Goal: Communication & Community: Answer question/provide support

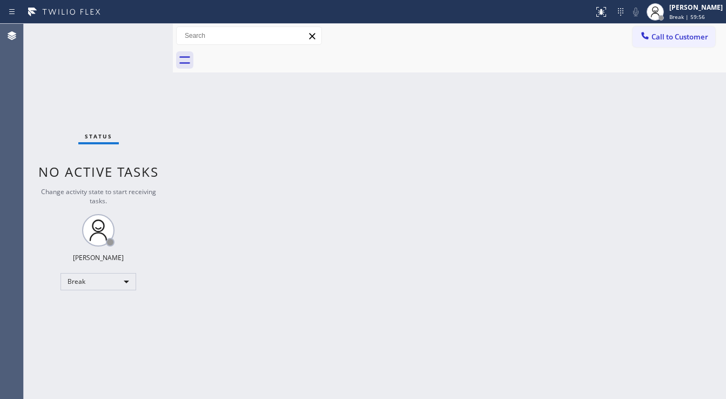
click at [692, 14] on span "Break | 59:56" at bounding box center [688, 17] width 36 height 8
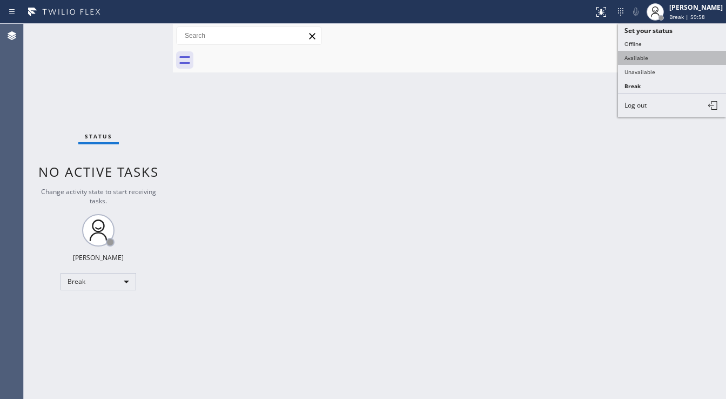
click at [651, 56] on button "Available" at bounding box center [672, 58] width 108 height 14
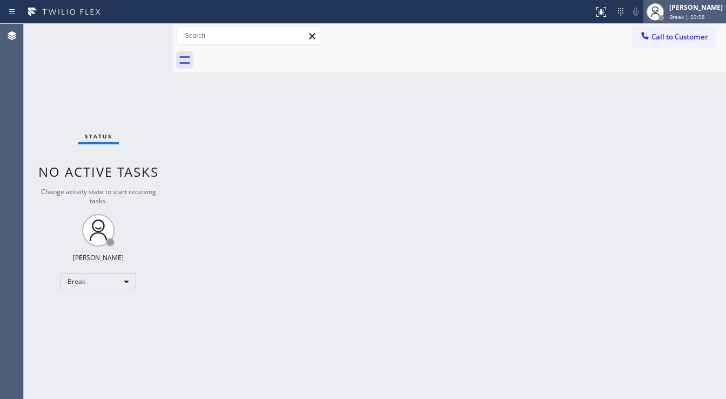
click at [691, 13] on span "Break | 59:58" at bounding box center [688, 17] width 36 height 8
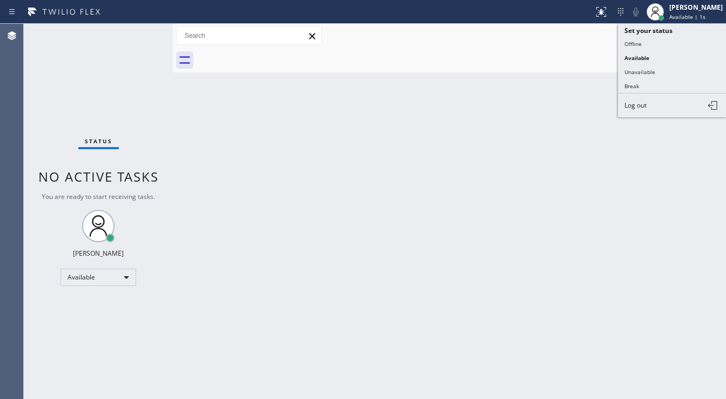
click at [641, 72] on button "Unavailable" at bounding box center [672, 72] width 108 height 14
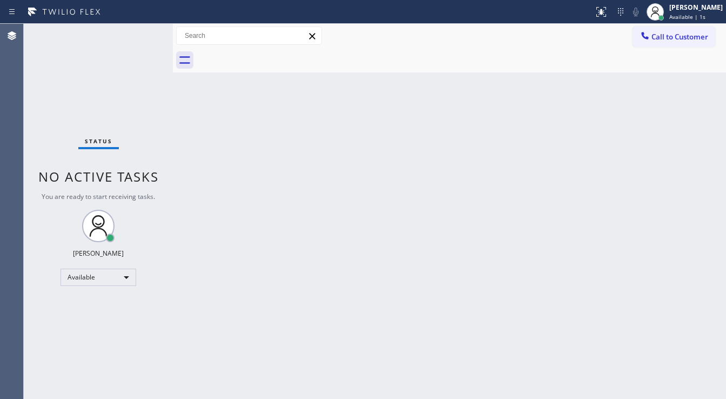
drag, startPoint x: 360, startPoint y: 244, endPoint x: 352, endPoint y: 251, distance: 10.0
click at [359, 246] on div "Back to Dashboard Change Sender ID Customers Technicians Select a contact Outbo…" at bounding box center [449, 211] width 553 height 375
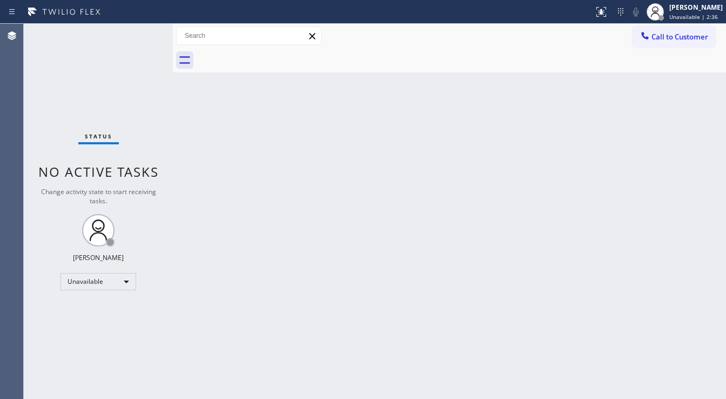
drag, startPoint x: 28, startPoint y: 181, endPoint x: 72, endPoint y: 244, distance: 76.9
click at [28, 184] on div "Status No active tasks Change activity state to start receiving tasks. [PERSON_…" at bounding box center [98, 211] width 149 height 375
click at [101, 280] on div "Unavailable" at bounding box center [99, 281] width 76 height 17
click at [91, 304] on li "Available" at bounding box center [98, 309] width 74 height 13
click at [245, 295] on div "Back to Dashboard Change Sender ID Customers Technicians Select a contact Outbo…" at bounding box center [449, 211] width 553 height 375
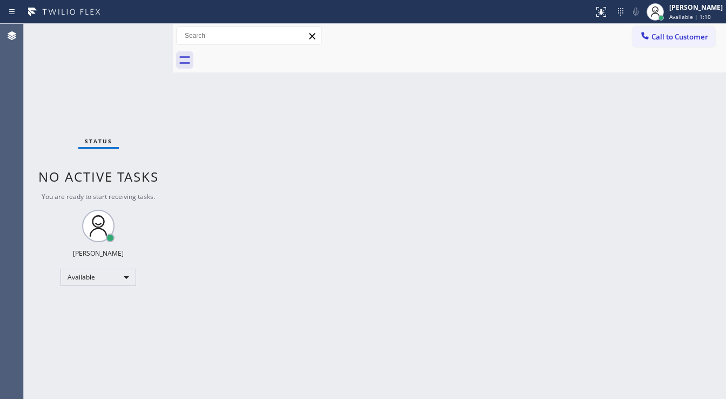
click at [38, 135] on div "Status No active tasks You are ready to start receiving tasks. [PERSON_NAME]" at bounding box center [98, 211] width 149 height 375
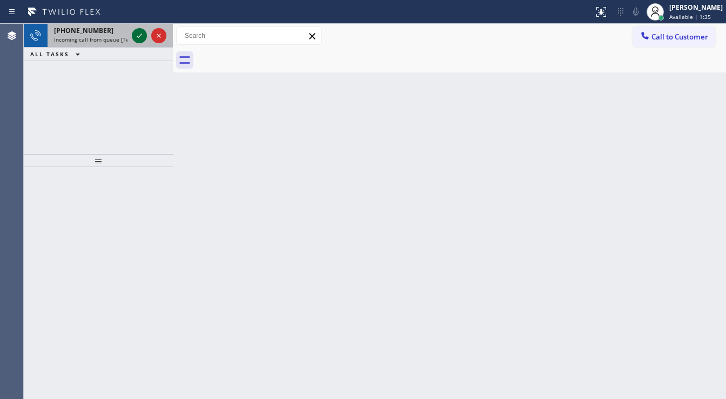
click at [144, 34] on icon at bounding box center [139, 35] width 13 height 13
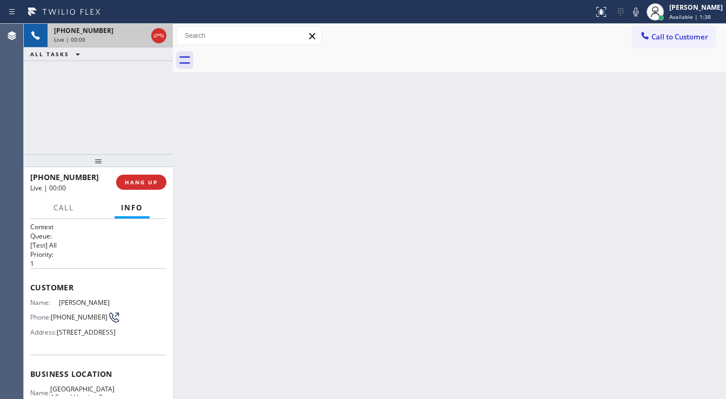
scroll to position [43, 0]
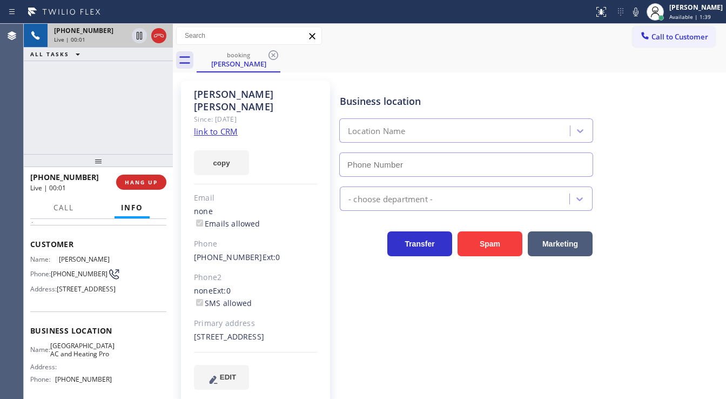
type input "[PHONE_NUMBER]"
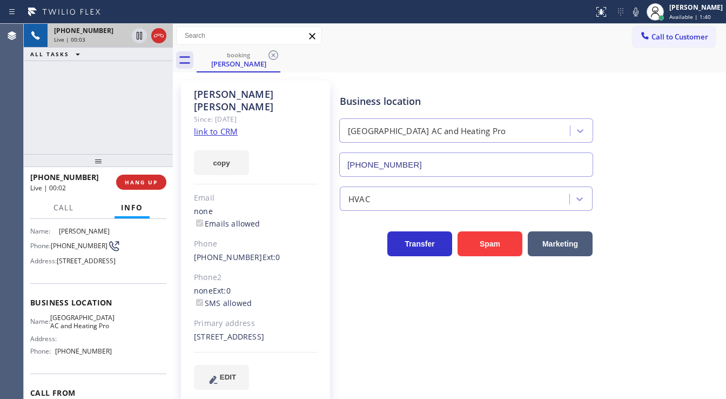
scroll to position [86, 0]
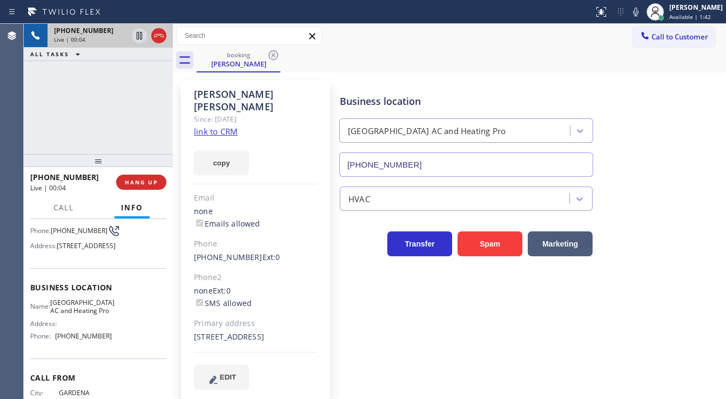
click at [211, 126] on link "link to CRM" at bounding box center [216, 131] width 44 height 11
click at [65, 208] on span "Call" at bounding box center [64, 208] width 21 height 10
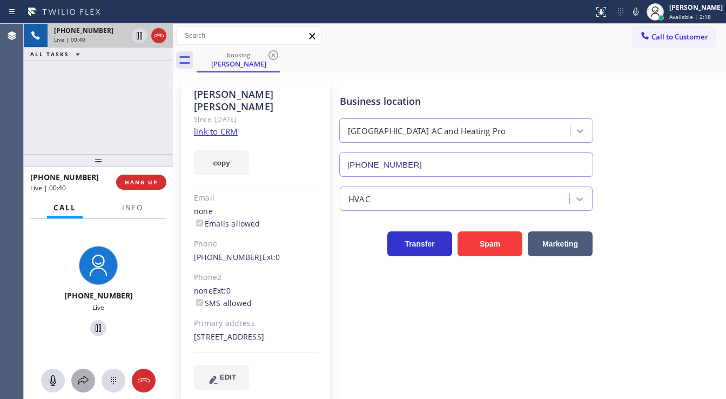
click at [77, 377] on icon at bounding box center [83, 380] width 13 height 13
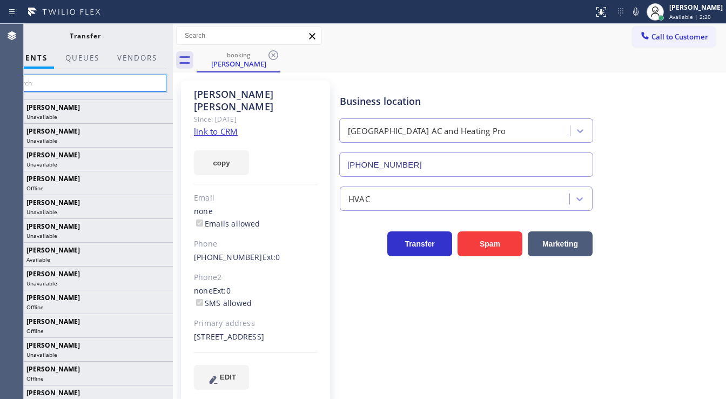
click at [89, 86] on input "text" at bounding box center [85, 83] width 163 height 17
type input "[PERSON_NAME]"
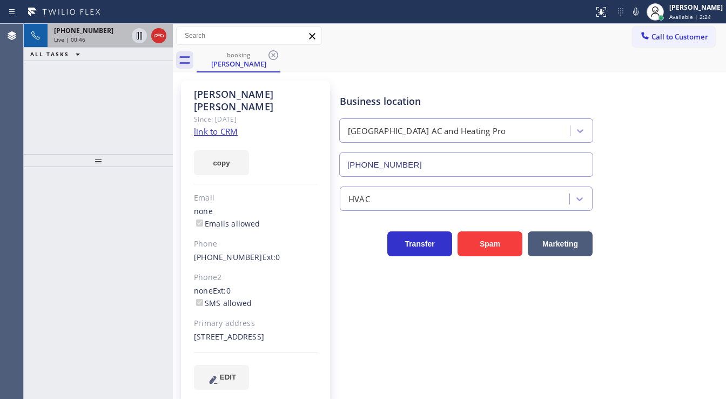
click at [95, 37] on div "Live | 00:46" at bounding box center [91, 40] width 74 height 8
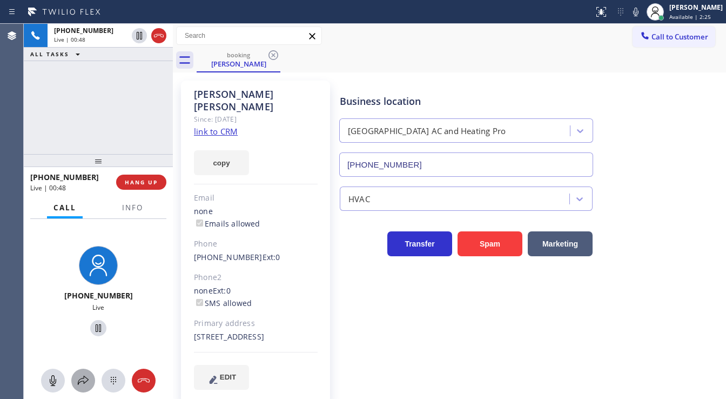
click at [83, 388] on button at bounding box center [83, 381] width 24 height 24
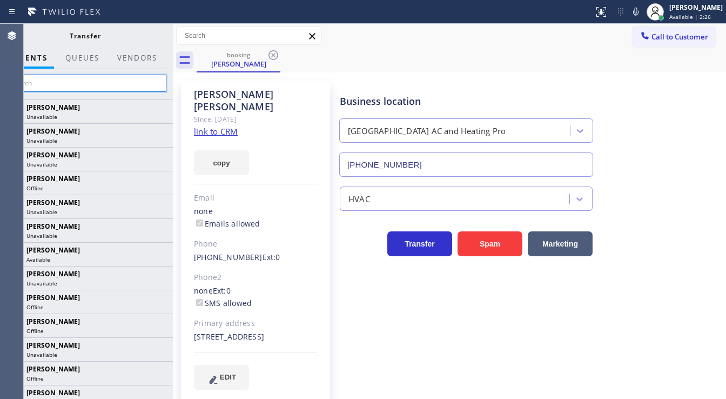
click at [75, 85] on input "text" at bounding box center [85, 83] width 163 height 17
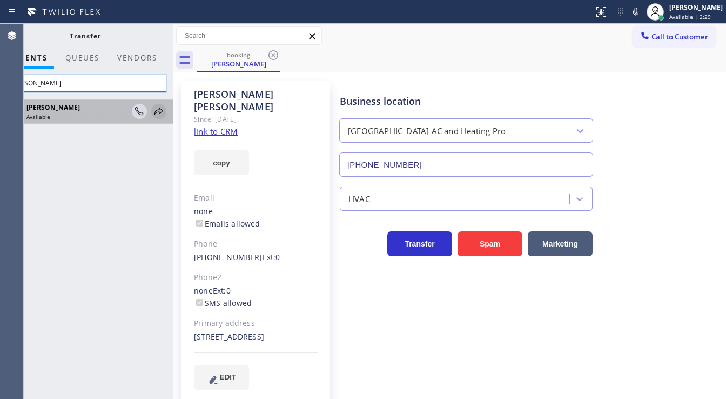
type input "[PERSON_NAME]"
click at [160, 110] on icon at bounding box center [158, 111] width 13 height 13
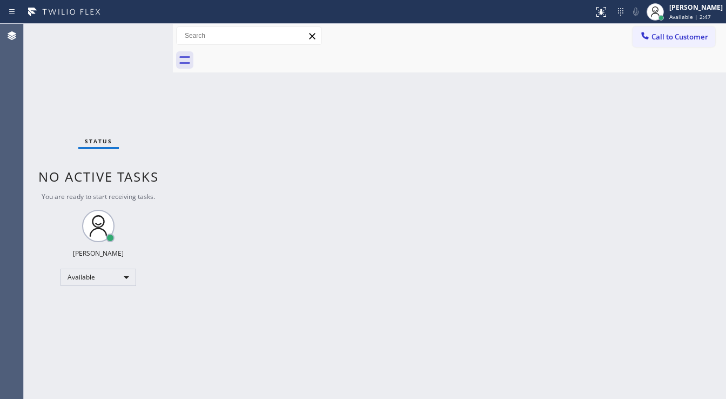
click at [149, 29] on div "Status No active tasks You are ready to start receiving tasks. [PERSON_NAME]" at bounding box center [98, 211] width 149 height 375
drag, startPoint x: 149, startPoint y: 29, endPoint x: 143, endPoint y: 30, distance: 6.0
click at [148, 29] on div "Status No active tasks You are ready to start receiving tasks. [PERSON_NAME]" at bounding box center [98, 211] width 149 height 375
click at [142, 30] on div "Status No active tasks You are ready to start receiving tasks. [PERSON_NAME]" at bounding box center [98, 211] width 149 height 375
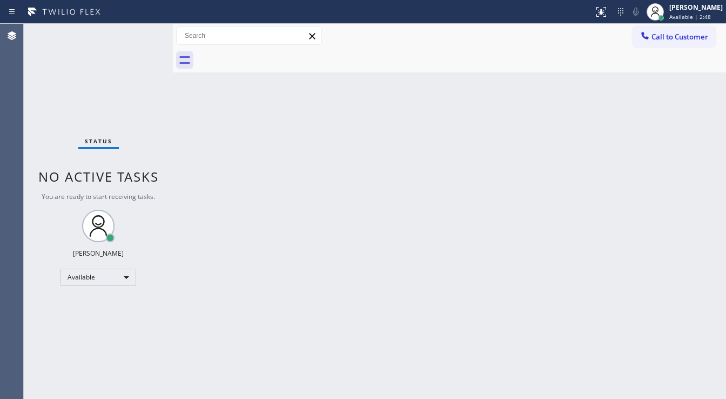
click at [142, 30] on div "Status No active tasks You are ready to start receiving tasks. [PERSON_NAME]" at bounding box center [98, 211] width 149 height 375
click at [139, 31] on div "Status No active tasks You are ready to start receiving tasks. [PERSON_NAME]" at bounding box center [98, 211] width 149 height 375
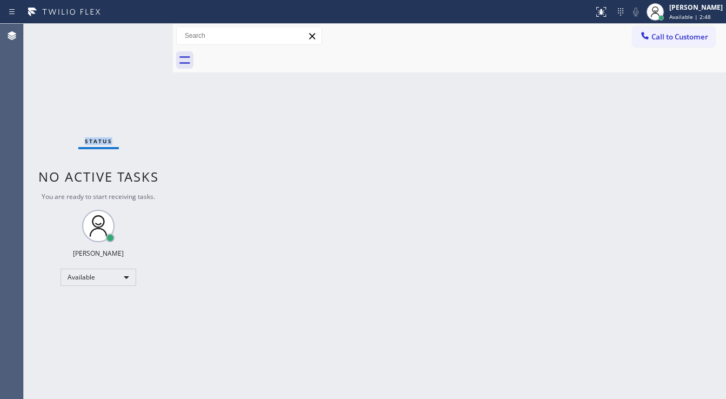
click at [139, 31] on div "Status No active tasks You are ready to start receiving tasks. [PERSON_NAME]" at bounding box center [98, 211] width 149 height 375
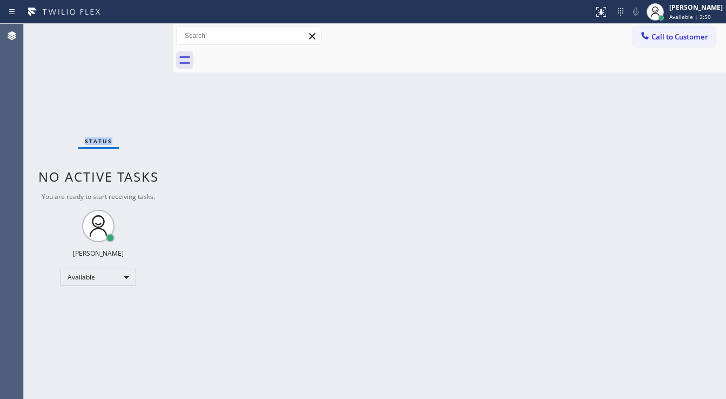
click at [139, 31] on div "Status No active tasks You are ready to start receiving tasks. [PERSON_NAME]" at bounding box center [98, 211] width 149 height 375
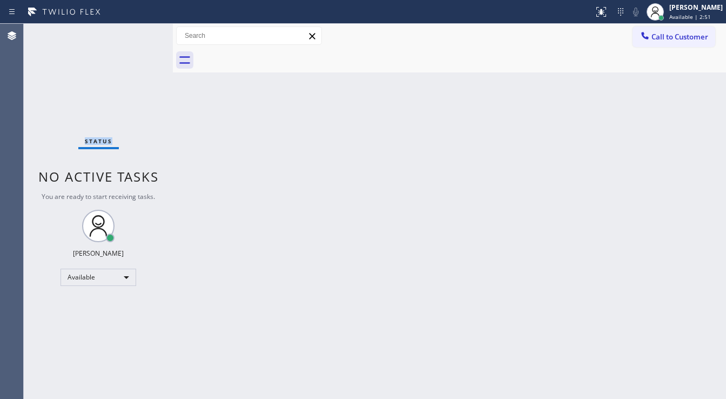
click at [139, 31] on div "Status No active tasks You are ready to start receiving tasks. [PERSON_NAME]" at bounding box center [98, 211] width 149 height 375
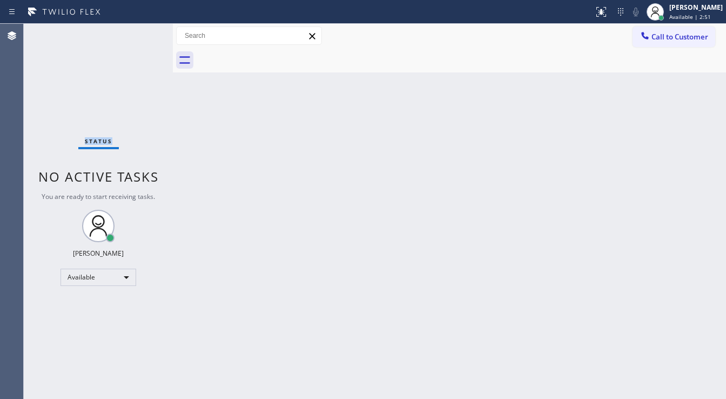
click at [139, 31] on div "Status No active tasks You are ready to start receiving tasks. [PERSON_NAME]" at bounding box center [98, 211] width 149 height 375
click at [142, 34] on div "Status No active tasks You are ready to start receiving tasks. [PERSON_NAME]" at bounding box center [98, 211] width 149 height 375
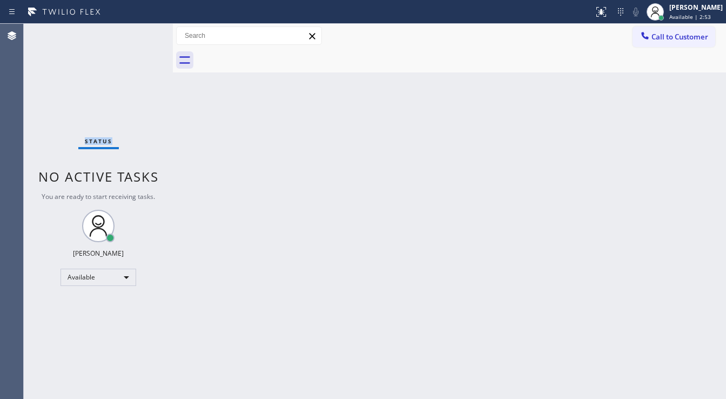
click at [143, 33] on div "Status No active tasks You are ready to start receiving tasks. [PERSON_NAME]" at bounding box center [98, 211] width 149 height 375
click at [143, 31] on div "Status No active tasks You are ready to start receiving tasks. [PERSON_NAME]" at bounding box center [98, 211] width 149 height 375
click at [142, 31] on div "Status No active tasks You are ready to start receiving tasks. [PERSON_NAME]" at bounding box center [98, 211] width 149 height 375
click at [141, 31] on div "Status No active tasks You are ready to start receiving tasks. [PERSON_NAME]" at bounding box center [98, 211] width 149 height 375
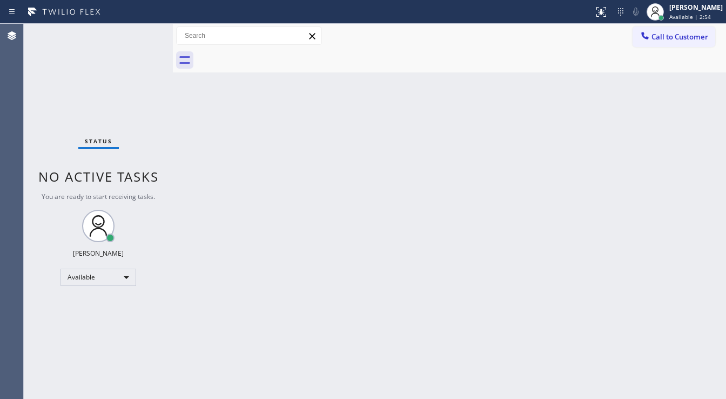
click at [141, 32] on div "Status No active tasks You are ready to start receiving tasks. [PERSON_NAME]" at bounding box center [98, 211] width 149 height 375
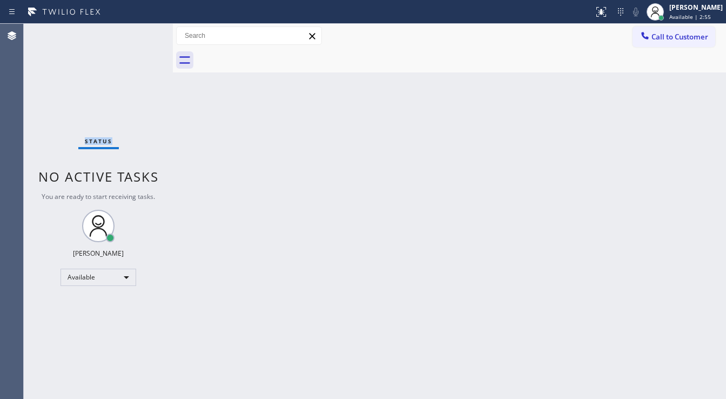
click at [141, 32] on div "Status No active tasks You are ready to start receiving tasks. [PERSON_NAME]" at bounding box center [98, 211] width 149 height 375
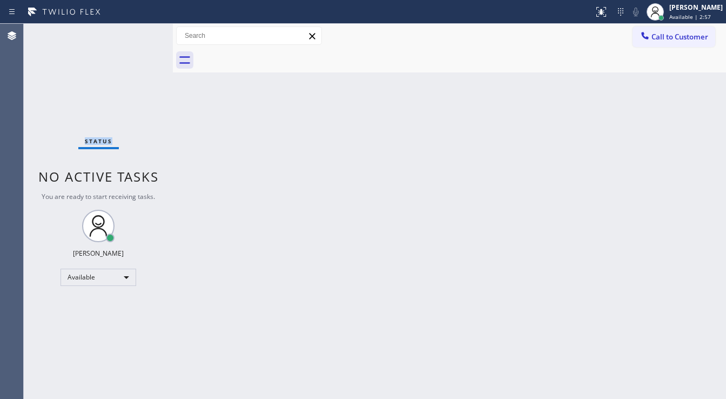
click at [141, 32] on div "Status No active tasks You are ready to start receiving tasks. [PERSON_NAME]" at bounding box center [98, 211] width 149 height 375
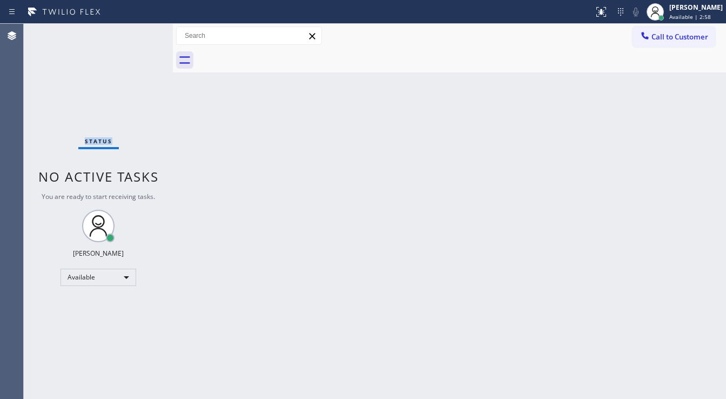
click at [141, 32] on div "Status No active tasks You are ready to start receiving tasks. [PERSON_NAME]" at bounding box center [98, 211] width 149 height 375
click at [142, 32] on div "Status No active tasks You are ready to start receiving tasks. [PERSON_NAME]" at bounding box center [98, 211] width 149 height 375
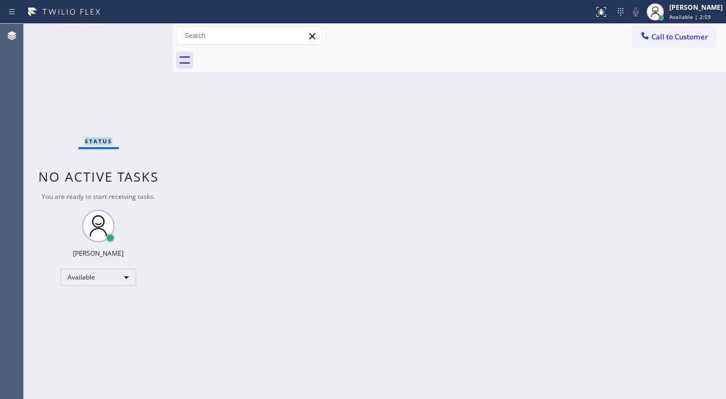
click at [142, 32] on div "Status No active tasks You are ready to start receiving tasks. [PERSON_NAME]" at bounding box center [98, 211] width 149 height 375
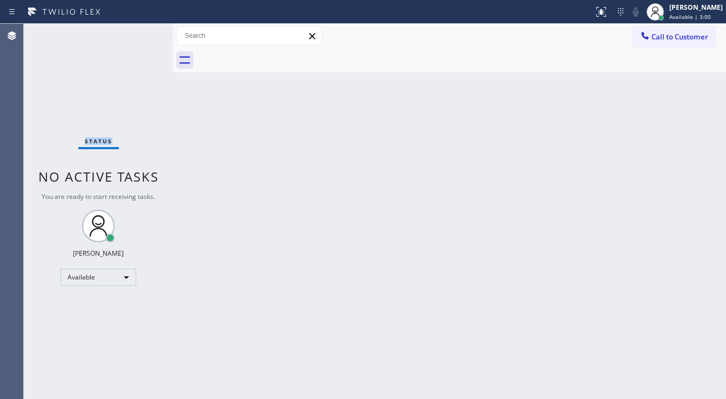
click at [142, 32] on div "Status No active tasks You are ready to start receiving tasks. [PERSON_NAME]" at bounding box center [98, 211] width 149 height 375
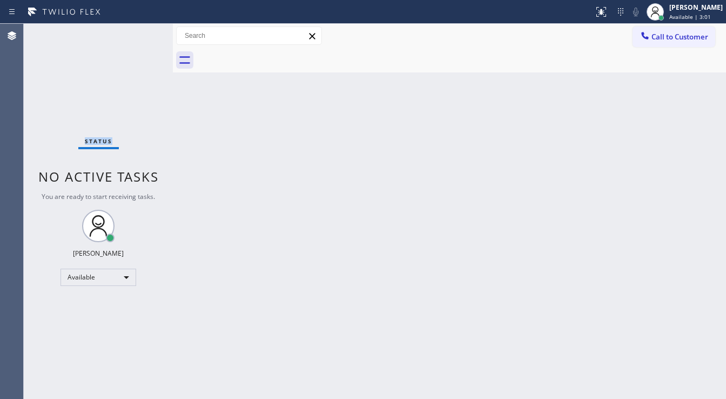
click at [142, 32] on div "Status No active tasks You are ready to start receiving tasks. [PERSON_NAME]" at bounding box center [98, 211] width 149 height 375
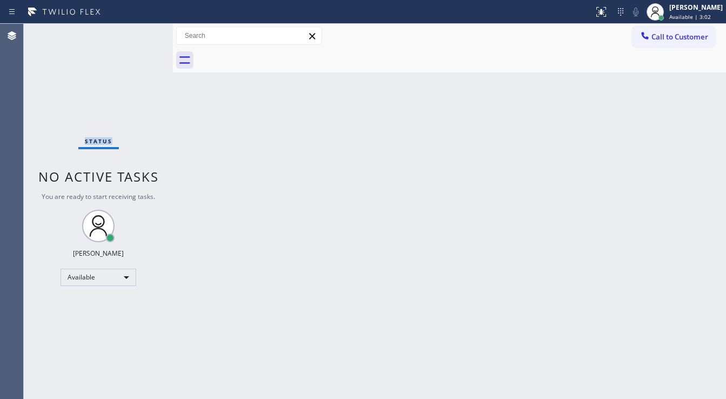
click at [142, 32] on div "Status No active tasks You are ready to start receiving tasks. [PERSON_NAME]" at bounding box center [98, 211] width 149 height 375
click at [138, 24] on div "Status No active tasks You are ready to start receiving tasks. [PERSON_NAME]" at bounding box center [98, 211] width 149 height 375
click at [138, 29] on div "Status No active tasks You are ready to start receiving tasks. [PERSON_NAME]" at bounding box center [98, 211] width 149 height 375
click at [137, 29] on div "Status No active tasks You are ready to start receiving tasks. [PERSON_NAME]" at bounding box center [98, 211] width 149 height 375
click at [137, 30] on div "Status No active tasks You are ready to start receiving tasks. [PERSON_NAME]" at bounding box center [98, 211] width 149 height 375
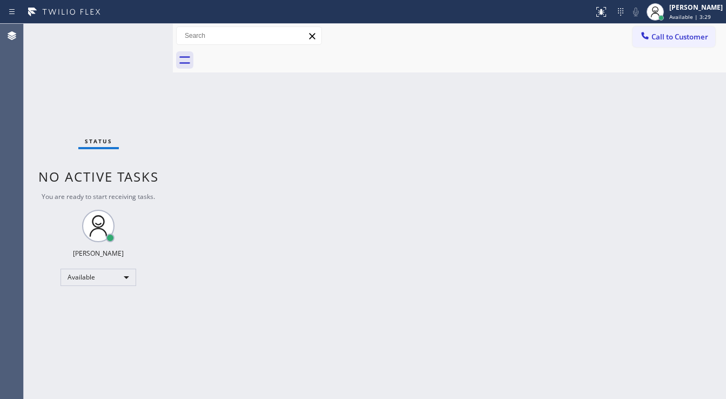
click at [137, 30] on div "Status No active tasks You are ready to start receiving tasks. [PERSON_NAME]" at bounding box center [98, 211] width 149 height 375
click at [137, 32] on div "Status No active tasks You are ready to start receiving tasks. [PERSON_NAME]" at bounding box center [98, 211] width 149 height 375
click at [137, 35] on div "Status No active tasks You are ready to start receiving tasks. [PERSON_NAME]" at bounding box center [98, 211] width 149 height 375
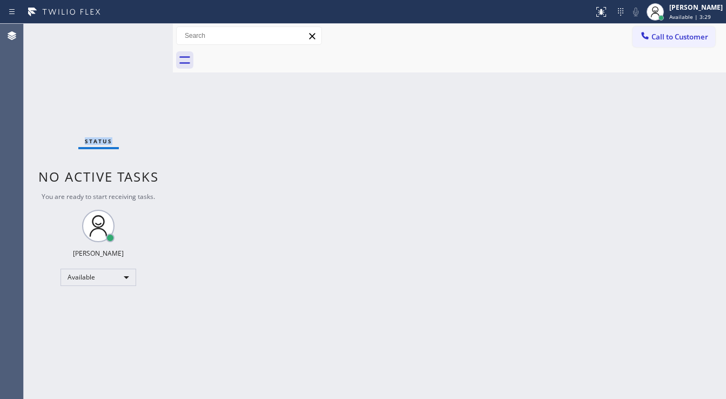
click at [137, 35] on div "Status No active tasks You are ready to start receiving tasks. [PERSON_NAME]" at bounding box center [98, 211] width 149 height 375
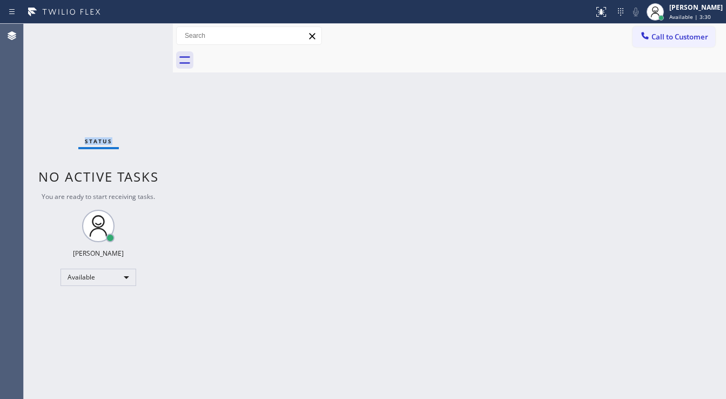
click at [139, 35] on div "Status No active tasks You are ready to start receiving tasks. [PERSON_NAME]" at bounding box center [98, 211] width 149 height 375
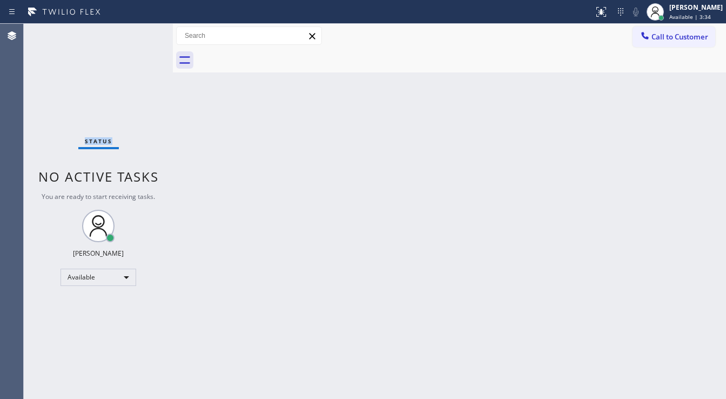
click at [139, 36] on div "Status No active tasks You are ready to start receiving tasks. [PERSON_NAME]" at bounding box center [98, 211] width 149 height 375
click at [143, 30] on div "Status No active tasks You are ready to start receiving tasks. [PERSON_NAME]" at bounding box center [98, 211] width 149 height 375
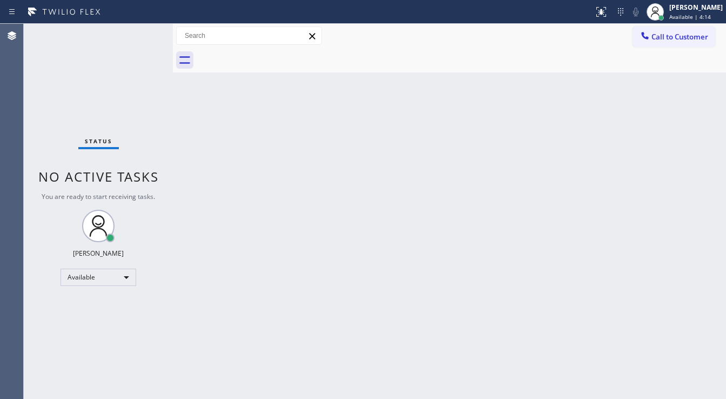
click at [142, 30] on div "Status No active tasks You are ready to start receiving tasks. [PERSON_NAME]" at bounding box center [98, 211] width 149 height 375
click at [141, 30] on div "Status No active tasks You are ready to start receiving tasks. [PERSON_NAME]" at bounding box center [98, 211] width 149 height 375
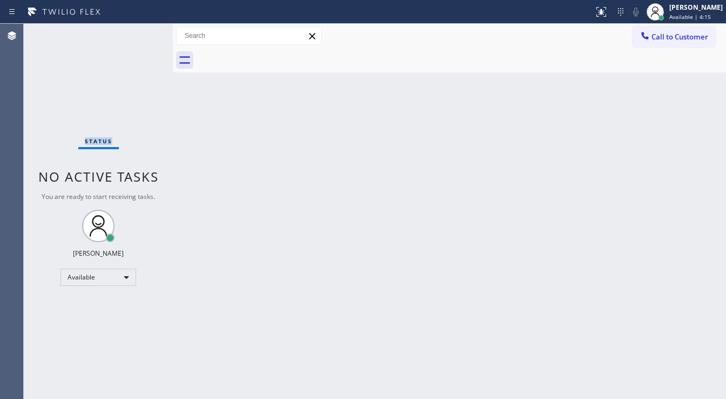
click at [141, 30] on div "Status No active tasks You are ready to start receiving tasks. [PERSON_NAME]" at bounding box center [98, 211] width 149 height 375
click at [141, 25] on div "Status No active tasks You are ready to start receiving tasks. [PERSON_NAME]" at bounding box center [98, 211] width 149 height 375
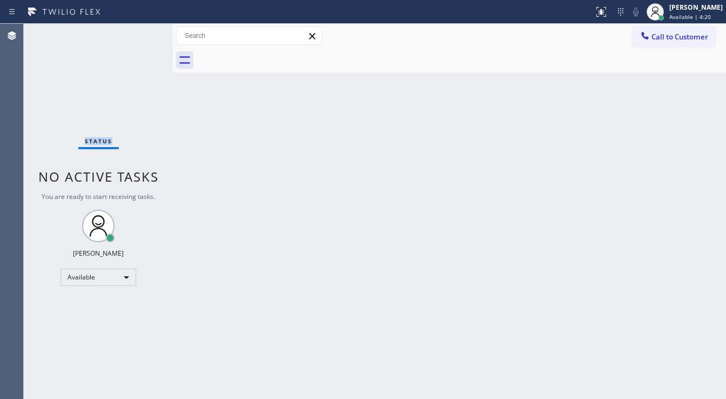
click at [141, 28] on div "Status No active tasks You are ready to start receiving tasks. [PERSON_NAME]" at bounding box center [98, 211] width 149 height 375
click at [142, 29] on div "Status No active tasks You are ready to start receiving tasks. [PERSON_NAME]" at bounding box center [98, 211] width 149 height 375
click at [142, 31] on div "Status No active tasks You are ready to start receiving tasks. [PERSON_NAME]" at bounding box center [98, 211] width 149 height 375
click at [142, 35] on div "Status No active tasks You are ready to start receiving tasks. [PERSON_NAME]" at bounding box center [98, 211] width 149 height 375
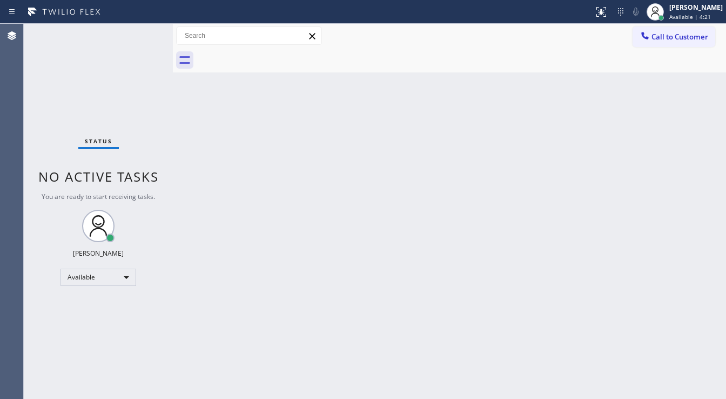
click at [141, 35] on div "Status No active tasks You are ready to start receiving tasks. [PERSON_NAME]" at bounding box center [98, 211] width 149 height 375
click at [140, 35] on div "Status No active tasks You are ready to start receiving tasks. [PERSON_NAME]" at bounding box center [98, 211] width 149 height 375
click at [140, 34] on div "Status No active tasks You are ready to start receiving tasks. [PERSON_NAME]" at bounding box center [98, 211] width 149 height 375
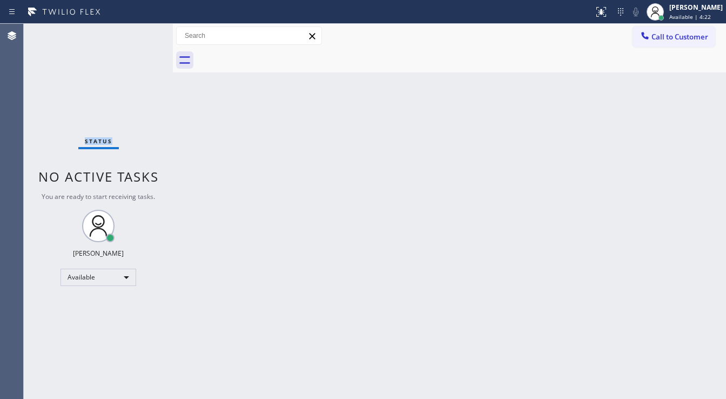
click at [140, 34] on div "Status No active tasks You are ready to start receiving tasks. [PERSON_NAME]" at bounding box center [98, 211] width 149 height 375
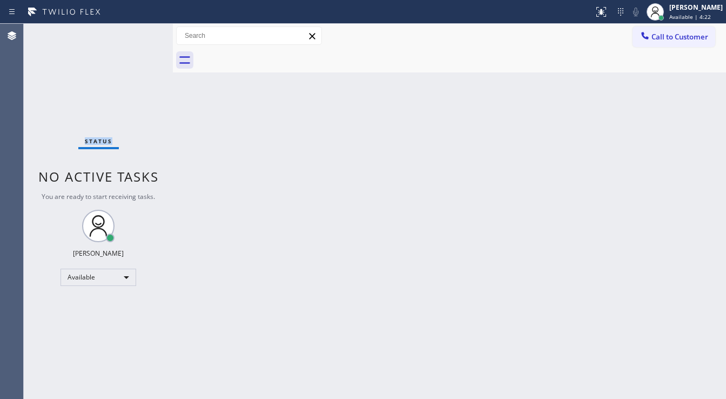
click at [140, 34] on div "Status No active tasks You are ready to start receiving tasks. [PERSON_NAME]" at bounding box center [98, 211] width 149 height 375
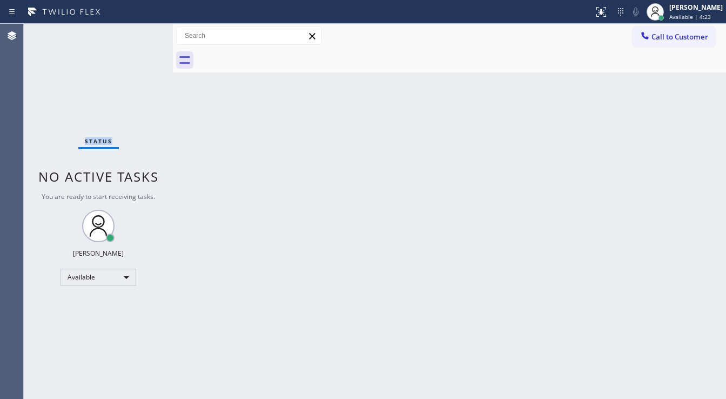
click at [140, 34] on div "Status No active tasks You are ready to start receiving tasks. [PERSON_NAME]" at bounding box center [98, 211] width 149 height 375
click at [140, 33] on div "Status No active tasks You are ready to start receiving tasks. [PERSON_NAME]" at bounding box center [98, 211] width 149 height 375
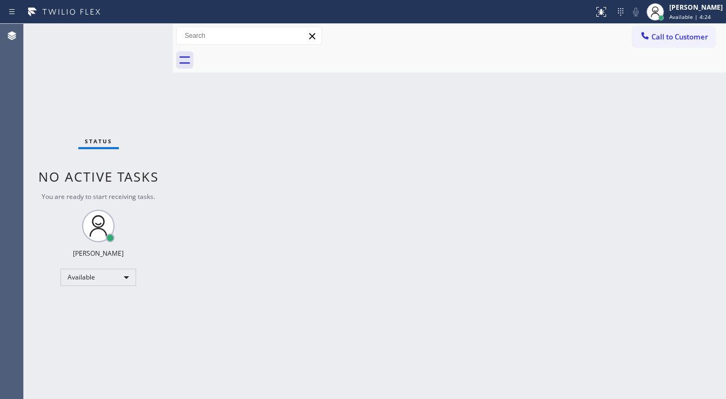
click at [140, 33] on div "Status No active tasks You are ready to start receiving tasks. [PERSON_NAME]" at bounding box center [98, 211] width 149 height 375
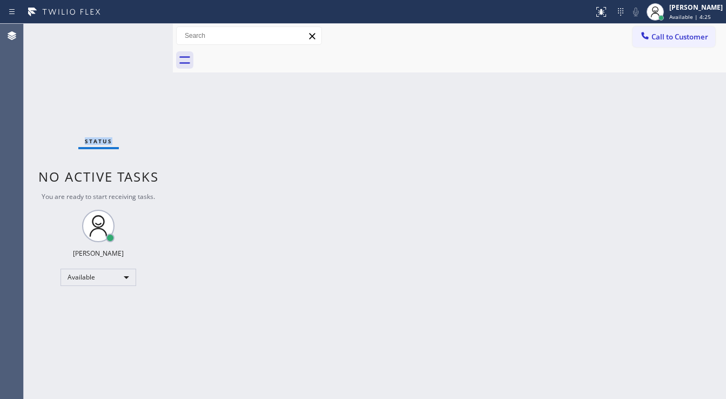
click at [140, 33] on div "Status No active tasks You are ready to start receiving tasks. [PERSON_NAME]" at bounding box center [98, 211] width 149 height 375
click at [141, 31] on div "Status No active tasks You are ready to start receiving tasks. [PERSON_NAME]" at bounding box center [98, 211] width 149 height 375
click at [142, 31] on div "Status No active tasks You are ready to start receiving tasks. [PERSON_NAME]" at bounding box center [98, 211] width 149 height 375
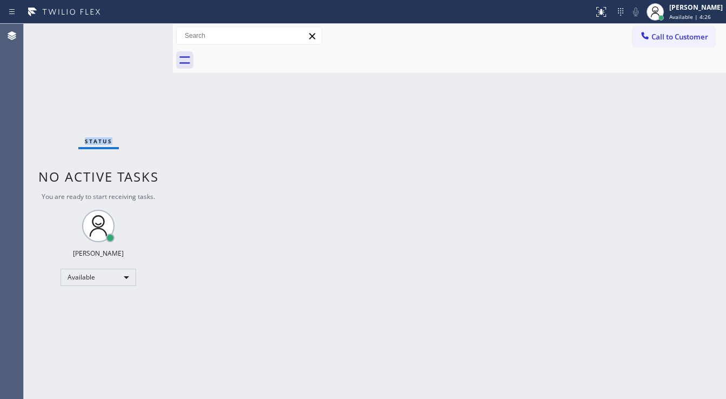
click at [141, 31] on div "Status No active tasks You are ready to start receiving tasks. [PERSON_NAME]" at bounding box center [98, 211] width 149 height 375
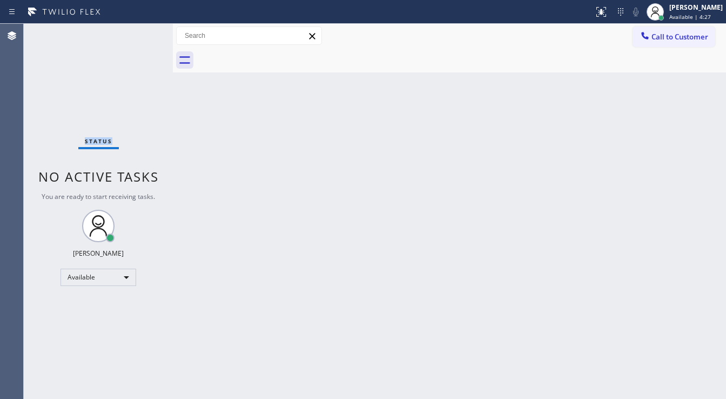
click at [141, 31] on div "Status No active tasks You are ready to start receiving tasks. [PERSON_NAME]" at bounding box center [98, 211] width 149 height 375
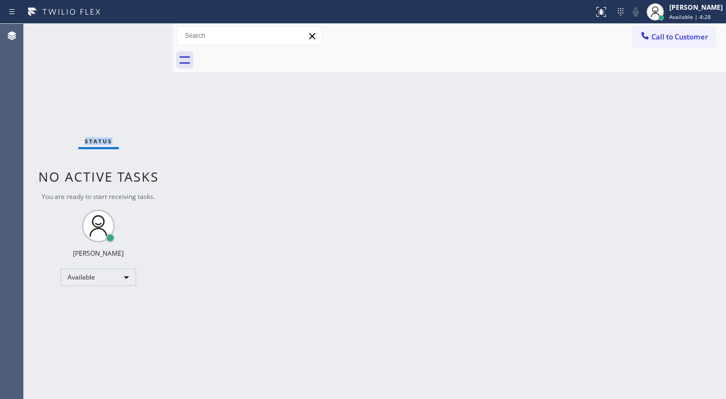
click at [141, 31] on div "Status No active tasks You are ready to start receiving tasks. [PERSON_NAME]" at bounding box center [98, 211] width 149 height 375
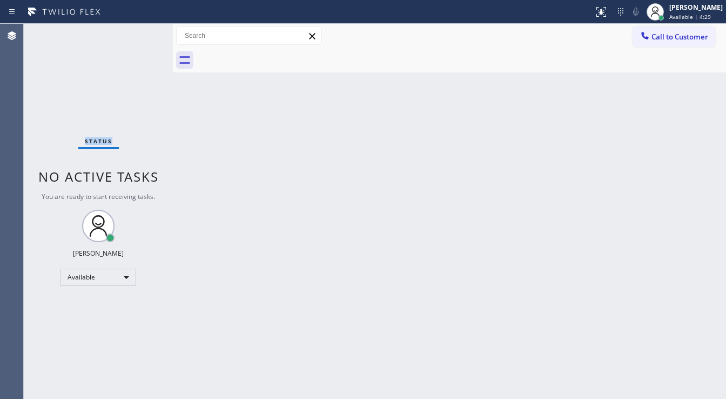
click at [141, 31] on div "Status No active tasks You are ready to start receiving tasks. [PERSON_NAME]" at bounding box center [98, 211] width 149 height 375
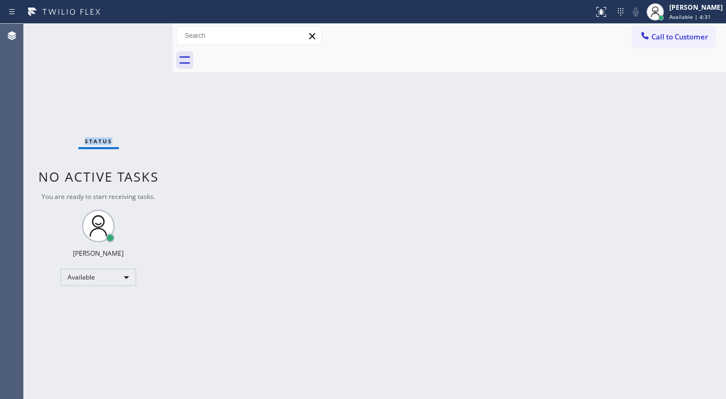
click at [141, 31] on div "Status No active tasks You are ready to start receiving tasks. [PERSON_NAME]" at bounding box center [98, 211] width 149 height 375
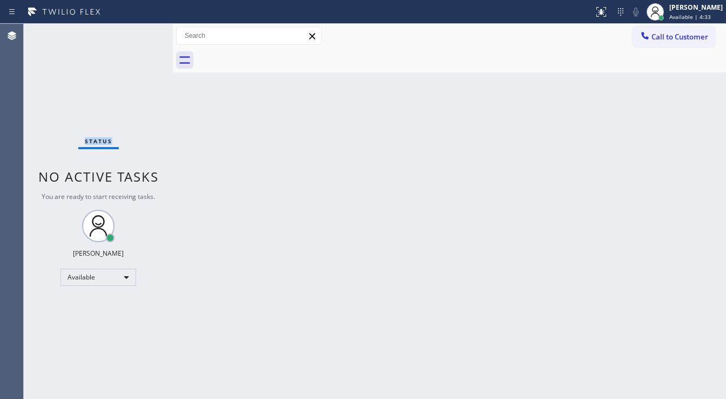
click at [141, 31] on div "Status No active tasks You are ready to start receiving tasks. [PERSON_NAME]" at bounding box center [98, 211] width 149 height 375
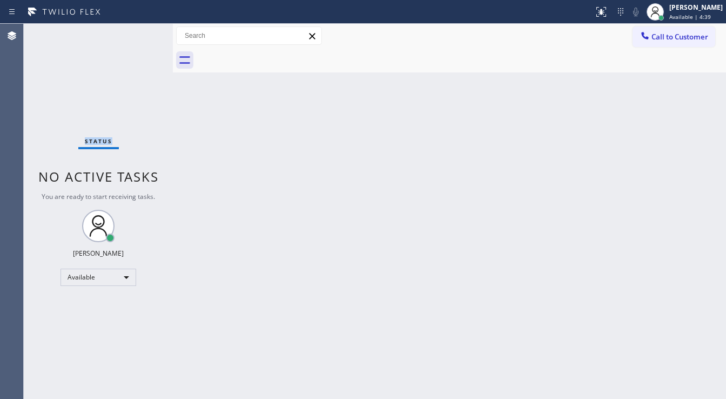
click at [141, 31] on div "Status No active tasks You are ready to start receiving tasks. [PERSON_NAME]" at bounding box center [98, 211] width 149 height 375
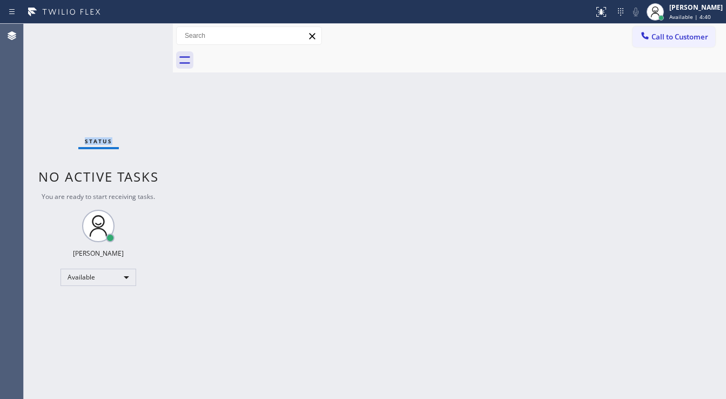
click at [141, 31] on div "Status No active tasks You are ready to start receiving tasks. [PERSON_NAME]" at bounding box center [98, 211] width 149 height 375
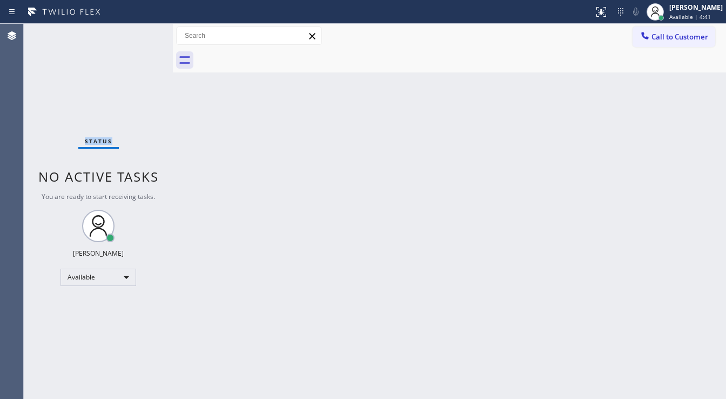
click at [141, 31] on div "Status No active tasks You are ready to start receiving tasks. [PERSON_NAME]" at bounding box center [98, 211] width 149 height 375
click at [143, 32] on div "Status No active tasks You are ready to start receiving tasks. [PERSON_NAME]" at bounding box center [98, 211] width 149 height 375
click at [142, 32] on div "Status No active tasks You are ready to start receiving tasks. [PERSON_NAME]" at bounding box center [98, 211] width 149 height 375
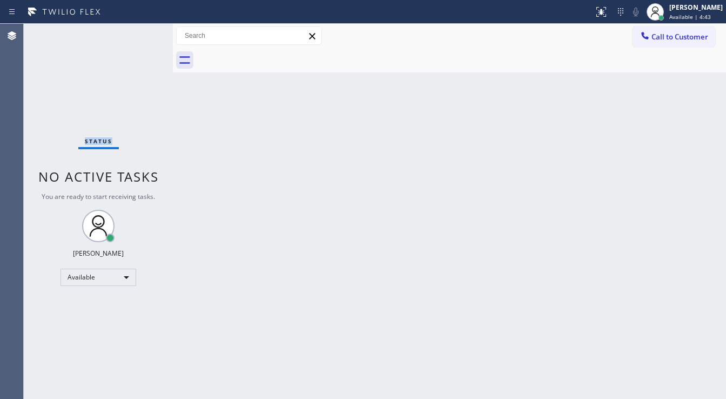
click at [142, 31] on div "Status No active tasks You are ready to start receiving tasks. [PERSON_NAME]" at bounding box center [98, 211] width 149 height 375
click at [141, 31] on div "Status No active tasks You are ready to start receiving tasks. [PERSON_NAME]" at bounding box center [98, 211] width 149 height 375
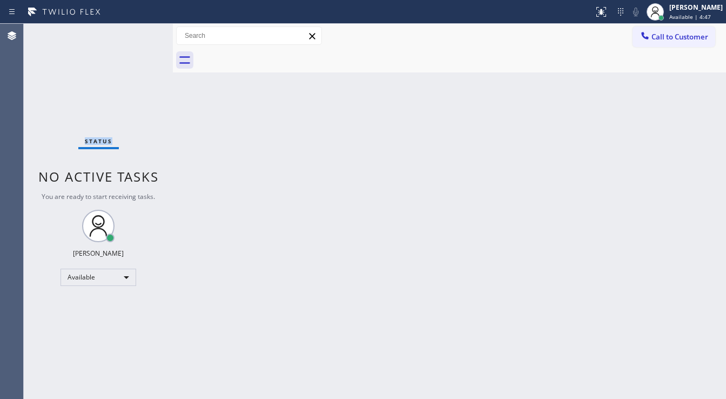
click at [141, 31] on div "Status No active tasks You are ready to start receiving tasks. [PERSON_NAME]" at bounding box center [98, 211] width 149 height 375
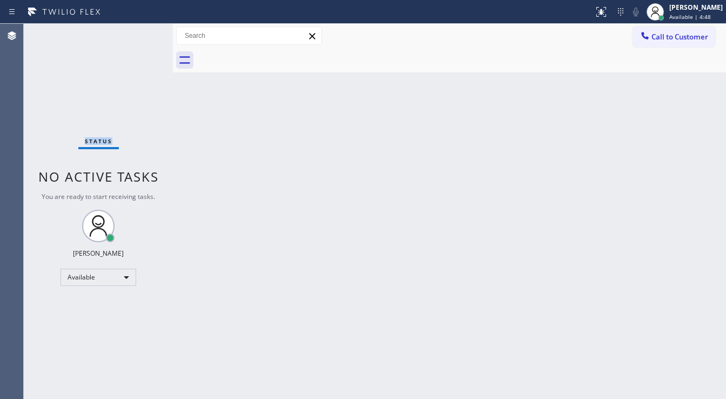
click at [141, 31] on div "Status No active tasks You are ready to start receiving tasks. [PERSON_NAME]" at bounding box center [98, 211] width 149 height 375
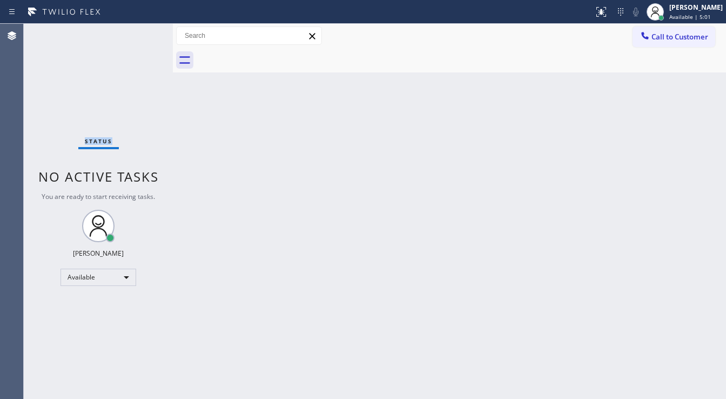
click at [141, 31] on div "Status No active tasks You are ready to start receiving tasks. [PERSON_NAME]" at bounding box center [98, 211] width 149 height 375
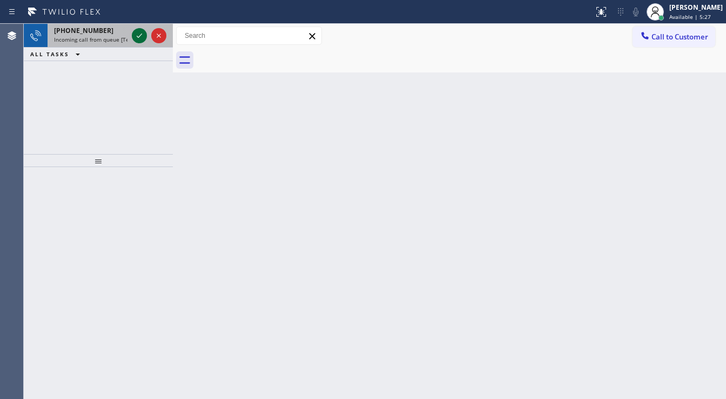
click at [134, 32] on icon at bounding box center [139, 35] width 13 height 13
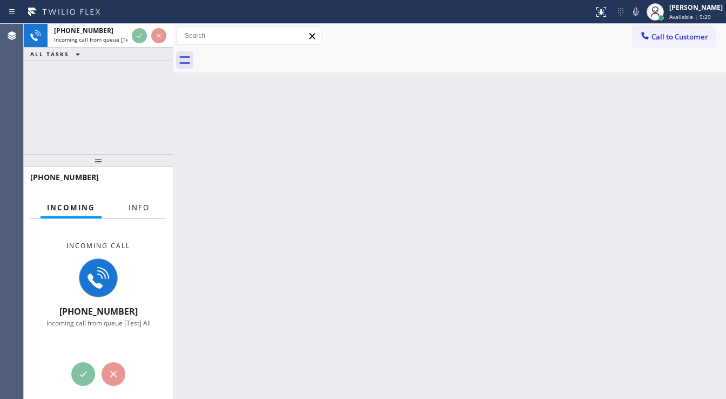
click at [141, 208] on span "Info" at bounding box center [139, 208] width 21 height 10
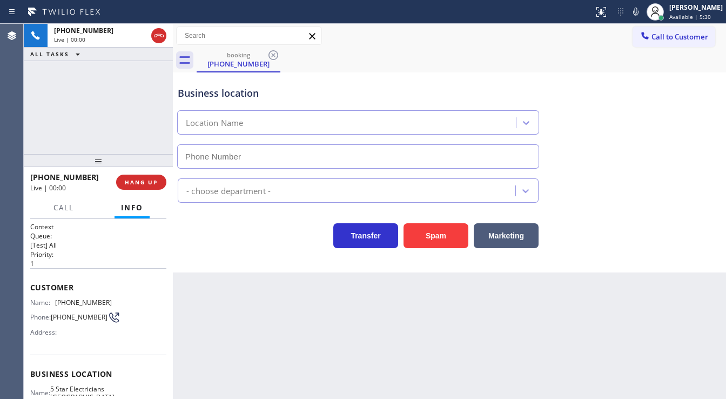
type input "[PHONE_NUMBER]"
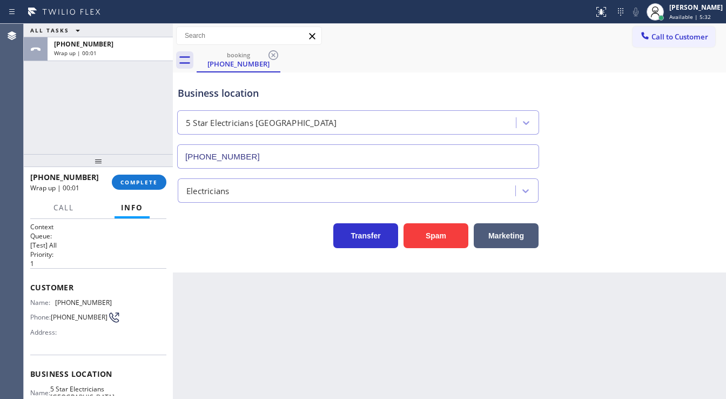
click at [133, 190] on div "[PHONE_NUMBER] Wrap up | 00:01 COMPLETE" at bounding box center [98, 182] width 136 height 28
click at [134, 184] on span "COMPLETE" at bounding box center [139, 182] width 37 height 8
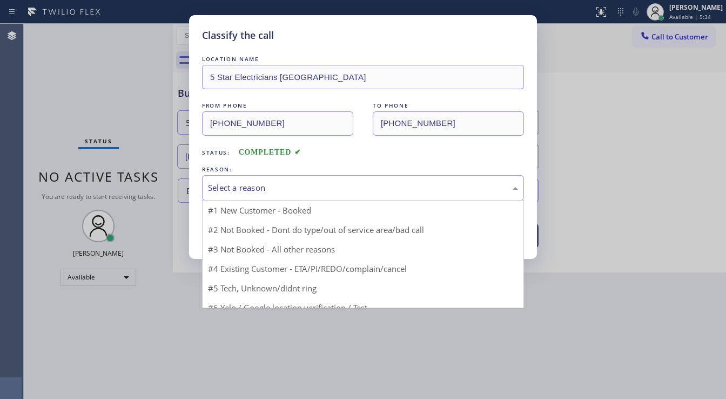
click at [223, 186] on div "Select a reason" at bounding box center [363, 188] width 310 height 12
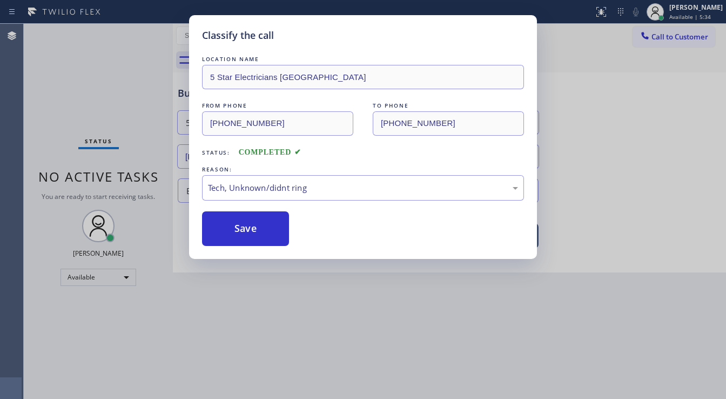
click at [243, 227] on button "Save" at bounding box center [245, 228] width 87 height 35
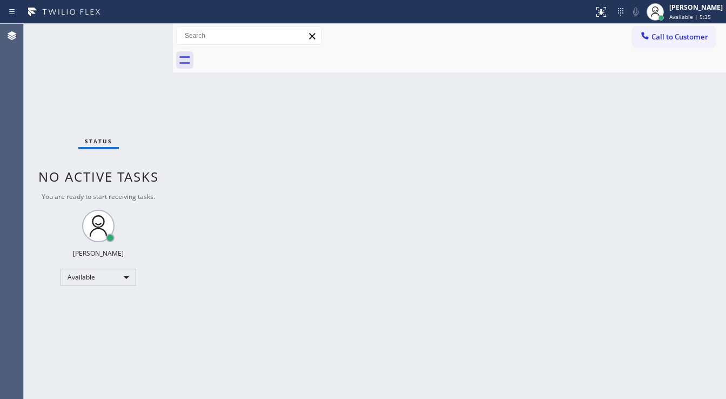
click at [141, 29] on div "Status No active tasks You are ready to start receiving tasks. [PERSON_NAME]" at bounding box center [98, 211] width 149 height 375
click at [142, 29] on div "Status No active tasks You are ready to start receiving tasks. [PERSON_NAME]" at bounding box center [98, 211] width 149 height 375
click at [143, 29] on div "Status No active tasks You are ready to start receiving tasks. [PERSON_NAME]" at bounding box center [98, 211] width 149 height 375
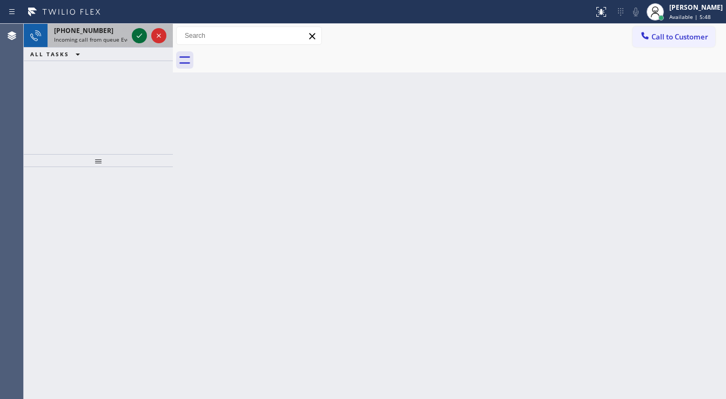
click at [136, 34] on icon at bounding box center [139, 35] width 13 height 13
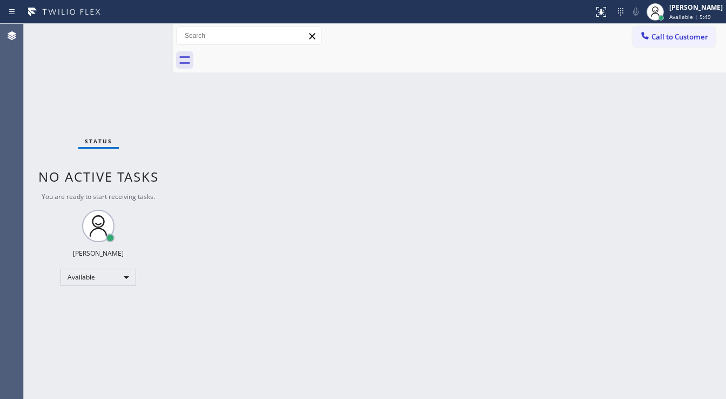
click at [134, 36] on div "Status No active tasks You are ready to start receiving tasks. [PERSON_NAME]" at bounding box center [98, 211] width 149 height 375
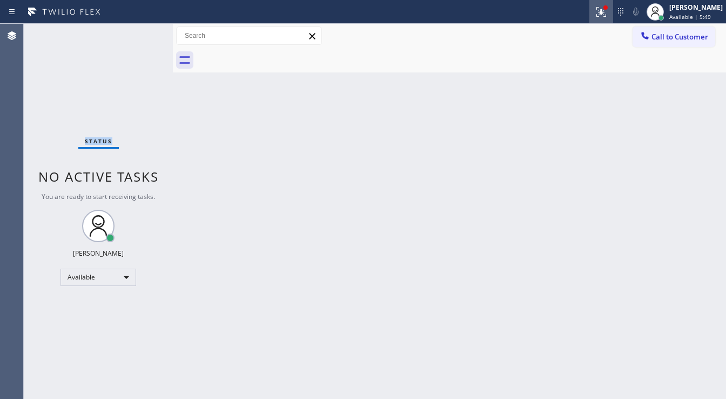
click at [598, 10] on div at bounding box center [602, 11] width 24 height 13
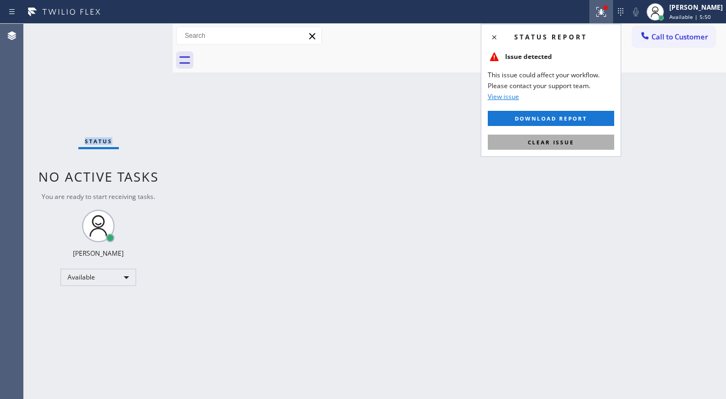
click at [557, 136] on button "Clear issue" at bounding box center [551, 142] width 126 height 15
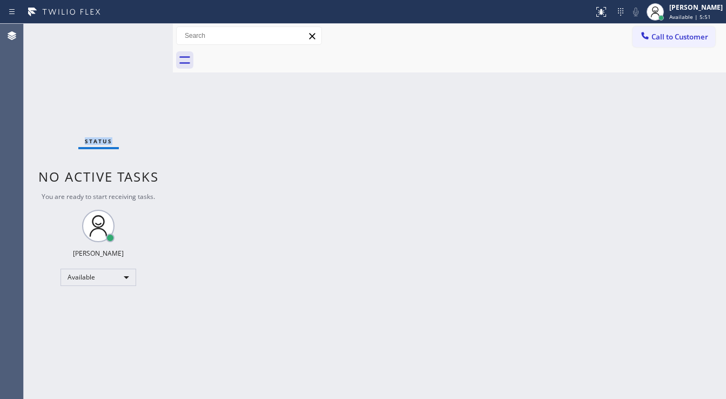
click at [138, 35] on div "Status No active tasks You are ready to start receiving tasks. [PERSON_NAME]" at bounding box center [98, 211] width 149 height 375
click at [141, 32] on div "Status No active tasks You are ready to start receiving tasks. [PERSON_NAME]" at bounding box center [98, 211] width 149 height 375
click at [142, 32] on div "Status No active tasks You are ready to start receiving tasks. [PERSON_NAME]" at bounding box center [98, 211] width 149 height 375
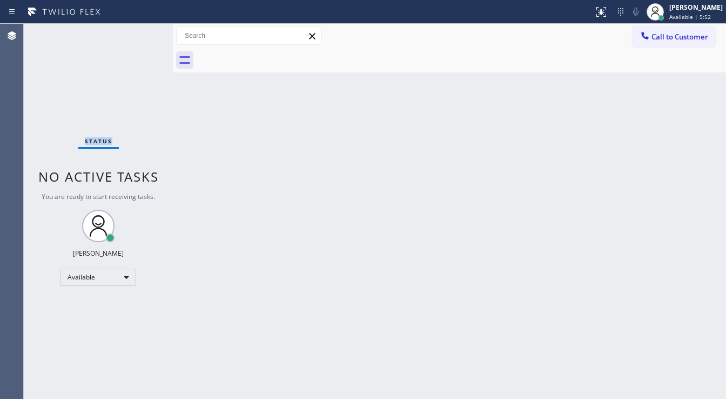
click at [142, 32] on div "Status No active tasks You are ready to start receiving tasks. [PERSON_NAME]" at bounding box center [98, 211] width 149 height 375
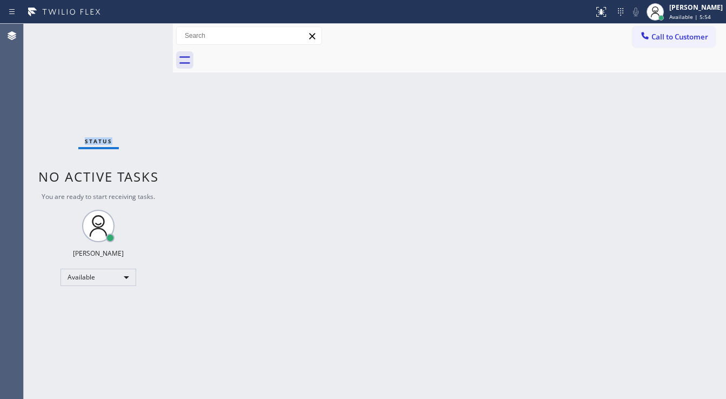
click at [133, 29] on div "Status No active tasks You are ready to start receiving tasks. [PERSON_NAME]" at bounding box center [98, 211] width 149 height 375
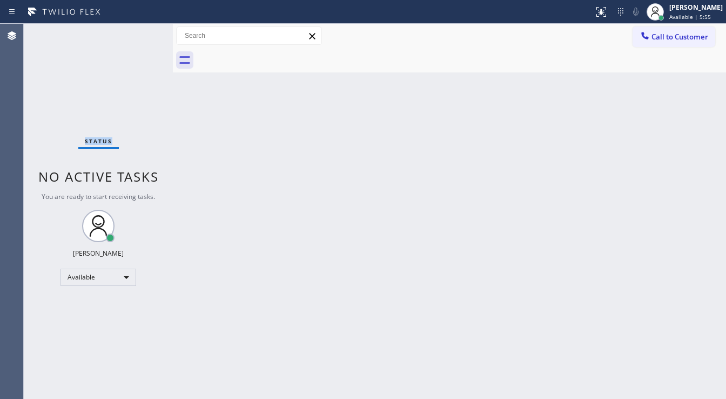
click at [136, 32] on div "Status No active tasks You are ready to start receiving tasks. [PERSON_NAME]" at bounding box center [98, 211] width 149 height 375
click at [137, 34] on div "Status No active tasks You are ready to start receiving tasks. [PERSON_NAME]" at bounding box center [98, 211] width 149 height 375
click at [139, 35] on div "Status No active tasks You are ready to start receiving tasks. [PERSON_NAME]" at bounding box center [98, 211] width 149 height 375
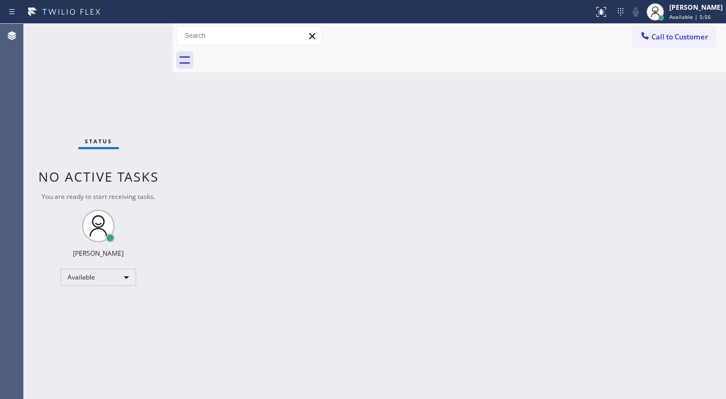
click at [139, 35] on div "Status No active tasks You are ready to start receiving tasks. [PERSON_NAME]" at bounding box center [98, 211] width 149 height 375
click at [140, 35] on div "Status No active tasks You are ready to start receiving tasks. [PERSON_NAME]" at bounding box center [98, 211] width 149 height 375
click at [141, 33] on div "Status No active tasks You are ready to start receiving tasks. [PERSON_NAME]" at bounding box center [98, 211] width 149 height 375
click at [142, 32] on div "Status No active tasks You are ready to start receiving tasks. [PERSON_NAME]" at bounding box center [98, 211] width 149 height 375
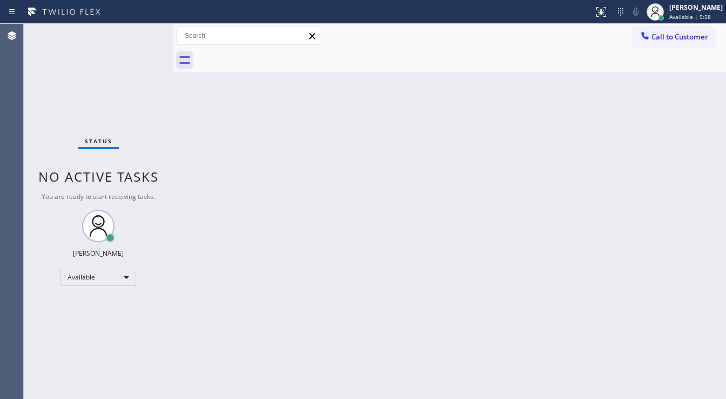
click at [141, 30] on div "Status No active tasks You are ready to start receiving tasks. [PERSON_NAME]" at bounding box center [98, 211] width 149 height 375
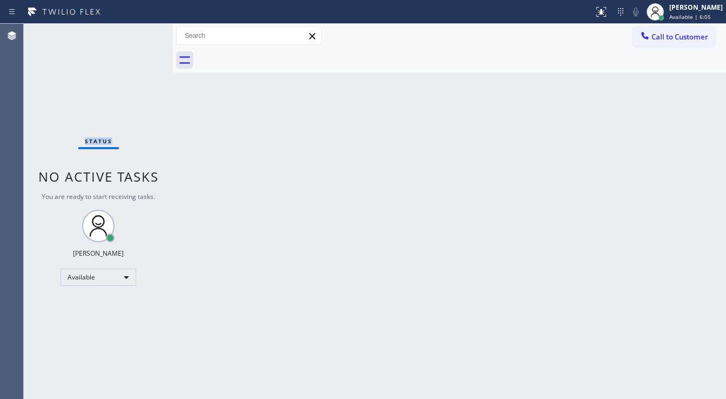
click at [141, 30] on div "Status No active tasks You are ready to start receiving tasks. [PERSON_NAME]" at bounding box center [98, 211] width 149 height 375
click at [143, 35] on div "Status No active tasks You are ready to start receiving tasks. [PERSON_NAME]" at bounding box center [98, 211] width 149 height 375
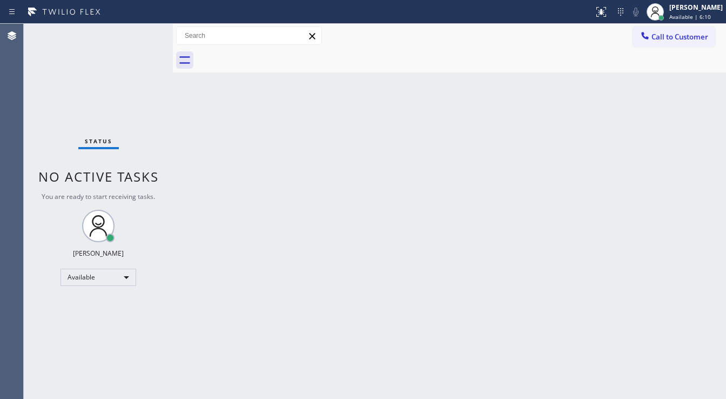
click at [143, 35] on div "Status No active tasks You are ready to start receiving tasks. [PERSON_NAME]" at bounding box center [98, 211] width 149 height 375
click at [143, 34] on div "Status No active tasks You are ready to start receiving tasks. [PERSON_NAME]" at bounding box center [98, 211] width 149 height 375
click at [145, 32] on div "Status No active tasks You are ready to start receiving tasks. [PERSON_NAME]" at bounding box center [98, 211] width 149 height 375
click at [146, 32] on div "Status No active tasks You are ready to start receiving tasks. [PERSON_NAME]" at bounding box center [98, 211] width 149 height 375
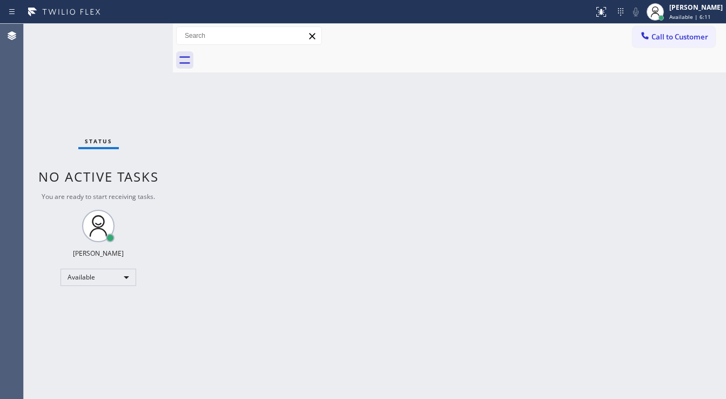
click at [146, 32] on div "Status No active tasks You are ready to start receiving tasks. [PERSON_NAME]" at bounding box center [98, 211] width 149 height 375
click at [143, 32] on div "Status No active tasks You are ready to start receiving tasks. [PERSON_NAME]" at bounding box center [98, 211] width 149 height 375
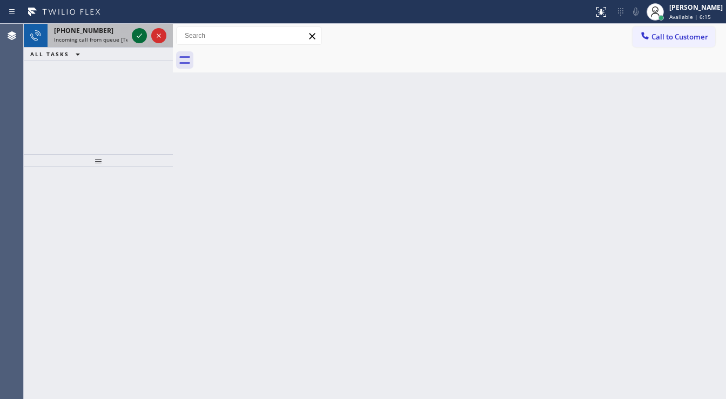
click at [143, 32] on icon at bounding box center [139, 35] width 13 height 13
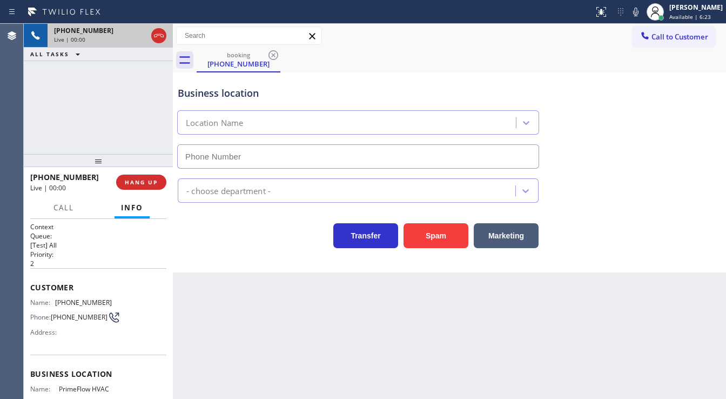
type input "[PHONE_NUMBER]"
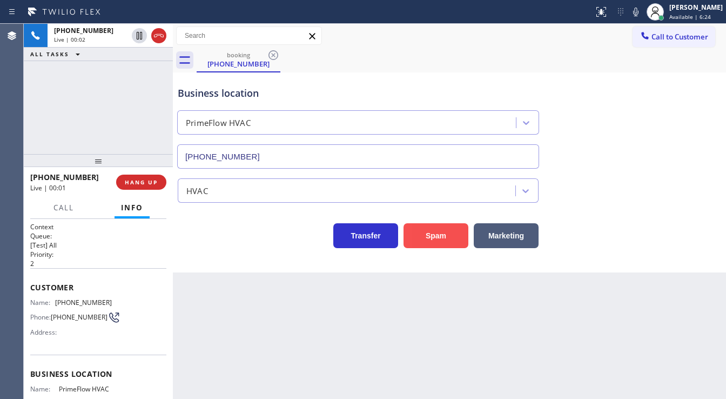
click at [419, 232] on button "Spam" at bounding box center [436, 235] width 65 height 25
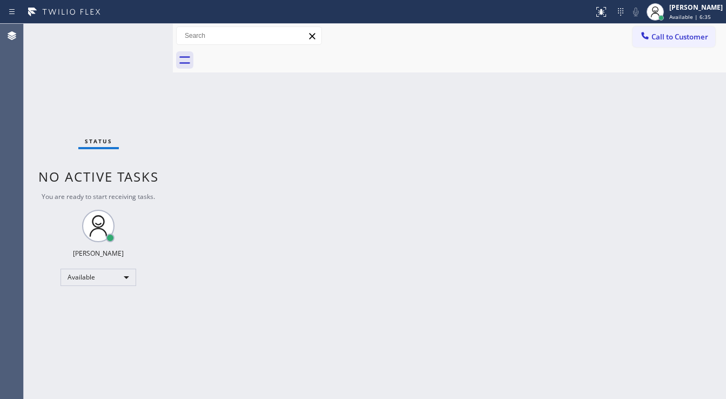
click at [138, 39] on div "Status No active tasks You are ready to start receiving tasks. [PERSON_NAME]" at bounding box center [98, 211] width 149 height 375
click at [138, 38] on div "Status No active tasks You are ready to start receiving tasks. [PERSON_NAME]" at bounding box center [98, 211] width 149 height 375
click at [138, 37] on div "Status No active tasks You are ready to start receiving tasks. [PERSON_NAME]" at bounding box center [98, 211] width 149 height 375
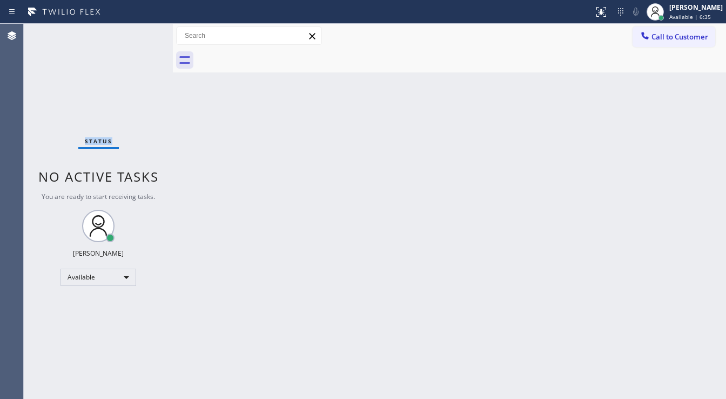
click at [138, 37] on div "Status No active tasks You are ready to start receiving tasks. [PERSON_NAME]" at bounding box center [98, 211] width 149 height 375
click at [143, 35] on div "Status No active tasks You are ready to start receiving tasks. [PERSON_NAME]" at bounding box center [98, 211] width 149 height 375
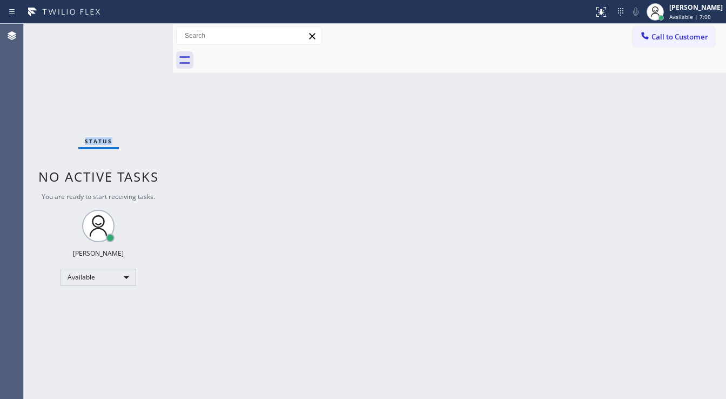
click at [143, 35] on div "Status No active tasks You are ready to start receiving tasks. [PERSON_NAME]" at bounding box center [98, 211] width 149 height 375
click at [143, 33] on div "Status No active tasks You are ready to start receiving tasks. [PERSON_NAME]" at bounding box center [98, 211] width 149 height 375
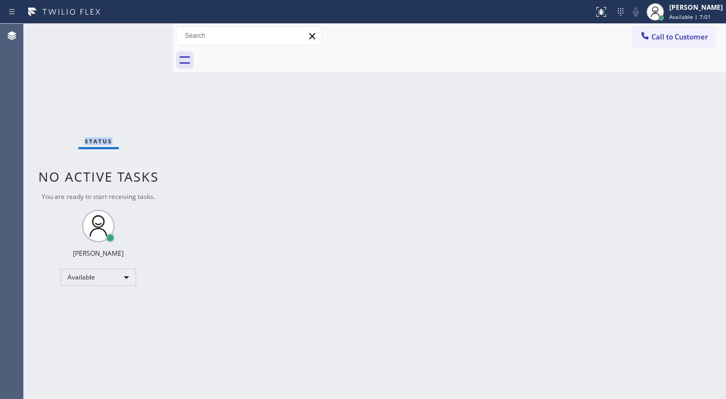
click at [143, 33] on div "Status No active tasks You are ready to start receiving tasks. [PERSON_NAME]" at bounding box center [98, 211] width 149 height 375
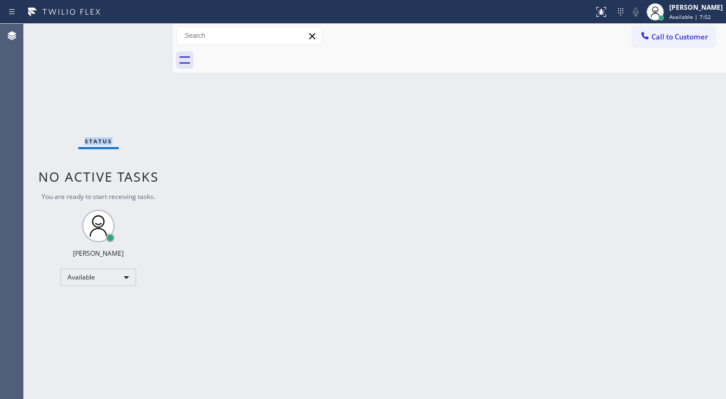
click at [143, 33] on div "Status No active tasks You are ready to start receiving tasks. [PERSON_NAME]" at bounding box center [98, 211] width 149 height 375
click at [138, 32] on div "Status No active tasks You are ready to start receiving tasks. [PERSON_NAME]" at bounding box center [98, 211] width 149 height 375
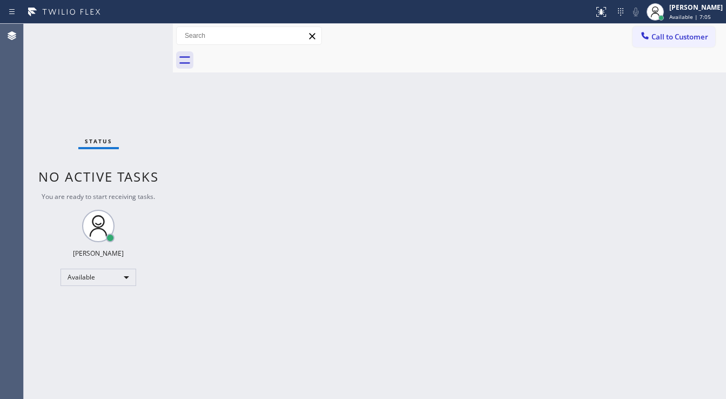
click at [136, 32] on div "Status No active tasks You are ready to start receiving tasks. [PERSON_NAME]" at bounding box center [98, 211] width 149 height 375
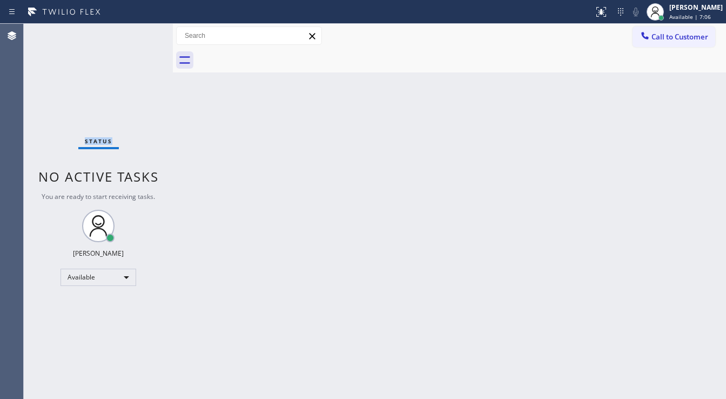
click at [136, 32] on div "Status No active tasks You are ready to start receiving tasks. [PERSON_NAME]" at bounding box center [98, 211] width 149 height 375
click at [138, 32] on div "Status No active tasks You are ready to start receiving tasks. [PERSON_NAME]" at bounding box center [98, 211] width 149 height 375
click at [139, 32] on div "Status No active tasks You are ready to start receiving tasks. [PERSON_NAME]" at bounding box center [98, 211] width 149 height 375
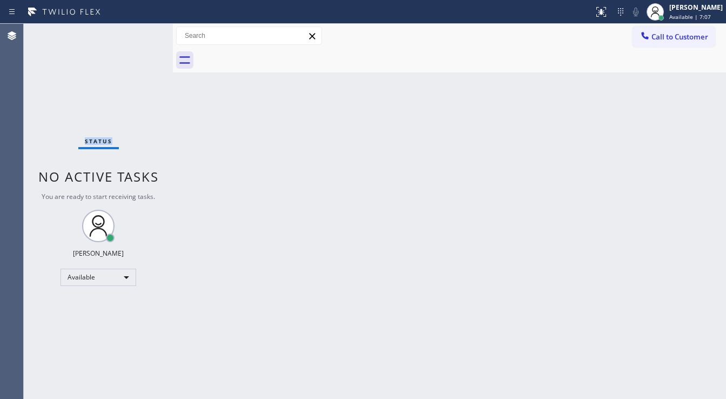
click at [141, 32] on div "Status No active tasks You are ready to start receiving tasks. [PERSON_NAME]" at bounding box center [98, 211] width 149 height 375
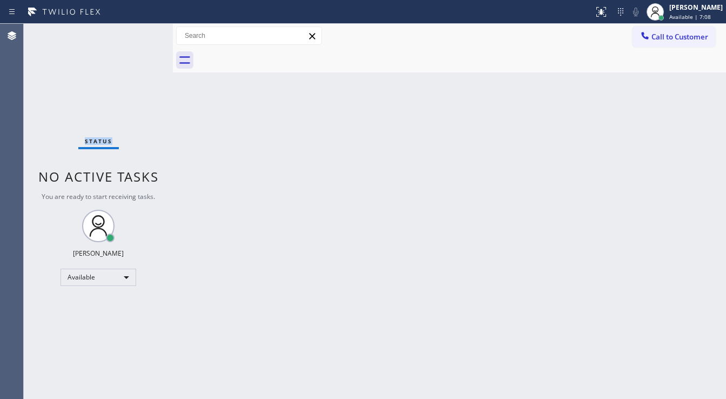
click at [142, 32] on div "Status No active tasks You are ready to start receiving tasks. [PERSON_NAME]" at bounding box center [98, 211] width 149 height 375
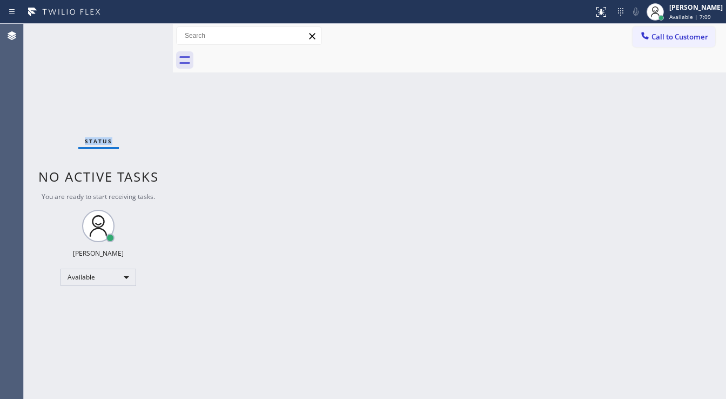
click at [142, 32] on div "Status No active tasks You are ready to start receiving tasks. [PERSON_NAME]" at bounding box center [98, 211] width 149 height 375
click at [141, 35] on div "Status No active tasks You are ready to start receiving tasks. [PERSON_NAME]" at bounding box center [98, 211] width 149 height 375
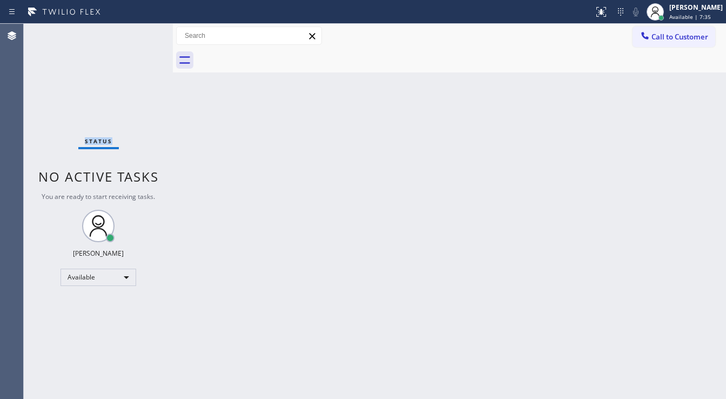
click at [141, 35] on div "Status No active tasks You are ready to start receiving tasks. [PERSON_NAME]" at bounding box center [98, 211] width 149 height 375
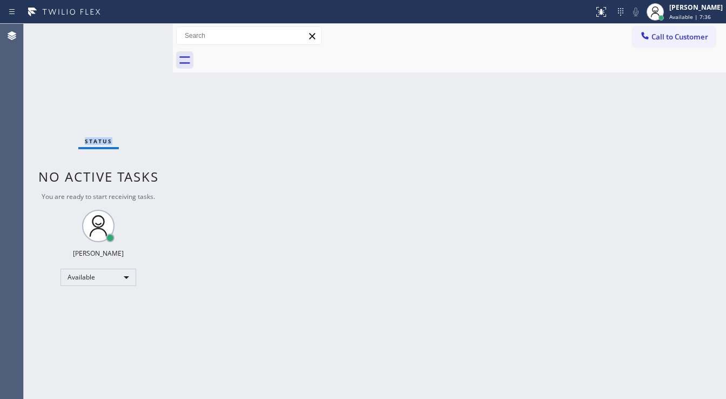
click at [141, 35] on div "Status No active tasks You are ready to start receiving tasks. [PERSON_NAME]" at bounding box center [98, 211] width 149 height 375
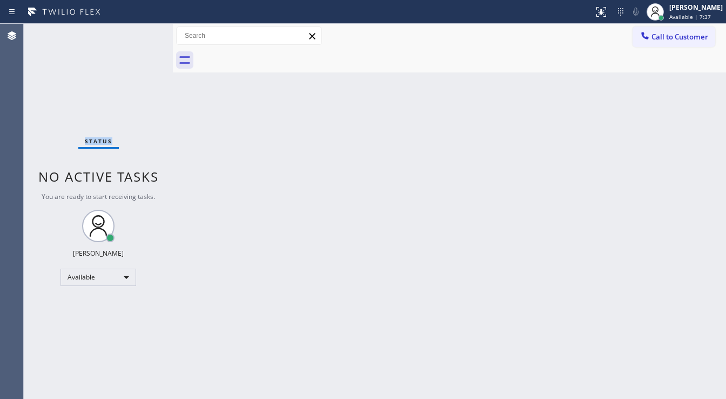
click at [141, 35] on div "Status No active tasks You are ready to start receiving tasks. [PERSON_NAME]" at bounding box center [98, 211] width 149 height 375
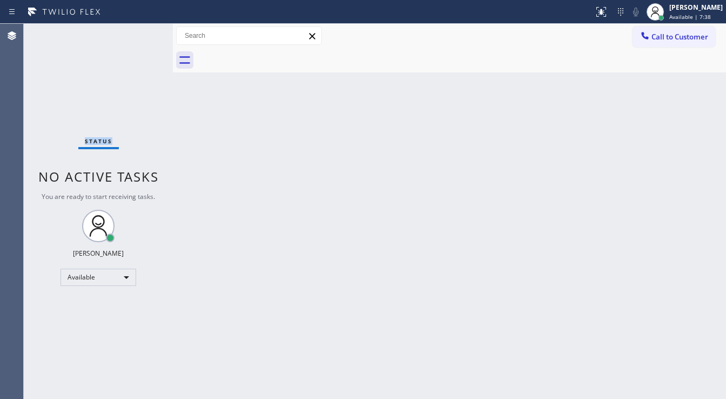
click at [141, 35] on div "Status No active tasks You are ready to start receiving tasks. [PERSON_NAME]" at bounding box center [98, 211] width 149 height 375
click at [143, 34] on div "Status No active tasks You are ready to start receiving tasks. [PERSON_NAME]" at bounding box center [98, 211] width 149 height 375
click at [143, 35] on div "Status No active tasks You are ready to start receiving tasks. [PERSON_NAME]" at bounding box center [98, 211] width 149 height 375
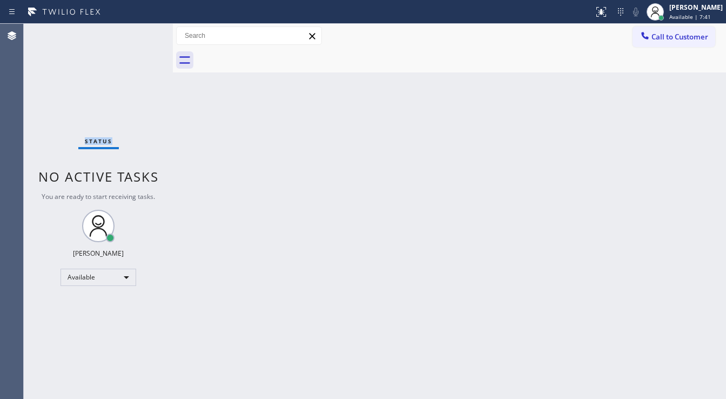
click at [142, 35] on div "Status No active tasks You are ready to start receiving tasks. [PERSON_NAME]" at bounding box center [98, 211] width 149 height 375
click at [141, 35] on div "Status No active tasks You are ready to start receiving tasks. [PERSON_NAME]" at bounding box center [98, 211] width 149 height 375
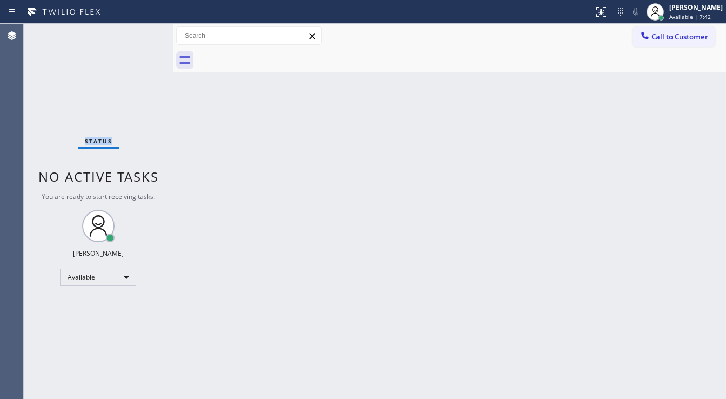
click at [141, 35] on div "Status No active tasks You are ready to start receiving tasks. [PERSON_NAME]" at bounding box center [98, 211] width 149 height 375
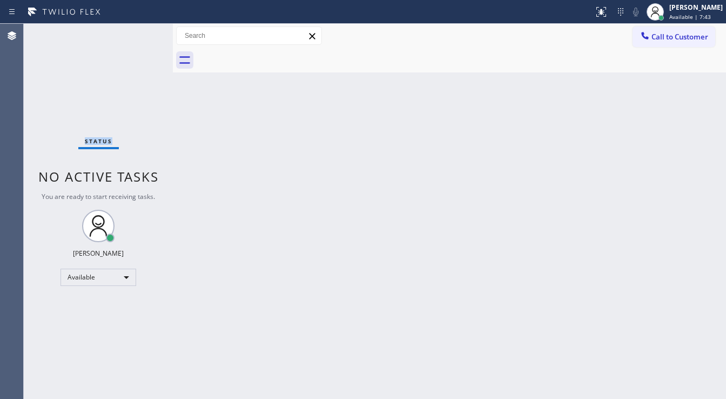
click at [141, 35] on div "Status No active tasks You are ready to start receiving tasks. [PERSON_NAME]" at bounding box center [98, 211] width 149 height 375
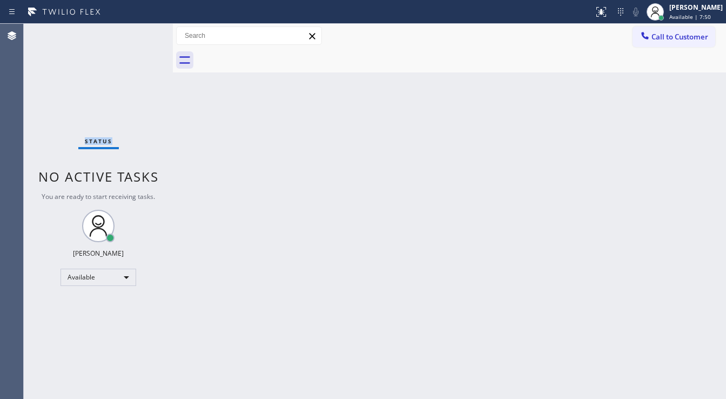
click at [141, 35] on div "Status No active tasks You are ready to start receiving tasks. [PERSON_NAME]" at bounding box center [98, 211] width 149 height 375
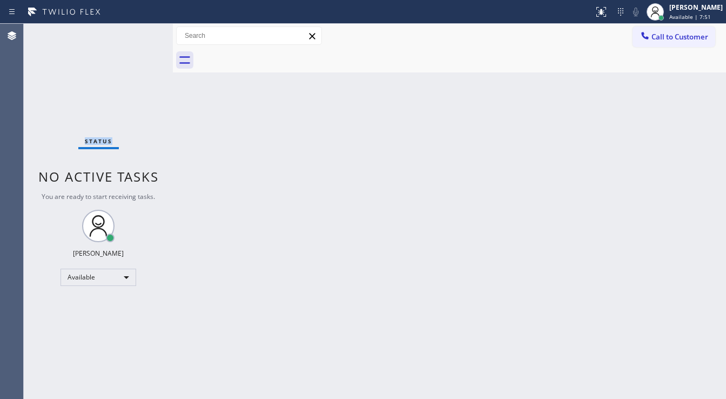
click at [141, 35] on div "Status No active tasks You are ready to start receiving tasks. [PERSON_NAME]" at bounding box center [98, 211] width 149 height 375
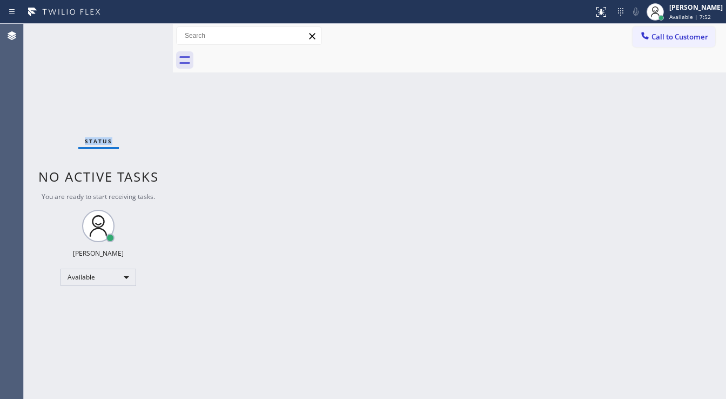
click at [141, 35] on div "Status No active tasks You are ready to start receiving tasks. [PERSON_NAME]" at bounding box center [98, 211] width 149 height 375
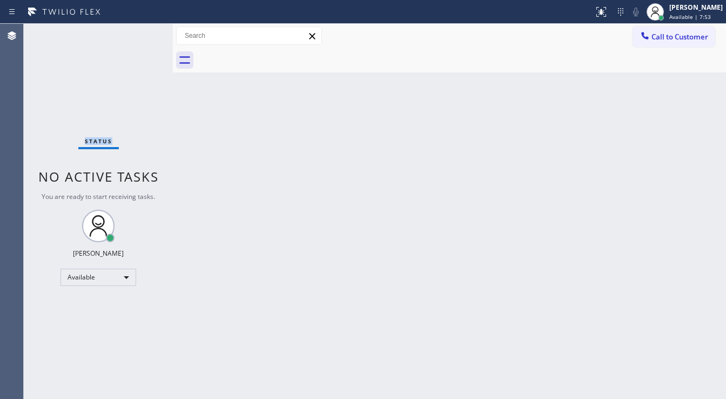
click at [141, 35] on div "Status No active tasks You are ready to start receiving tasks. [PERSON_NAME]" at bounding box center [98, 211] width 149 height 375
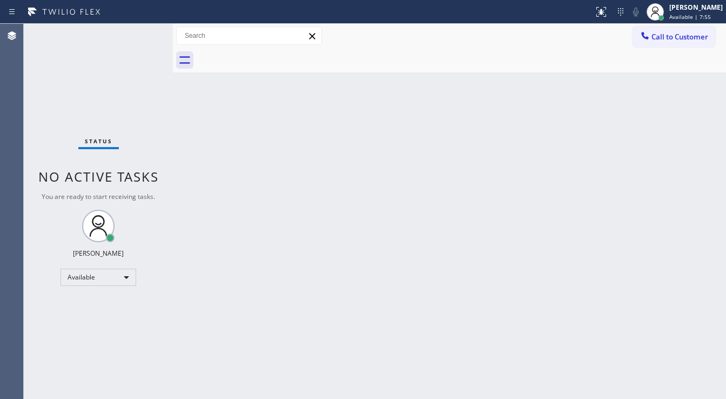
click at [141, 35] on div "Status No active tasks You are ready to start receiving tasks. [PERSON_NAME]" at bounding box center [98, 211] width 149 height 375
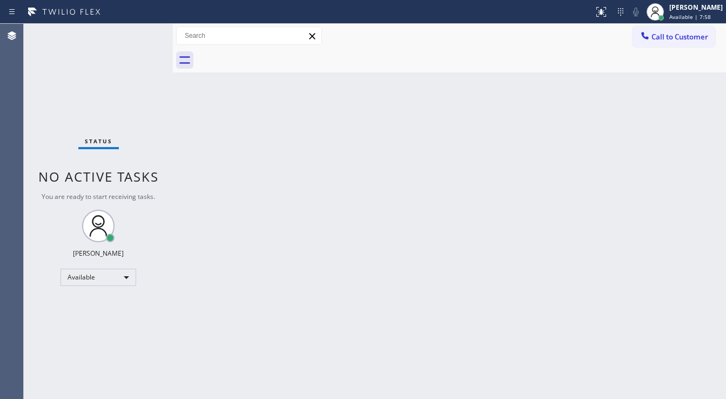
click at [141, 35] on div "Status No active tasks You are ready to start receiving tasks. [PERSON_NAME]" at bounding box center [98, 211] width 149 height 375
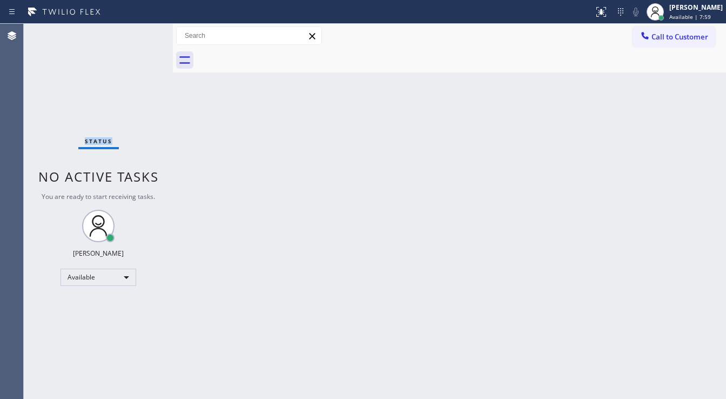
click at [141, 35] on div "Status No active tasks You are ready to start receiving tasks. [PERSON_NAME]" at bounding box center [98, 211] width 149 height 375
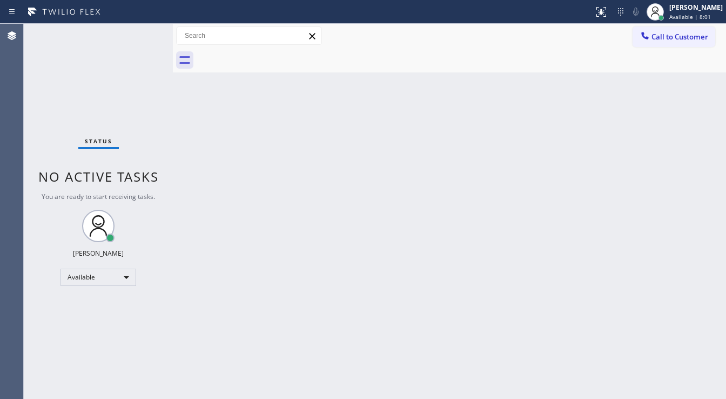
click at [141, 35] on div "Status No active tasks You are ready to start receiving tasks. [PERSON_NAME]" at bounding box center [98, 211] width 149 height 375
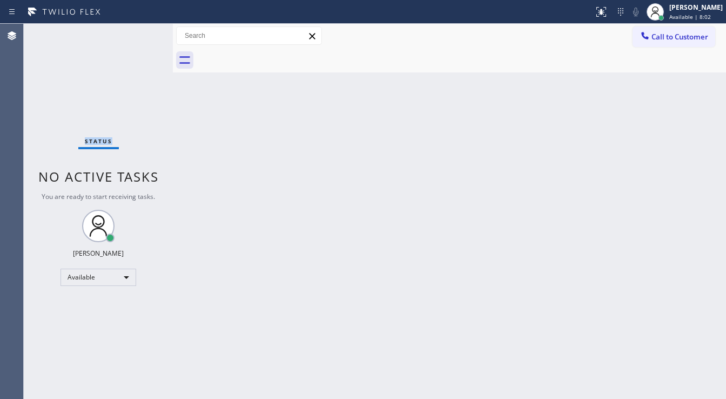
click at [141, 35] on div "Status No active tasks You are ready to start receiving tasks. [PERSON_NAME]" at bounding box center [98, 211] width 149 height 375
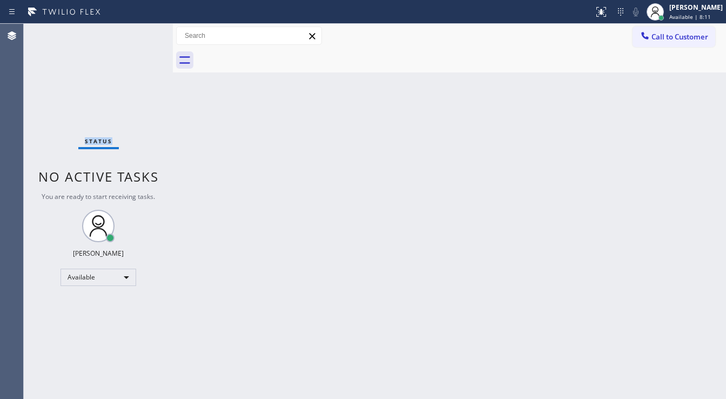
click at [141, 35] on div "Status No active tasks You are ready to start receiving tasks. [PERSON_NAME]" at bounding box center [98, 211] width 149 height 375
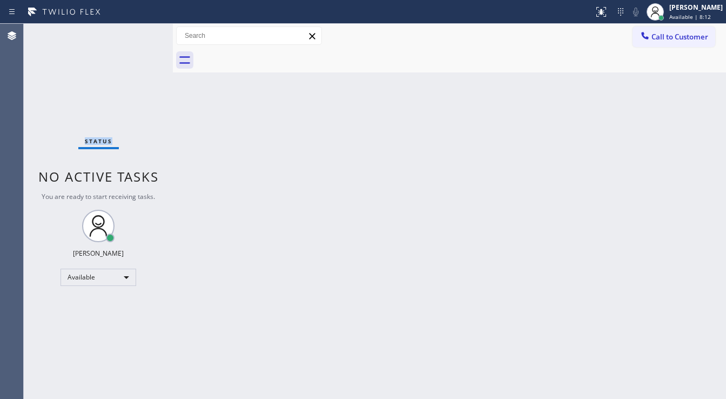
click at [141, 35] on div "Status No active tasks You are ready to start receiving tasks. [PERSON_NAME]" at bounding box center [98, 211] width 149 height 375
click at [141, 32] on div "Status No active tasks You are ready to start receiving tasks. [PERSON_NAME]" at bounding box center [98, 211] width 149 height 375
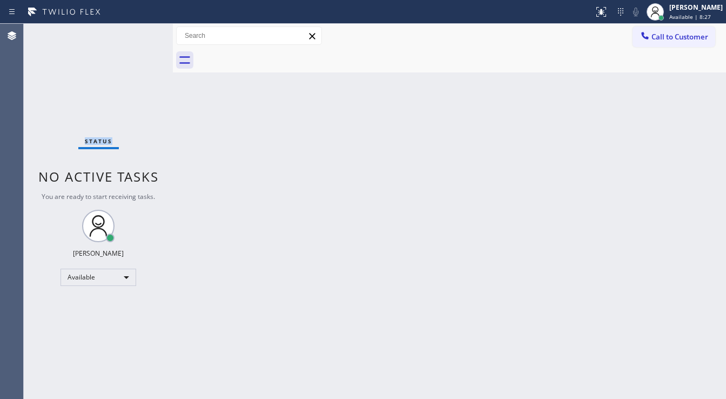
click at [141, 30] on div "Status No active tasks You are ready to start receiving tasks. [PERSON_NAME]" at bounding box center [98, 211] width 149 height 375
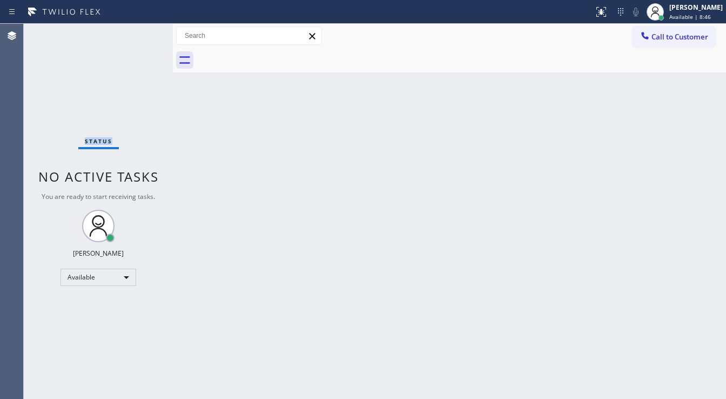
click at [141, 30] on div "Status No active tasks You are ready to start receiving tasks. [PERSON_NAME]" at bounding box center [98, 211] width 149 height 375
click at [138, 37] on div "Status No active tasks You are ready to start receiving tasks. [PERSON_NAME]" at bounding box center [98, 211] width 149 height 375
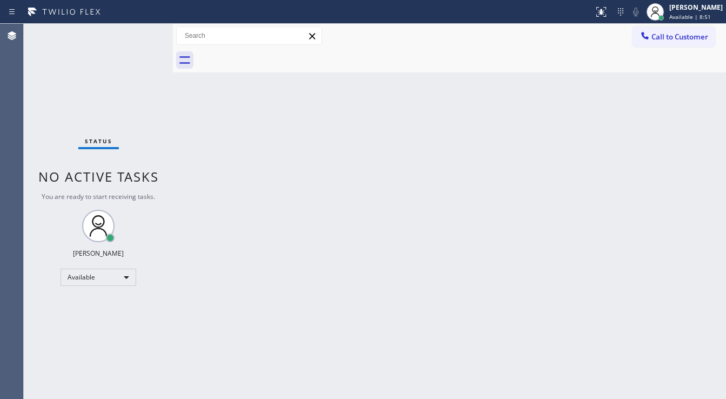
click at [138, 37] on div "Status No active tasks You are ready to start receiving tasks. [PERSON_NAME]" at bounding box center [98, 211] width 149 height 375
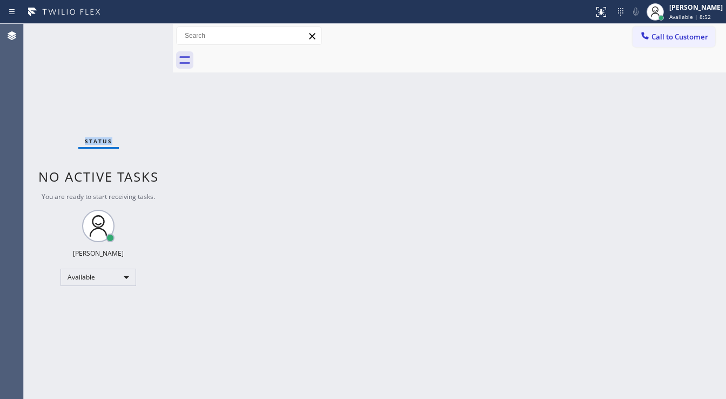
click at [138, 37] on div "Status No active tasks You are ready to start receiving tasks. [PERSON_NAME]" at bounding box center [98, 211] width 149 height 375
click at [145, 32] on div "Status No active tasks You are ready to start receiving tasks. [PERSON_NAME]" at bounding box center [98, 211] width 149 height 375
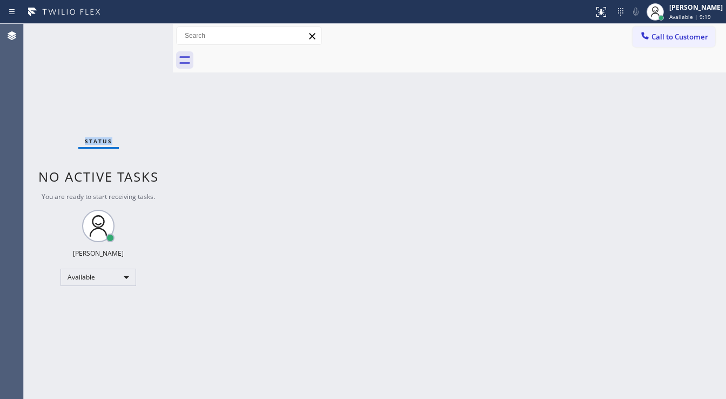
click at [145, 32] on div "Status No active tasks You are ready to start receiving tasks. [PERSON_NAME]" at bounding box center [98, 211] width 149 height 375
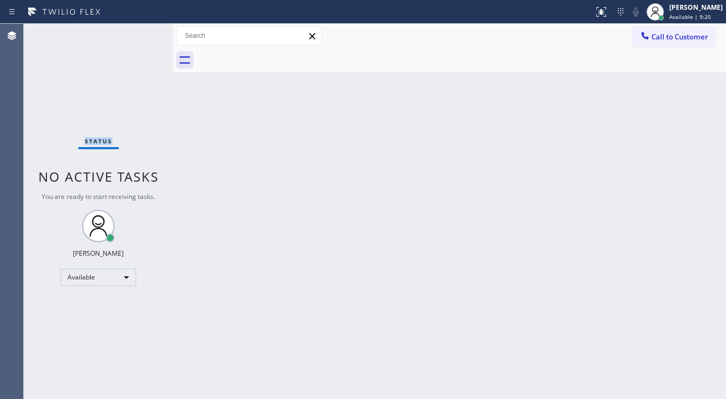
click at [145, 32] on div "Status No active tasks You are ready to start receiving tasks. [PERSON_NAME]" at bounding box center [98, 211] width 149 height 375
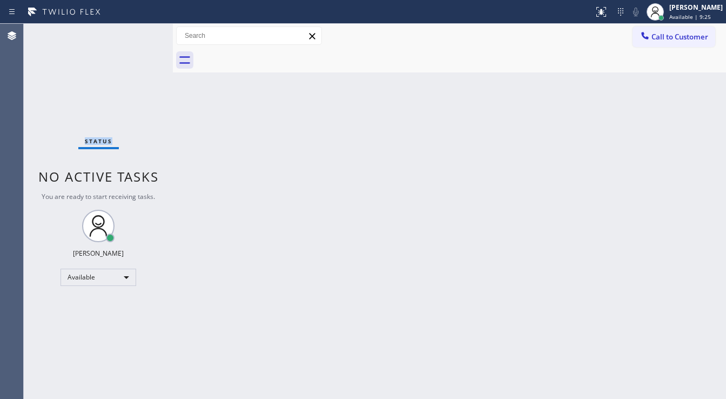
click at [145, 32] on div "Status No active tasks You are ready to start receiving tasks. [PERSON_NAME]" at bounding box center [98, 211] width 149 height 375
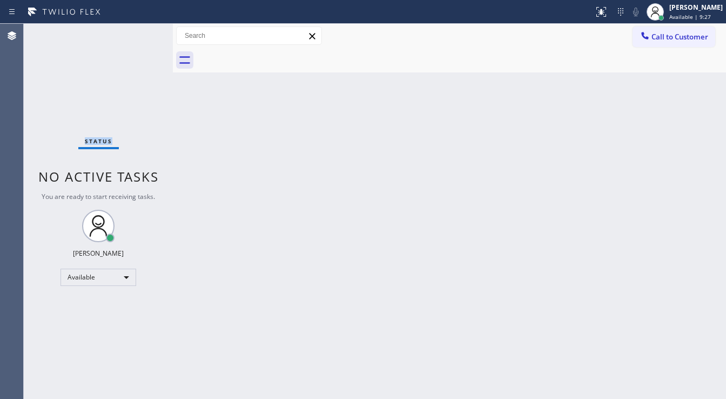
click at [145, 32] on div "Status No active tasks You are ready to start receiving tasks. [PERSON_NAME]" at bounding box center [98, 211] width 149 height 375
click at [141, 34] on div "Status No active tasks You are ready to start receiving tasks. [PERSON_NAME]" at bounding box center [98, 211] width 149 height 375
click at [141, 32] on div "Status No active tasks You are ready to start receiving tasks. [PERSON_NAME]" at bounding box center [98, 211] width 149 height 375
click at [141, 30] on div "Status No active tasks You are ready to start receiving tasks. [PERSON_NAME]" at bounding box center [98, 211] width 149 height 375
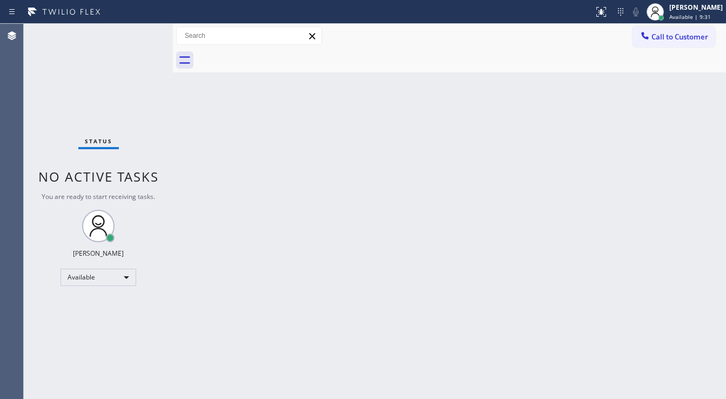
click at [141, 30] on div "Status No active tasks You are ready to start receiving tasks. [PERSON_NAME]" at bounding box center [98, 211] width 149 height 375
click at [143, 30] on div "Status No active tasks You are ready to start receiving tasks. [PERSON_NAME]" at bounding box center [98, 211] width 149 height 375
click at [144, 30] on div "Status No active tasks You are ready to start receiving tasks. [PERSON_NAME]" at bounding box center [98, 211] width 149 height 375
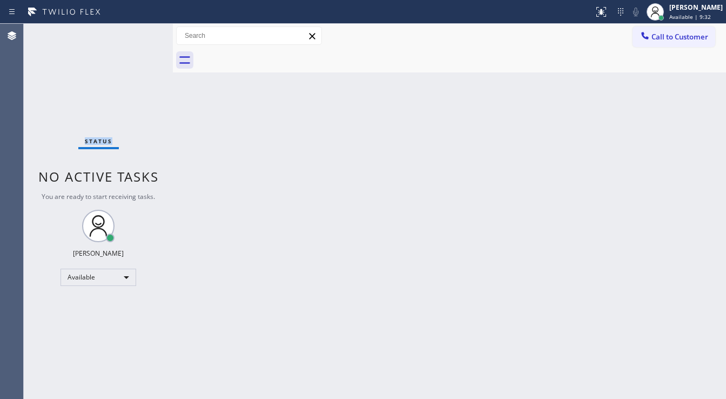
click at [144, 30] on div "Status No active tasks You are ready to start receiving tasks. [PERSON_NAME]" at bounding box center [98, 211] width 149 height 375
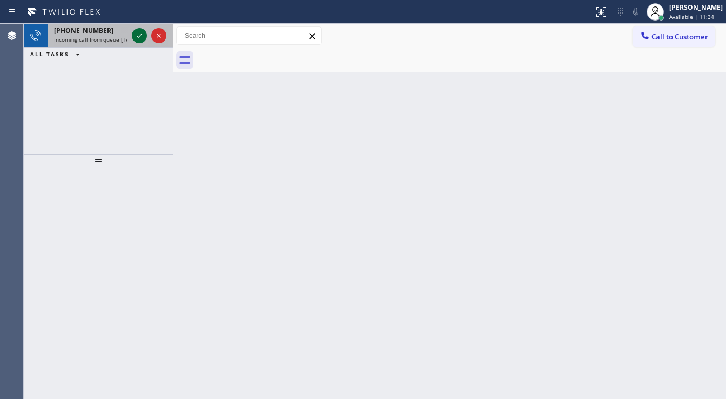
click at [143, 30] on icon at bounding box center [139, 35] width 13 height 13
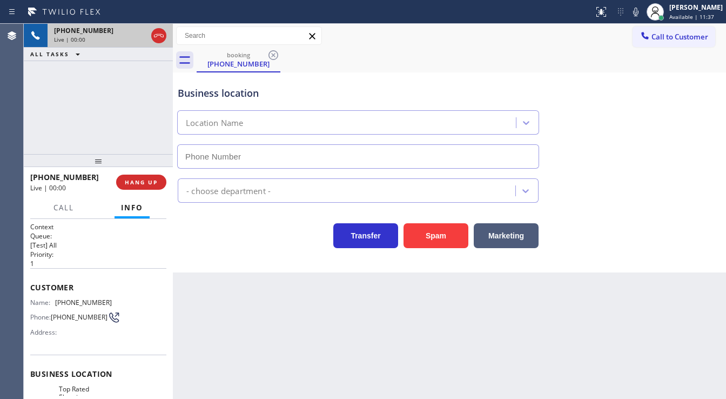
type input "[PHONE_NUMBER]"
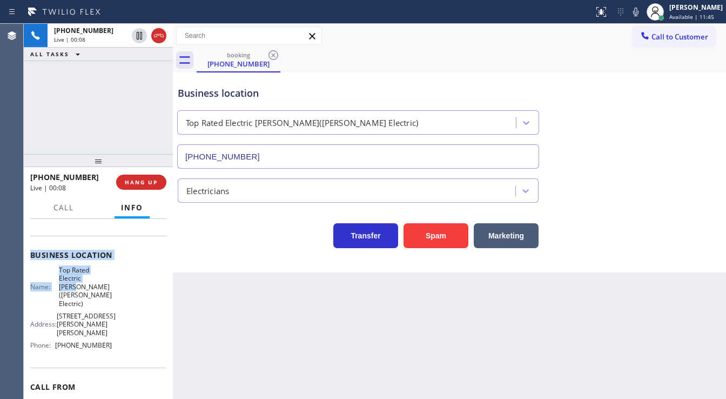
scroll to position [130, 0]
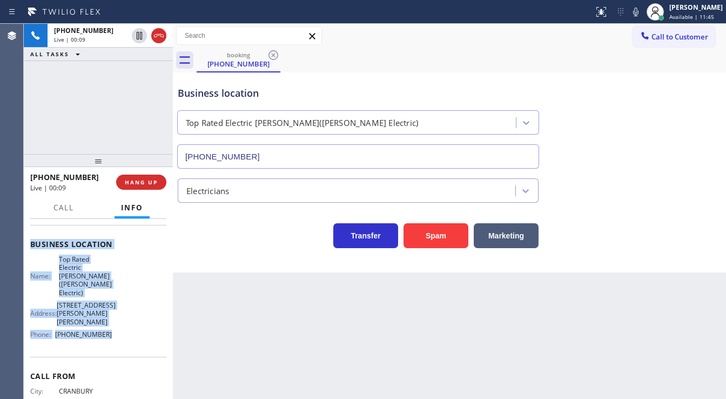
drag, startPoint x: 29, startPoint y: 280, endPoint x: 112, endPoint y: 328, distance: 96.1
click at [116, 341] on div "Context Queue: [Test] All Priority: 1 Customer Name: [PHONE_NUMBER] Phone: [PHO…" at bounding box center [98, 309] width 149 height 181
copy div "Customer Name: [PHONE_NUMBER] Phone: [PHONE_NUMBER] Address: Business location …"
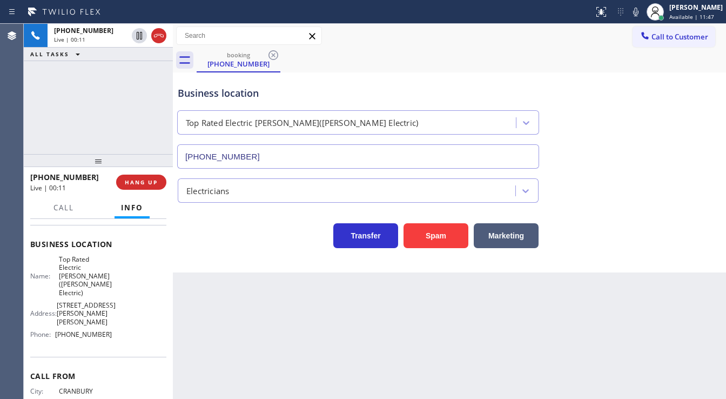
click at [86, 113] on div "[PHONE_NUMBER] Live | 00:11 ALL TASKS ALL TASKS ACTIVE TASKS TASKS IN WRAP UP" at bounding box center [98, 89] width 149 height 130
drag, startPoint x: 142, startPoint y: 39, endPoint x: 148, endPoint y: 39, distance: 5.9
click at [142, 39] on icon at bounding box center [139, 36] width 5 height 8
drag, startPoint x: 649, startPoint y: 9, endPoint x: 377, endPoint y: 91, distance: 283.9
click at [643, 9] on icon at bounding box center [636, 11] width 13 height 13
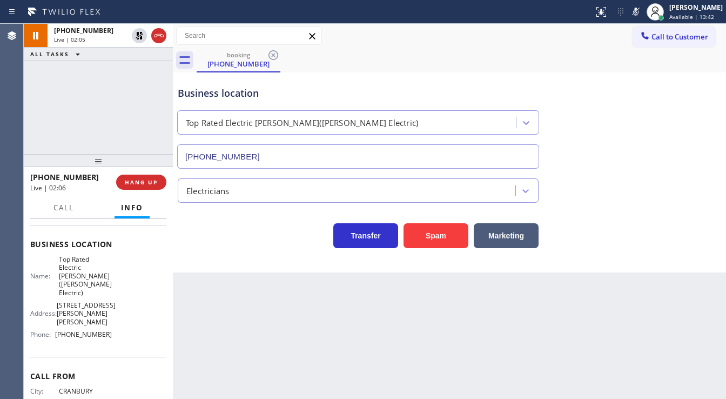
click at [43, 119] on div "[PHONE_NUMBER] Live | 02:05 ALL TASKS ALL TASKS ACTIVE TASKS TASKS IN WRAP UP" at bounding box center [98, 89] width 149 height 130
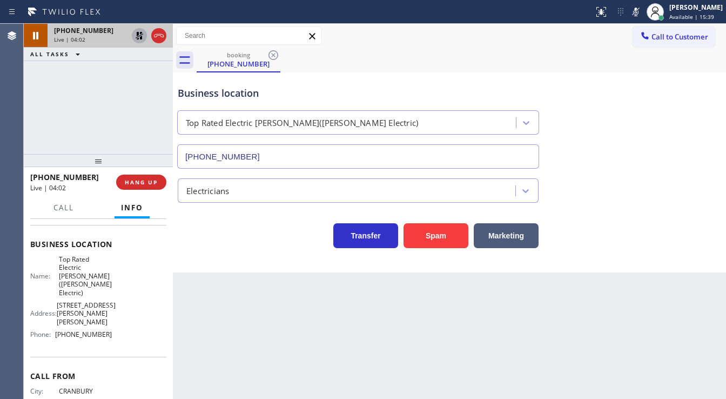
click at [138, 32] on icon at bounding box center [140, 36] width 8 height 8
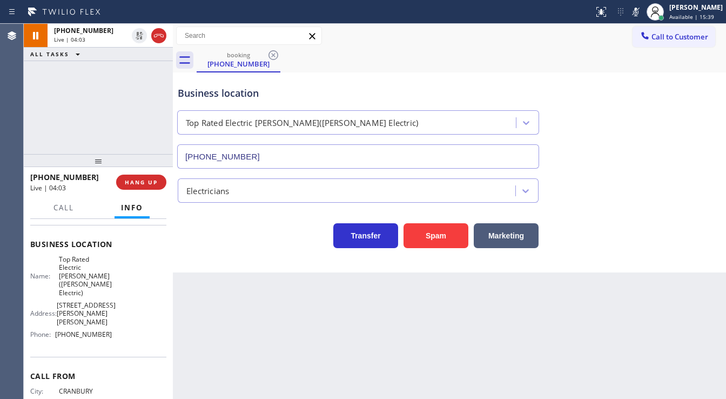
click at [639, 18] on div "Status report No issues detected If you experience an issue, please download th…" at bounding box center [658, 12] width 137 height 24
click at [643, 10] on icon at bounding box center [636, 11] width 13 height 13
click at [630, 56] on div "booking [PHONE_NUMBER]" at bounding box center [462, 60] width 530 height 24
click at [41, 109] on div "[PHONE_NUMBER] Live | 04:09 ALL TASKS ALL TASKS ACTIVE TASKS TASKS IN WRAP UP" at bounding box center [98, 89] width 149 height 130
click at [52, 128] on div "[PHONE_NUMBER] Live | 04:12 ALL TASKS ALL TASKS ACTIVE TASKS TASKS IN WRAP UP" at bounding box center [98, 89] width 149 height 130
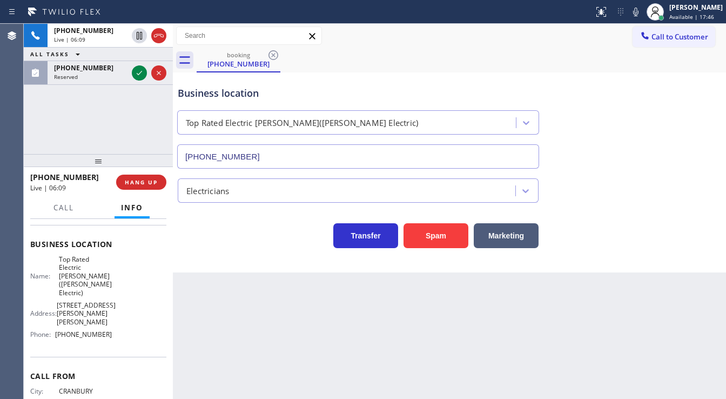
click at [50, 137] on div "[PHONE_NUMBER] Live | 06:09 ALL TASKS ALL TASKS ACTIVE TASKS TASKS IN WRAP UP […" at bounding box center [98, 89] width 149 height 130
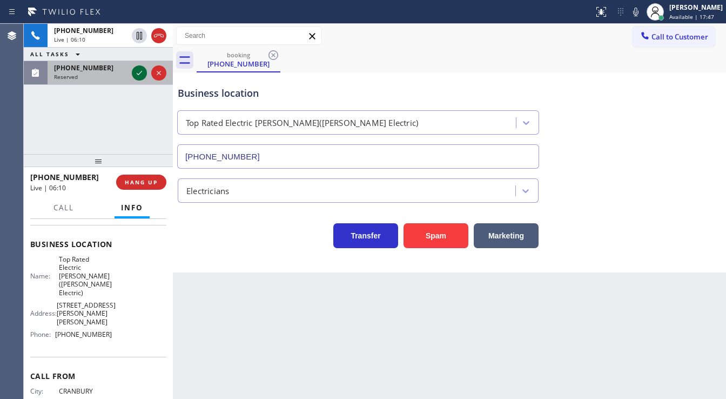
click at [141, 70] on icon at bounding box center [139, 72] width 13 height 13
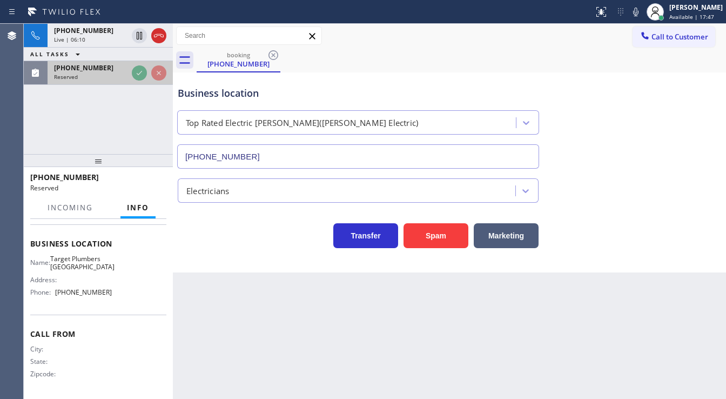
scroll to position [138, 0]
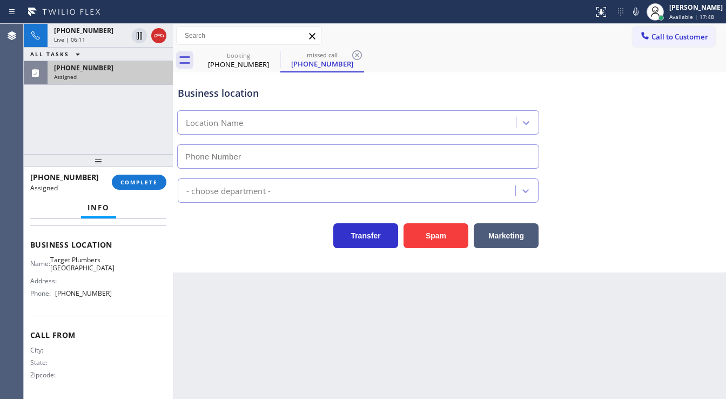
type input "[PHONE_NUMBER]"
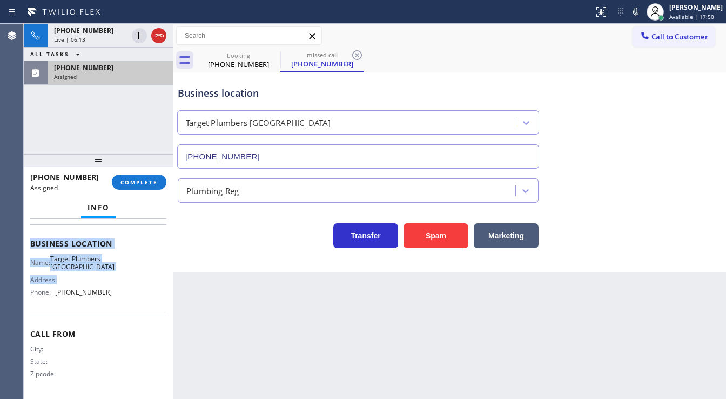
scroll to position [149, 0]
drag, startPoint x: 29, startPoint y: 241, endPoint x: 117, endPoint y: 289, distance: 100.4
click at [116, 289] on div "Context Queue: Plumbing Priority: 0 Task Age: Customer Name: [PHONE_NUMBER] Pho…" at bounding box center [98, 309] width 149 height 181
copy div "Customer Name: [PHONE_NUMBER] Phone: [PHONE_NUMBER] Address: Business location …"
drag, startPoint x: 79, startPoint y: 146, endPoint x: 109, endPoint y: 169, distance: 37.4
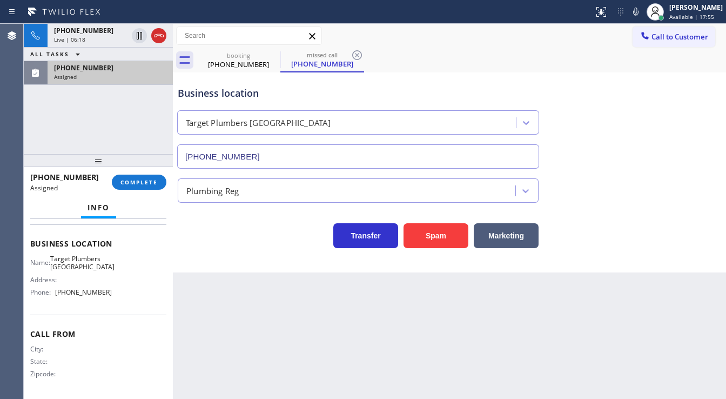
click at [79, 148] on div "[PHONE_NUMBER] Live | 06:18 ALL TASKS ALL TASKS ACTIVE TASKS TASKS IN WRAP UP […" at bounding box center [98, 89] width 149 height 130
click at [128, 183] on span "COMPLETE" at bounding box center [139, 182] width 37 height 8
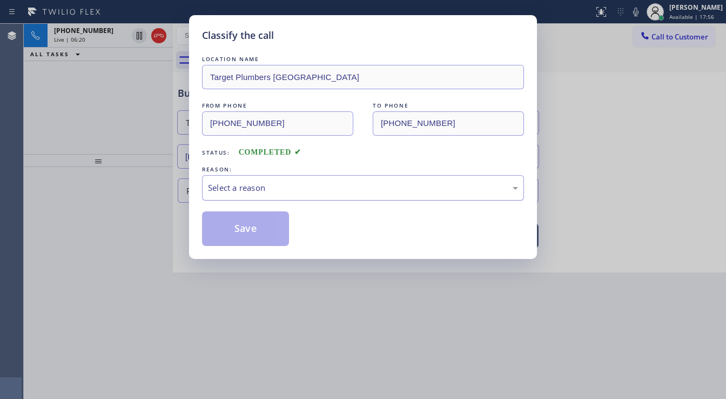
drag, startPoint x: 253, startPoint y: 187, endPoint x: 258, endPoint y: 197, distance: 10.9
click at [255, 189] on div "Select a reason" at bounding box center [363, 188] width 310 height 12
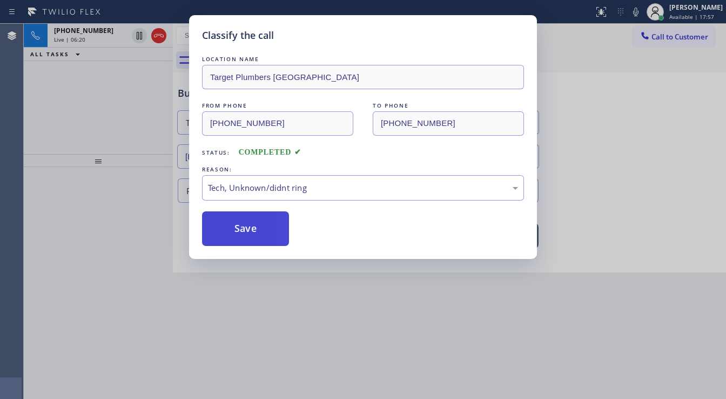
click at [251, 234] on button "Save" at bounding box center [245, 228] width 87 height 35
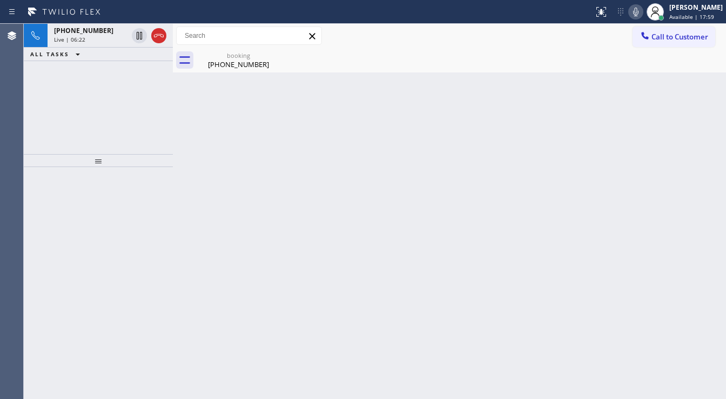
drag, startPoint x: 640, startPoint y: 12, endPoint x: 343, endPoint y: 65, distance: 302.0
click at [640, 12] on icon at bounding box center [636, 11] width 13 height 13
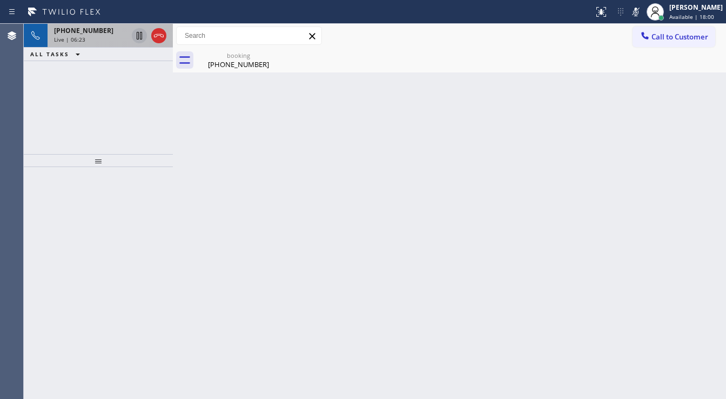
click at [144, 37] on icon at bounding box center [139, 35] width 13 height 13
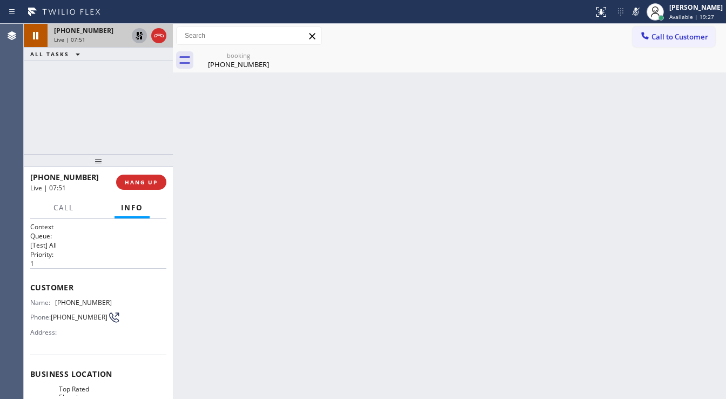
drag, startPoint x: 262, startPoint y: 328, endPoint x: 263, endPoint y: 358, distance: 30.3
drag, startPoint x: 32, startPoint y: 98, endPoint x: 74, endPoint y: 84, distance: 43.9
click at [32, 98] on div "[PHONE_NUMBER] Live | 07:52 ALL TASKS ALL TASKS ACTIVE TASKS TASKS IN WRAP UP" at bounding box center [98, 89] width 149 height 130
click at [138, 37] on icon at bounding box center [139, 35] width 13 height 13
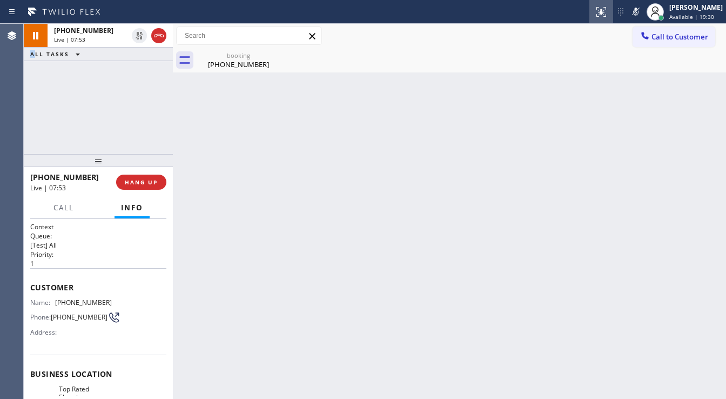
click at [641, 11] on icon at bounding box center [636, 11] width 13 height 13
click at [123, 96] on div "[PHONE_NUMBER] Live | 07:54 ALL TASKS ALL TASKS ACTIVE TASKS TASKS IN WRAP UP" at bounding box center [98, 89] width 149 height 130
click at [56, 131] on div "[PHONE_NUMBER] Live | 08:09 ALL TASKS ALL TASKS ACTIVE TASKS TASKS IN WRAP UP" at bounding box center [98, 89] width 149 height 130
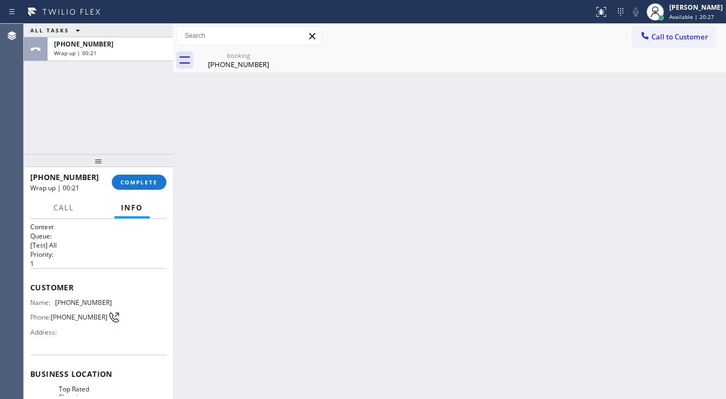
click at [98, 109] on div "ALL TASKS ALL TASKS ACTIVE TASKS TASKS IN WRAP UP [PHONE_NUMBER] Wrap up | 00:21" at bounding box center [98, 89] width 149 height 130
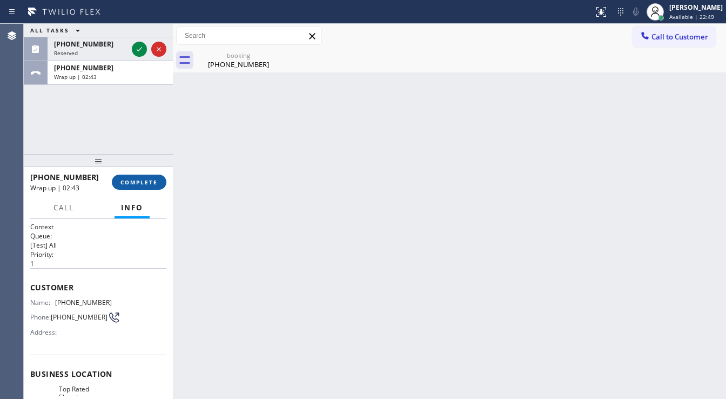
click at [143, 176] on button "COMPLETE" at bounding box center [139, 182] width 55 height 15
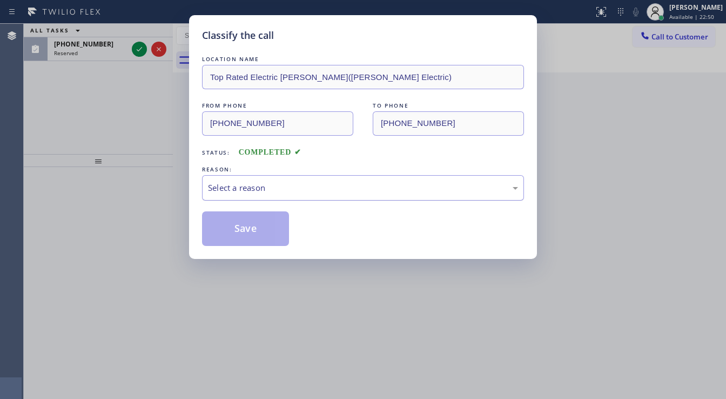
click at [279, 189] on div "Select a reason" at bounding box center [363, 188] width 310 height 12
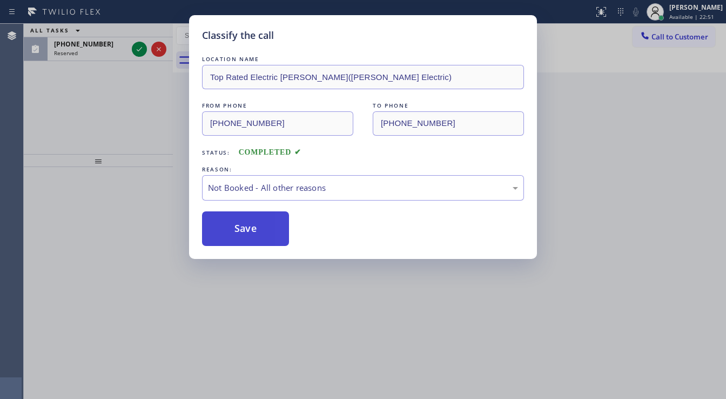
click at [245, 222] on button "Save" at bounding box center [245, 228] width 87 height 35
click at [244, 223] on button "Save" at bounding box center [245, 228] width 87 height 35
click at [130, 144] on div "Classify the call LOCATION NAME Top Rated Electric [PERSON_NAME]([PERSON_NAME] …" at bounding box center [363, 199] width 726 height 399
click at [245, 226] on div "Classify the call LOCATION NAME Viking Repair Pro [PERSON_NAME] FROM PHONE [PHO…" at bounding box center [375, 211] width 703 height 375
click at [245, 226] on div "Back to Dashboard Change Sender ID Customers Technicians Select a contact Outbo…" at bounding box center [449, 211] width 553 height 375
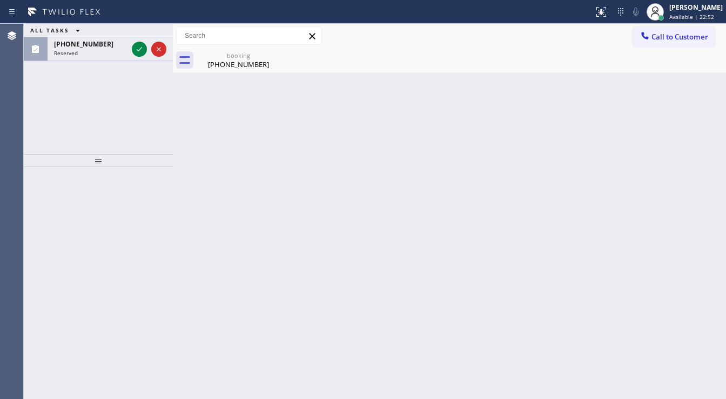
click at [97, 125] on div "ALL TASKS ALL TASKS ACTIVE TASKS TASKS IN WRAP UP [PHONE_NUMBER] Reserved" at bounding box center [98, 89] width 149 height 130
click at [134, 50] on icon at bounding box center [139, 49] width 13 height 13
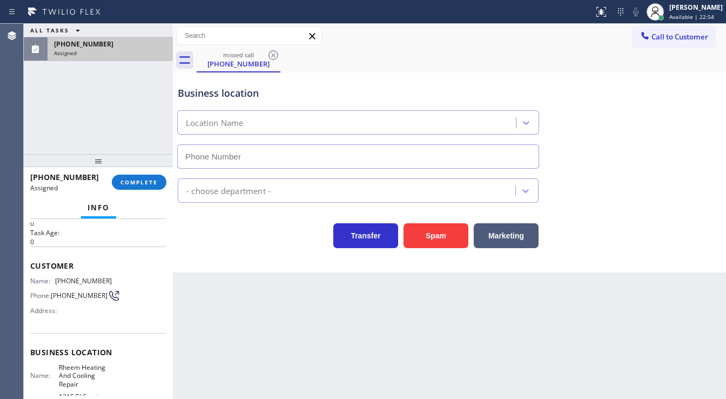
scroll to position [86, 0]
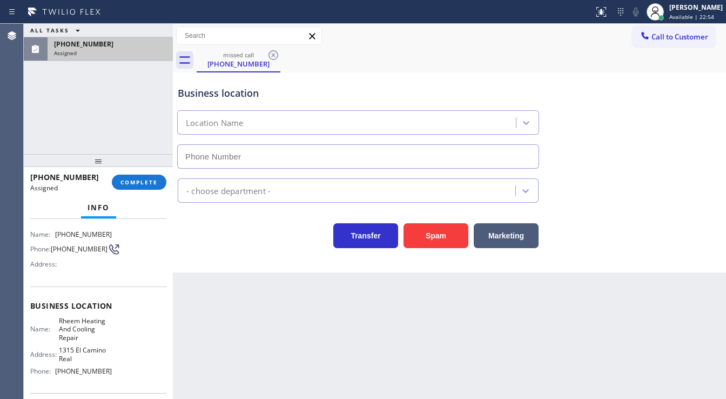
type input "[PHONE_NUMBER]"
click at [147, 166] on div at bounding box center [98, 160] width 149 height 13
click at [145, 178] on span "COMPLETE" at bounding box center [139, 182] width 37 height 8
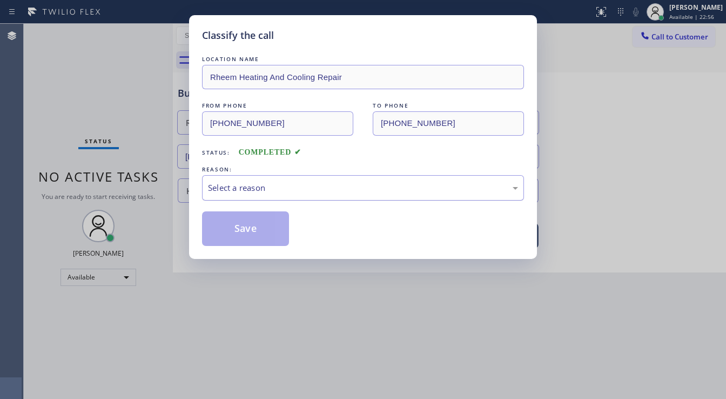
click at [273, 184] on div "Select a reason" at bounding box center [363, 188] width 310 height 12
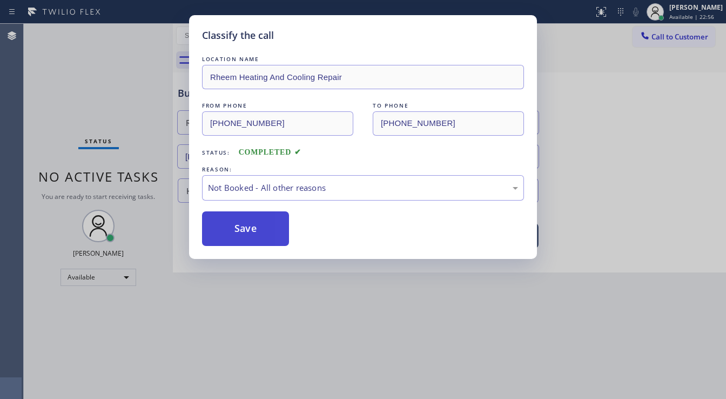
click at [244, 231] on button "Save" at bounding box center [245, 228] width 87 height 35
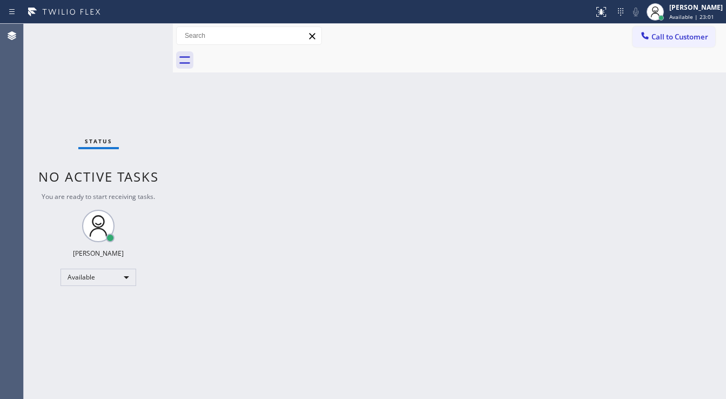
click at [141, 37] on div "Status No active tasks You are ready to start receiving tasks. [PERSON_NAME]" at bounding box center [98, 211] width 149 height 375
click at [37, 118] on div "Status No active tasks You are ready to start receiving tasks. [PERSON_NAME]" at bounding box center [98, 211] width 149 height 375
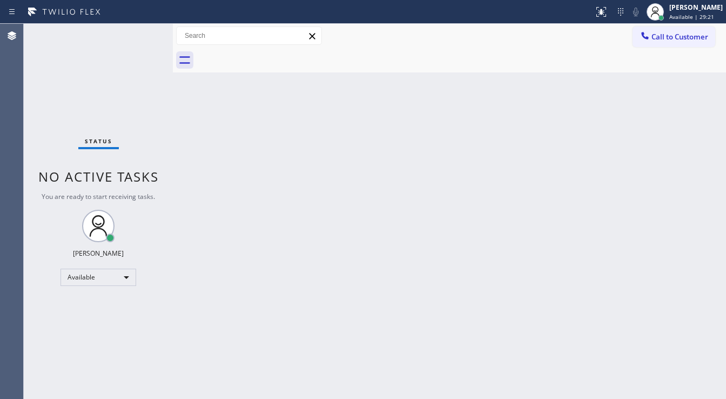
click at [141, 29] on div "Status No active tasks You are ready to start receiving tasks. [PERSON_NAME]" at bounding box center [98, 211] width 149 height 375
click at [139, 28] on div "Status No active tasks You are ready to start receiving tasks. [PERSON_NAME]" at bounding box center [98, 211] width 149 height 375
click at [142, 29] on div "Status No active tasks You are ready to start receiving tasks. [PERSON_NAME]" at bounding box center [98, 211] width 149 height 375
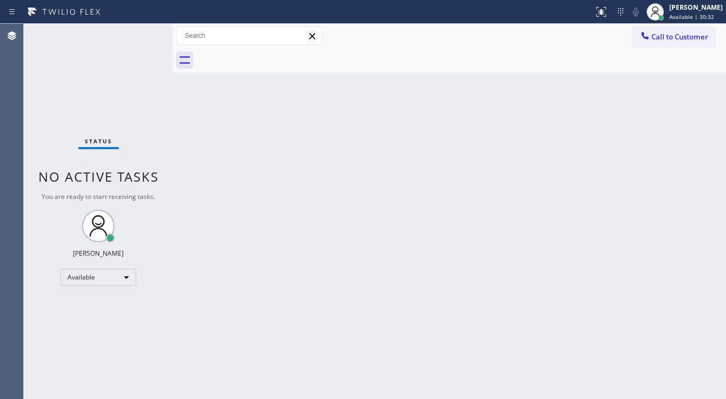
click at [142, 29] on div "Status No active tasks You are ready to start receiving tasks. [PERSON_NAME]" at bounding box center [98, 211] width 149 height 375
click at [142, 30] on div "Status No active tasks You are ready to start receiving tasks. [PERSON_NAME]" at bounding box center [98, 211] width 149 height 375
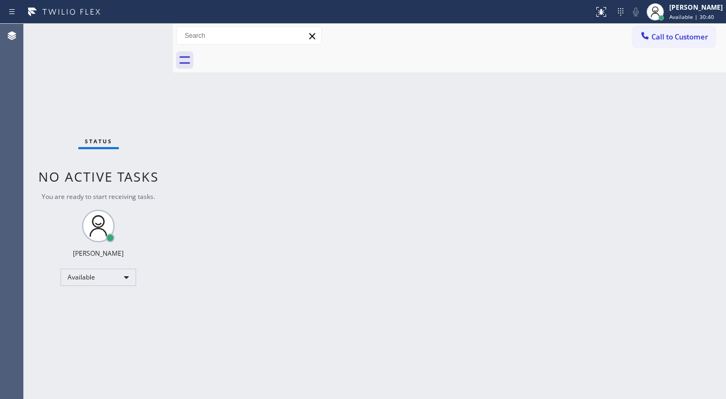
click at [142, 30] on div "Status No active tasks You are ready to start receiving tasks. [PERSON_NAME]" at bounding box center [98, 211] width 149 height 375
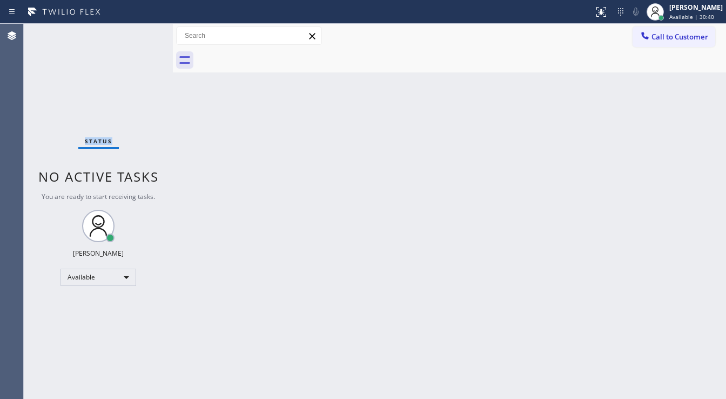
click at [142, 30] on div "Status No active tasks You are ready to start receiving tasks. [PERSON_NAME]" at bounding box center [98, 211] width 149 height 375
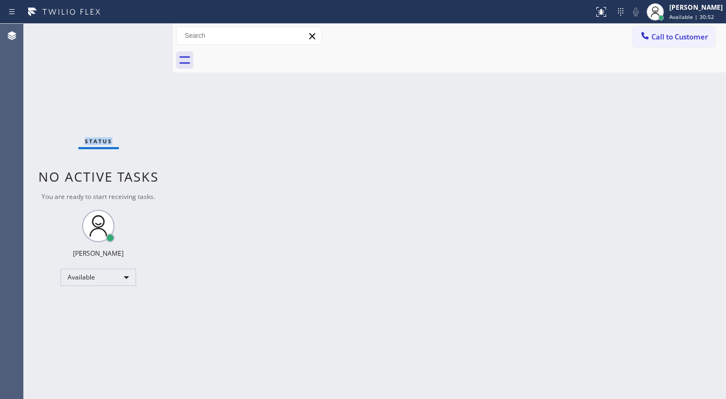
click at [142, 30] on div "Status No active tasks You are ready to start receiving tasks. [PERSON_NAME]" at bounding box center [98, 211] width 149 height 375
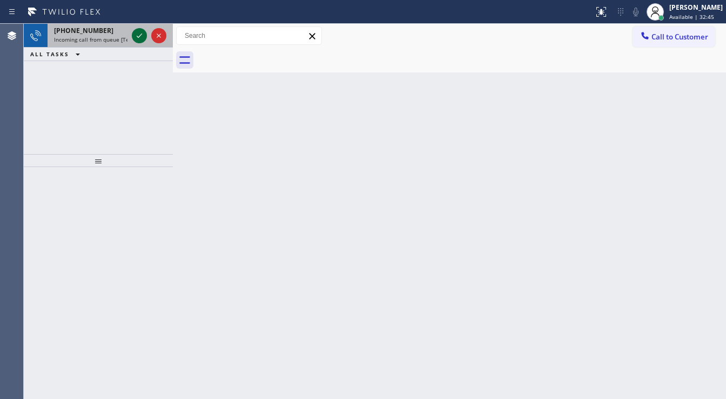
click at [138, 37] on icon at bounding box center [139, 35] width 13 height 13
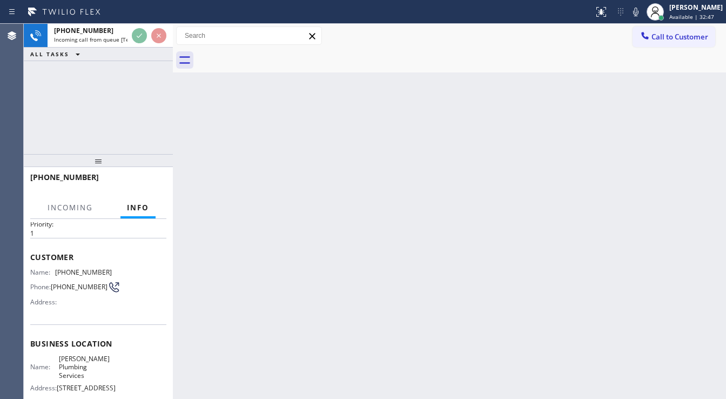
scroll to position [86, 0]
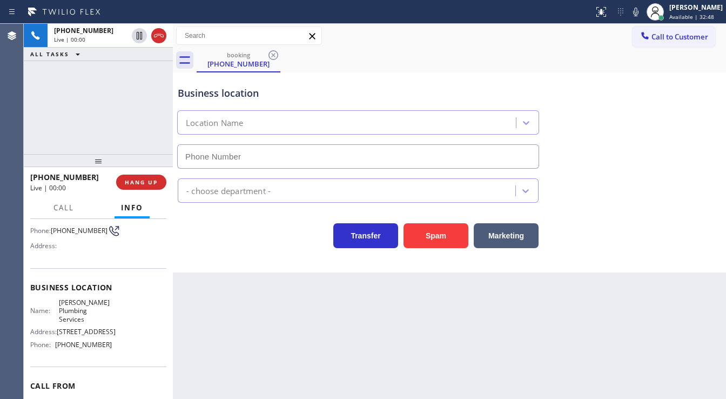
type input "[PHONE_NUMBER]"
click at [422, 231] on button "Spam" at bounding box center [436, 235] width 65 height 25
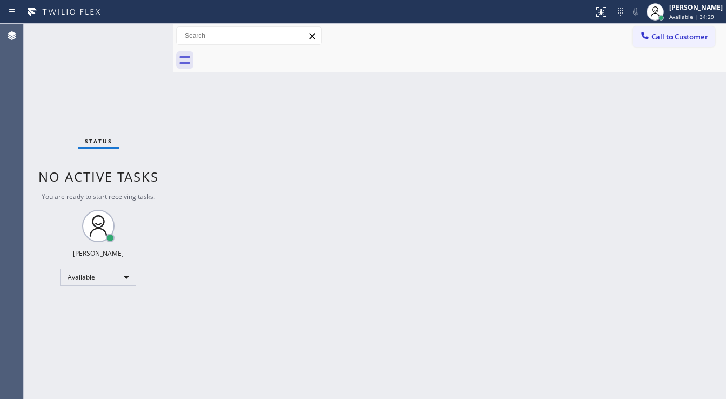
click at [138, 29] on div "Status No active tasks You are ready to start receiving tasks. [PERSON_NAME]" at bounding box center [98, 211] width 149 height 375
click at [139, 30] on div "Status No active tasks You are ready to start receiving tasks. [PERSON_NAME]" at bounding box center [98, 211] width 149 height 375
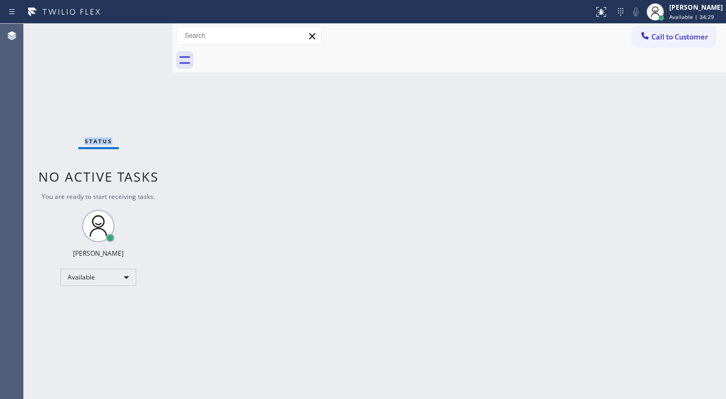
click at [139, 30] on div "Status No active tasks You are ready to start receiving tasks. [PERSON_NAME]" at bounding box center [98, 211] width 149 height 375
click at [141, 30] on div "Status No active tasks You are ready to start receiving tasks. [PERSON_NAME]" at bounding box center [98, 211] width 149 height 375
click at [142, 30] on div "Status No active tasks You are ready to start receiving tasks. [PERSON_NAME]" at bounding box center [98, 211] width 149 height 375
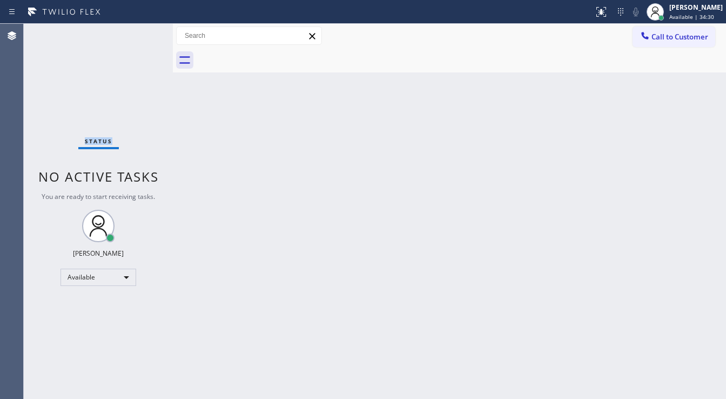
click at [143, 30] on div "Status No active tasks You are ready to start receiving tasks. [PERSON_NAME]" at bounding box center [98, 211] width 149 height 375
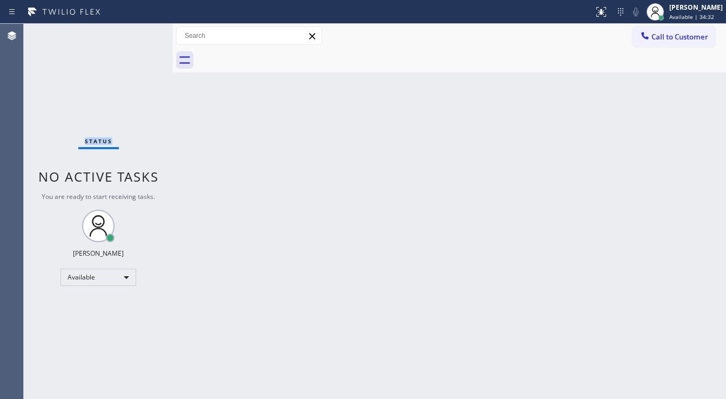
click at [143, 30] on div "Status No active tasks You are ready to start receiving tasks. [PERSON_NAME]" at bounding box center [98, 211] width 149 height 375
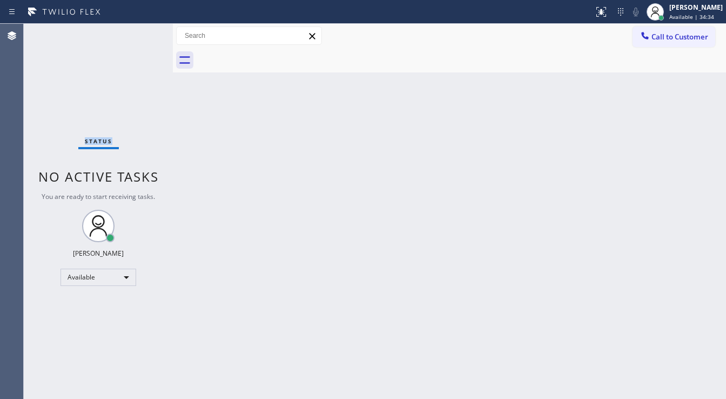
click at [143, 30] on div "Status No active tasks You are ready to start receiving tasks. [PERSON_NAME]" at bounding box center [98, 211] width 149 height 375
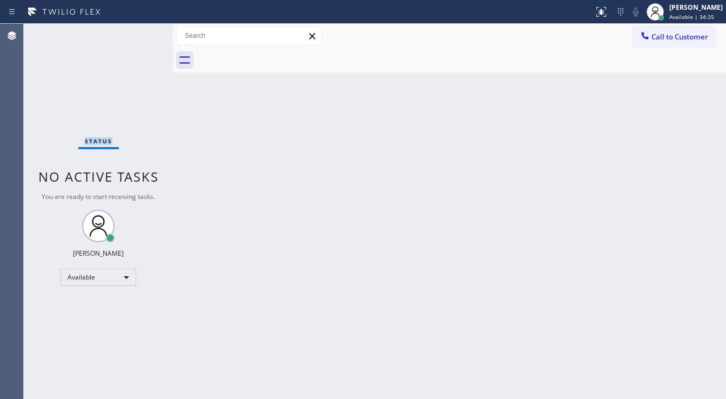
click at [143, 30] on div "Status No active tasks You are ready to start receiving tasks. [PERSON_NAME]" at bounding box center [98, 211] width 149 height 375
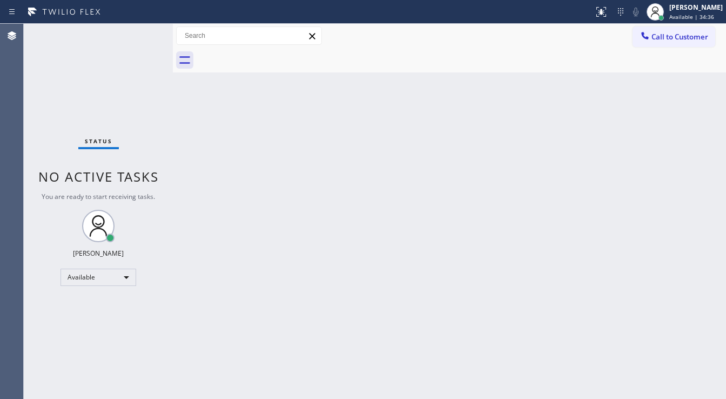
click at [143, 30] on div "Status No active tasks You are ready to start receiving tasks. [PERSON_NAME]" at bounding box center [98, 211] width 149 height 375
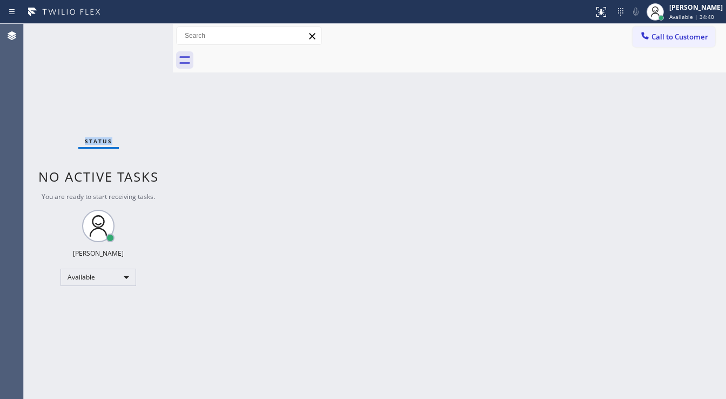
click at [143, 30] on div "Status No active tasks You are ready to start receiving tasks. [PERSON_NAME]" at bounding box center [98, 211] width 149 height 375
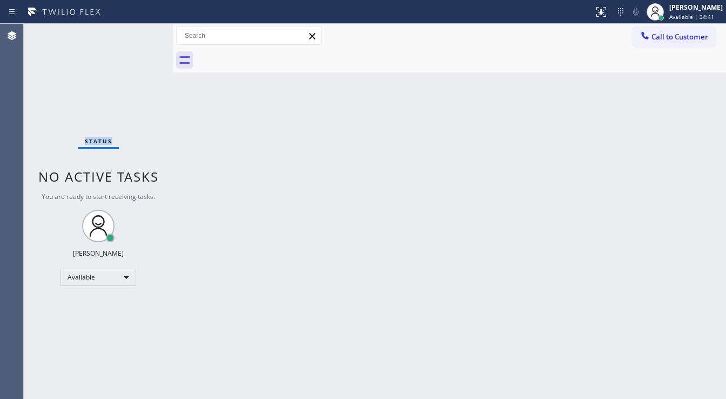
click at [143, 30] on div "Status No active tasks You are ready to start receiving tasks. [PERSON_NAME]" at bounding box center [98, 211] width 149 height 375
click at [141, 31] on div "Status No active tasks You are ready to start receiving tasks. [PERSON_NAME]" at bounding box center [98, 211] width 149 height 375
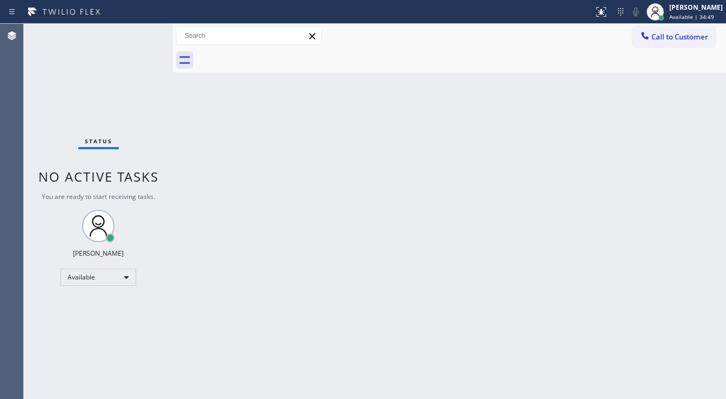
click at [141, 31] on div "Status No active tasks You are ready to start receiving tasks. [PERSON_NAME]" at bounding box center [98, 211] width 149 height 375
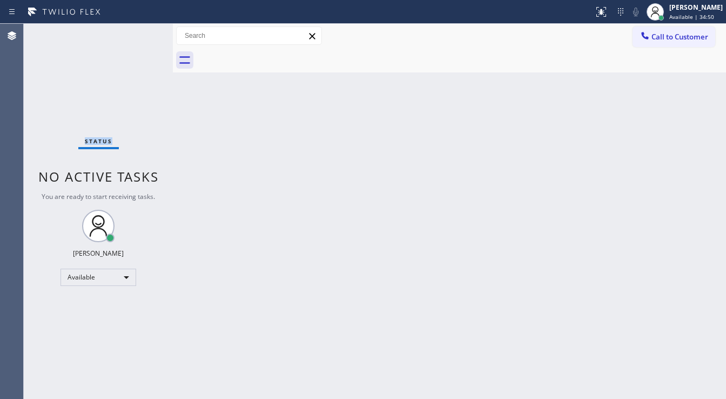
click at [141, 31] on div "Status No active tasks You are ready to start receiving tasks. [PERSON_NAME]" at bounding box center [98, 211] width 149 height 375
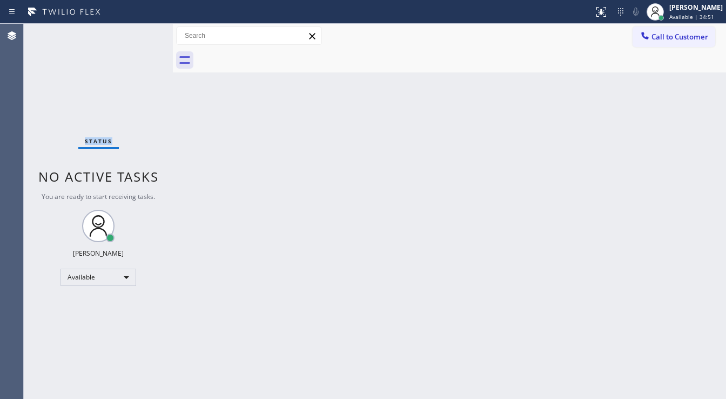
click at [141, 31] on div "Status No active tasks You are ready to start receiving tasks. [PERSON_NAME]" at bounding box center [98, 211] width 149 height 375
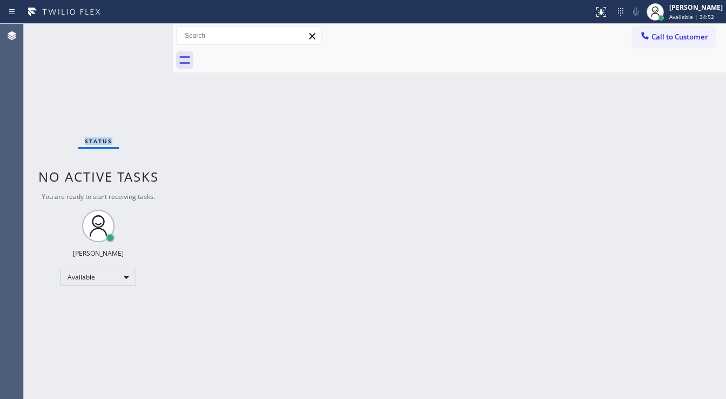
click at [141, 31] on div "Status No active tasks You are ready to start receiving tasks. [PERSON_NAME]" at bounding box center [98, 211] width 149 height 375
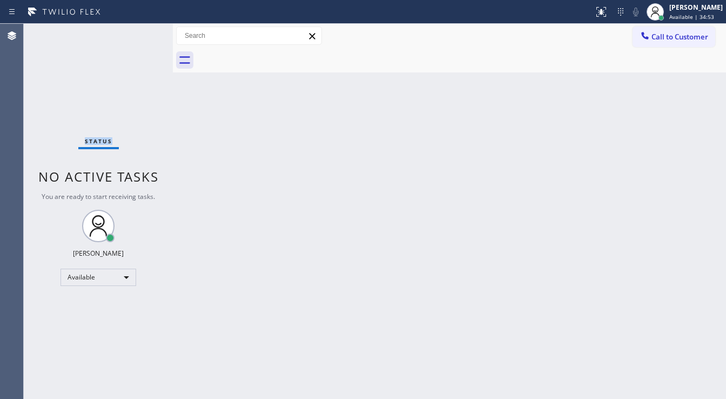
click at [141, 31] on div "Status No active tasks You are ready to start receiving tasks. [PERSON_NAME]" at bounding box center [98, 211] width 149 height 375
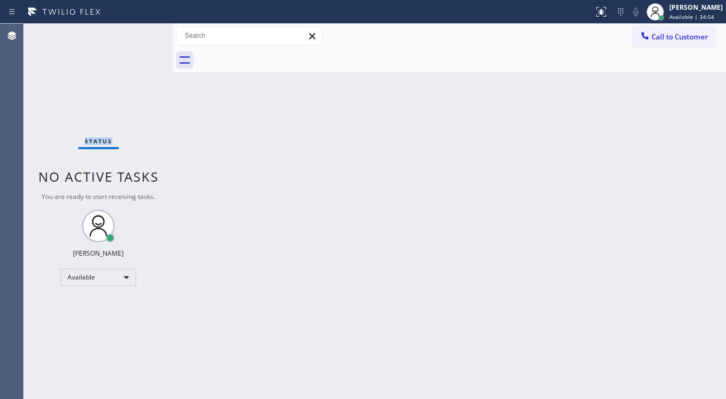
click at [141, 31] on div "Status No active tasks You are ready to start receiving tasks. [PERSON_NAME]" at bounding box center [98, 211] width 149 height 375
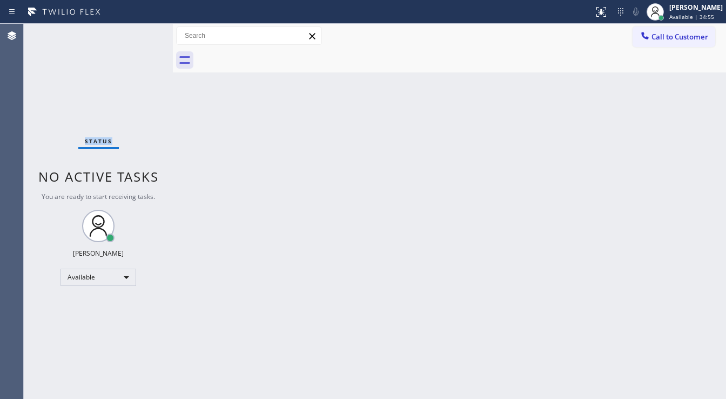
click at [141, 31] on div "Status No active tasks You are ready to start receiving tasks. [PERSON_NAME]" at bounding box center [98, 211] width 149 height 375
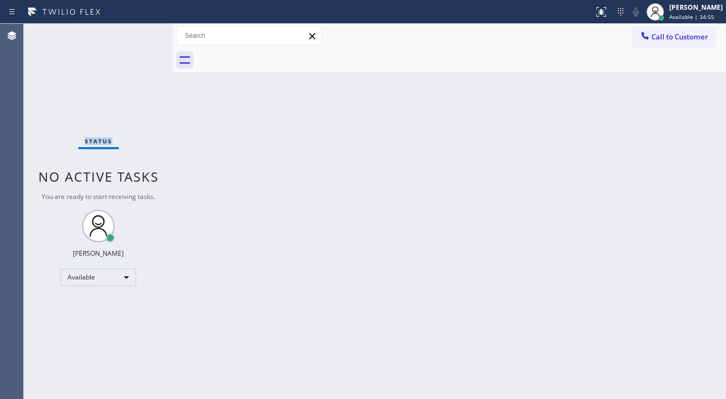
click at [141, 31] on div "Status No active tasks You are ready to start receiving tasks. [PERSON_NAME]" at bounding box center [98, 211] width 149 height 375
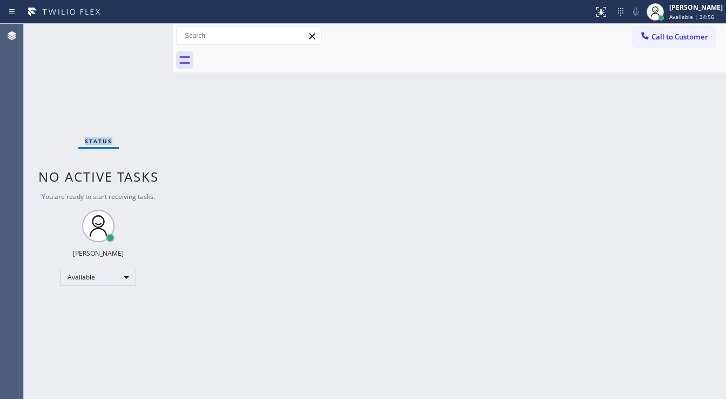
click at [141, 31] on div "Status No active tasks You are ready to start receiving tasks. [PERSON_NAME]" at bounding box center [98, 211] width 149 height 375
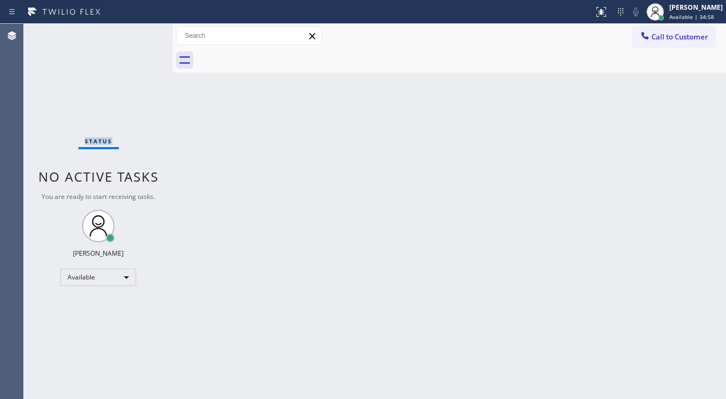
click at [141, 31] on div "Status No active tasks You are ready to start receiving tasks. [PERSON_NAME]" at bounding box center [98, 211] width 149 height 375
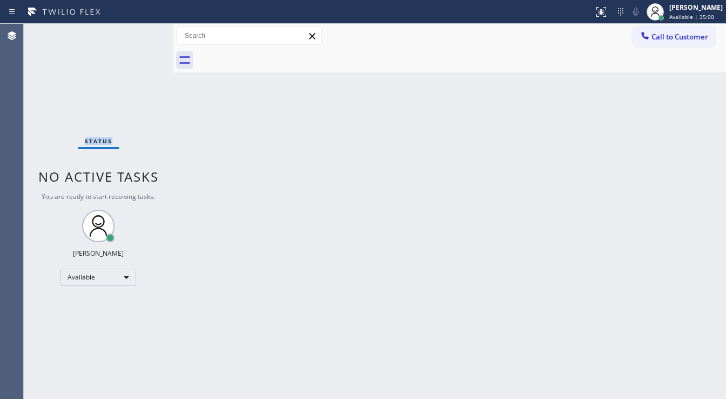
click at [141, 31] on div "Status No active tasks You are ready to start receiving tasks. [PERSON_NAME]" at bounding box center [98, 211] width 149 height 375
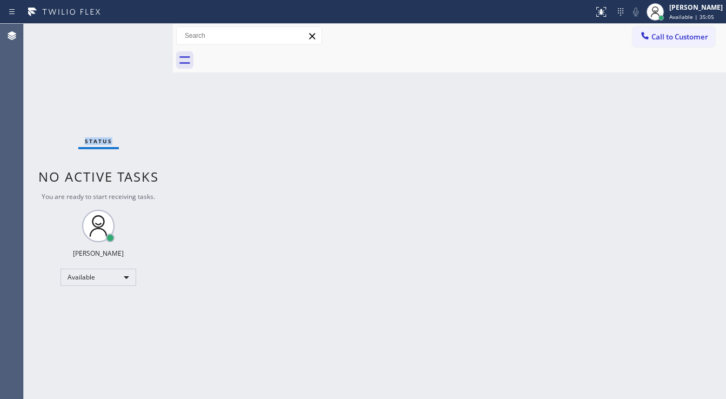
click at [141, 31] on div "Status No active tasks You are ready to start receiving tasks. [PERSON_NAME]" at bounding box center [98, 211] width 149 height 375
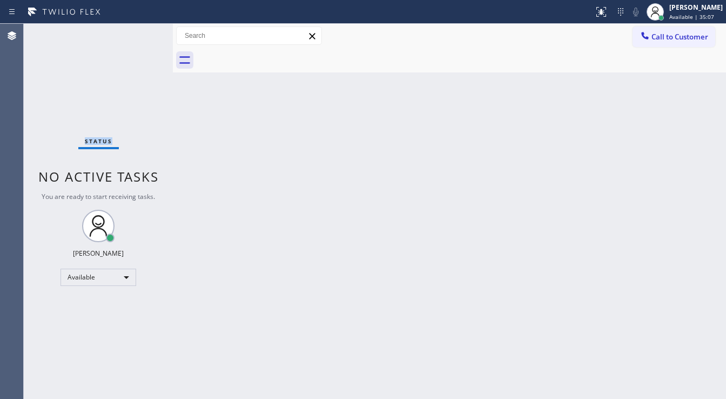
click at [141, 31] on div "Status No active tasks You are ready to start receiving tasks. [PERSON_NAME]" at bounding box center [98, 211] width 149 height 375
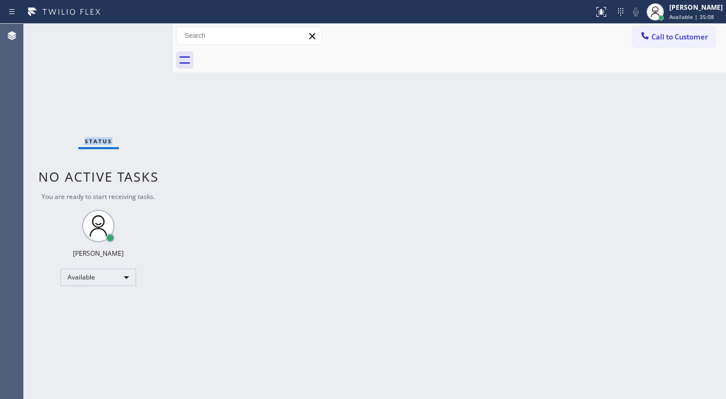
click at [141, 31] on div "Status No active tasks You are ready to start receiving tasks. [PERSON_NAME]" at bounding box center [98, 211] width 149 height 375
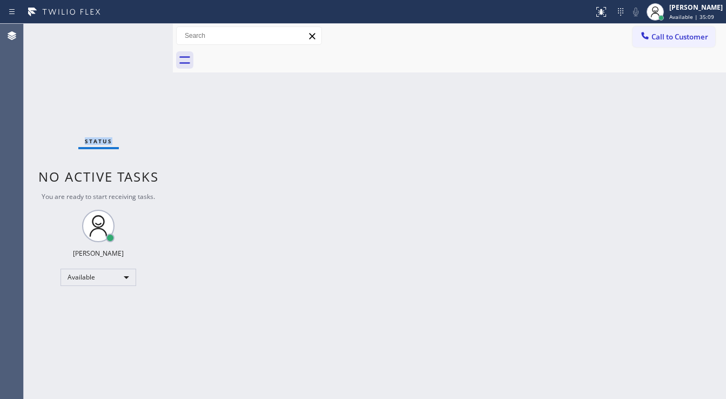
click at [141, 31] on div "Status No active tasks You are ready to start receiving tasks. [PERSON_NAME]" at bounding box center [98, 211] width 149 height 375
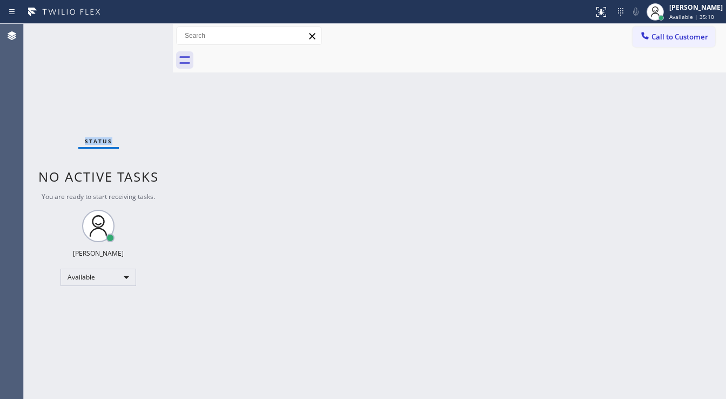
click at [141, 31] on div "Status No active tasks You are ready to start receiving tasks. [PERSON_NAME]" at bounding box center [98, 211] width 149 height 375
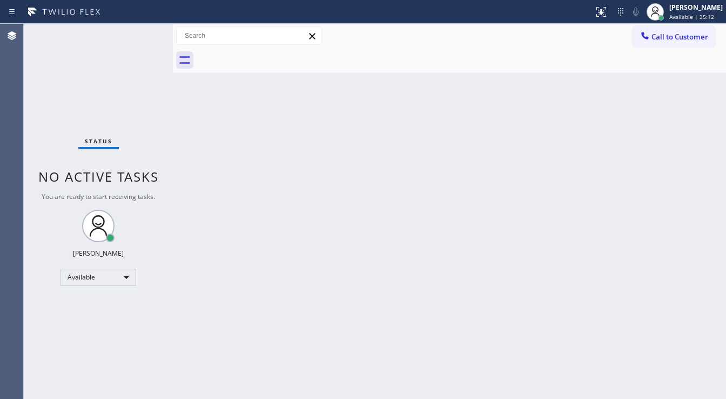
click at [141, 31] on div "Status No active tasks You are ready to start receiving tasks. [PERSON_NAME]" at bounding box center [98, 211] width 149 height 375
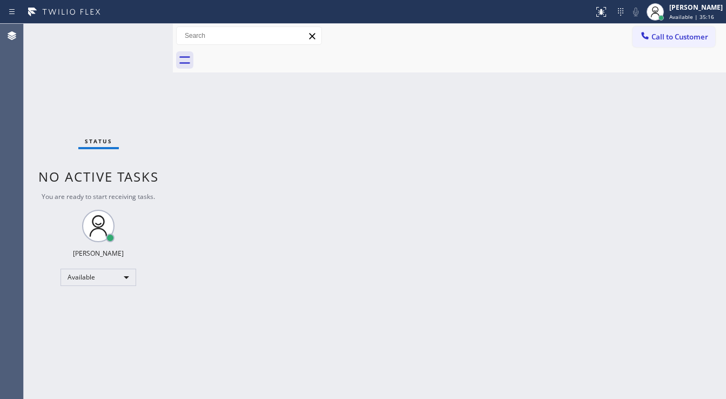
click at [141, 31] on div "Status No active tasks You are ready to start receiving tasks. [PERSON_NAME]" at bounding box center [98, 211] width 149 height 375
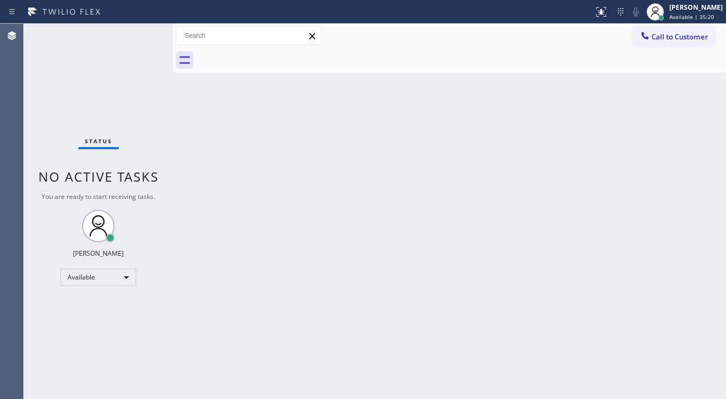
click at [141, 31] on div "Status No active tasks You are ready to start receiving tasks. [PERSON_NAME]" at bounding box center [98, 211] width 149 height 375
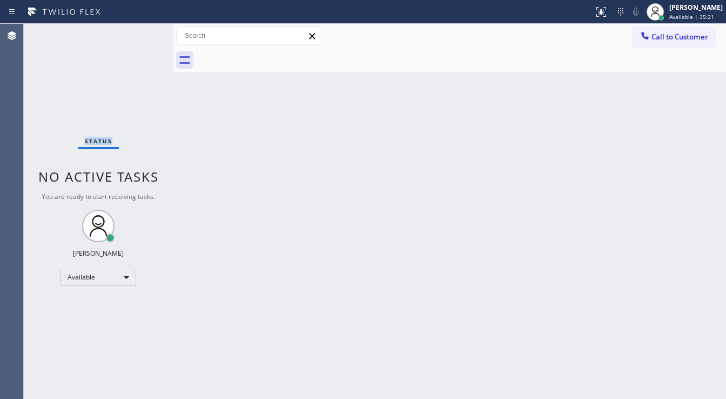
click at [141, 31] on div "Status No active tasks You are ready to start receiving tasks. [PERSON_NAME]" at bounding box center [98, 211] width 149 height 375
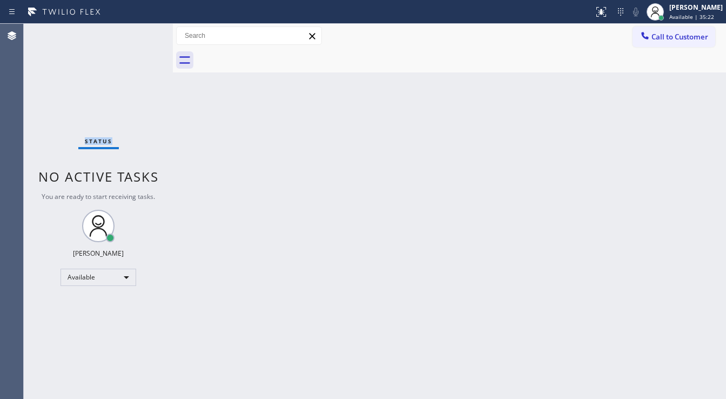
click at [141, 31] on div "Status No active tasks You are ready to start receiving tasks. [PERSON_NAME]" at bounding box center [98, 211] width 149 height 375
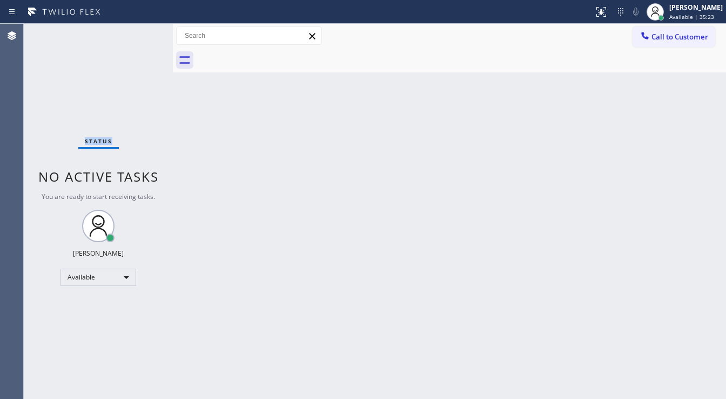
click at [141, 31] on div "Status No active tasks You are ready to start receiving tasks. [PERSON_NAME]" at bounding box center [98, 211] width 149 height 375
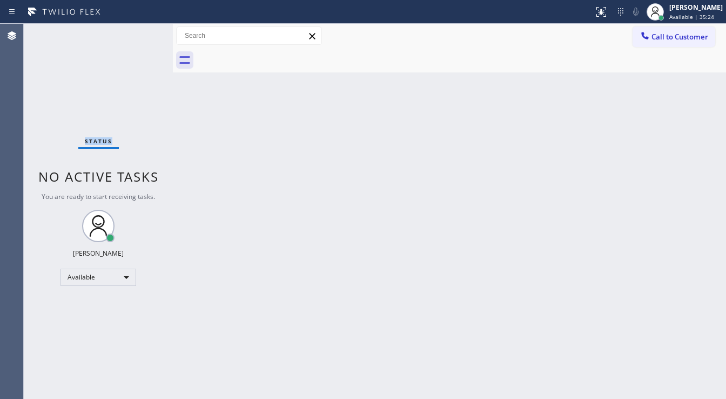
click at [141, 31] on div "Status No active tasks You are ready to start receiving tasks. [PERSON_NAME]" at bounding box center [98, 211] width 149 height 375
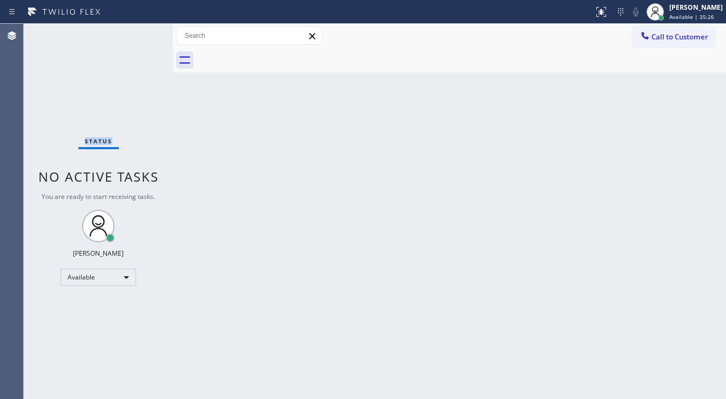
click at [141, 31] on div "Status No active tasks You are ready to start receiving tasks. [PERSON_NAME]" at bounding box center [98, 211] width 149 height 375
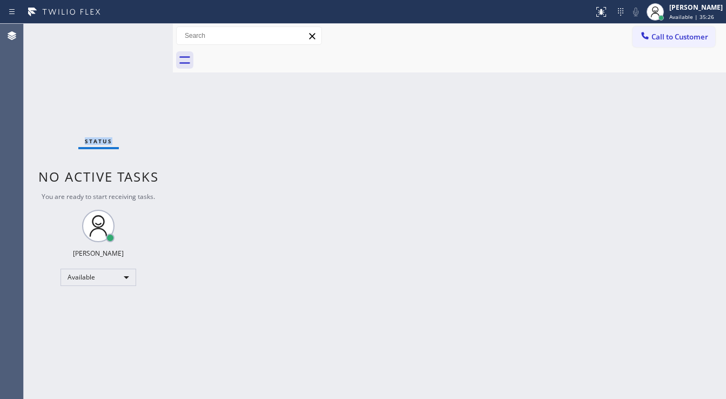
click at [141, 31] on div "Status No active tasks You are ready to start receiving tasks. [PERSON_NAME]" at bounding box center [98, 211] width 149 height 375
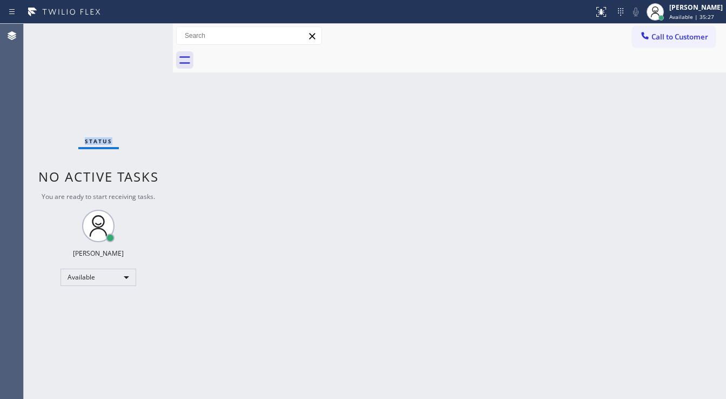
click at [141, 31] on div "Status No active tasks You are ready to start receiving tasks. [PERSON_NAME]" at bounding box center [98, 211] width 149 height 375
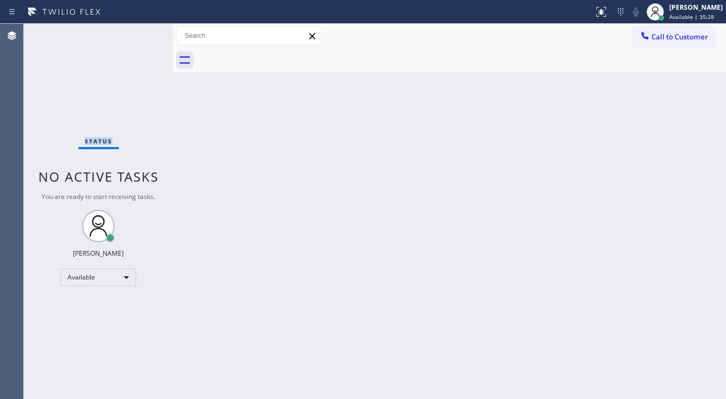
click at [141, 31] on div "Status No active tasks You are ready to start receiving tasks. [PERSON_NAME]" at bounding box center [98, 211] width 149 height 375
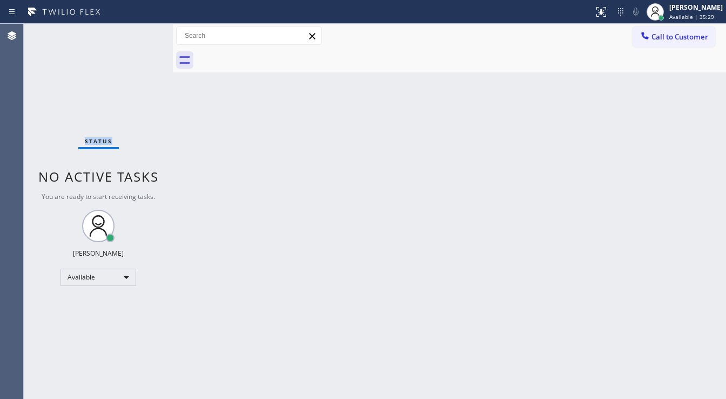
click at [141, 31] on div "Status No active tasks You are ready to start receiving tasks. [PERSON_NAME]" at bounding box center [98, 211] width 149 height 375
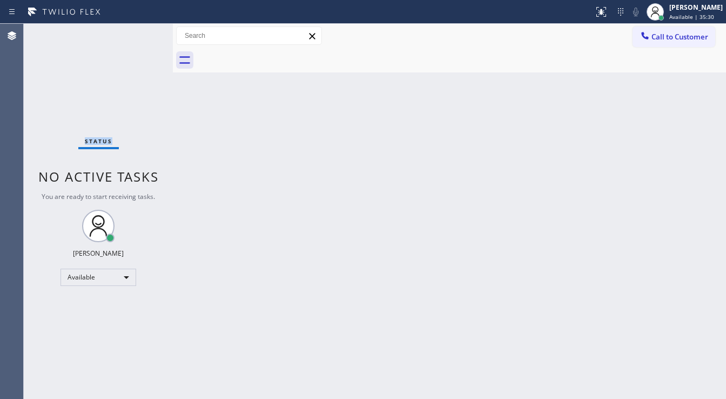
click at [141, 31] on div "Status No active tasks You are ready to start receiving tasks. [PERSON_NAME]" at bounding box center [98, 211] width 149 height 375
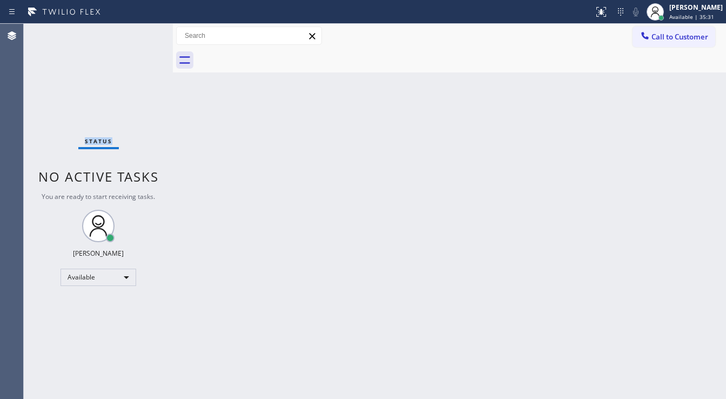
click at [141, 31] on div "Status No active tasks You are ready to start receiving tasks. [PERSON_NAME]" at bounding box center [98, 211] width 149 height 375
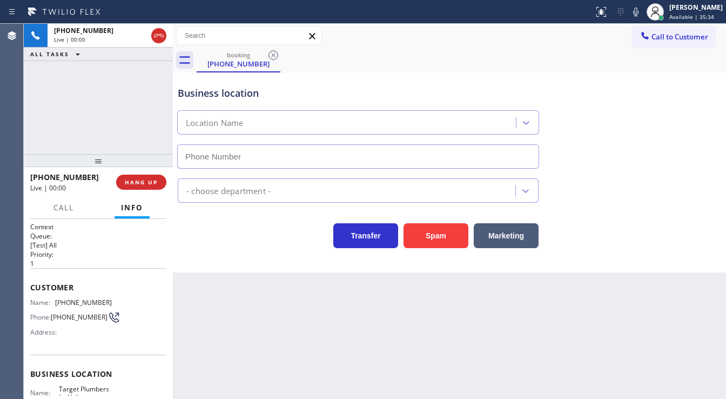
type input "[PHONE_NUMBER]"
click at [443, 233] on button "Spam" at bounding box center [436, 235] width 65 height 25
click at [442, 234] on button "Spam" at bounding box center [436, 235] width 65 height 25
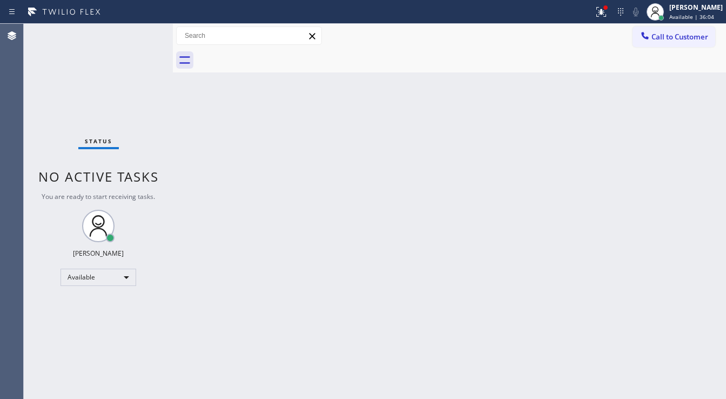
click at [142, 30] on div "Status No active tasks You are ready to start receiving tasks. [PERSON_NAME]" at bounding box center [98, 211] width 149 height 375
click at [143, 30] on div "Status No active tasks You are ready to start receiving tasks. [PERSON_NAME]" at bounding box center [98, 211] width 149 height 375
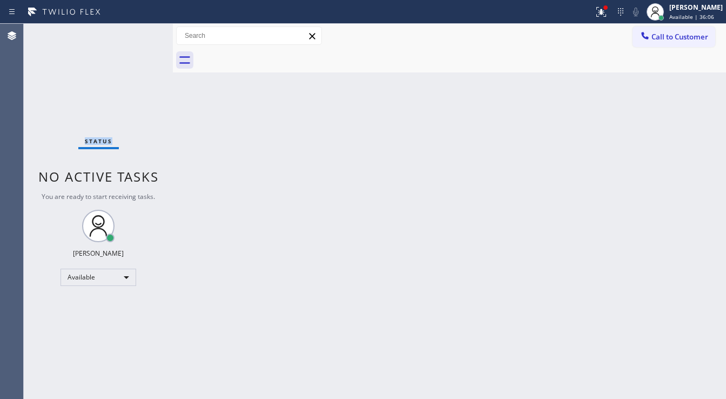
click at [143, 30] on div "Status No active tasks You are ready to start receiving tasks. [PERSON_NAME]" at bounding box center [98, 211] width 149 height 375
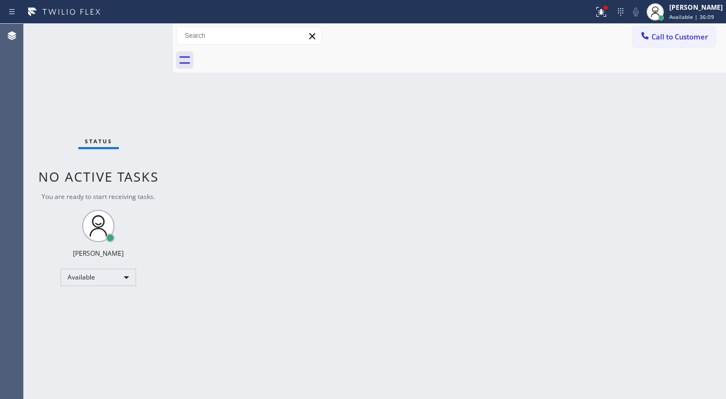
click at [143, 30] on div "Status No active tasks You are ready to start receiving tasks. [PERSON_NAME]" at bounding box center [98, 211] width 149 height 375
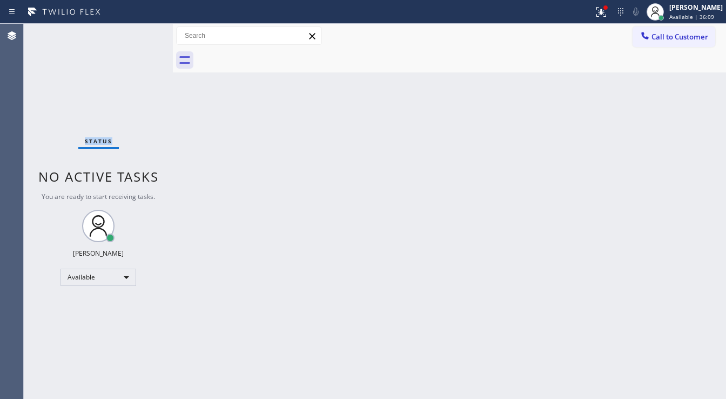
click at [143, 30] on div "Status No active tasks You are ready to start receiving tasks. [PERSON_NAME]" at bounding box center [98, 211] width 149 height 375
click at [608, 13] on icon at bounding box center [601, 11] width 13 height 13
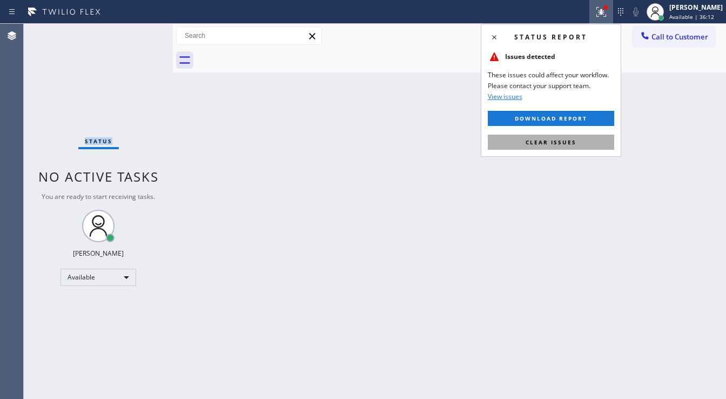
click at [564, 141] on span "Clear issues" at bounding box center [551, 142] width 51 height 8
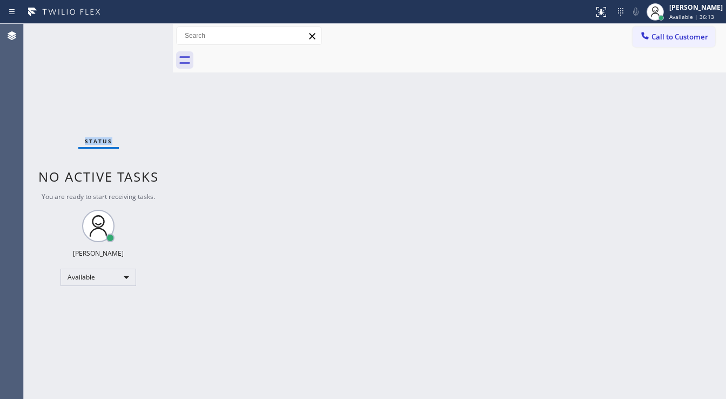
click at [144, 29] on div "Status No active tasks You are ready to start receiving tasks. [PERSON_NAME]" at bounding box center [98, 211] width 149 height 375
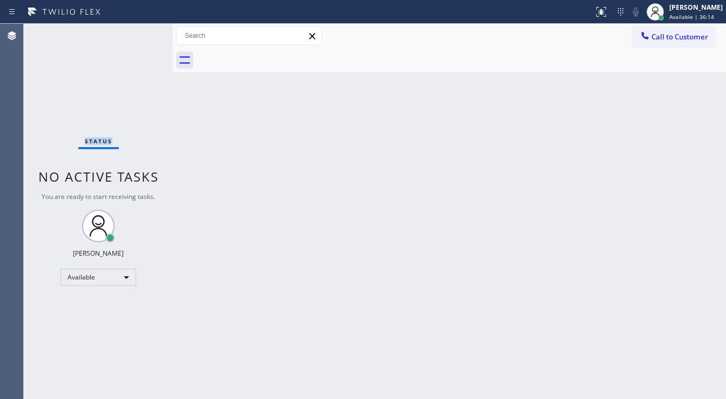
click at [144, 30] on div "Status No active tasks You are ready to start receiving tasks. [PERSON_NAME]" at bounding box center [98, 211] width 149 height 375
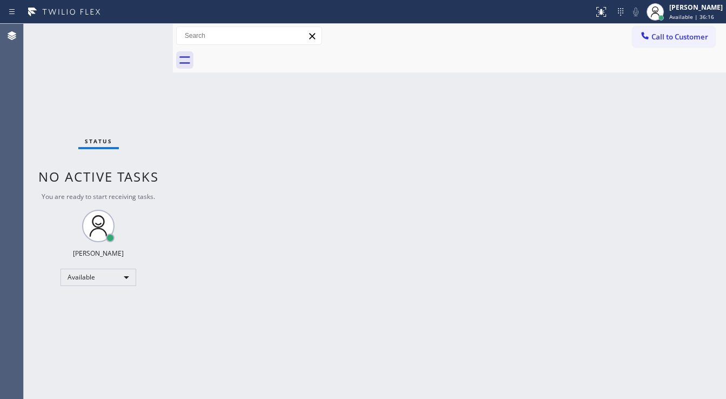
click at [144, 30] on div "Status No active tasks You are ready to start receiving tasks. [PERSON_NAME]" at bounding box center [98, 211] width 149 height 375
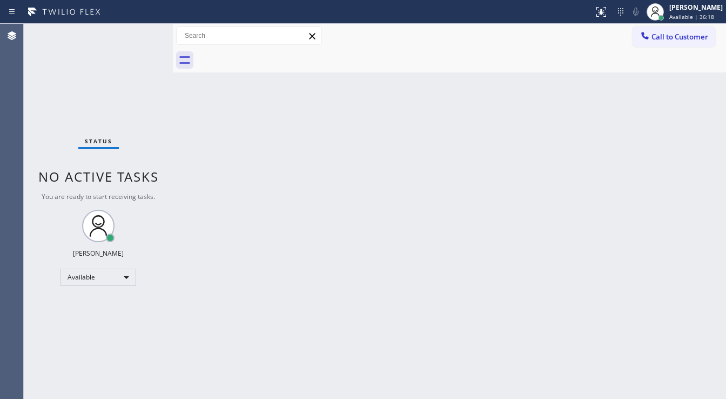
click at [144, 30] on div "Status No active tasks You are ready to start receiving tasks. [PERSON_NAME]" at bounding box center [98, 211] width 149 height 375
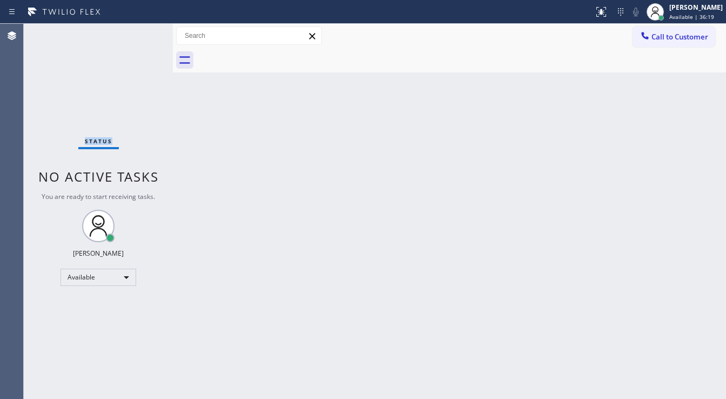
click at [144, 30] on div "Status No active tasks You are ready to start receiving tasks. [PERSON_NAME]" at bounding box center [98, 211] width 149 height 375
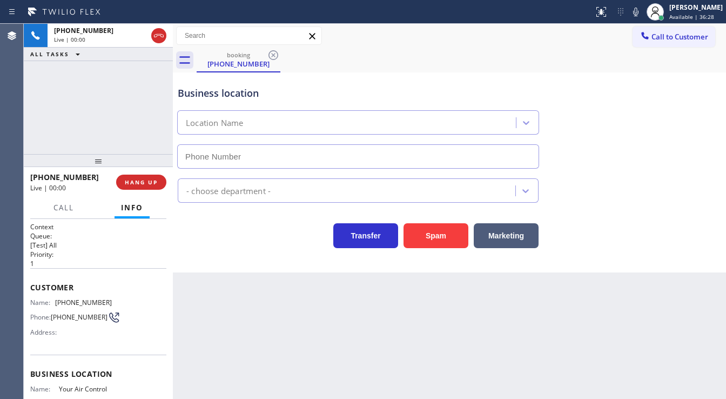
type input "[PHONE_NUMBER]"
click at [410, 225] on button "Spam" at bounding box center [436, 235] width 65 height 25
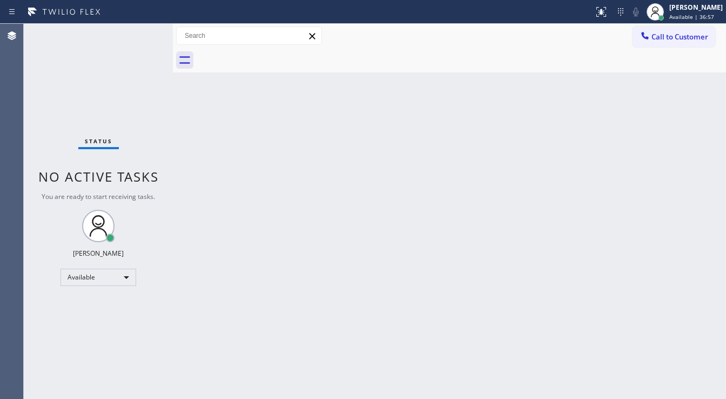
click at [143, 32] on div "Status No active tasks You are ready to start receiving tasks. [PERSON_NAME]" at bounding box center [98, 211] width 149 height 375
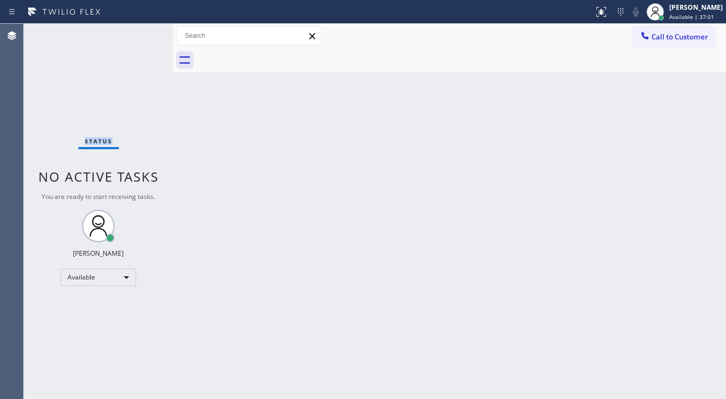
click at [143, 32] on div "Status No active tasks You are ready to start receiving tasks. [PERSON_NAME]" at bounding box center [98, 211] width 149 height 375
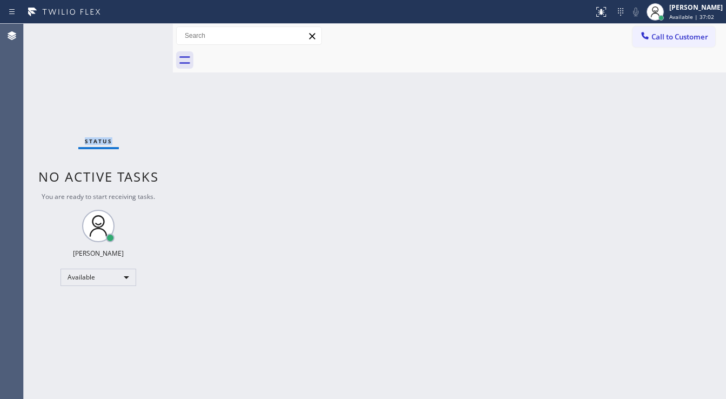
click at [143, 32] on div "Status No active tasks You are ready to start receiving tasks. [PERSON_NAME]" at bounding box center [98, 211] width 149 height 375
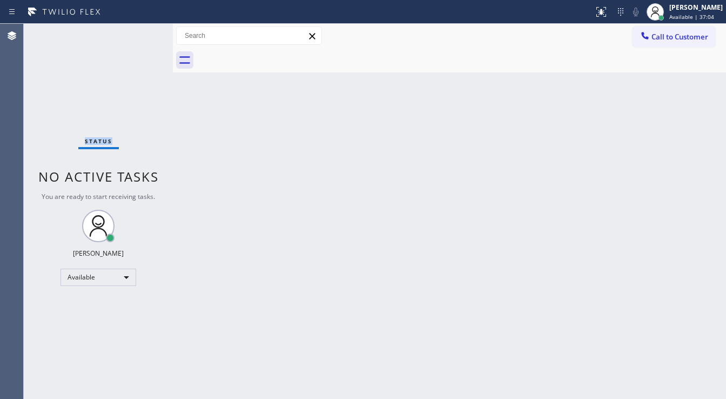
click at [143, 32] on div "Status No active tasks You are ready to start receiving tasks. [PERSON_NAME]" at bounding box center [98, 211] width 149 height 375
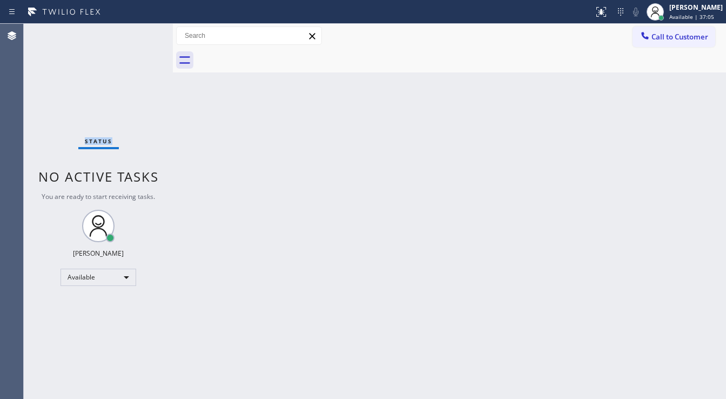
click at [143, 32] on div "Status No active tasks You are ready to start receiving tasks. [PERSON_NAME]" at bounding box center [98, 211] width 149 height 375
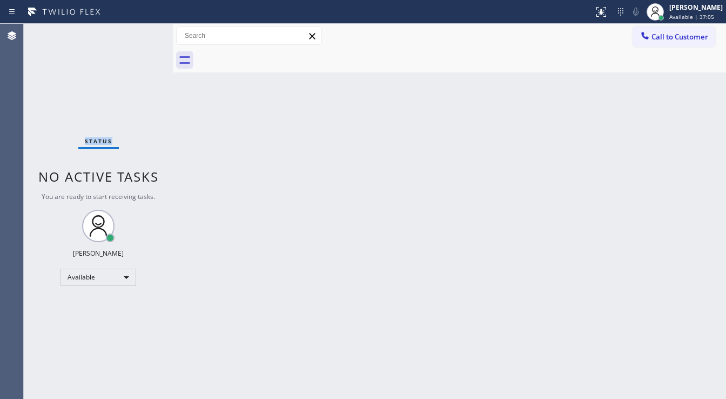
click at [143, 32] on div "Status No active tasks You are ready to start receiving tasks. [PERSON_NAME]" at bounding box center [98, 211] width 149 height 375
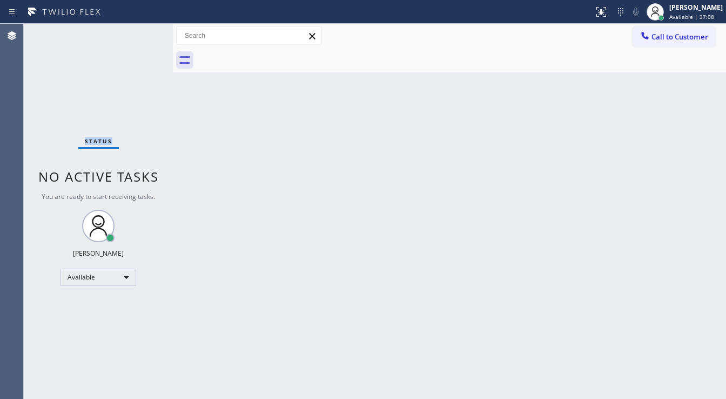
click at [143, 32] on div "Status No active tasks You are ready to start receiving tasks. [PERSON_NAME]" at bounding box center [98, 211] width 149 height 375
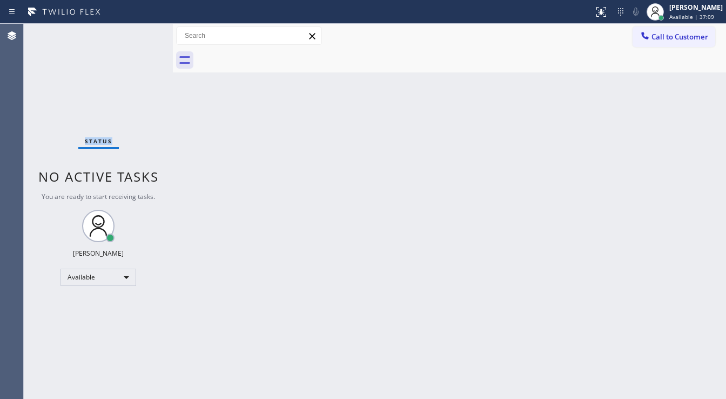
click at [143, 32] on div "Status No active tasks You are ready to start receiving tasks. [PERSON_NAME]" at bounding box center [98, 211] width 149 height 375
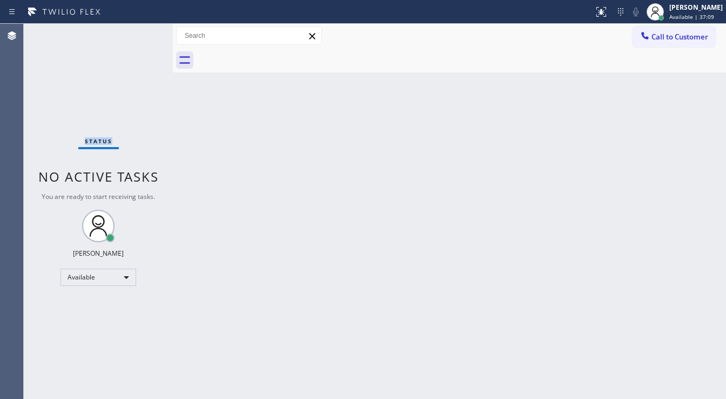
click at [143, 32] on div "Status No active tasks You are ready to start receiving tasks. [PERSON_NAME]" at bounding box center [98, 211] width 149 height 375
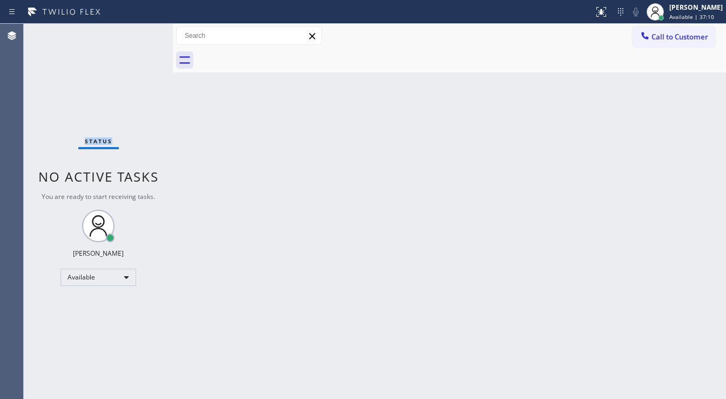
click at [143, 32] on div "Status No active tasks You are ready to start receiving tasks. [PERSON_NAME]" at bounding box center [98, 211] width 149 height 375
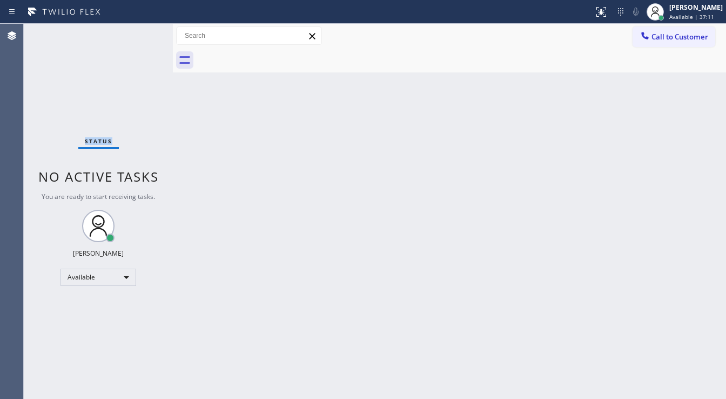
click at [143, 32] on div "Status No active tasks You are ready to start receiving tasks. [PERSON_NAME]" at bounding box center [98, 211] width 149 height 375
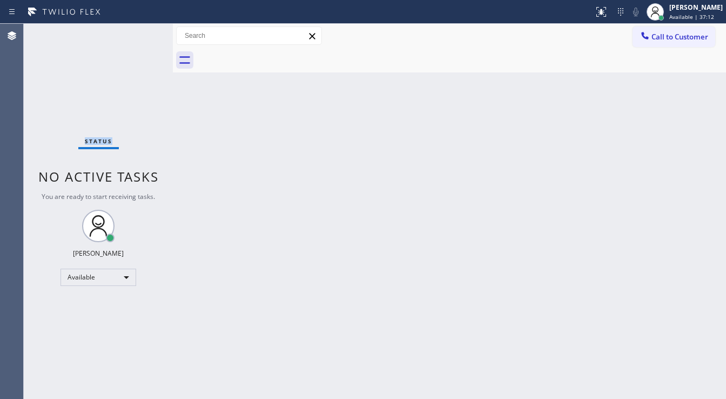
click at [143, 32] on div "Status No active tasks You are ready to start receiving tasks. [PERSON_NAME]" at bounding box center [98, 211] width 149 height 375
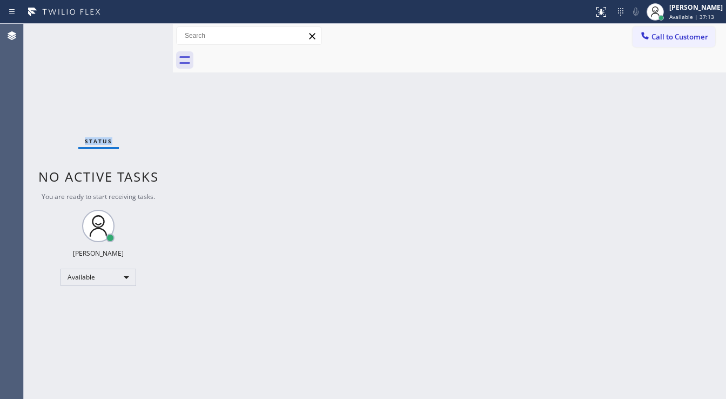
click at [143, 32] on div "Status No active tasks You are ready to start receiving tasks. [PERSON_NAME]" at bounding box center [98, 211] width 149 height 375
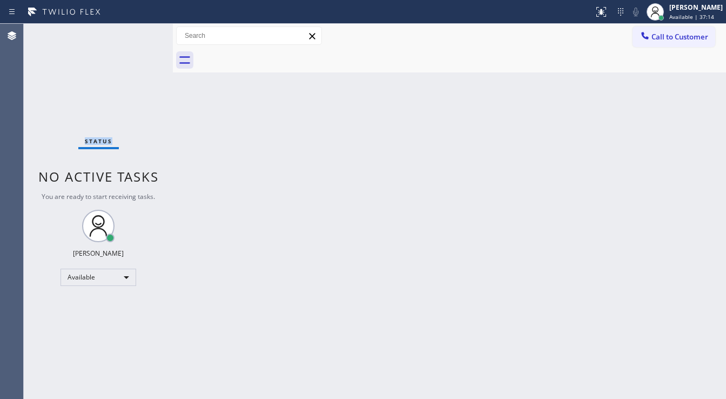
click at [143, 32] on div "Status No active tasks You are ready to start receiving tasks. [PERSON_NAME]" at bounding box center [98, 211] width 149 height 375
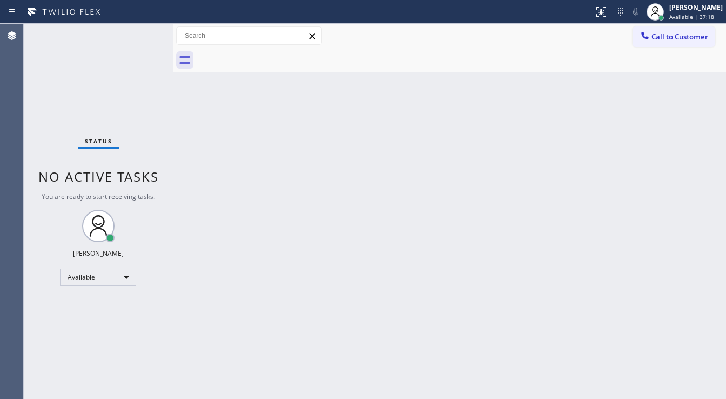
click at [143, 32] on div "Status No active tasks You are ready to start receiving tasks. [PERSON_NAME]" at bounding box center [98, 211] width 149 height 375
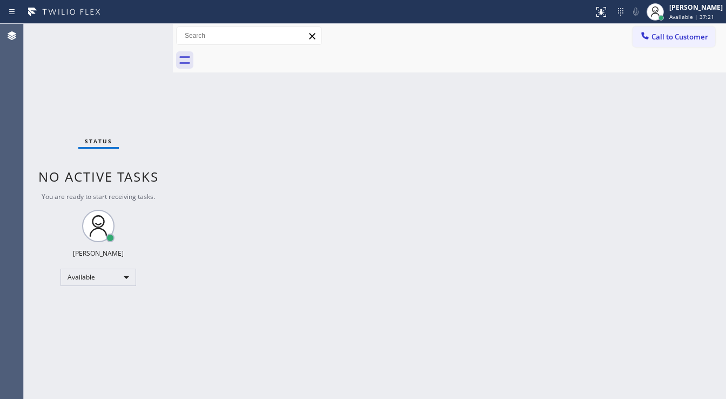
click at [143, 32] on div "Status No active tasks You are ready to start receiving tasks. [PERSON_NAME]" at bounding box center [98, 211] width 149 height 375
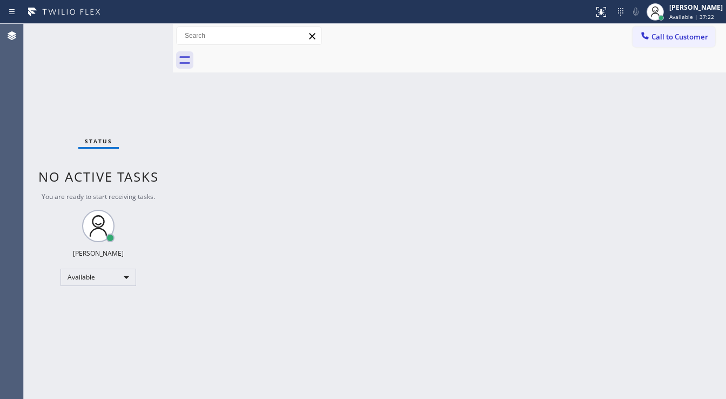
click at [143, 32] on div "Status No active tasks You are ready to start receiving tasks. [PERSON_NAME]" at bounding box center [98, 211] width 149 height 375
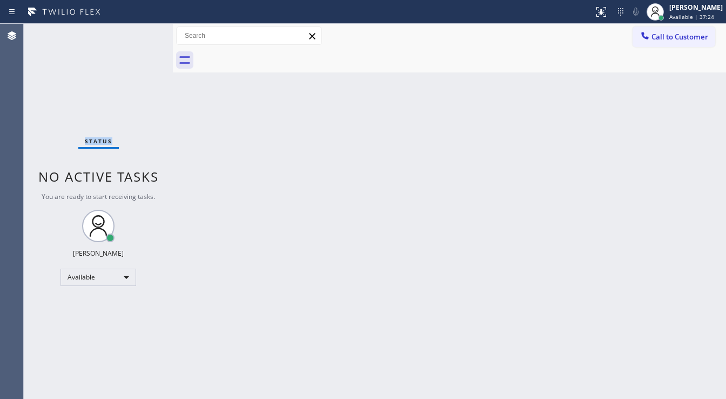
click at [143, 32] on div "Status No active tasks You are ready to start receiving tasks. [PERSON_NAME]" at bounding box center [98, 211] width 149 height 375
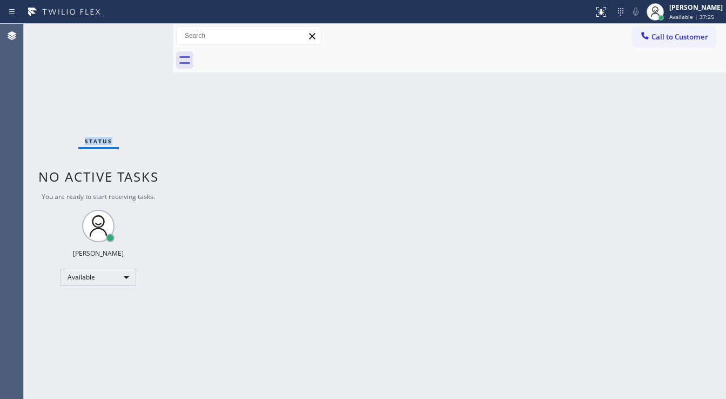
click at [143, 32] on div "Status No active tasks You are ready to start receiving tasks. [PERSON_NAME]" at bounding box center [98, 211] width 149 height 375
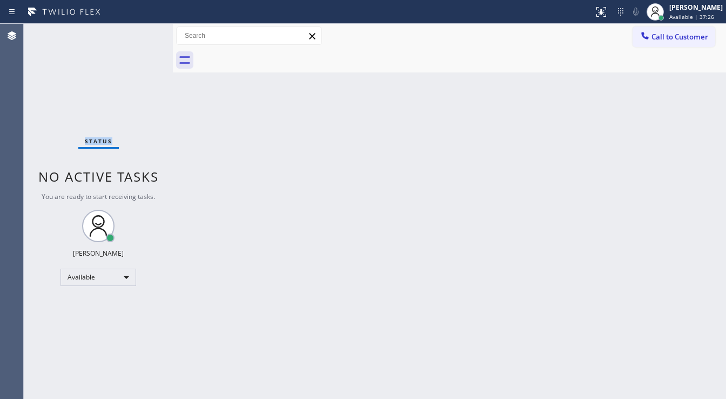
click at [143, 32] on div "Status No active tasks You are ready to start receiving tasks. [PERSON_NAME]" at bounding box center [98, 211] width 149 height 375
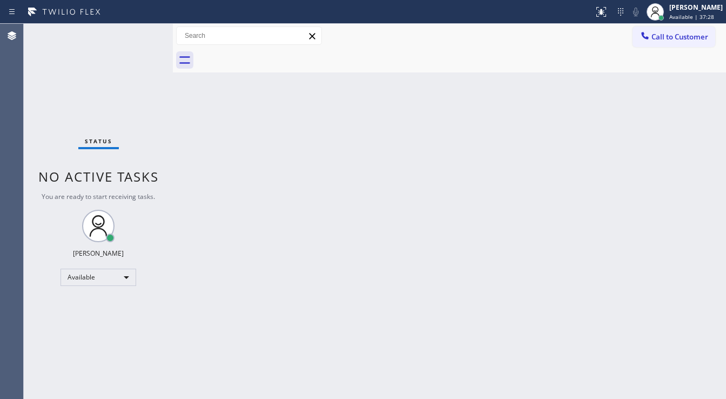
click at [143, 32] on div "Status No active tasks You are ready to start receiving tasks. [PERSON_NAME]" at bounding box center [98, 211] width 149 height 375
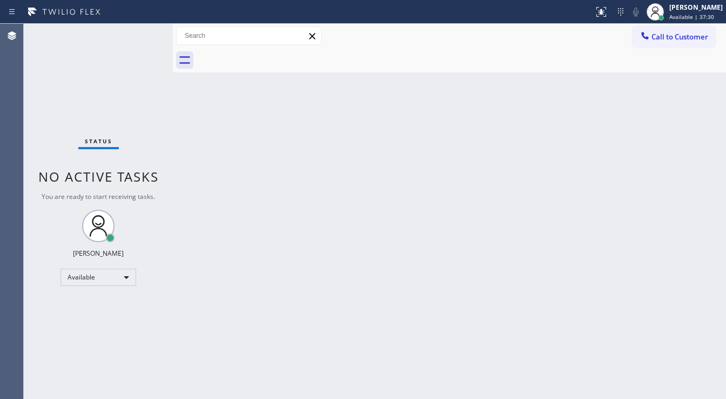
click at [143, 32] on div "Status No active tasks You are ready to start receiving tasks. [PERSON_NAME]" at bounding box center [98, 211] width 149 height 375
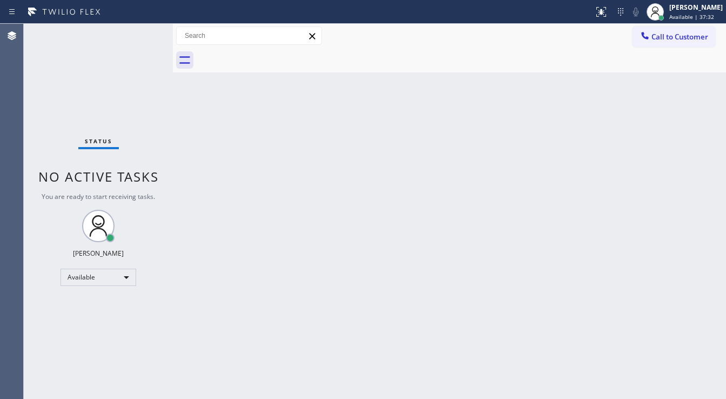
click at [143, 32] on div "Status No active tasks You are ready to start receiving tasks. [PERSON_NAME]" at bounding box center [98, 211] width 149 height 375
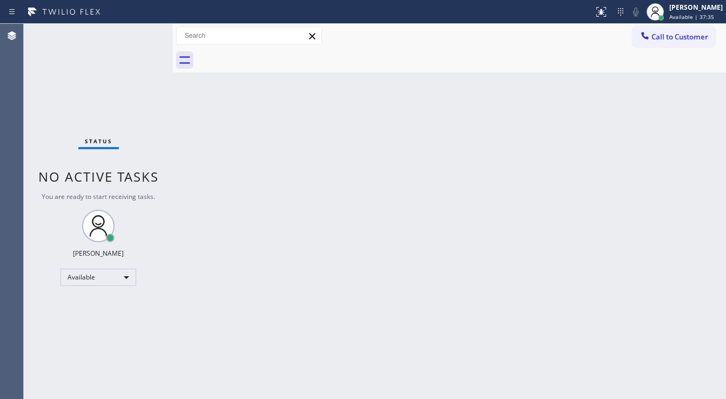
click at [143, 32] on div "Status No active tasks You are ready to start receiving tasks. [PERSON_NAME]" at bounding box center [98, 211] width 149 height 375
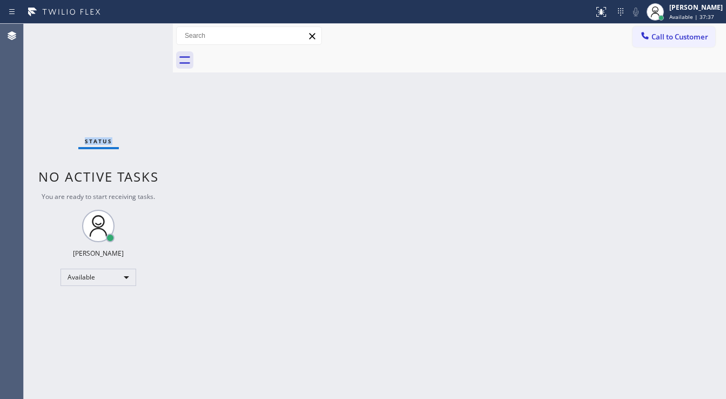
click at [143, 32] on div "Status No active tasks You are ready to start receiving tasks. [PERSON_NAME]" at bounding box center [98, 211] width 149 height 375
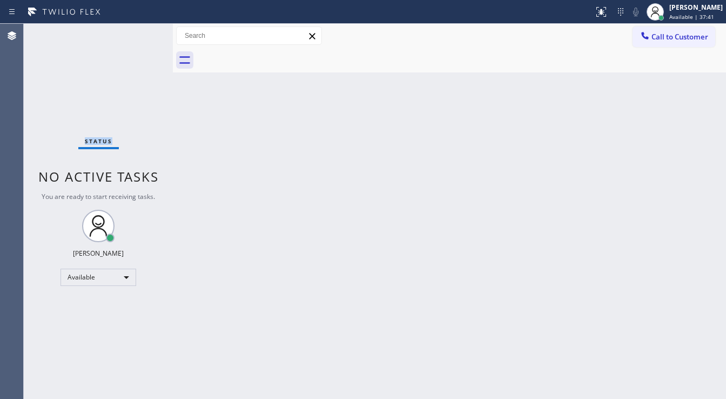
click at [143, 32] on div "Status No active tasks You are ready to start receiving tasks. [PERSON_NAME]" at bounding box center [98, 211] width 149 height 375
click at [143, 29] on div "Status No active tasks You are ready to start receiving tasks. [PERSON_NAME]" at bounding box center [98, 211] width 149 height 375
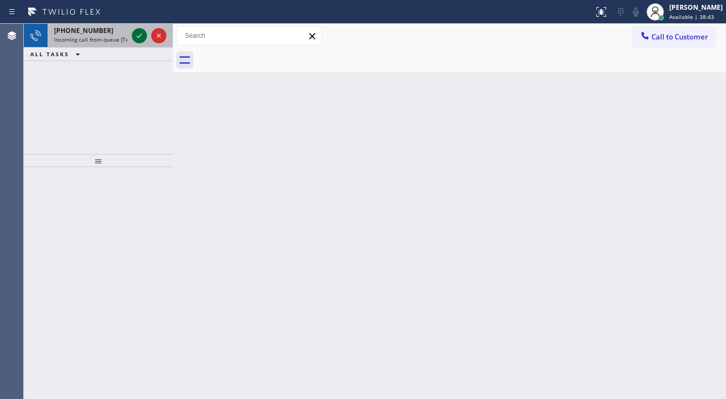
click at [136, 34] on icon at bounding box center [139, 35] width 13 height 13
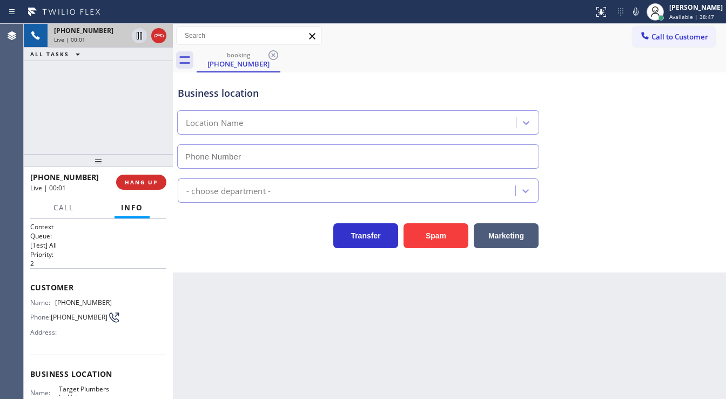
type input "[PHONE_NUMBER]"
click at [91, 122] on div "[PHONE_NUMBER] Live | 00:04 ALL TASKS ALL TASKS ACTIVE TASKS TASKS IN WRAP UP" at bounding box center [98, 89] width 149 height 130
click at [59, 112] on div "[PHONE_NUMBER] Live | 00:07 ALL TASKS ALL TASKS ACTIVE TASKS TASKS IN WRAP UP" at bounding box center [98, 89] width 149 height 130
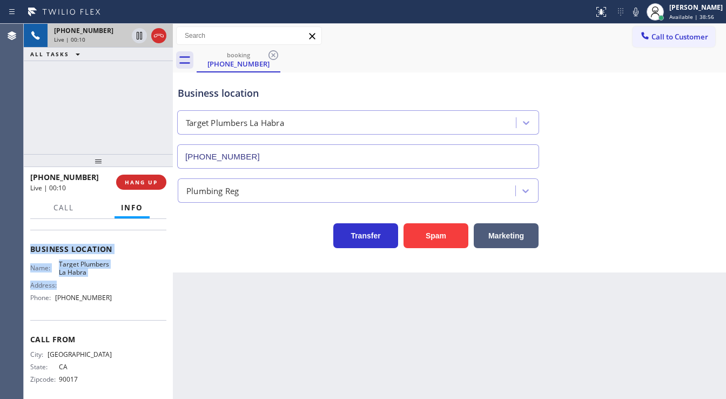
scroll to position [130, 0]
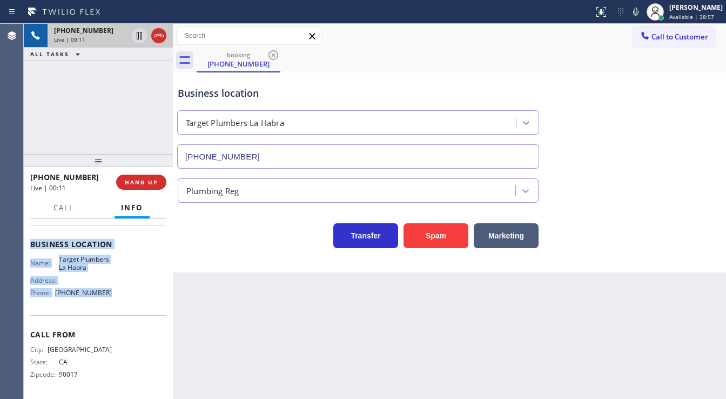
drag, startPoint x: 30, startPoint y: 283, endPoint x: 119, endPoint y: 288, distance: 88.8
click at [119, 288] on div "Context Queue: [Test] All Priority: 2 Customer Name: [PHONE_NUMBER] Phone: [PHO…" at bounding box center [98, 244] width 136 height 304
copy div "Customer Name: [PHONE_NUMBER] Phone: [PHONE_NUMBER] Address: Business location …"
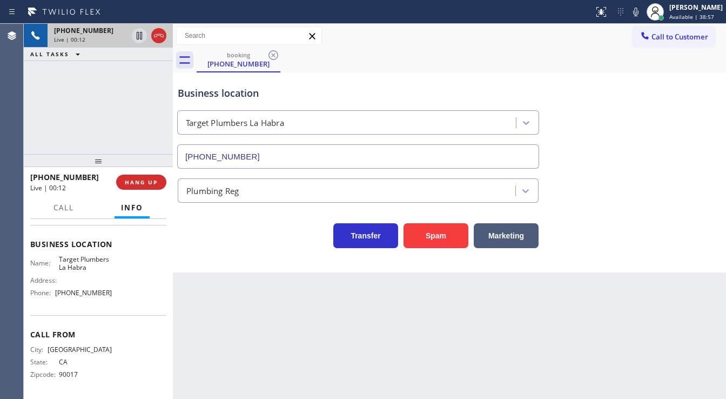
click at [69, 138] on div "[PHONE_NUMBER] Live | 00:12 ALL TASKS ALL TASKS ACTIVE TASKS TASKS IN WRAP UP" at bounding box center [98, 89] width 149 height 130
click at [72, 148] on div "[PHONE_NUMBER] Live | 01:16 ALL TASKS ALL TASKS ACTIVE TASKS TASKS IN WRAP UP" at bounding box center [98, 89] width 149 height 130
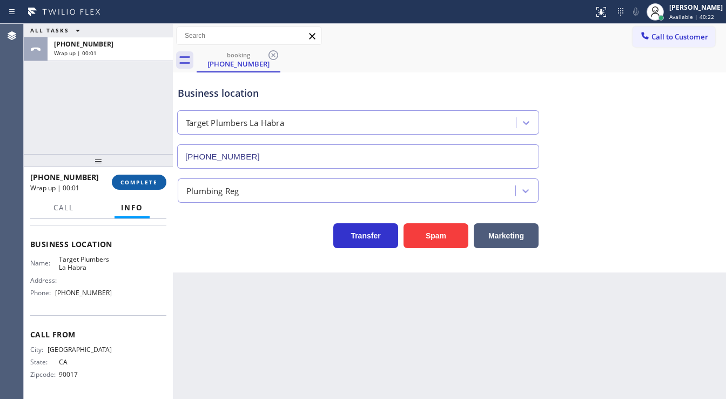
click at [126, 182] on span "COMPLETE" at bounding box center [139, 182] width 37 height 8
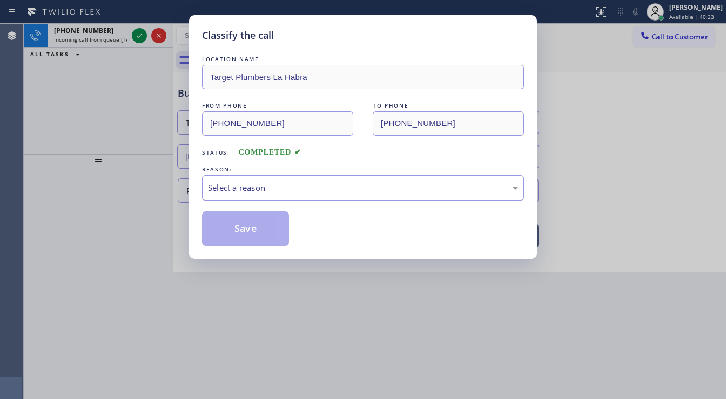
click at [255, 188] on div "Select a reason" at bounding box center [363, 188] width 310 height 12
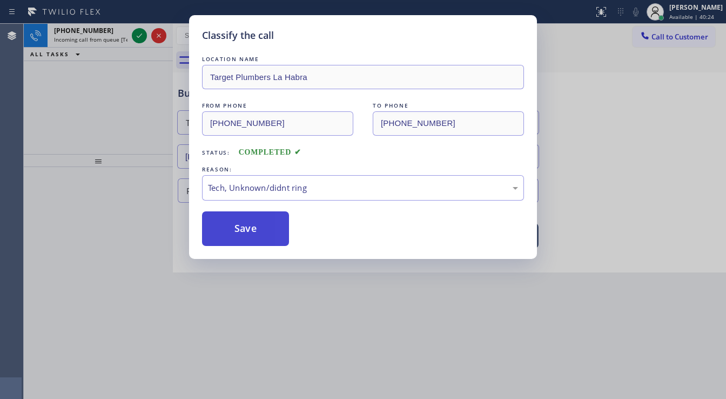
click at [247, 225] on button "Save" at bounding box center [245, 228] width 87 height 35
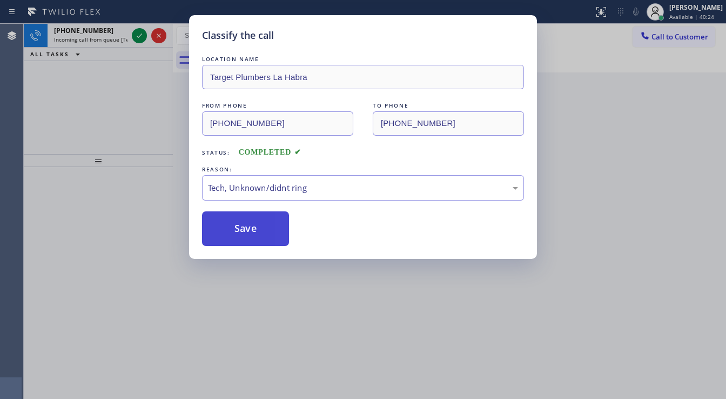
click at [247, 225] on button "Save" at bounding box center [245, 228] width 87 height 35
click at [138, 35] on div "Classify the call LOCATION NAME Viking Repair Pro [PERSON_NAME] FROM PHONE [PHO…" at bounding box center [375, 211] width 703 height 375
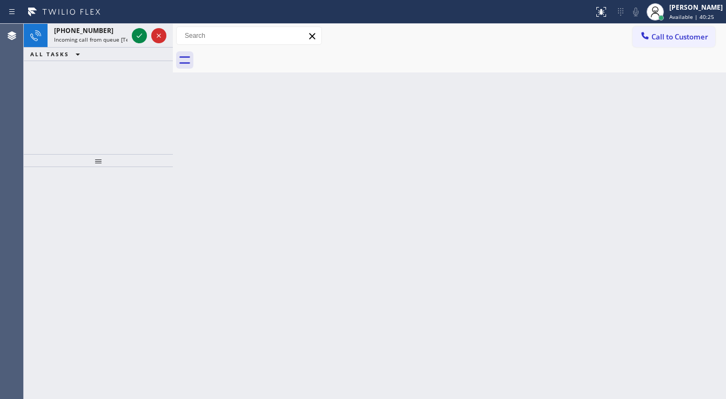
click at [138, 35] on icon at bounding box center [139, 35] width 13 height 13
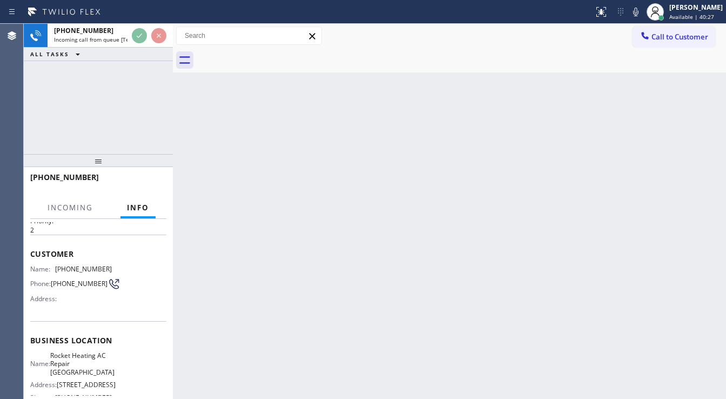
scroll to position [43, 0]
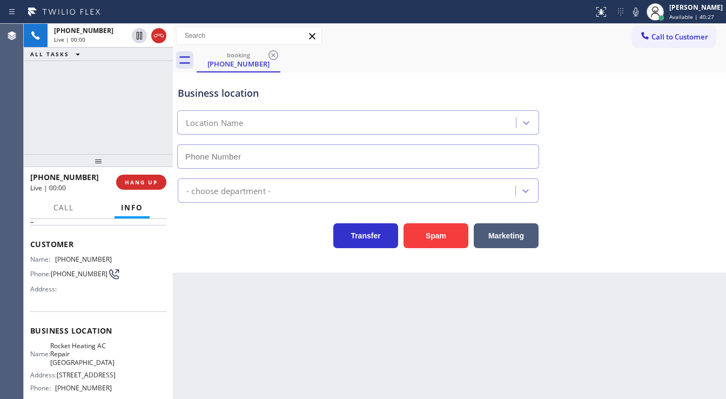
type input "[PHONE_NUMBER]"
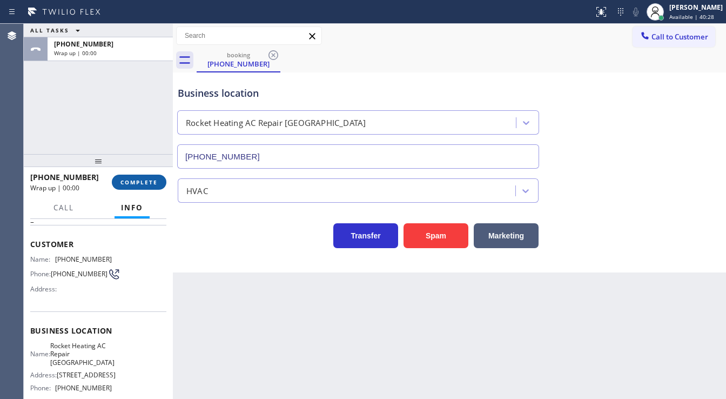
click at [142, 179] on span "COMPLETE" at bounding box center [139, 182] width 37 height 8
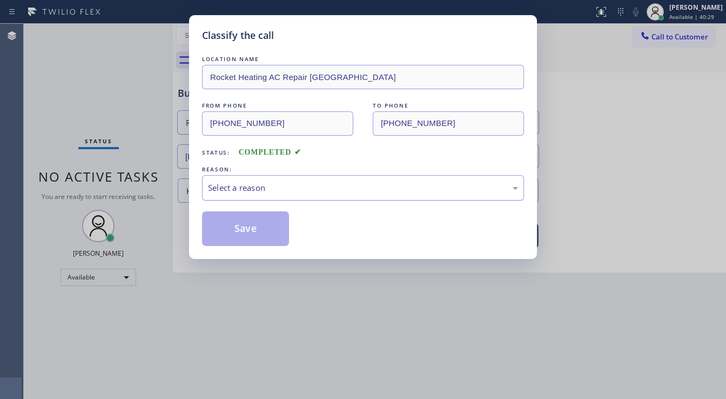
click at [228, 191] on div "Select a reason" at bounding box center [363, 188] width 310 height 12
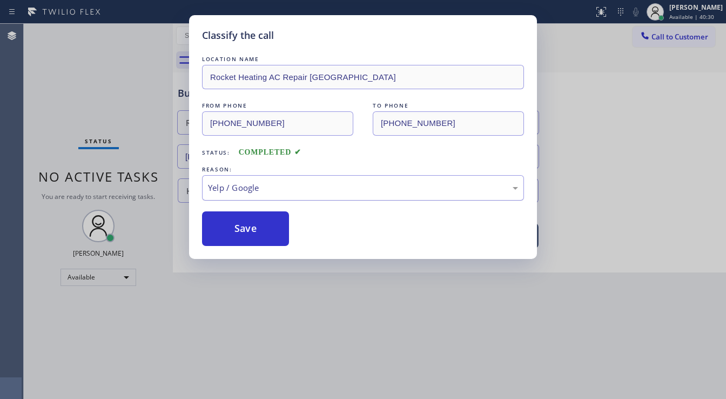
click at [233, 182] on div "Yelp / Google" at bounding box center [363, 188] width 310 height 12
click at [234, 228] on button "Save" at bounding box center [245, 228] width 87 height 35
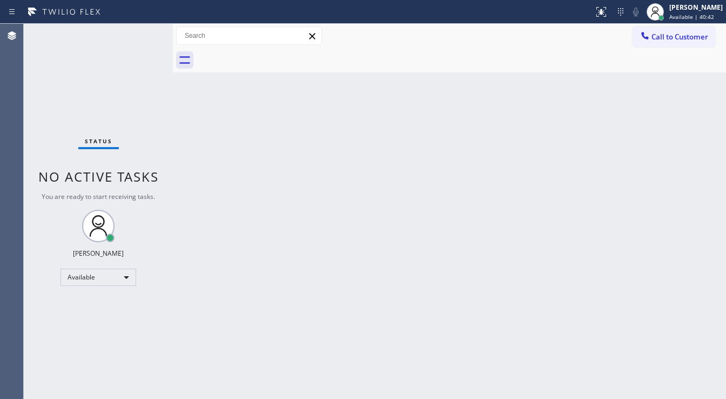
click at [145, 32] on div "Status No active tasks You are ready to start receiving tasks. [PERSON_NAME]" at bounding box center [98, 211] width 149 height 375
click at [143, 30] on div "Status No active tasks You are ready to start receiving tasks. [PERSON_NAME]" at bounding box center [98, 211] width 149 height 375
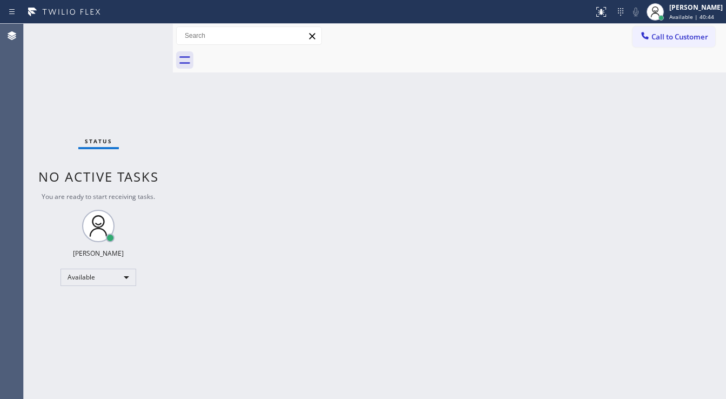
click at [143, 31] on div "Status No active tasks You are ready to start receiving tasks. [PERSON_NAME]" at bounding box center [98, 211] width 149 height 375
click at [139, 32] on div "Status No active tasks You are ready to start receiving tasks. [PERSON_NAME]" at bounding box center [98, 211] width 149 height 375
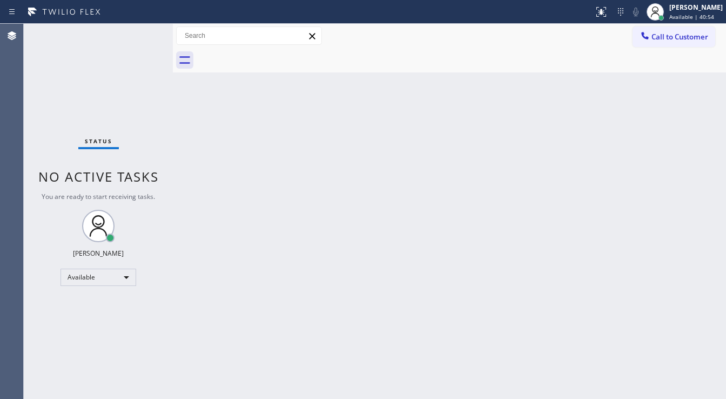
click at [140, 32] on div "Status No active tasks You are ready to start receiving tasks. [PERSON_NAME]" at bounding box center [98, 211] width 149 height 375
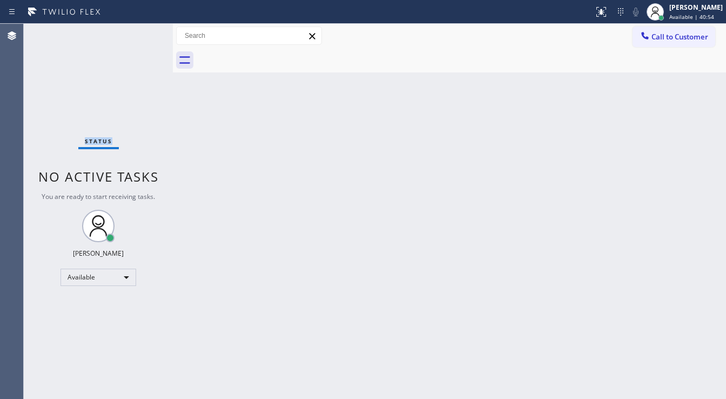
click at [140, 32] on div "Status No active tasks You are ready to start receiving tasks. [PERSON_NAME]" at bounding box center [98, 211] width 149 height 375
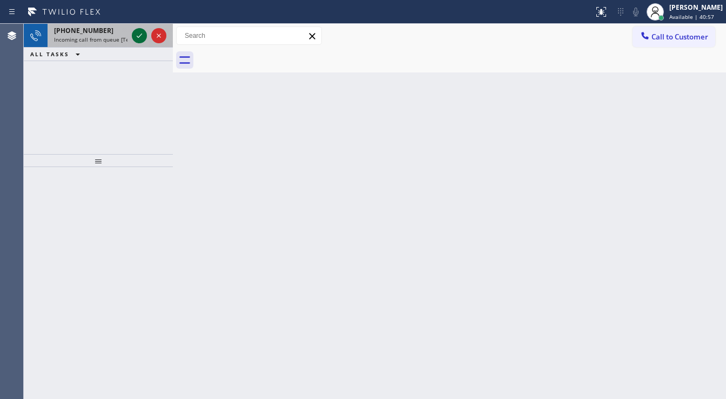
click at [140, 32] on icon at bounding box center [139, 35] width 13 height 13
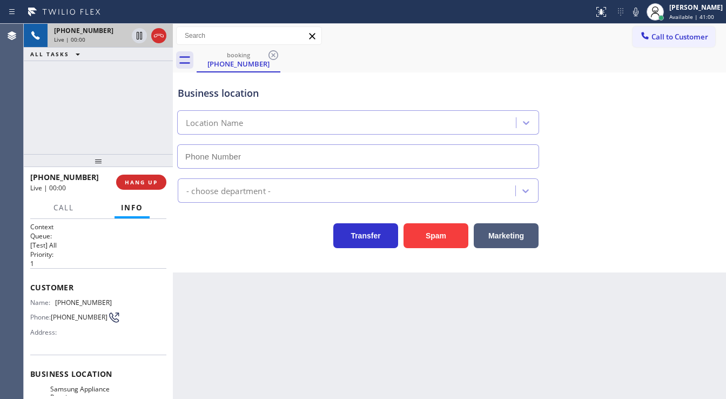
type input "[PHONE_NUMBER]"
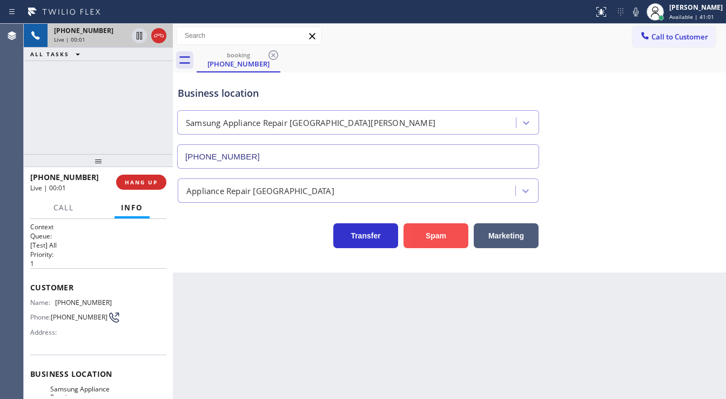
click at [429, 231] on button "Spam" at bounding box center [436, 235] width 65 height 25
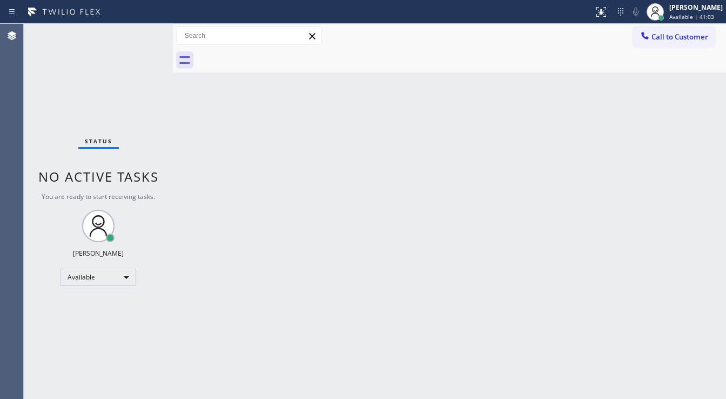
click at [141, 32] on div "Status No active tasks You are ready to start receiving tasks. [PERSON_NAME]" at bounding box center [98, 211] width 149 height 375
click at [142, 32] on div "Status No active tasks You are ready to start receiving tasks. [PERSON_NAME]" at bounding box center [98, 211] width 149 height 375
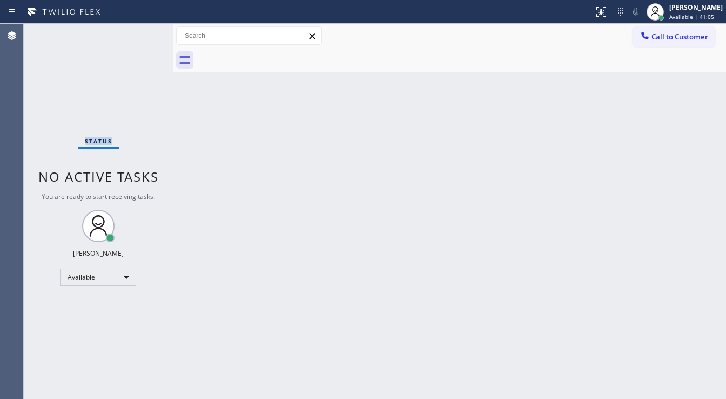
click at [142, 32] on div "Status No active tasks You are ready to start receiving tasks. [PERSON_NAME]" at bounding box center [98, 211] width 149 height 375
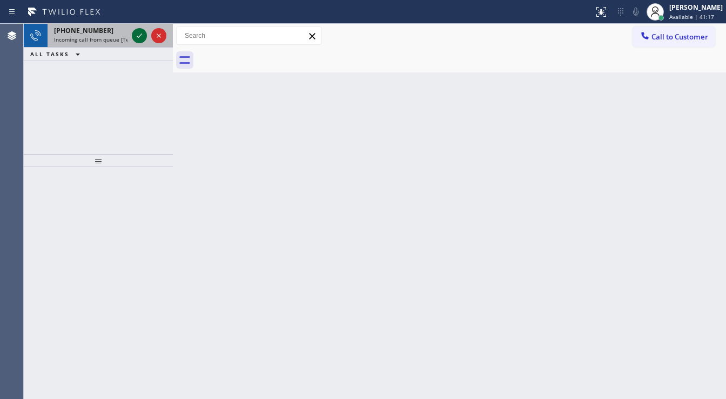
click at [132, 36] on div at bounding box center [149, 36] width 39 height 24
click at [134, 36] on icon at bounding box center [139, 35] width 13 height 13
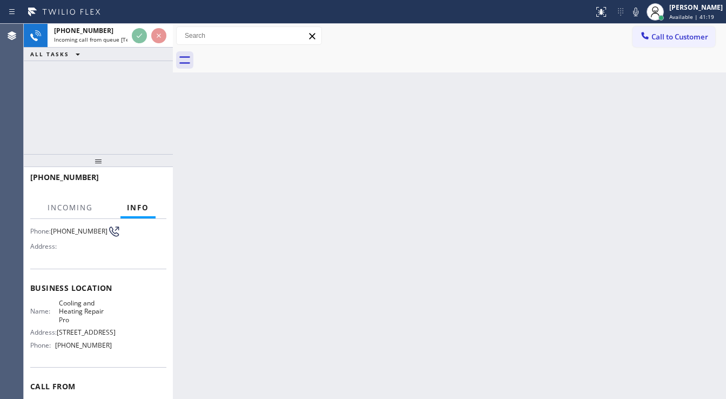
scroll to position [86, 0]
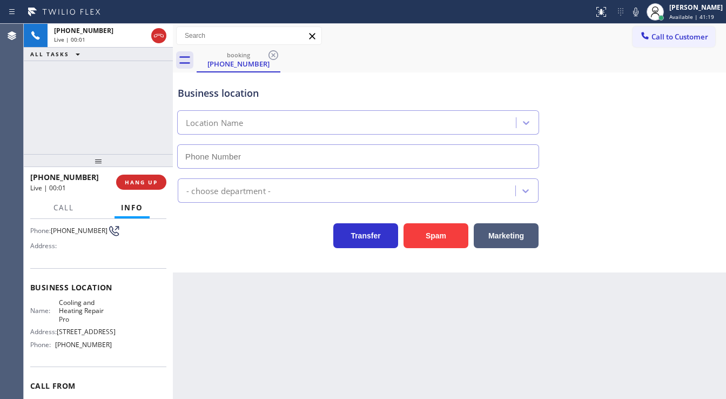
type input "[PHONE_NUMBER]"
click at [65, 205] on span "Call" at bounding box center [64, 208] width 21 height 10
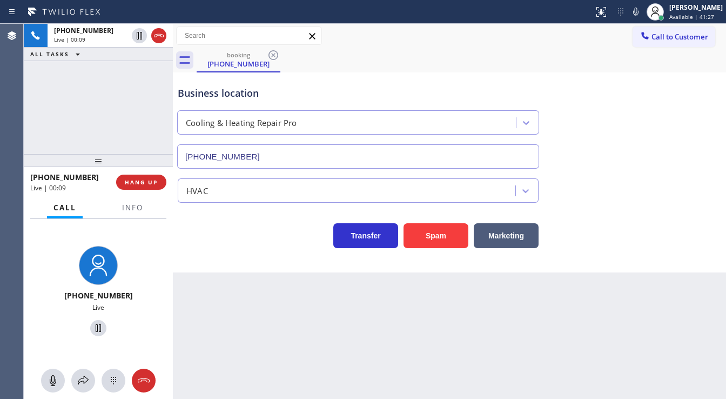
click at [113, 208] on div "Call Info" at bounding box center [98, 208] width 136 height 22
click at [130, 212] on span "Info" at bounding box center [132, 208] width 21 height 10
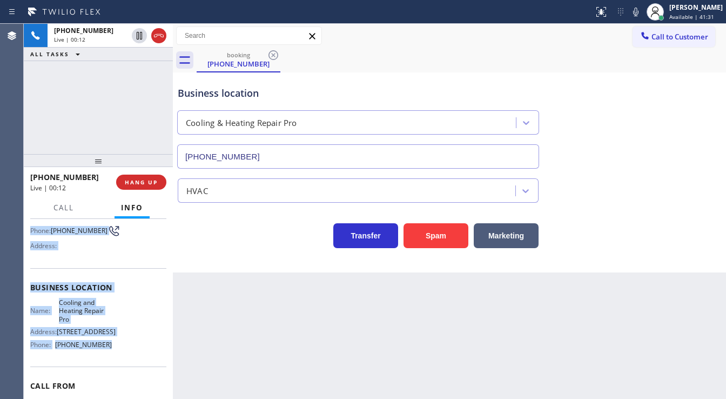
drag, startPoint x: 32, startPoint y: 282, endPoint x: 118, endPoint y: 351, distance: 111.1
click at [118, 351] on div "Context Queue: [Test] All Priority: 1 Customer Name: [PHONE_NUMBER] Phone: [PHO…" at bounding box center [98, 292] width 136 height 313
copy div "Customer Name: [PHONE_NUMBER] Phone: [PHONE_NUMBER] Address: Business location …"
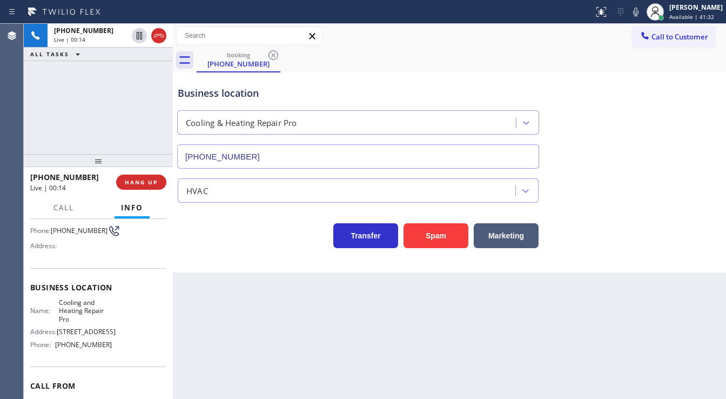
click at [94, 123] on div "[PHONE_NUMBER] Live | 00:14 ALL TASKS ALL TASKS ACTIVE TASKS TASKS IN WRAP UP" at bounding box center [98, 89] width 149 height 130
click at [97, 101] on div "[PHONE_NUMBER] Live | 00:57 ALL TASKS ALL TASKS ACTIVE TASKS TASKS IN WRAP UP" at bounding box center [98, 89] width 149 height 130
click at [557, 38] on div "Call to Customer Outbound call Location 5 Star Plumbing Your caller id phone nu…" at bounding box center [449, 35] width 553 height 19
click at [642, 12] on icon at bounding box center [636, 11] width 13 height 13
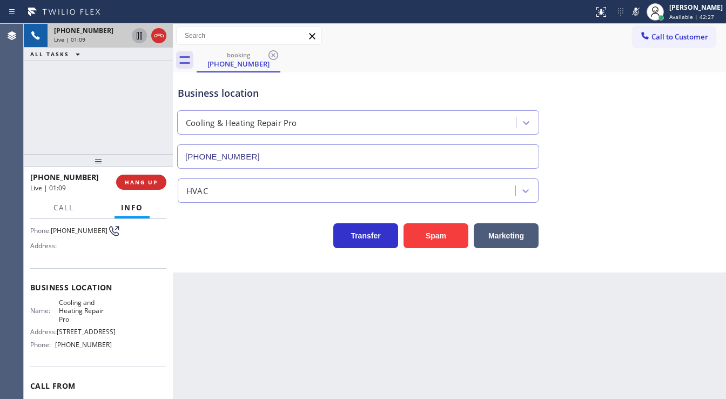
click at [139, 36] on icon at bounding box center [139, 35] width 13 height 13
click at [137, 37] on icon at bounding box center [139, 35] width 13 height 13
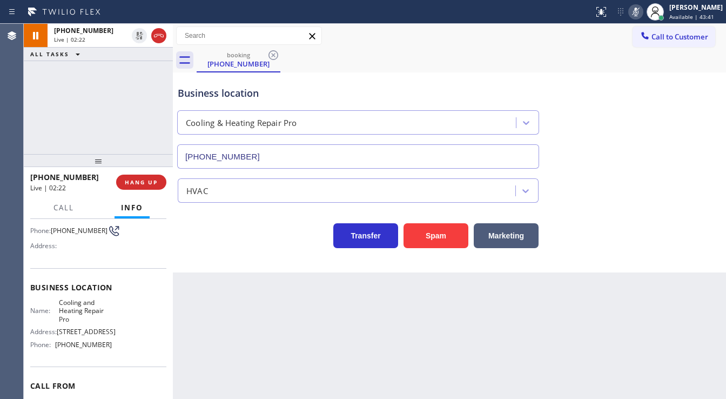
click at [638, 15] on icon at bounding box center [636, 11] width 13 height 13
drag, startPoint x: 595, startPoint y: 50, endPoint x: 461, endPoint y: 49, distance: 134.1
click at [595, 50] on div "booking [PHONE_NUMBER]" at bounding box center [462, 60] width 530 height 24
click at [119, 149] on div "[PHONE_NUMBER] Live | 03:01 ALL TASKS ALL TASKS ACTIVE TASKS TASKS IN WRAP UP" at bounding box center [98, 89] width 149 height 130
click at [71, 206] on span "Call" at bounding box center [64, 208] width 21 height 10
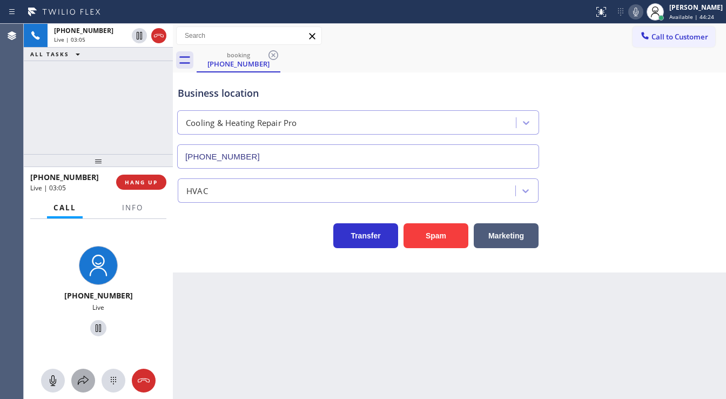
click at [74, 383] on div at bounding box center [83, 380] width 24 height 13
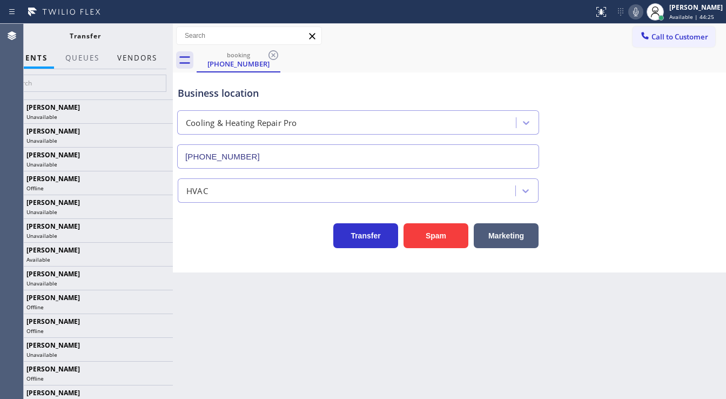
click at [141, 56] on button "Vendors" at bounding box center [137, 58] width 53 height 21
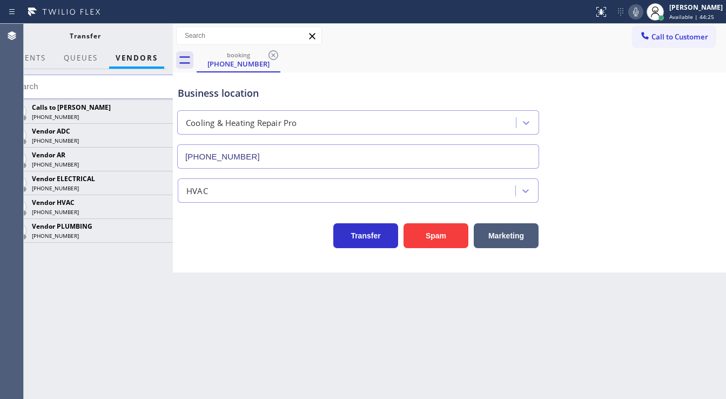
click at [108, 88] on input "text" at bounding box center [92, 87] width 176 height 24
click at [162, 204] on icon at bounding box center [158, 206] width 13 height 13
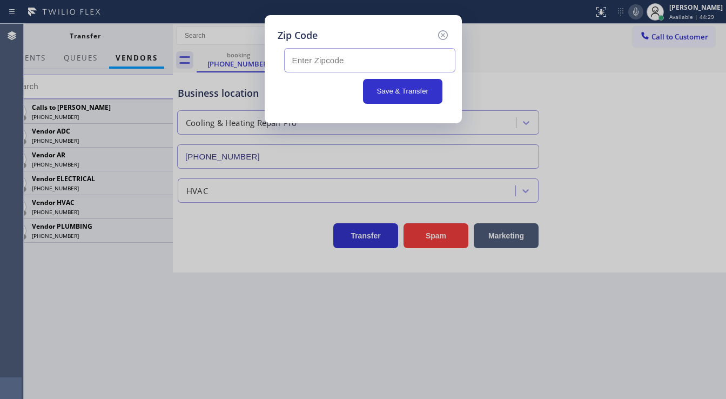
click at [322, 62] on input "text" at bounding box center [369, 60] width 171 height 24
paste input "85260"
type input "85260"
click at [396, 89] on button "Save & Transfer" at bounding box center [402, 91] width 79 height 25
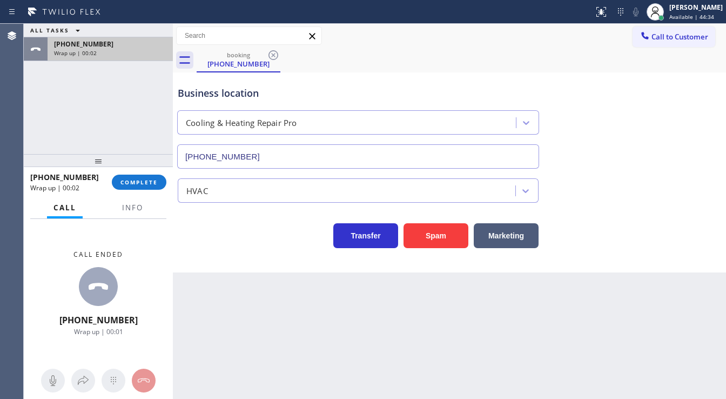
click at [134, 52] on div "Wrap up | 00:02" at bounding box center [110, 53] width 112 height 8
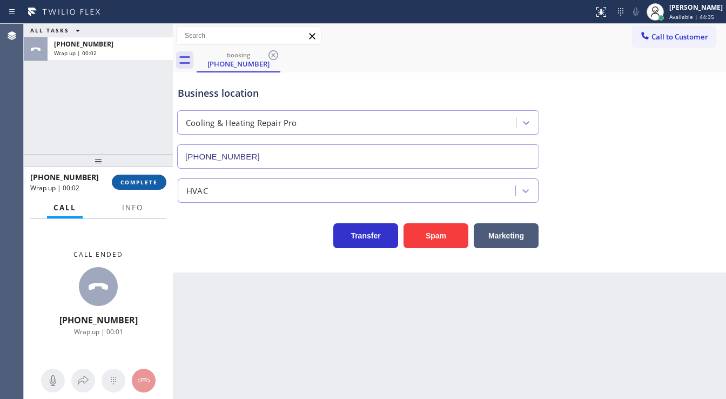
click at [145, 182] on span "COMPLETE" at bounding box center [139, 182] width 37 height 8
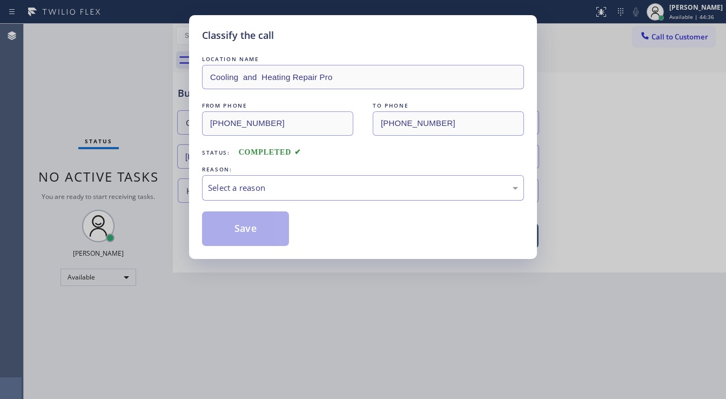
click at [270, 185] on div "Select a reason" at bounding box center [363, 188] width 310 height 12
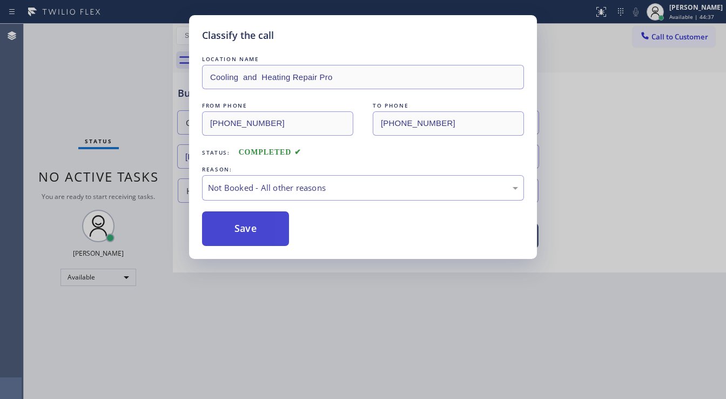
click at [259, 224] on button "Save" at bounding box center [245, 228] width 87 height 35
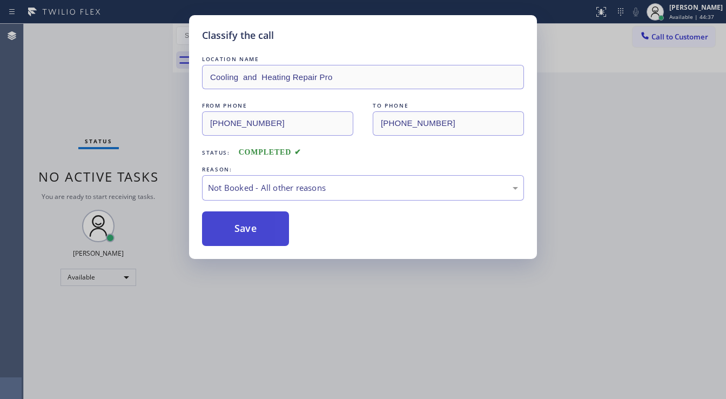
click at [259, 224] on button "Save" at bounding box center [245, 228] width 87 height 35
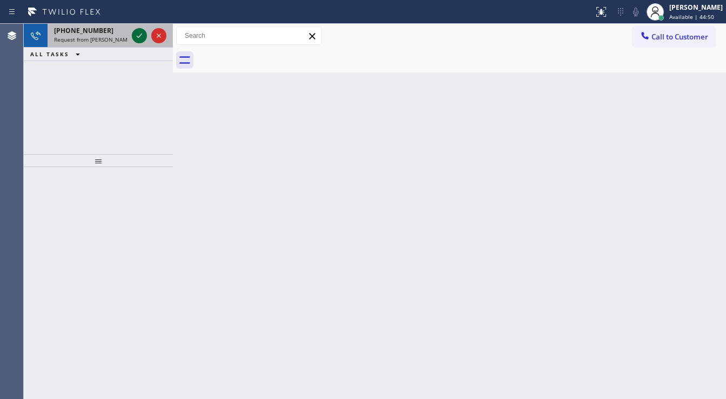
click at [135, 30] on div at bounding box center [149, 36] width 39 height 24
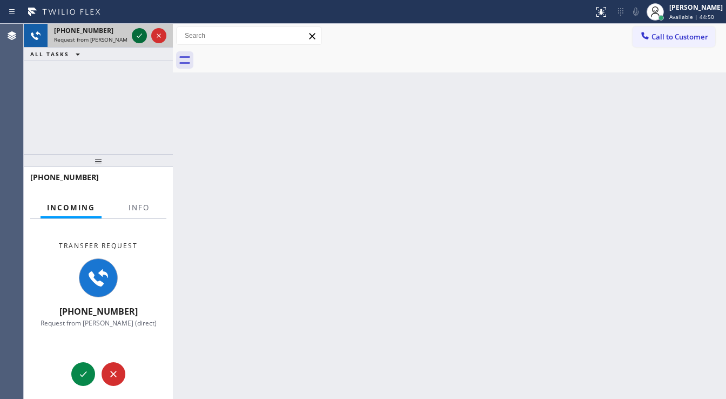
click at [135, 31] on icon at bounding box center [139, 35] width 13 height 13
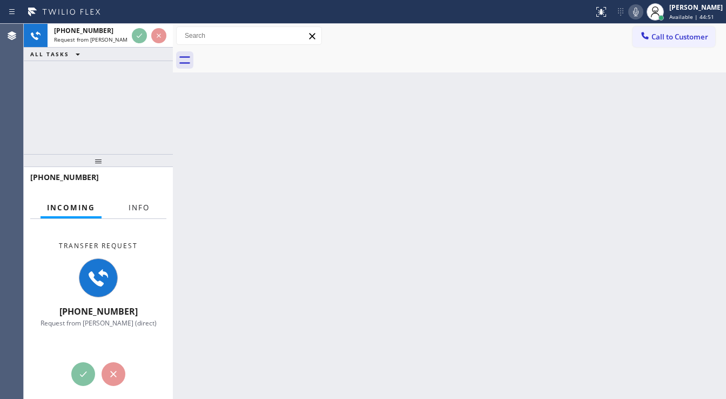
click at [141, 205] on span "Info" at bounding box center [139, 208] width 21 height 10
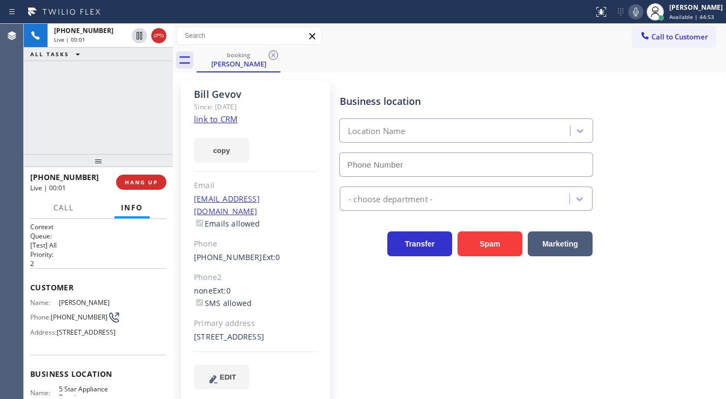
type input "[PHONE_NUMBER]"
click at [218, 118] on link "link to CRM" at bounding box center [216, 119] width 44 height 11
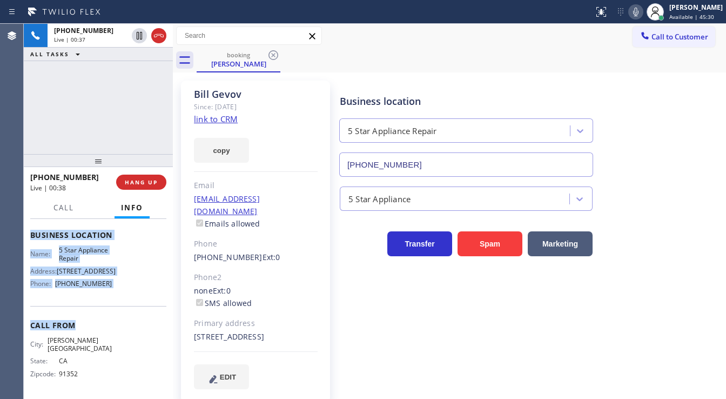
scroll to position [148, 0]
drag, startPoint x: 29, startPoint y: 283, endPoint x: 120, endPoint y: 298, distance: 92.6
click at [120, 298] on div "Context Queue: [Test] All Priority: 2 Customer Name: [PERSON_NAME] Phone: [PHON…" at bounding box center [98, 309] width 149 height 181
copy div "Customer Name: [PERSON_NAME] Phone: [PHONE_NUMBER] Address: [STREET_ADDRESS] Bu…"
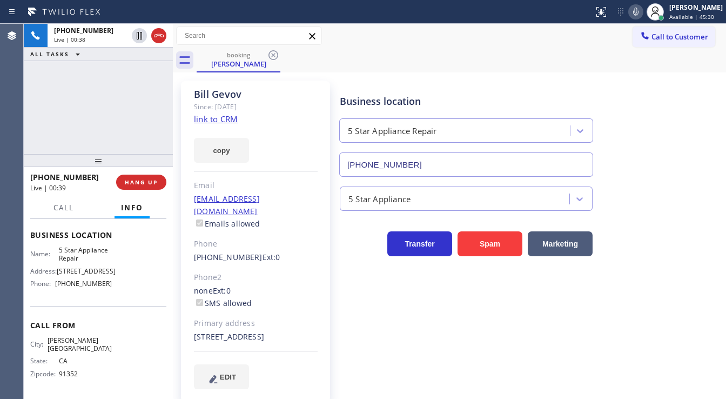
click at [80, 117] on div "[PHONE_NUMBER] Live | 00:38 ALL TASKS ALL TASKS ACTIVE TASKS TASKS IN WRAP UP" at bounding box center [98, 89] width 149 height 130
click at [114, 129] on div "[PHONE_NUMBER] Live | 00:58 ALL TASKS ALL TASKS ACTIVE TASKS TASKS IN WRAP UP" at bounding box center [98, 89] width 149 height 130
click at [368, 31] on div "Call to Customer Outbound call Location 5 Star Plumbing Your caller id phone nu…" at bounding box center [449, 35] width 553 height 19
click at [128, 91] on div "[PHONE_NUMBER] Live | 02:09 ALL TASKS ALL TASKS ACTIVE TASKS TASKS IN WRAP UP" at bounding box center [98, 89] width 149 height 130
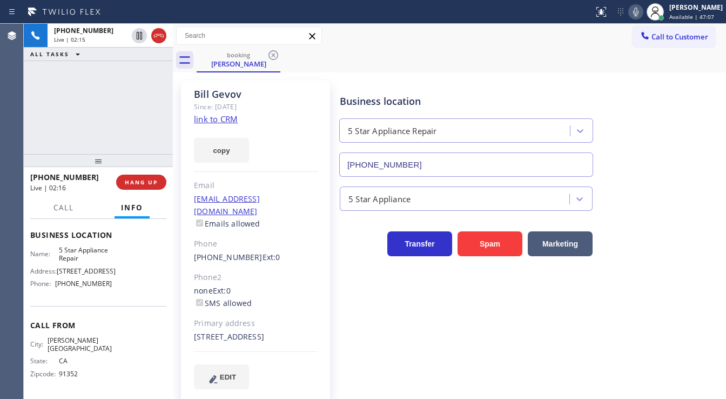
click at [54, 130] on div "[PHONE_NUMBER] Live | 02:15 ALL TASKS ALL TASKS ACTIVE TASKS TASKS IN WRAP UP" at bounding box center [98, 89] width 149 height 130
click at [437, 35] on div "Call to Customer Outbound call Location 5 Star Plumbing Your caller id phone nu…" at bounding box center [449, 35] width 553 height 19
click at [422, 61] on div "booking [PERSON_NAME]" at bounding box center [462, 60] width 530 height 24
click at [639, 15] on icon at bounding box center [635, 12] width 5 height 9
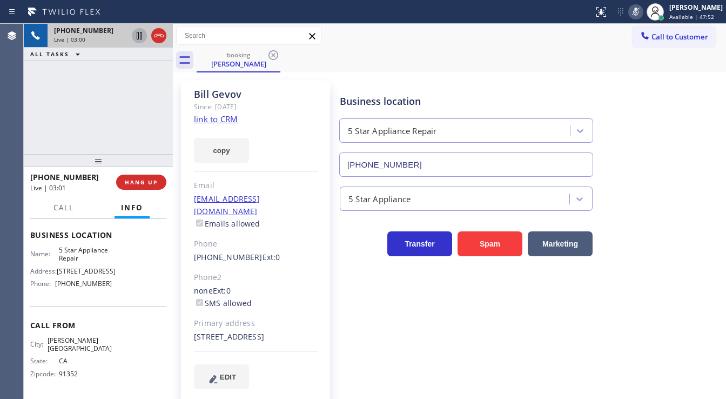
click at [138, 35] on icon at bounding box center [139, 35] width 13 height 13
click at [51, 117] on div "[PHONE_NUMBER] Live | 04:05 ALL TASKS ALL TASKS ACTIVE TASKS TASKS IN WRAP UP" at bounding box center [98, 89] width 149 height 130
click at [139, 34] on icon at bounding box center [139, 35] width 13 height 13
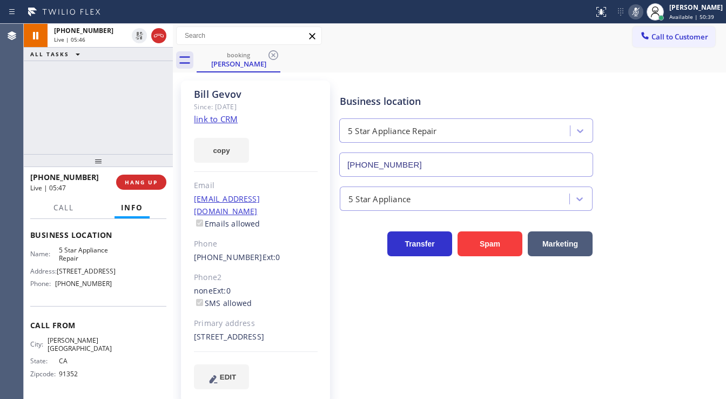
click at [639, 13] on icon at bounding box center [636, 11] width 13 height 13
click at [32, 149] on div "[PHONE_NUMBER] Live | 08:52 ALL TASKS ALL TASKS ACTIVE TASKS TASKS IN WRAP UP" at bounding box center [98, 89] width 149 height 130
click at [471, 26] on div "Call to Customer Outbound call Location 5 Star Plumbing Your caller id phone nu…" at bounding box center [449, 35] width 553 height 19
click at [643, 15] on icon at bounding box center [636, 11] width 13 height 13
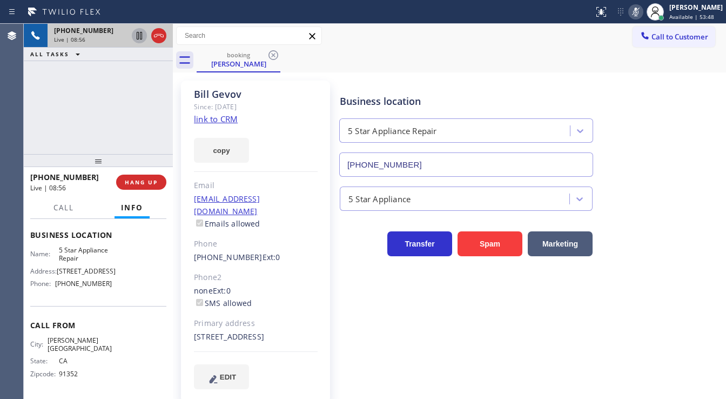
click at [135, 36] on icon at bounding box center [139, 35] width 13 height 13
drag, startPoint x: 25, startPoint y: 92, endPoint x: 131, endPoint y: 19, distance: 129.4
click at [35, 82] on div "[PHONE_NUMBER] Live | 11:08 ALL TASKS ALL TASKS ACTIVE TASKS TASKS IN WRAP UP" at bounding box center [98, 89] width 149 height 130
click at [140, 38] on icon at bounding box center [140, 36] width 8 height 8
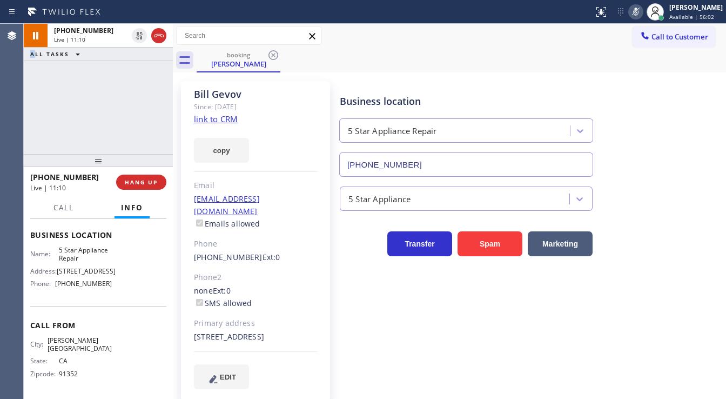
click at [642, 9] on icon at bounding box center [636, 11] width 13 height 13
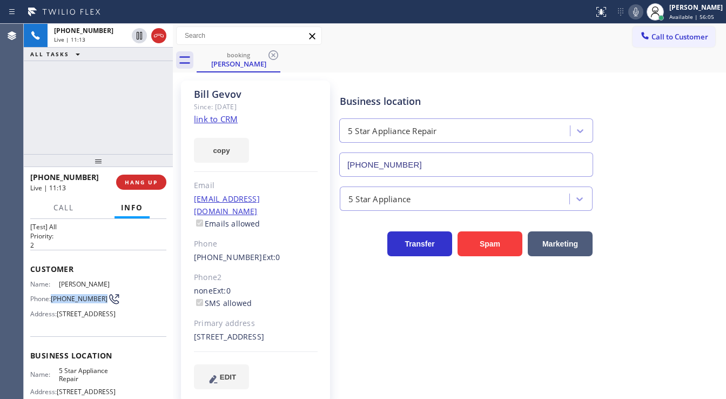
drag, startPoint x: 72, startPoint y: 303, endPoint x: 52, endPoint y: 292, distance: 22.0
click at [52, 295] on span "[PHONE_NUMBER]" at bounding box center [79, 299] width 57 height 8
copy span "[PHONE_NUMBER]"
click at [46, 128] on div "[PHONE_NUMBER] Live | 11:21 ALL TASKS ALL TASKS ACTIVE TASKS TASKS IN WRAP UP" at bounding box center [98, 89] width 149 height 130
drag, startPoint x: 57, startPoint y: 124, endPoint x: 63, endPoint y: 123, distance: 6.0
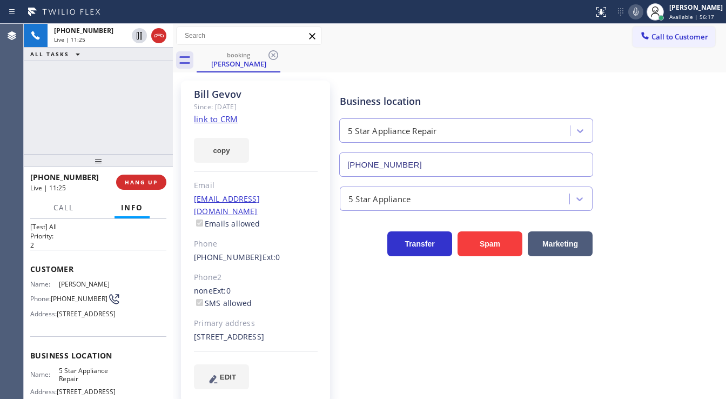
click at [57, 124] on div "[PHONE_NUMBER] Live | 11:25 ALL TASKS ALL TASKS ACTIVE TASKS TASKS IN WRAP UP" at bounding box center [98, 89] width 149 height 130
click at [130, 83] on div "[PHONE_NUMBER] Live | 11:35 ALL TASKS ALL TASKS ACTIVE TASKS TASKS IN WRAP UP" at bounding box center [98, 89] width 149 height 130
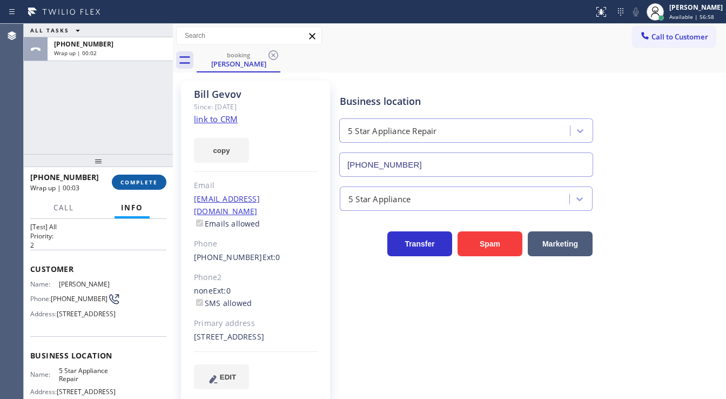
click at [145, 176] on button "COMPLETE" at bounding box center [139, 182] width 55 height 15
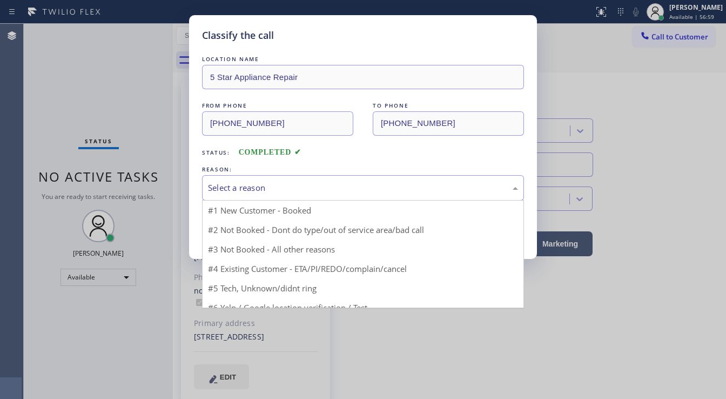
click at [236, 185] on div "Select a reason" at bounding box center [363, 188] width 310 height 12
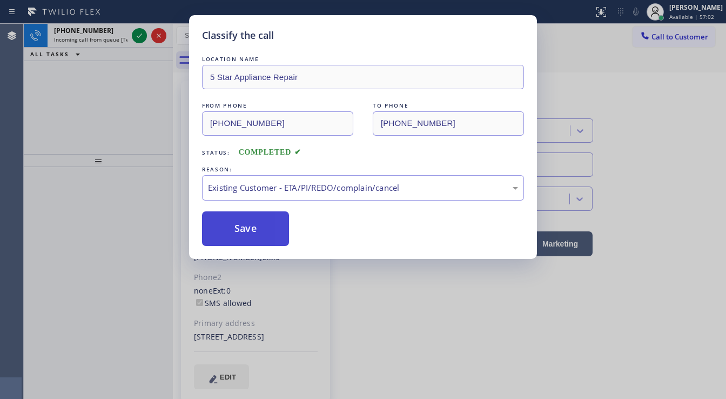
click at [251, 227] on button "Save" at bounding box center [245, 228] width 87 height 35
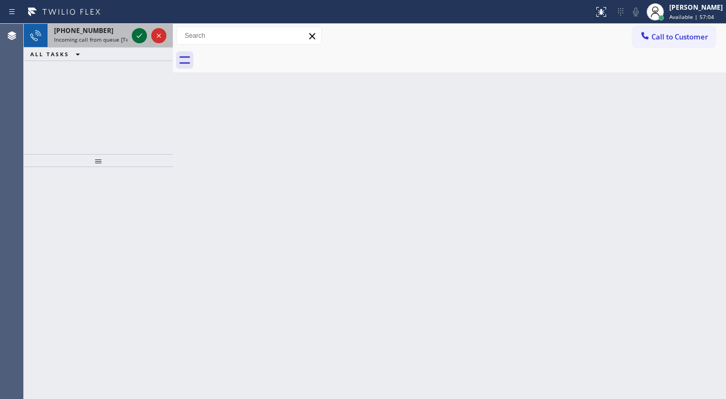
click at [136, 36] on icon at bounding box center [139, 35] width 13 height 13
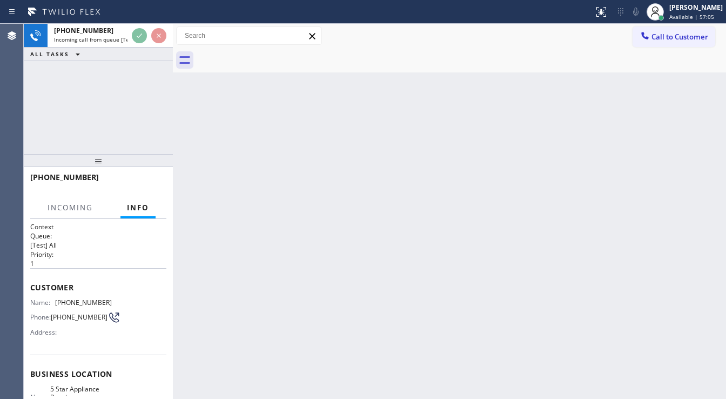
scroll to position [43, 0]
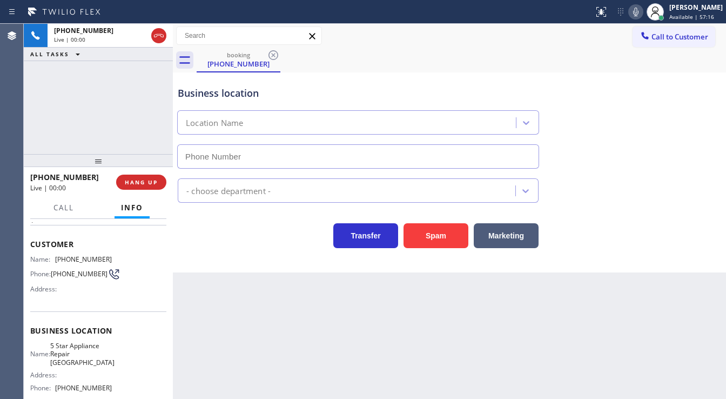
type input "[PHONE_NUMBER]"
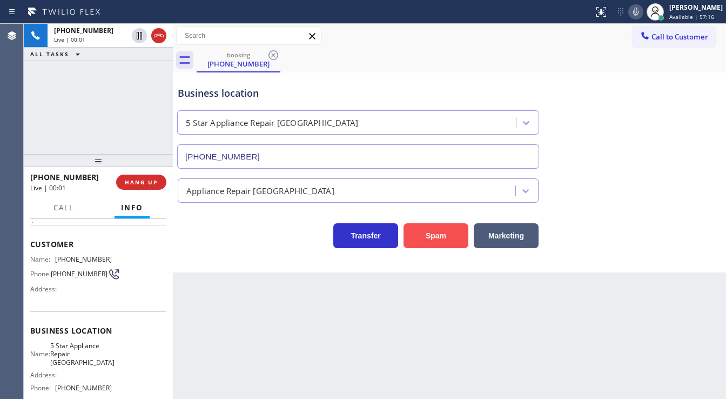
click at [432, 240] on button "Spam" at bounding box center [436, 235] width 65 height 25
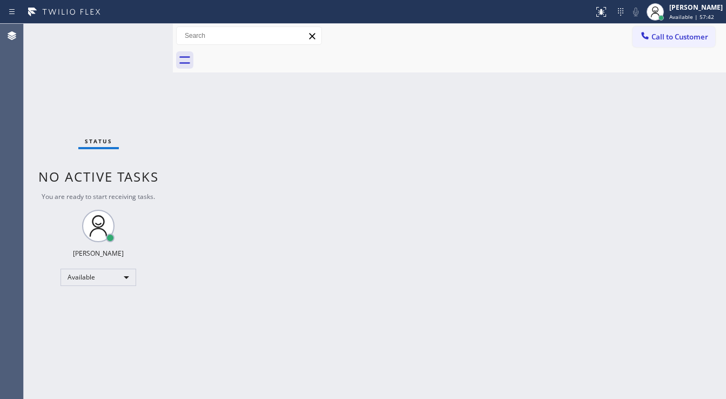
click at [146, 35] on div "Status No active tasks You are ready to start receiving tasks. [PERSON_NAME]" at bounding box center [98, 211] width 149 height 375
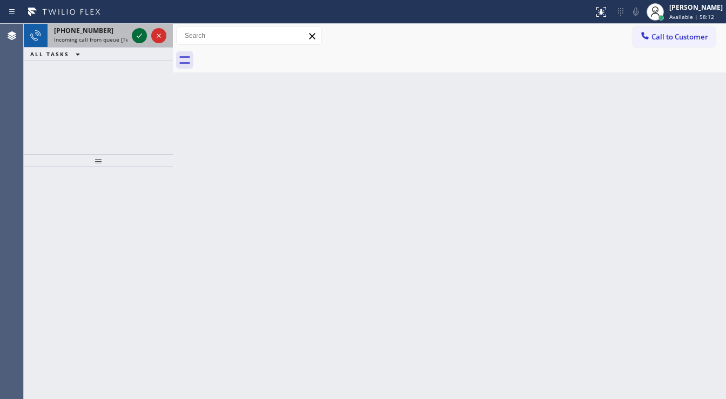
click at [137, 37] on icon at bounding box center [139, 35] width 13 height 13
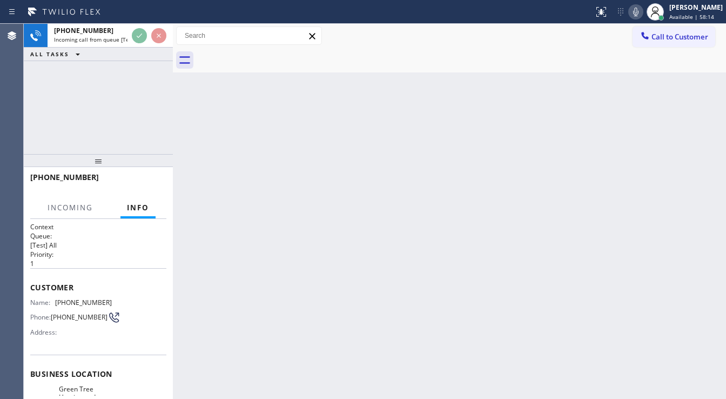
click at [641, 15] on icon at bounding box center [636, 11] width 13 height 13
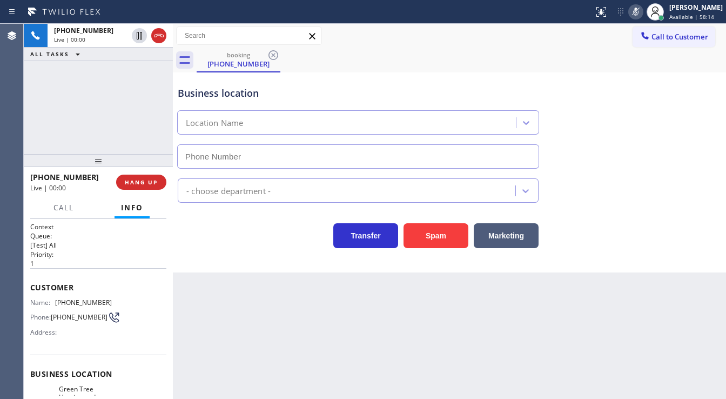
type input "[PHONE_NUMBER]"
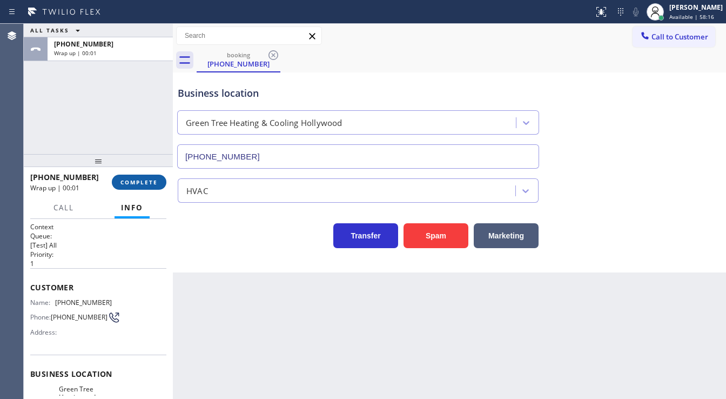
click at [148, 183] on span "COMPLETE" at bounding box center [139, 182] width 37 height 8
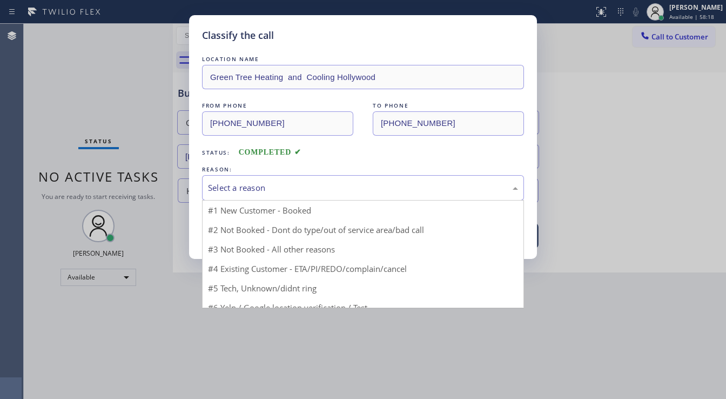
click at [263, 185] on div "Select a reason" at bounding box center [363, 188] width 310 height 12
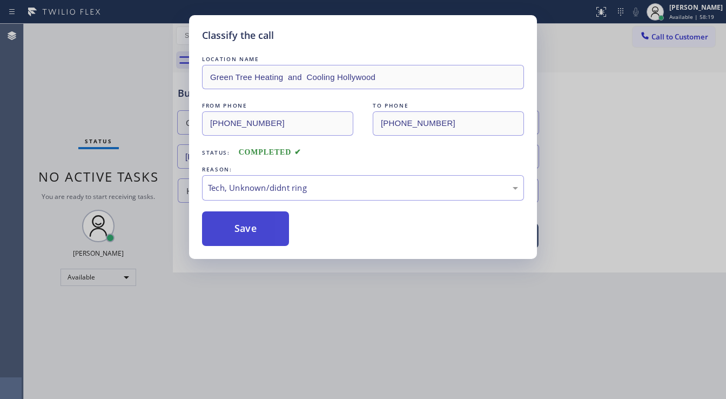
click at [262, 231] on button "Save" at bounding box center [245, 228] width 87 height 35
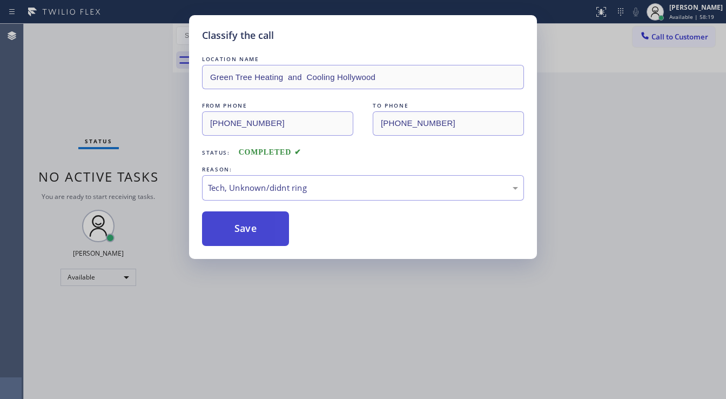
click at [262, 231] on button "Save" at bounding box center [245, 228] width 87 height 35
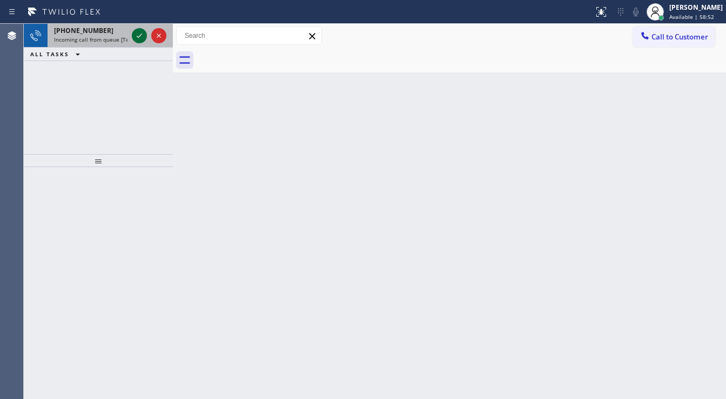
click at [141, 36] on icon at bounding box center [139, 35] width 13 height 13
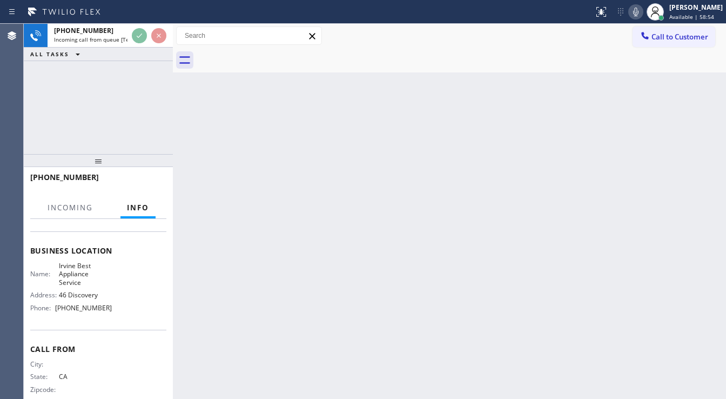
scroll to position [130, 0]
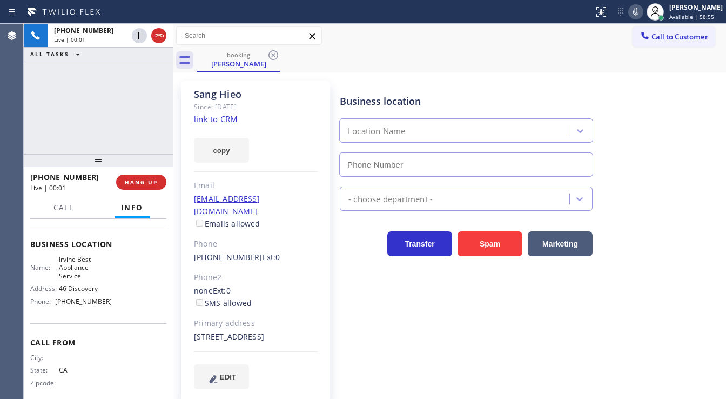
type input "[PHONE_NUMBER]"
click at [221, 117] on link "link to CRM" at bounding box center [216, 119] width 44 height 11
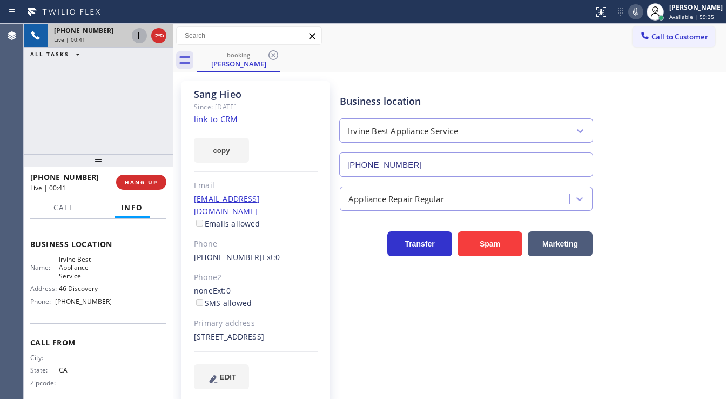
click at [144, 39] on icon at bounding box center [139, 35] width 13 height 13
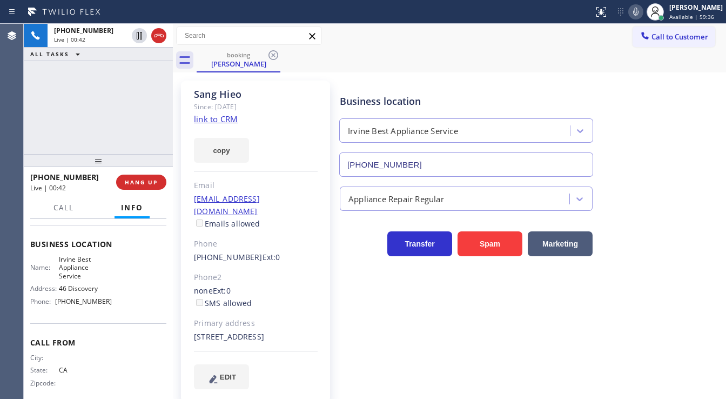
click at [641, 15] on icon at bounding box center [636, 11] width 13 height 13
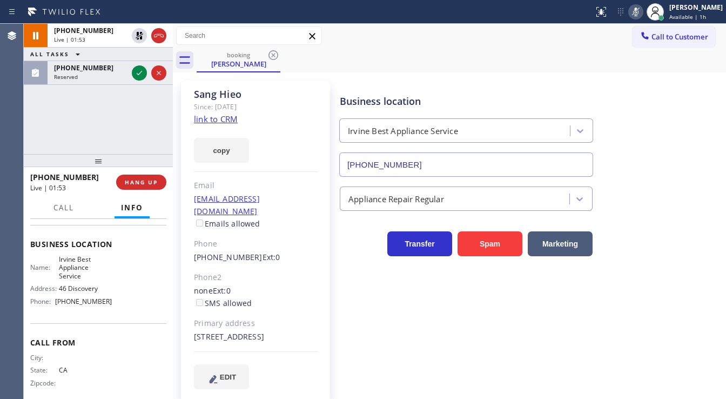
click at [41, 99] on div "[PHONE_NUMBER] Live | 01:53 ALL TASKS ALL TASKS ACTIVE TASKS TASKS IN WRAP UP […" at bounding box center [98, 89] width 149 height 130
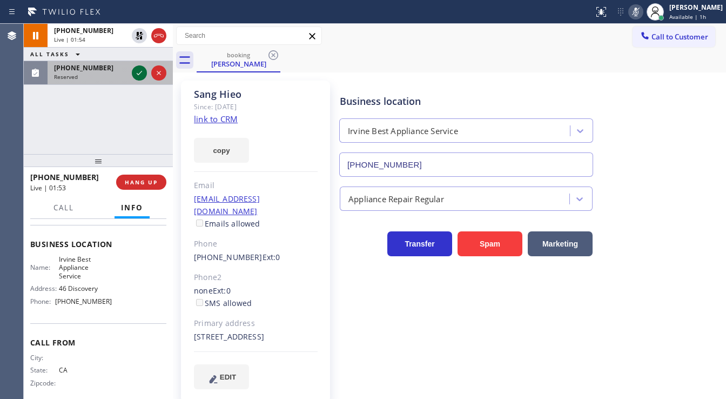
click at [141, 74] on icon at bounding box center [139, 72] width 13 height 13
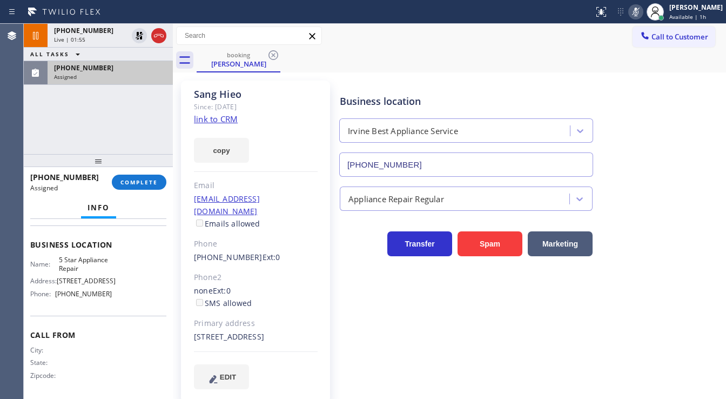
scroll to position [60, 0]
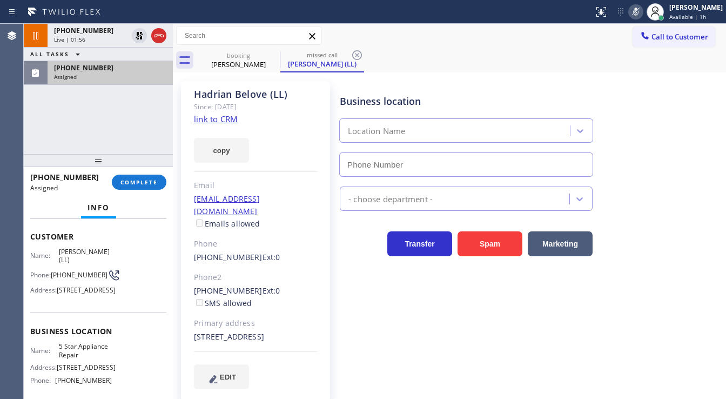
type input "[PHONE_NUMBER]"
click at [221, 121] on link "link to CRM" at bounding box center [216, 119] width 44 height 11
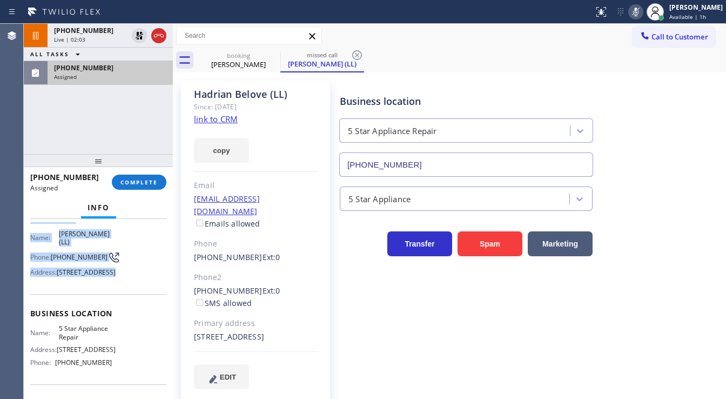
scroll to position [165, 0]
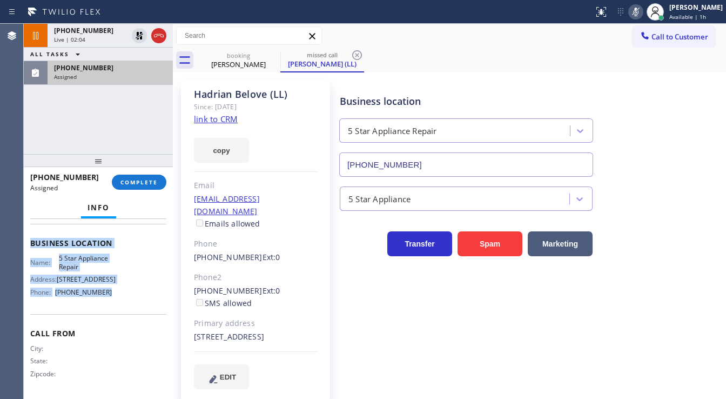
drag, startPoint x: 32, startPoint y: 231, endPoint x: 147, endPoint y: 234, distance: 115.2
click at [108, 295] on div "Context Queue: 5 Star Appliance Priority: 0 Task Age: Customer Name: [PERSON_NA…" at bounding box center [98, 235] width 136 height 322
copy div "Customer Name: [PERSON_NAME] (LL) Phone: [PHONE_NUMBER] Address: [STREET_ADDRES…"
click at [145, 184] on span "COMPLETE" at bounding box center [139, 182] width 37 height 8
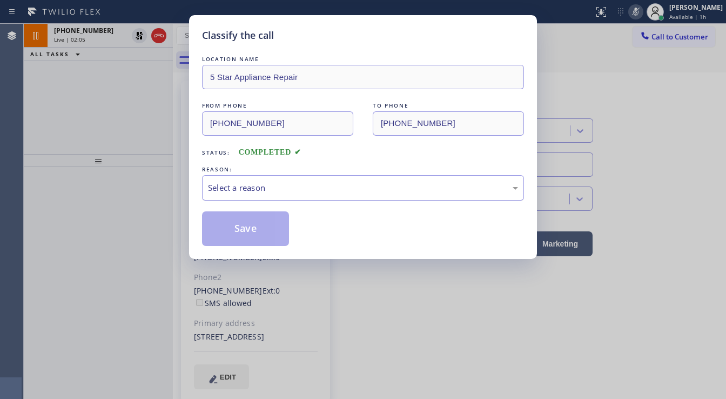
click at [294, 190] on div "Select a reason" at bounding box center [363, 188] width 310 height 12
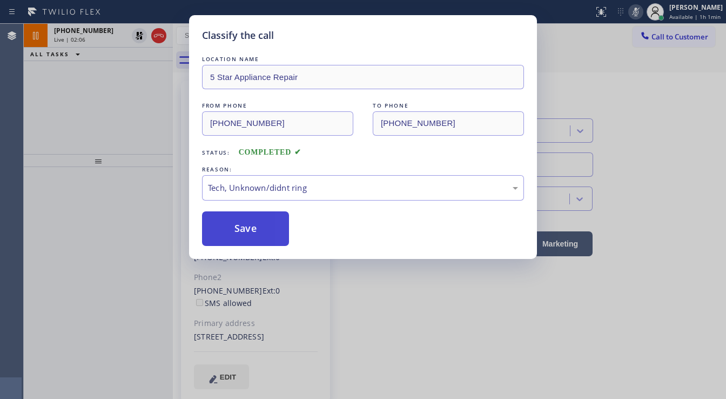
click at [252, 221] on button "Save" at bounding box center [245, 228] width 87 height 35
type input "[PHONE_NUMBER]"
click at [252, 221] on button "Save" at bounding box center [245, 228] width 87 height 35
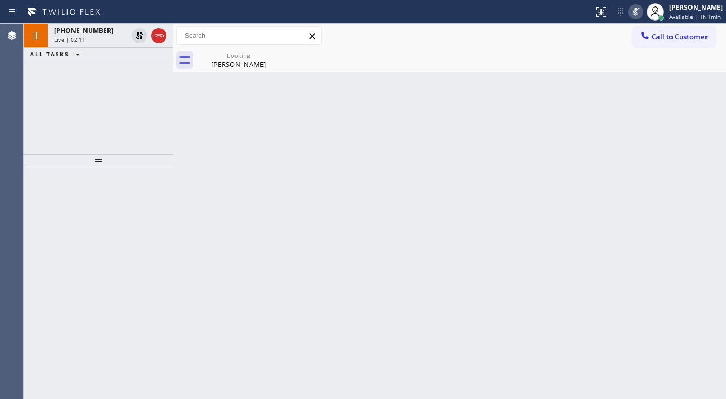
click at [126, 90] on div "[PHONE_NUMBER] Live | 02:11 ALL TASKS ALL TASKS ACTIVE TASKS TASKS IN WRAP UP" at bounding box center [98, 89] width 149 height 130
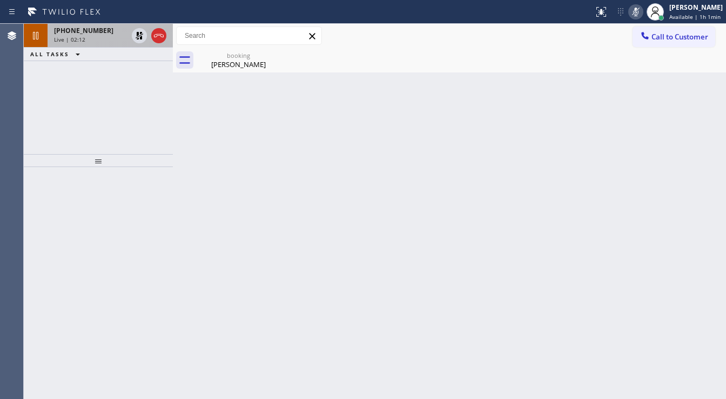
click at [90, 29] on span "[PHONE_NUMBER]" at bounding box center [83, 30] width 59 height 9
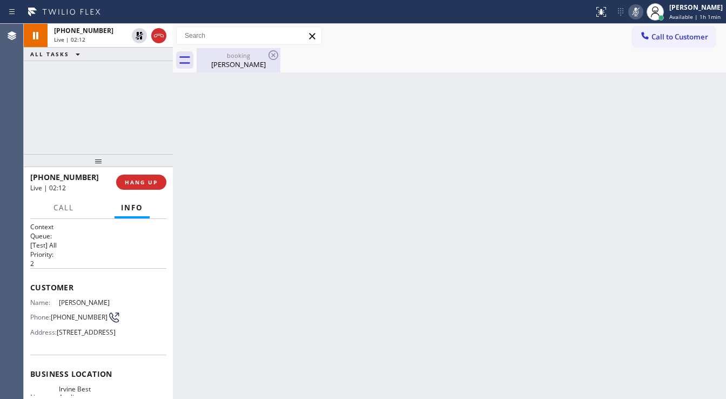
click at [234, 63] on div "[PERSON_NAME]" at bounding box center [239, 64] width 82 height 10
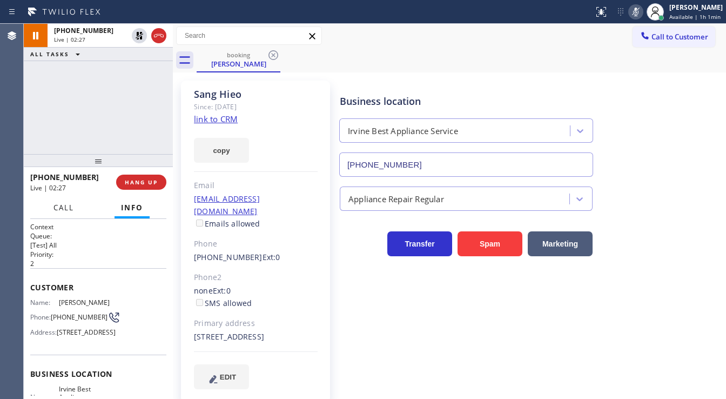
click at [62, 203] on span "Call" at bounding box center [64, 208] width 21 height 10
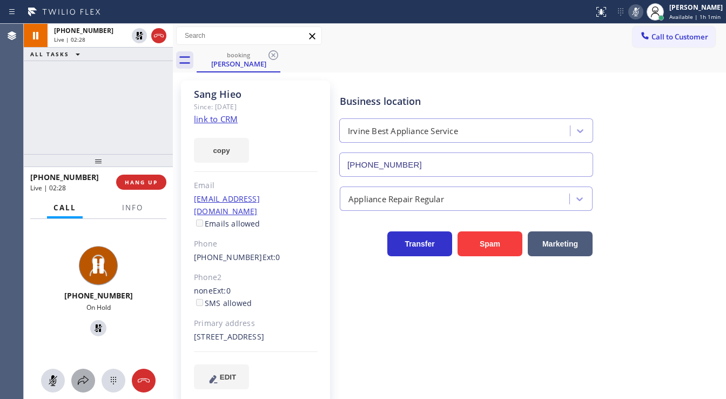
click at [88, 379] on icon at bounding box center [83, 380] width 11 height 9
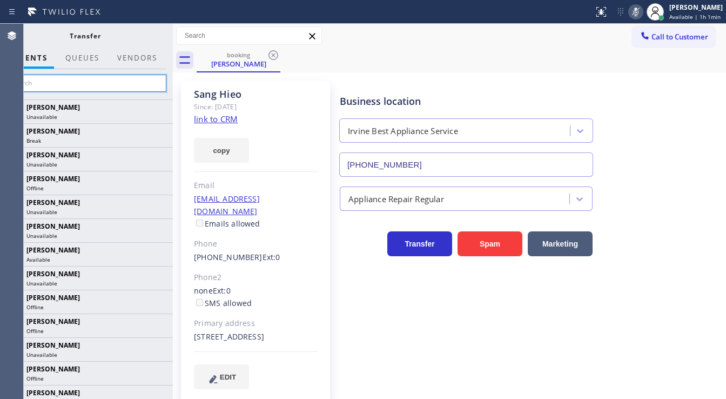
click at [66, 86] on input "text" at bounding box center [85, 83] width 163 height 17
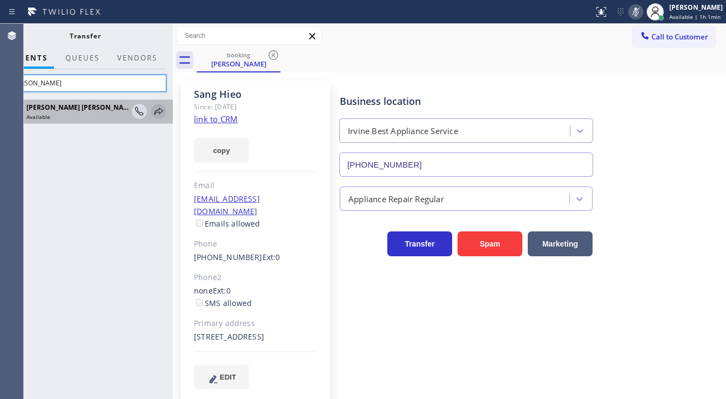
type input "[PERSON_NAME]"
click at [159, 112] on icon at bounding box center [159, 111] width 9 height 7
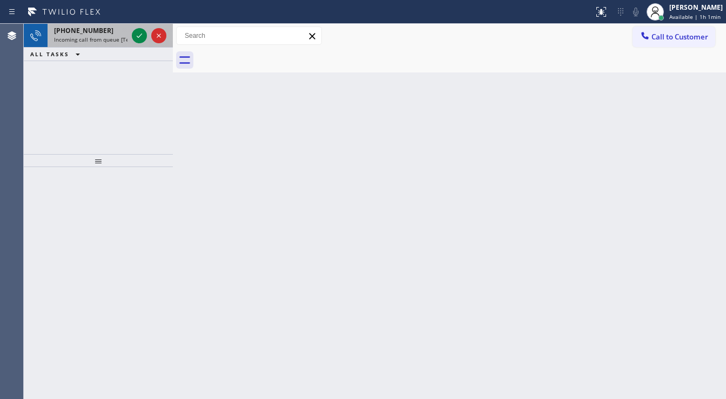
click at [131, 37] on div at bounding box center [149, 36] width 39 height 24
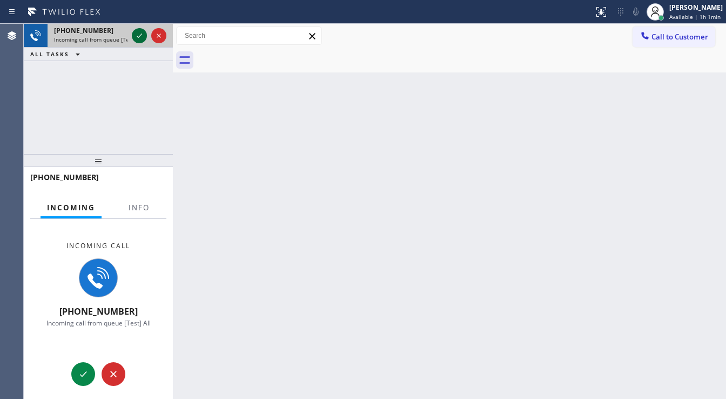
click at [132, 36] on div at bounding box center [149, 36] width 39 height 24
click at [132, 36] on div at bounding box center [139, 35] width 15 height 13
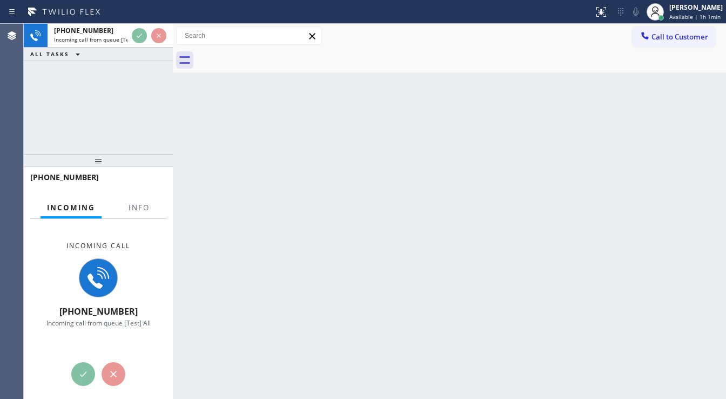
click at [135, 44] on div at bounding box center [149, 36] width 39 height 24
click at [138, 214] on button "Info" at bounding box center [139, 207] width 34 height 21
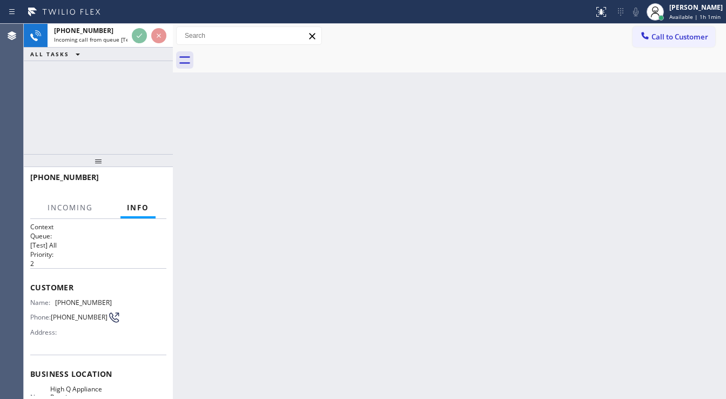
drag, startPoint x: 98, startPoint y: 84, endPoint x: 98, endPoint y: 77, distance: 7.0
click at [97, 91] on div "[PHONE_NUMBER] Incoming call from queue [Test] All ALL TASKS ALL TASKS ACTIVE T…" at bounding box center [98, 89] width 149 height 130
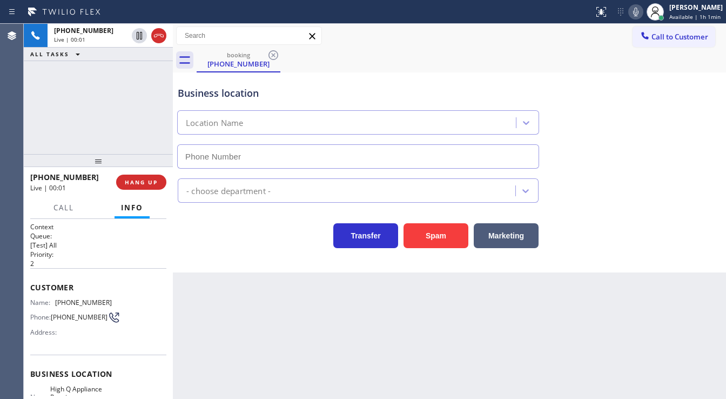
type input "[PHONE_NUMBER]"
click at [110, 115] on div "[PHONE_NUMBER] Live | 00:03 ALL TASKS ALL TASKS ACTIVE TASKS TASKS IN WRAP UP" at bounding box center [98, 89] width 149 height 130
click at [109, 99] on div "[PHONE_NUMBER] Live | 00:07 ALL TASKS ALL TASKS ACTIVE TASKS TASKS IN WRAP UP" at bounding box center [98, 89] width 149 height 130
click at [110, 99] on div "[PHONE_NUMBER] Live | 00:08 ALL TASKS ALL TASKS ACTIVE TASKS TASKS IN WRAP UP" at bounding box center [98, 89] width 149 height 130
click at [97, 113] on div "[PHONE_NUMBER] Live | 00:30 ALL TASKS ALL TASKS ACTIVE TASKS TASKS IN WRAP UP" at bounding box center [98, 89] width 149 height 130
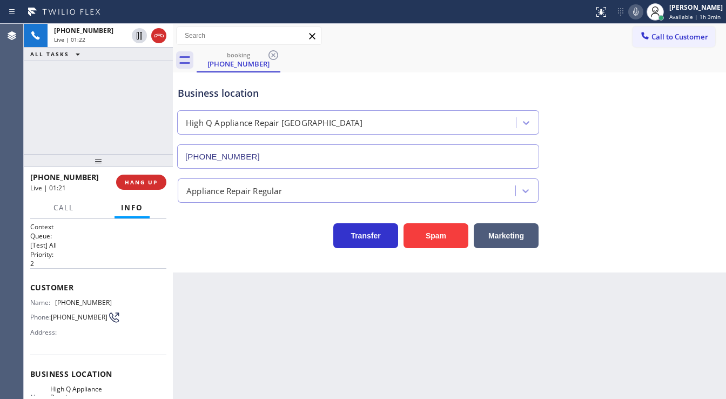
click at [636, 13] on icon at bounding box center [636, 11] width 13 height 13
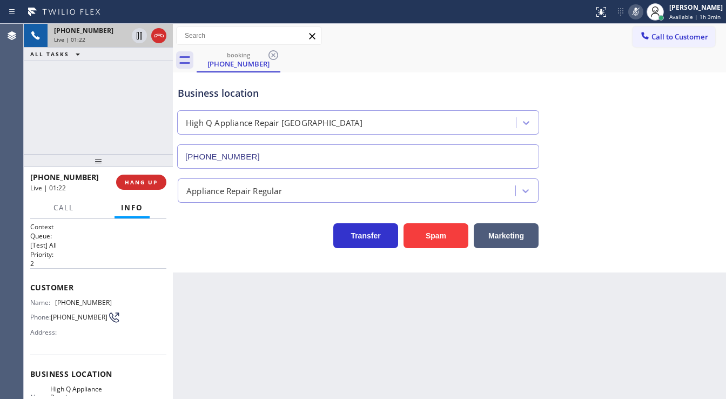
drag, startPoint x: 143, startPoint y: 38, endPoint x: 149, endPoint y: 42, distance: 7.8
click at [143, 38] on icon at bounding box center [139, 35] width 13 height 13
click at [141, 40] on icon at bounding box center [139, 35] width 13 height 13
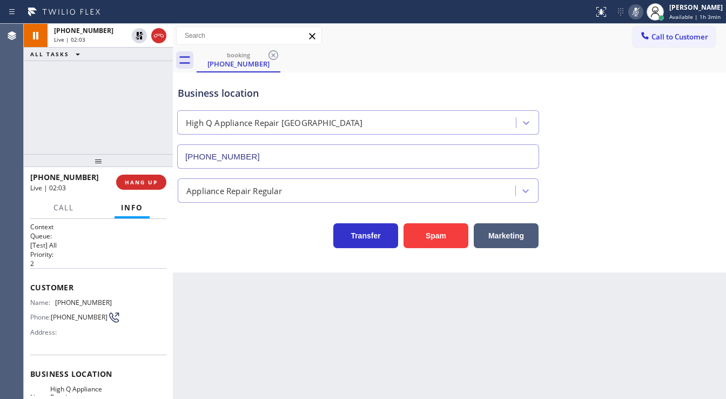
click at [637, 14] on icon at bounding box center [636, 11] width 13 height 13
click at [615, 61] on div "booking [PHONE_NUMBER]" at bounding box center [462, 60] width 530 height 24
click at [82, 102] on div "[PHONE_NUMBER] Live | 02:04 ALL TASKS ALL TASKS ACTIVE TASKS TASKS IN WRAP UP" at bounding box center [98, 89] width 149 height 130
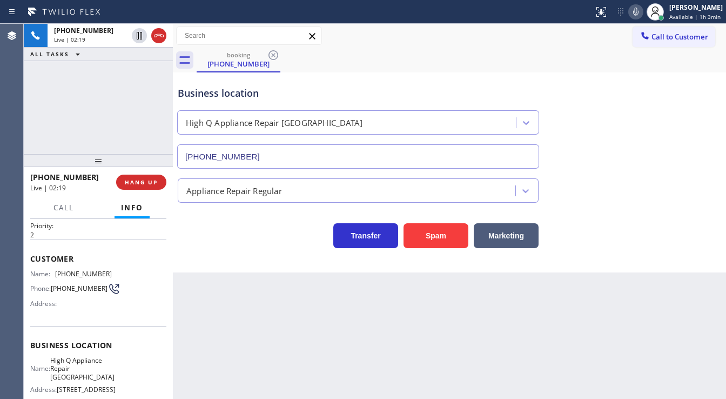
scroll to position [43, 0]
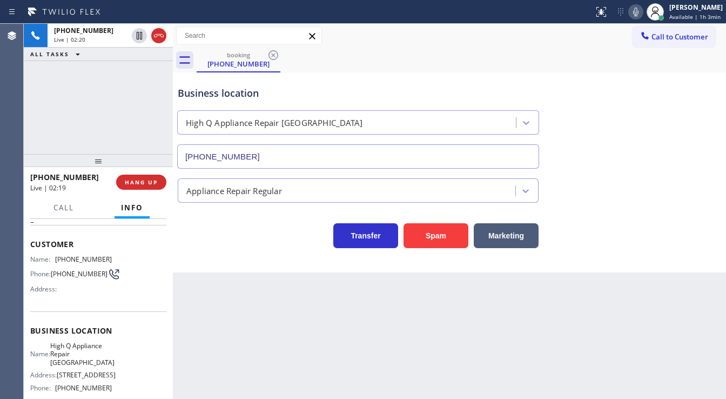
click at [65, 256] on span "[PHONE_NUMBER]" at bounding box center [83, 259] width 57 height 8
copy span "[PHONE_NUMBER]"
click at [93, 146] on div "[PHONE_NUMBER] Live | 02:20 ALL TASKS ALL TASKS ACTIVE TASKS TASKS IN WRAP UP" at bounding box center [98, 89] width 149 height 130
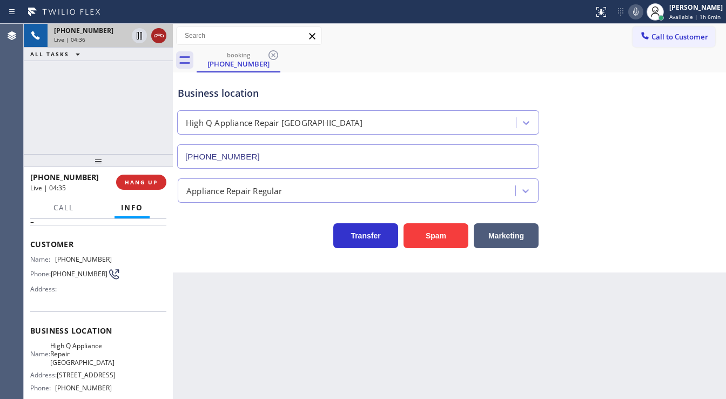
click at [157, 37] on icon at bounding box center [158, 35] width 13 height 13
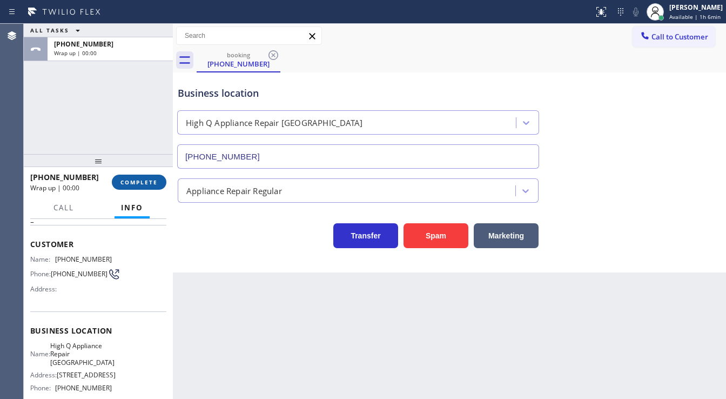
click at [145, 179] on span "COMPLETE" at bounding box center [139, 182] width 37 height 8
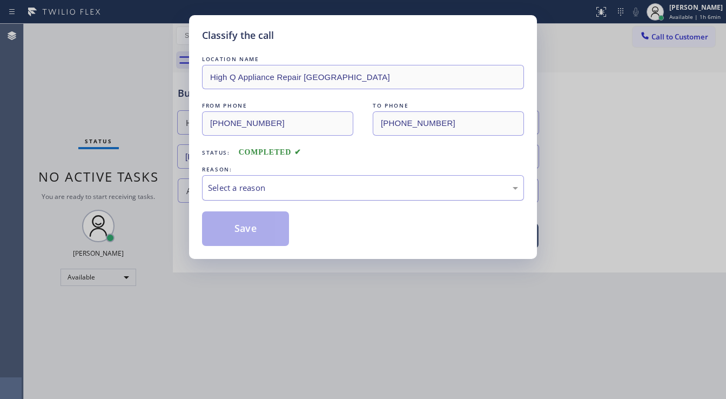
click at [252, 186] on div "Select a reason" at bounding box center [363, 188] width 310 height 12
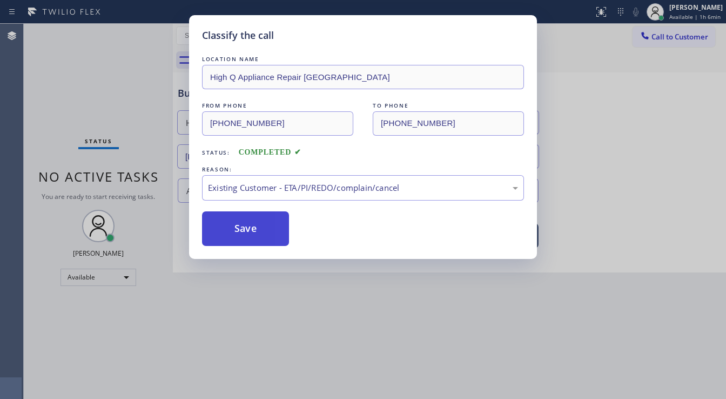
click at [230, 223] on button "Save" at bounding box center [245, 228] width 87 height 35
click at [230, 222] on button "Save" at bounding box center [245, 228] width 87 height 35
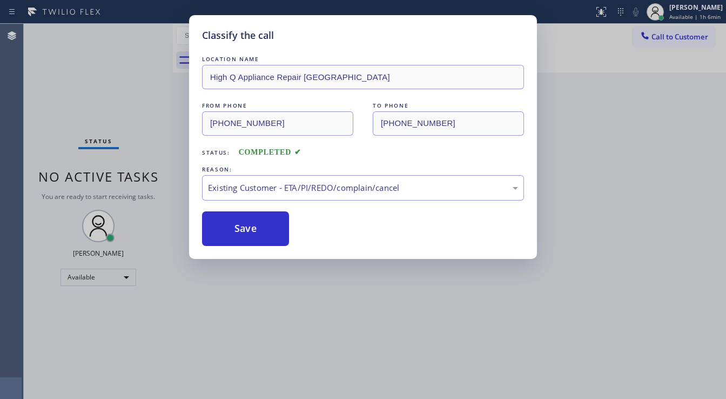
drag, startPoint x: 97, startPoint y: 110, endPoint x: 99, endPoint y: 102, distance: 9.1
click at [97, 108] on div "Classify the call LOCATION NAME High Q Appliance Repair [GEOGRAPHIC_DATA] FROM …" at bounding box center [363, 199] width 726 height 399
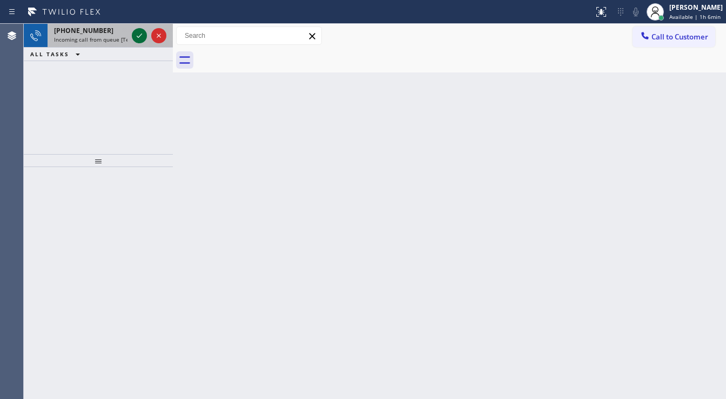
click at [143, 36] on icon at bounding box center [139, 35] width 13 height 13
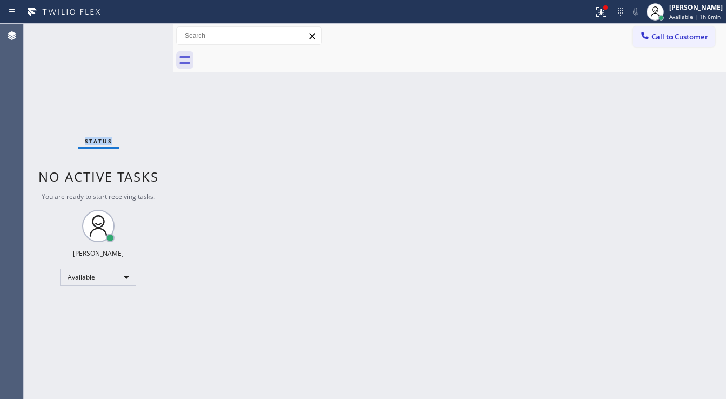
click at [143, 35] on div "Status No active tasks You are ready to start receiving tasks. [PERSON_NAME]" at bounding box center [98, 211] width 149 height 375
click at [608, 18] on button at bounding box center [602, 12] width 24 height 24
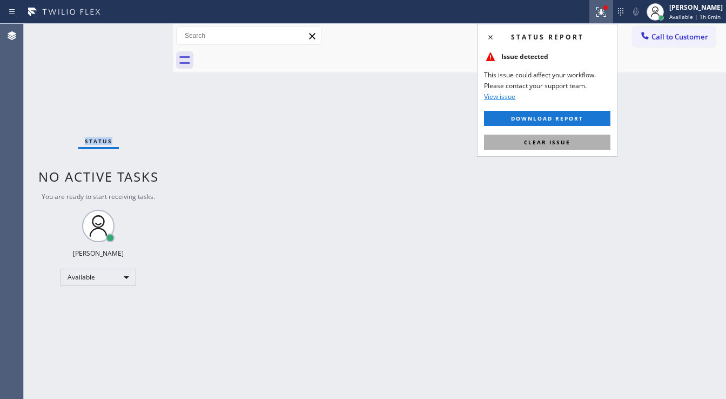
click at [581, 141] on button "Clear issue" at bounding box center [547, 142] width 126 height 15
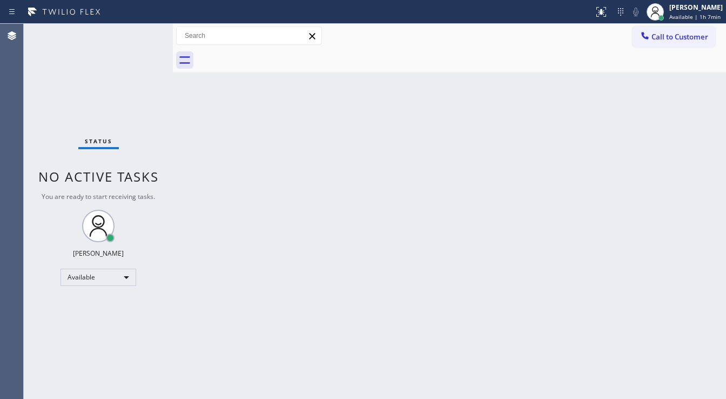
drag, startPoint x: 578, startPoint y: 140, endPoint x: 516, endPoint y: 132, distance: 62.7
click at [516, 132] on div "Back to Dashboard Change Sender ID Customers Technicians Select a contact Outbo…" at bounding box center [449, 211] width 553 height 375
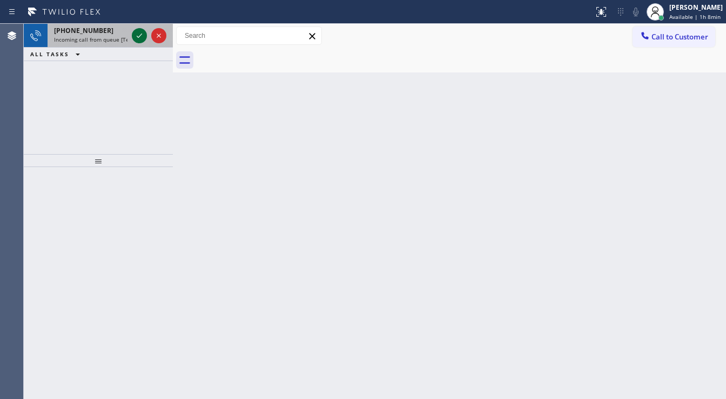
click at [136, 37] on icon at bounding box center [139, 35] width 13 height 13
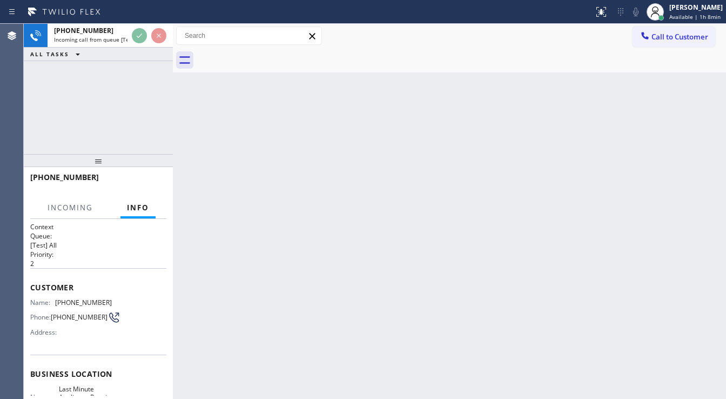
click at [294, 397] on div "Back to Dashboard Change Sender ID Customers Technicians Select a contact Outbo…" at bounding box center [449, 211] width 553 height 375
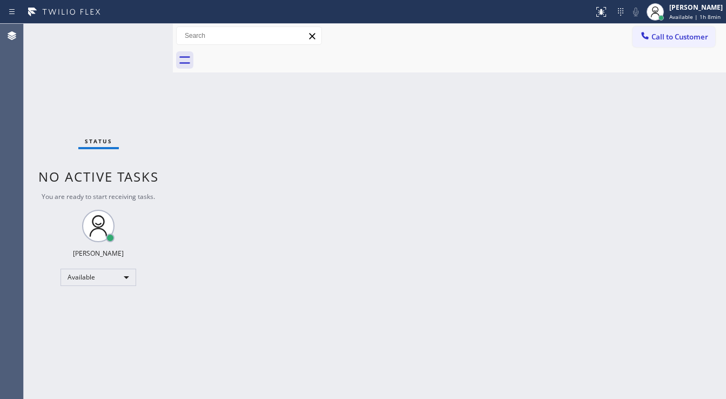
click at [137, 31] on div "Status No active tasks You are ready to start receiving tasks. [PERSON_NAME]" at bounding box center [98, 211] width 149 height 375
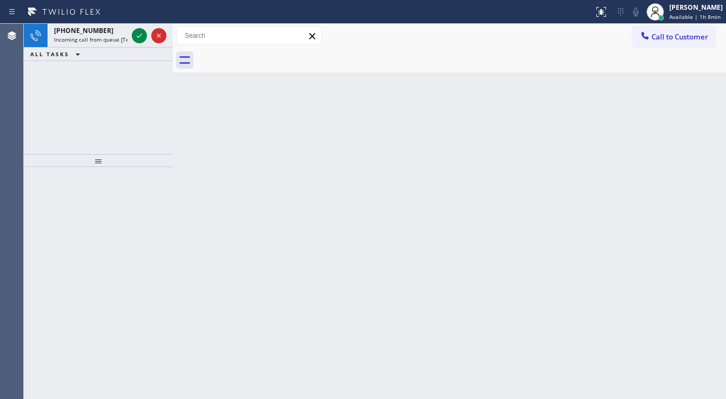
click at [139, 31] on icon at bounding box center [139, 35] width 13 height 13
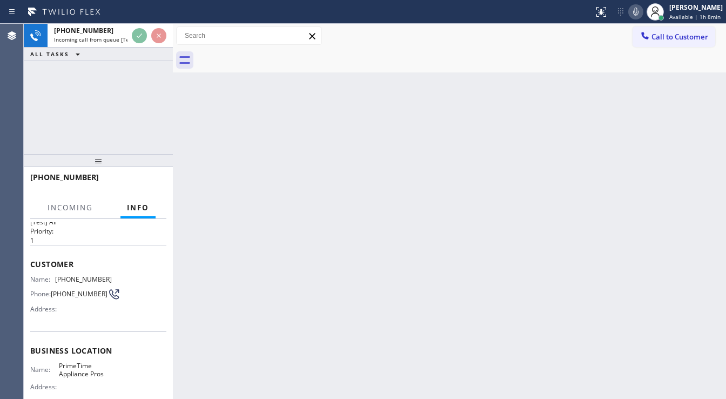
scroll to position [43, 0]
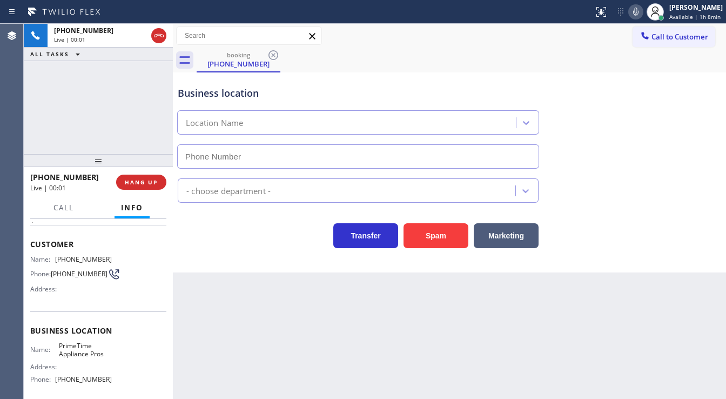
type input "[PHONE_NUMBER]"
click at [60, 134] on div "[PHONE_NUMBER] Live | 00:08 ALL TASKS ALL TASKS ACTIVE TASKS TASKS IN WRAP UP" at bounding box center [98, 89] width 149 height 130
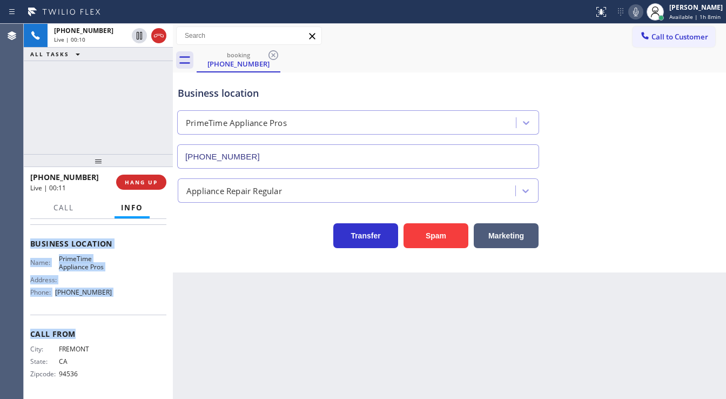
scroll to position [132, 0]
drag, startPoint x: 28, startPoint y: 239, endPoint x: 125, endPoint y: 292, distance: 110.3
click at [125, 292] on div "Context Queue: [Test] All Priority: 1 Customer Name: [PHONE_NUMBER] Phone: [PHO…" at bounding box center [98, 309] width 149 height 181
copy div "Customer Name: [PHONE_NUMBER] Phone: [PHONE_NUMBER] Address: Business location …"
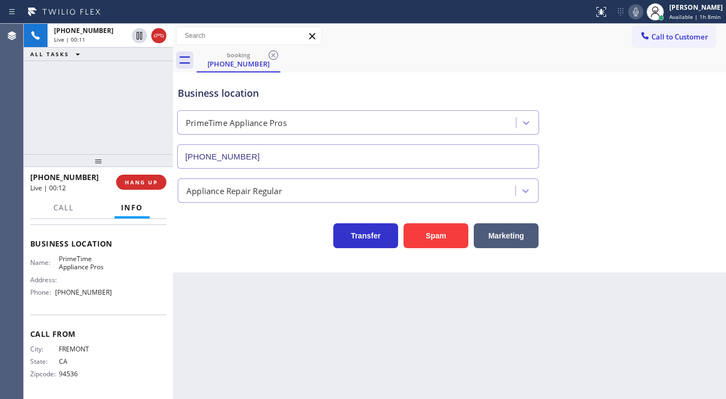
click at [82, 128] on div "[PHONE_NUMBER] Live | 00:11 ALL TASKS ALL TASKS ACTIVE TASKS TASKS IN WRAP UP" at bounding box center [98, 89] width 149 height 130
click at [638, 10] on icon at bounding box center [636, 11] width 13 height 13
click at [640, 17] on icon at bounding box center [636, 11] width 13 height 13
click at [154, 183] on span "HANG UP" at bounding box center [141, 182] width 33 height 8
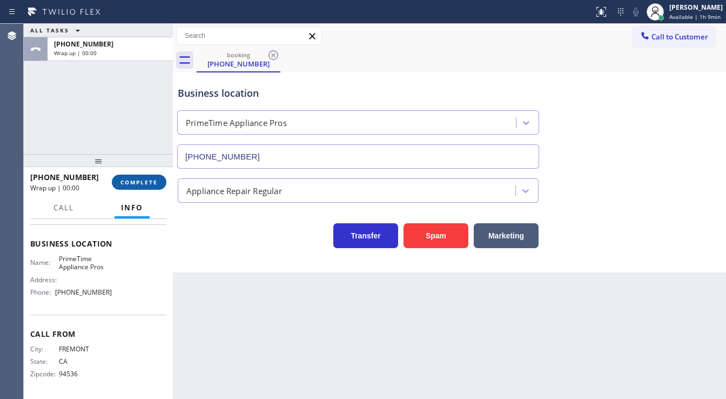
click at [151, 183] on span "COMPLETE" at bounding box center [139, 182] width 37 height 8
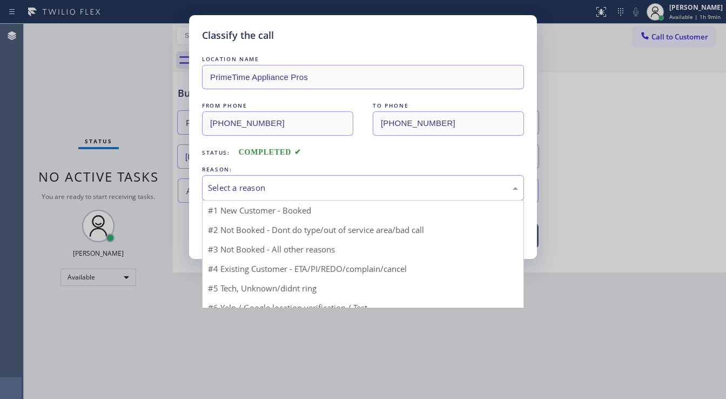
click at [226, 182] on div "Select a reason" at bounding box center [363, 188] width 310 height 12
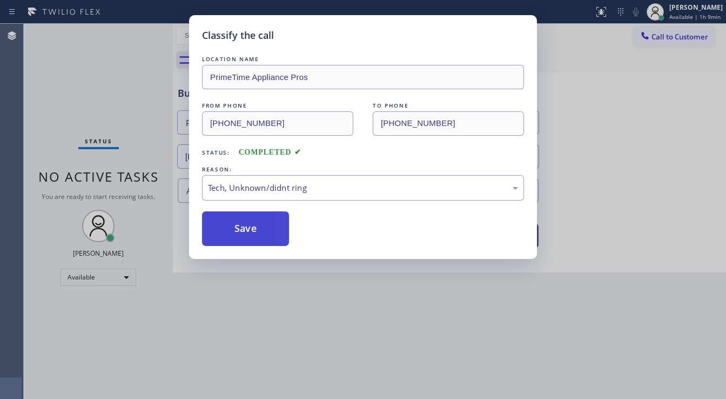
click at [240, 236] on button "Save" at bounding box center [245, 228] width 87 height 35
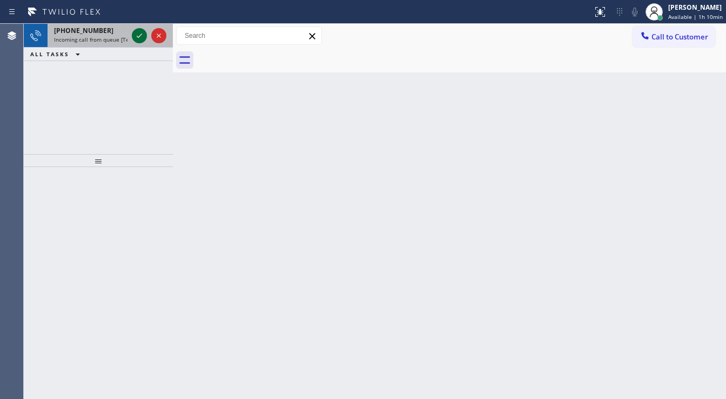
click at [130, 35] on div at bounding box center [149, 36] width 39 height 24
click at [135, 34] on div at bounding box center [149, 36] width 39 height 24
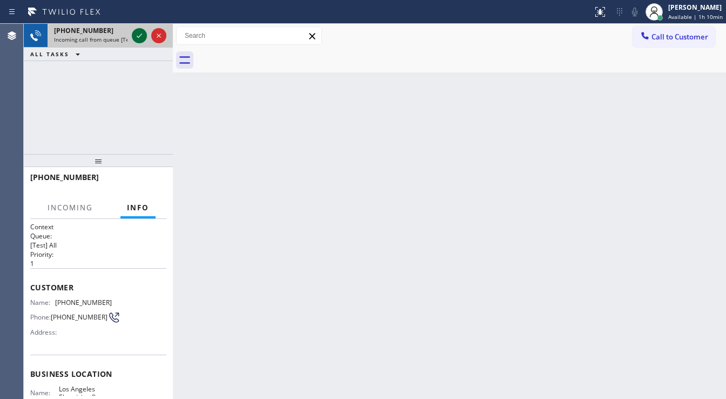
click at [135, 34] on icon at bounding box center [139, 35] width 13 height 13
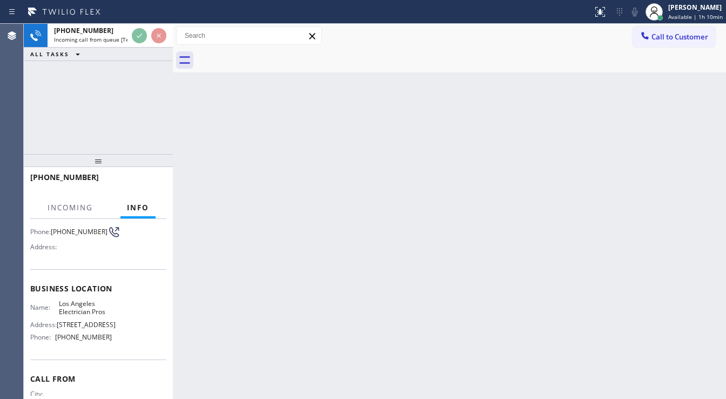
scroll to position [86, 0]
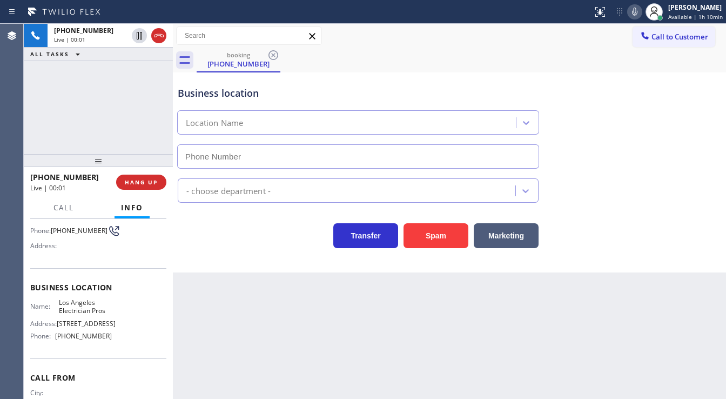
type input "[PHONE_NUMBER]"
click at [437, 228] on button "Spam" at bounding box center [436, 235] width 65 height 25
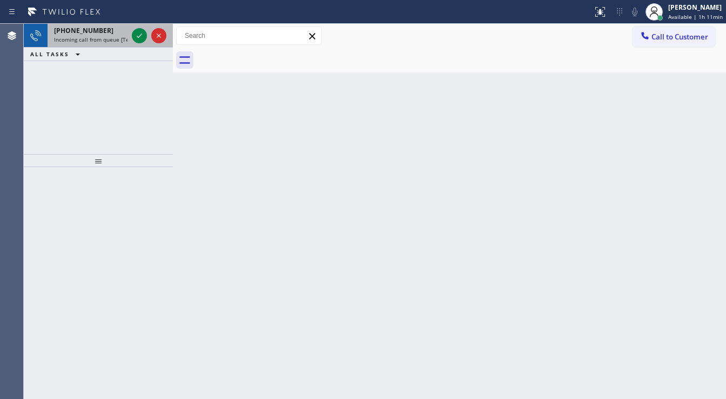
click at [149, 37] on div at bounding box center [149, 36] width 39 height 24
click at [142, 37] on icon at bounding box center [139, 35] width 13 height 13
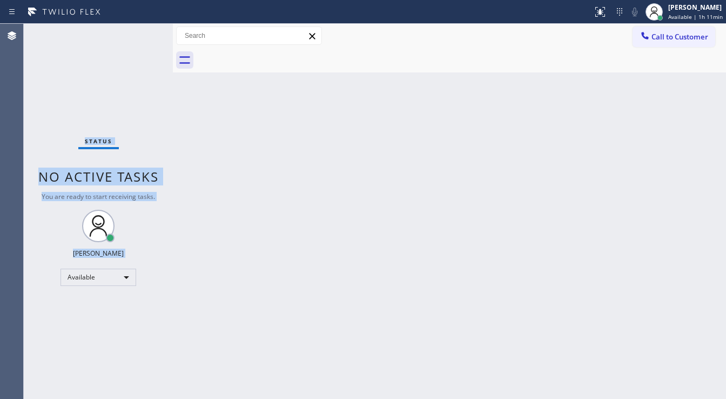
click at [141, 37] on div "Status No active tasks You are ready to start receiving tasks. [PERSON_NAME]" at bounding box center [98, 211] width 149 height 375
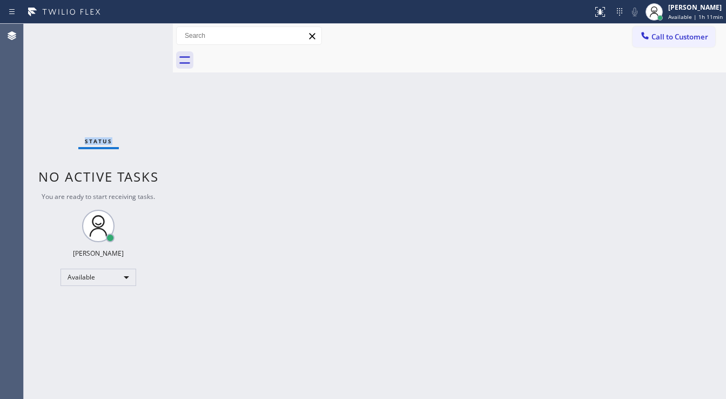
click at [141, 37] on div "Status No active tasks You are ready to start receiving tasks. [PERSON_NAME]" at bounding box center [98, 211] width 149 height 375
drag, startPoint x: 608, startPoint y: 11, endPoint x: 569, endPoint y: 155, distance: 149.1
click at [607, 12] on icon at bounding box center [600, 11] width 13 height 13
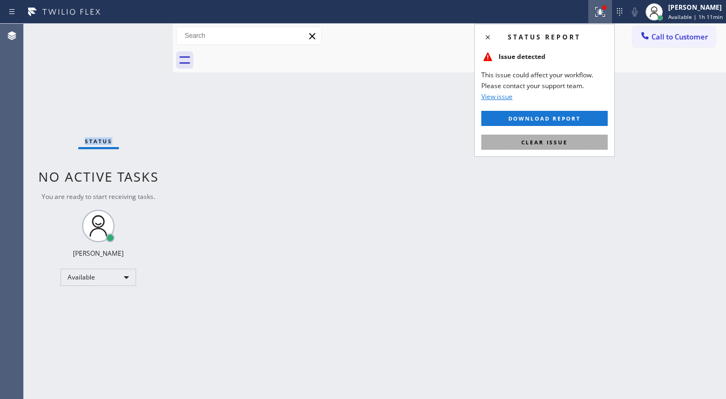
click at [564, 143] on span "Clear issue" at bounding box center [545, 142] width 46 height 8
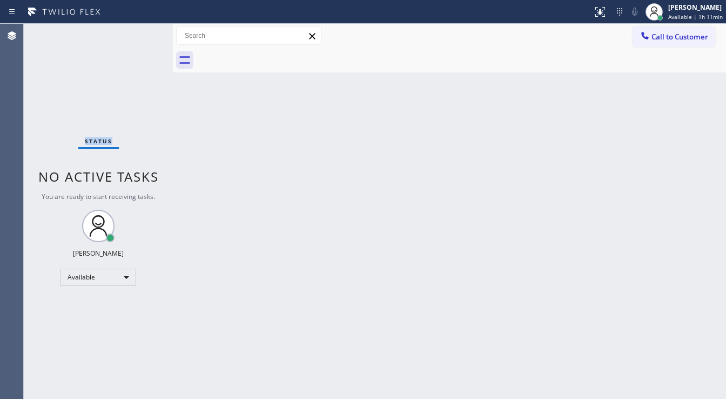
click at [142, 30] on div "Status No active tasks You are ready to start receiving tasks. [PERSON_NAME]" at bounding box center [98, 211] width 149 height 375
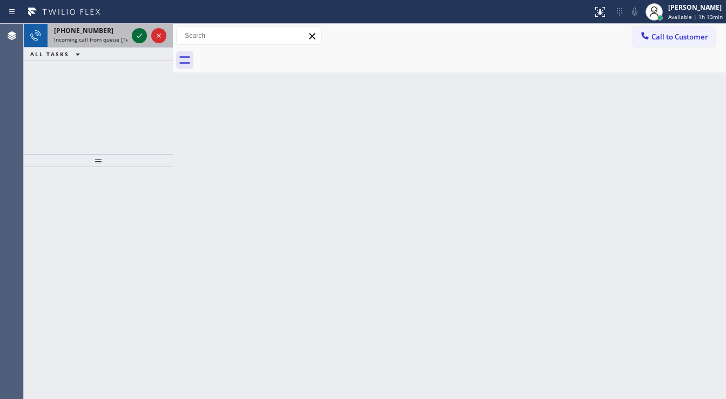
click at [138, 35] on icon at bounding box center [139, 35] width 13 height 13
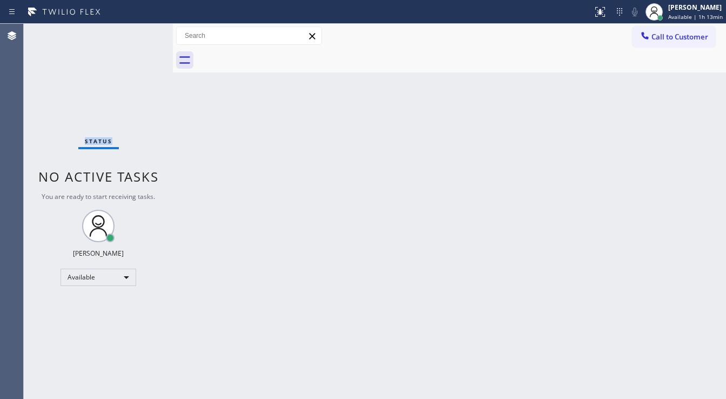
click at [138, 35] on div "Status No active tasks You are ready to start receiving tasks. [PERSON_NAME]" at bounding box center [98, 211] width 149 height 375
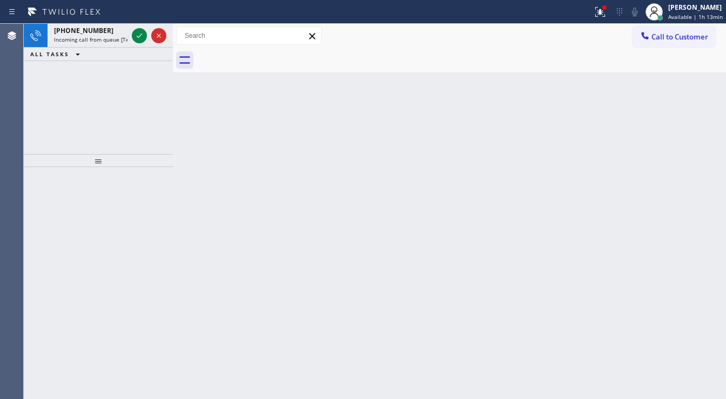
click at [138, 35] on icon at bounding box center [139, 35] width 13 height 13
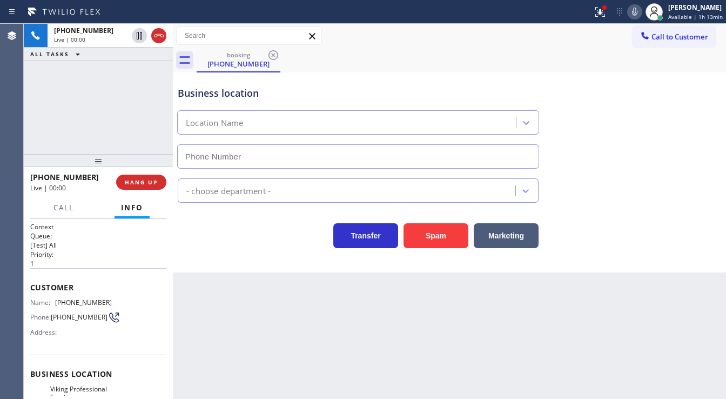
scroll to position [86, 0]
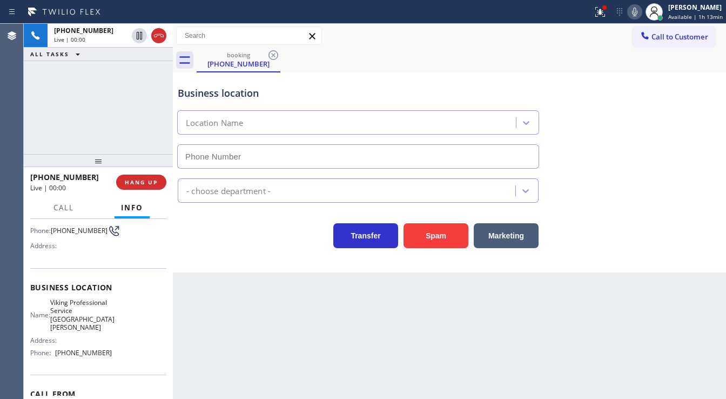
type input "[PHONE_NUMBER]"
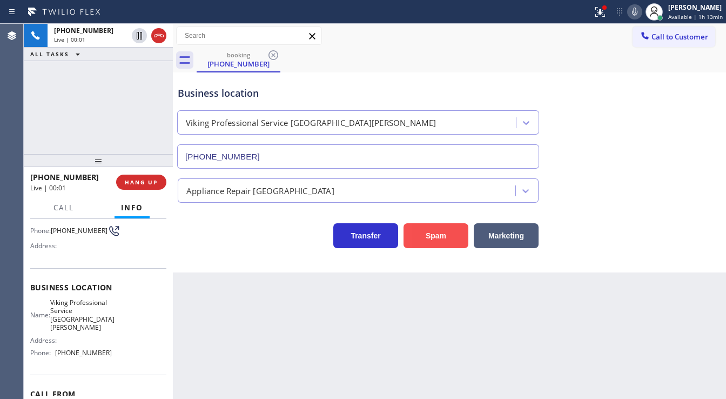
click at [439, 245] on button "Spam" at bounding box center [436, 235] width 65 height 25
drag, startPoint x: 434, startPoint y: 240, endPoint x: 195, endPoint y: 94, distance: 280.2
click at [434, 240] on button "Spam" at bounding box center [436, 235] width 65 height 25
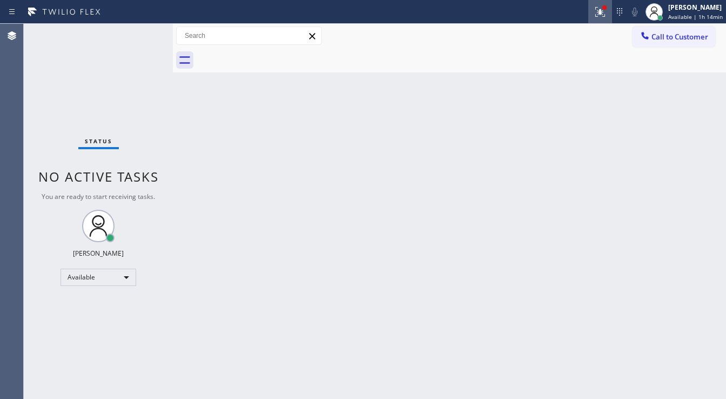
click at [607, 12] on icon at bounding box center [600, 11] width 13 height 13
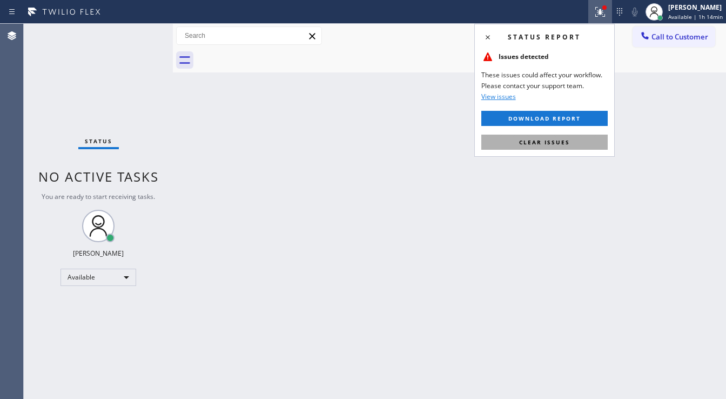
click at [542, 142] on span "Clear issues" at bounding box center [544, 142] width 51 height 8
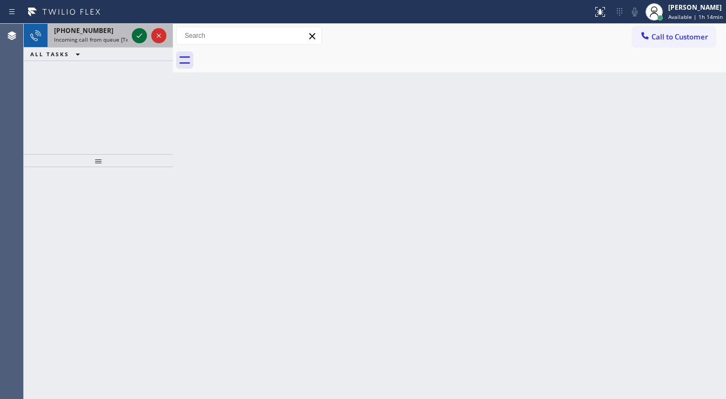
click at [139, 32] on icon at bounding box center [139, 35] width 13 height 13
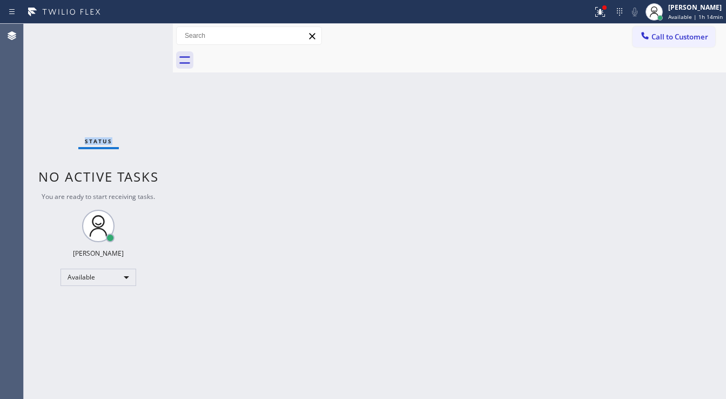
click at [139, 32] on div "Status No active tasks You are ready to start receiving tasks. [PERSON_NAME]" at bounding box center [98, 211] width 149 height 375
click at [595, 17] on div at bounding box center [601, 11] width 24 height 13
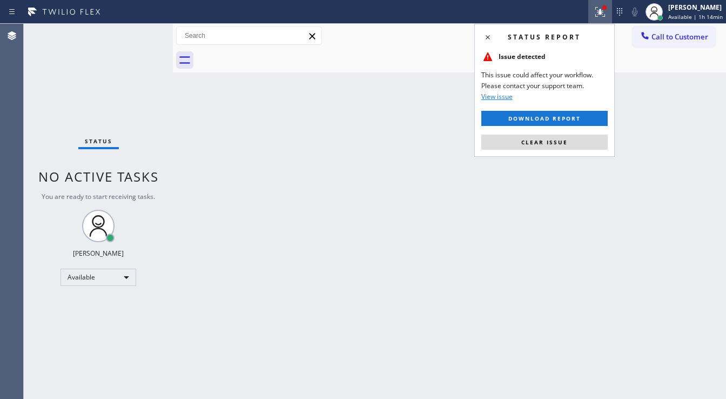
click at [532, 144] on span "Clear issue" at bounding box center [545, 142] width 46 height 8
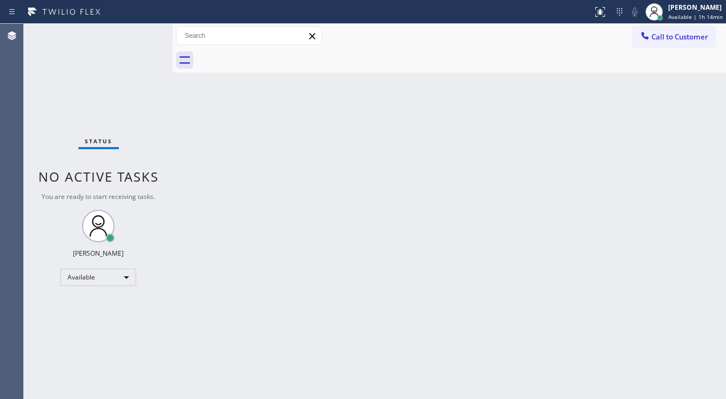
click at [140, 36] on div "Status No active tasks You are ready to start receiving tasks. [PERSON_NAME]" at bounding box center [98, 211] width 149 height 375
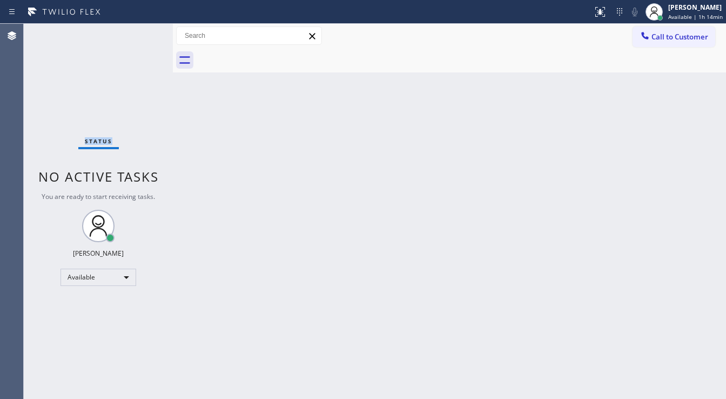
click at [142, 30] on div "Status No active tasks You are ready to start receiving tasks. [PERSON_NAME]" at bounding box center [98, 211] width 149 height 375
click at [142, 31] on div "Status No active tasks You are ready to start receiving tasks. [PERSON_NAME]" at bounding box center [98, 211] width 149 height 375
click at [142, 32] on div "Status No active tasks You are ready to start receiving tasks. [PERSON_NAME]" at bounding box center [98, 211] width 149 height 375
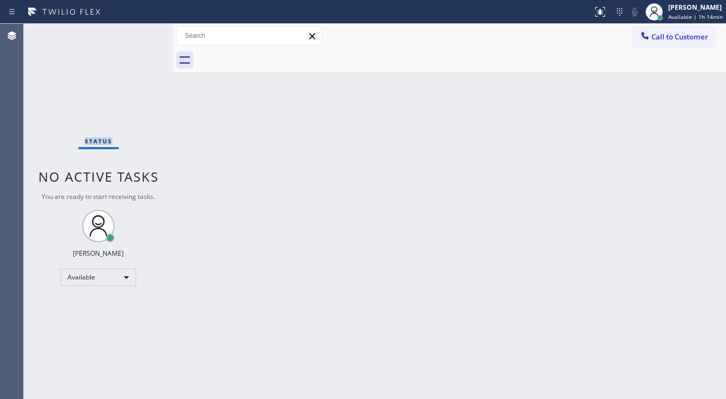
click at [142, 32] on div "Status No active tasks You are ready to start receiving tasks. [PERSON_NAME]" at bounding box center [98, 211] width 149 height 375
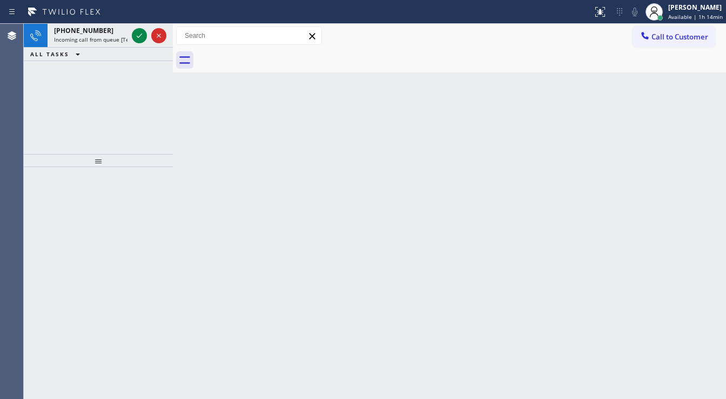
click at [141, 33] on icon at bounding box center [139, 35] width 13 height 13
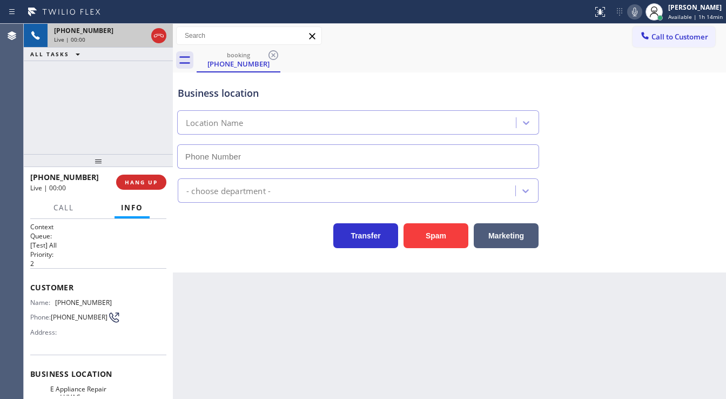
type input "[PHONE_NUMBER]"
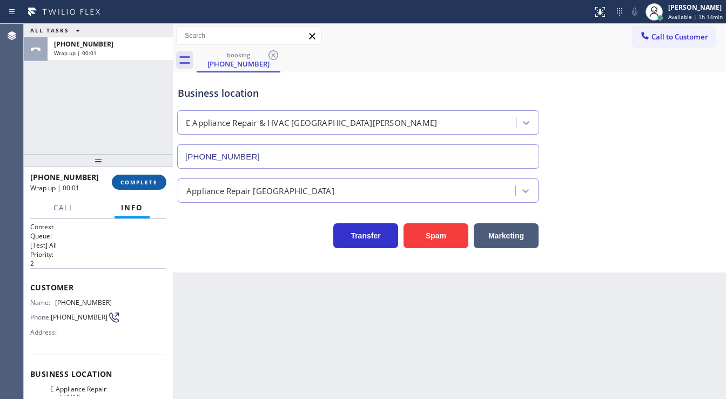
click at [154, 184] on span "COMPLETE" at bounding box center [139, 182] width 37 height 8
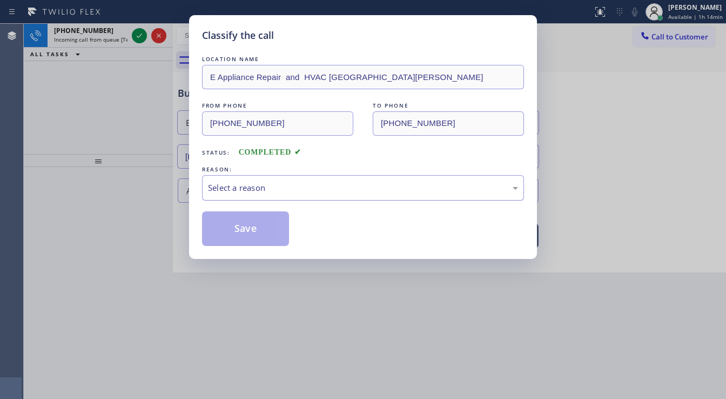
drag, startPoint x: 270, startPoint y: 192, endPoint x: 270, endPoint y: 198, distance: 6.0
click at [270, 192] on div "Select a reason" at bounding box center [363, 188] width 310 height 12
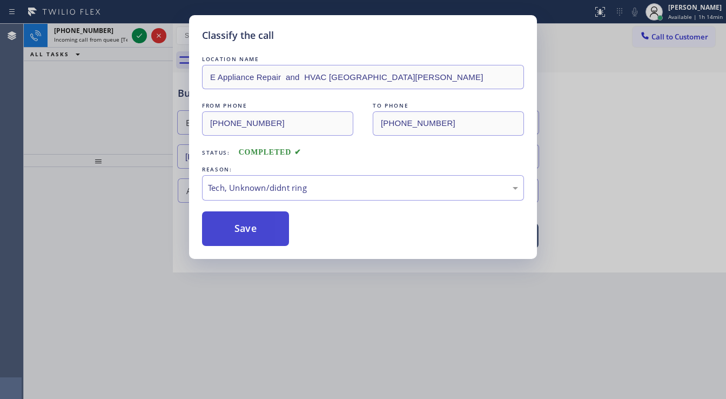
click at [253, 225] on button "Save" at bounding box center [245, 228] width 87 height 35
click at [255, 224] on button "Save" at bounding box center [245, 228] width 87 height 35
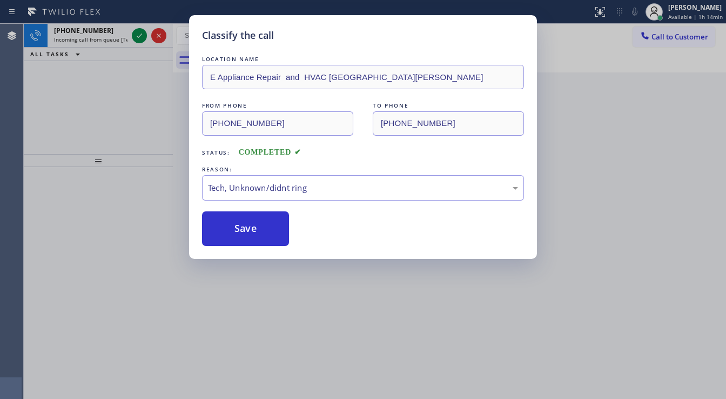
click at [136, 36] on div "Classify the call LOCATION NAME E Appliance Repair and HVAC Santa [PERSON_NAME]…" at bounding box center [363, 199] width 726 height 399
click at [137, 35] on div "Classify the call LOCATION NAME E Appliance Repair and HVAC Santa [PERSON_NAME]…" at bounding box center [363, 199] width 726 height 399
click at [138, 35] on div "Classify the call LOCATION NAME E Appliance Repair and HVAC Santa [PERSON_NAME]…" at bounding box center [363, 199] width 726 height 399
click at [138, 35] on icon at bounding box center [139, 35] width 13 height 13
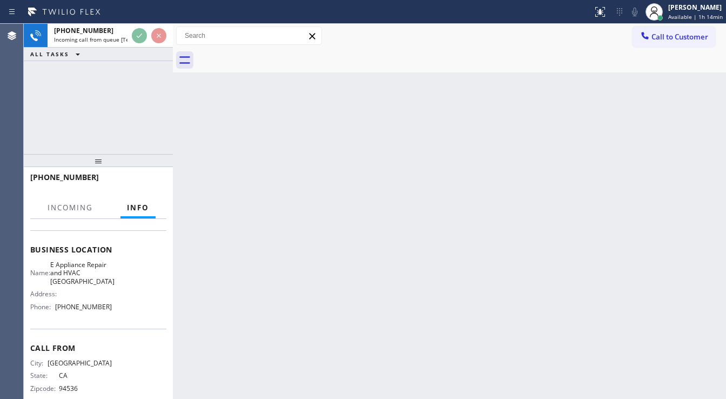
scroll to position [130, 0]
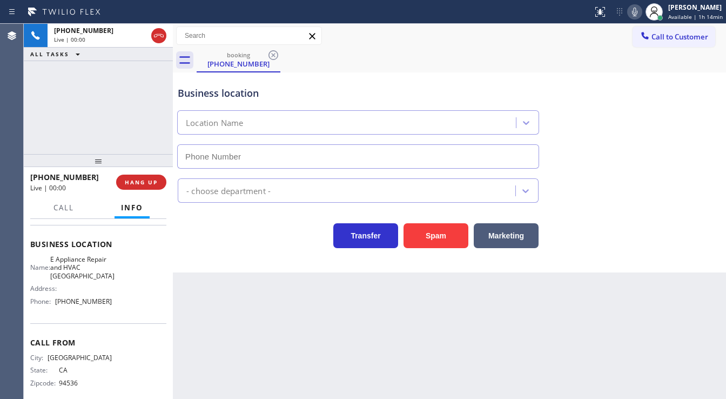
type input "[PHONE_NUMBER]"
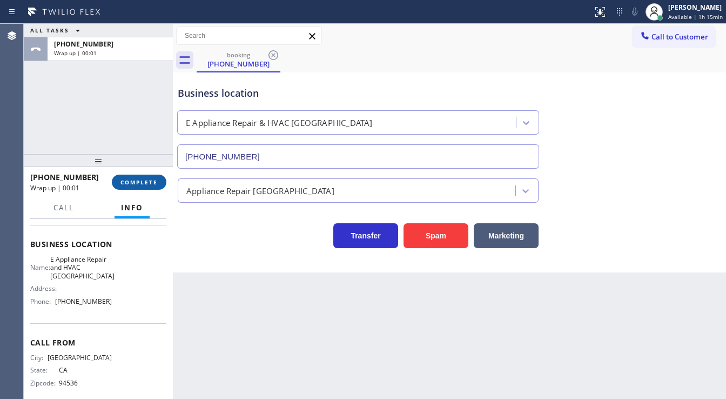
click at [147, 187] on button "COMPLETE" at bounding box center [139, 182] width 55 height 15
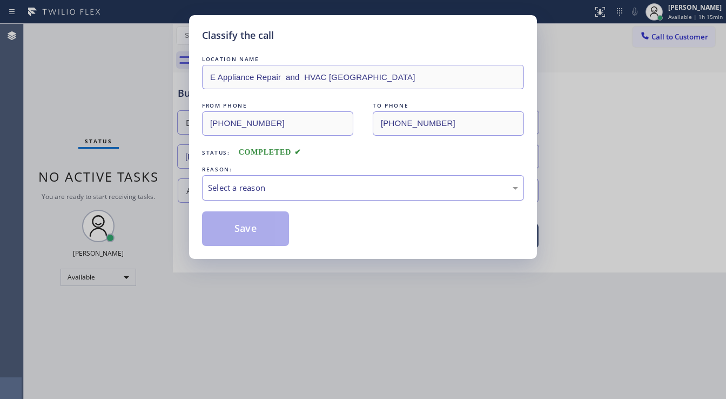
click at [237, 182] on div "Select a reason" at bounding box center [363, 188] width 310 height 12
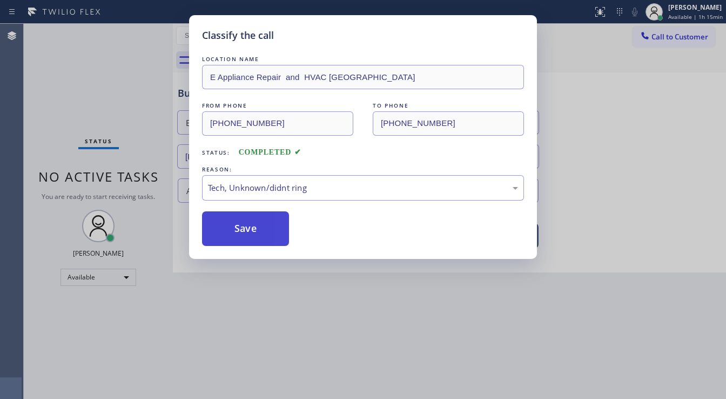
click at [249, 235] on button "Save" at bounding box center [245, 228] width 87 height 35
click at [249, 234] on button "Save" at bounding box center [245, 228] width 87 height 35
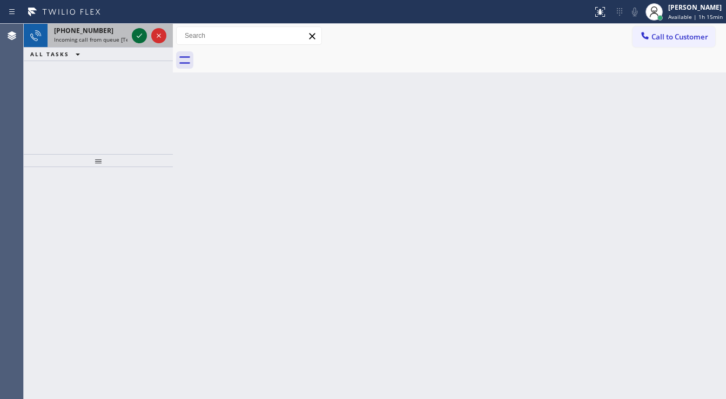
click at [138, 37] on icon at bounding box center [139, 36] width 5 height 4
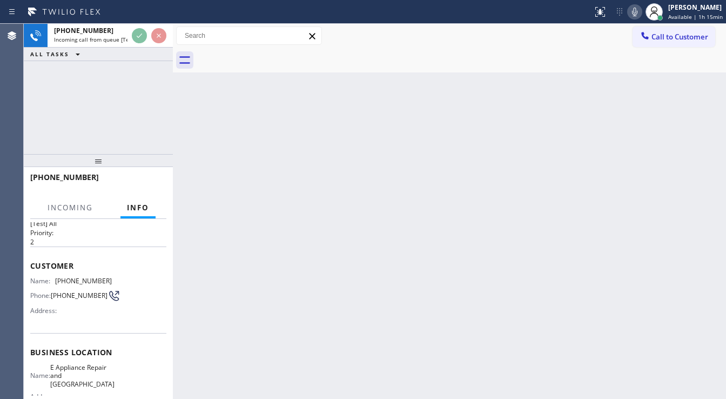
scroll to position [43, 0]
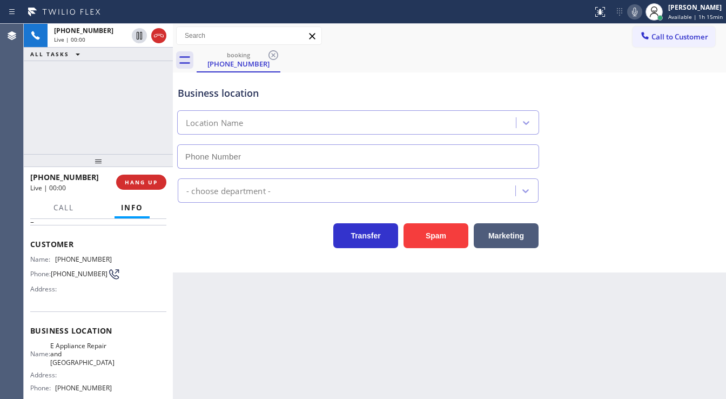
type input "[PHONE_NUMBER]"
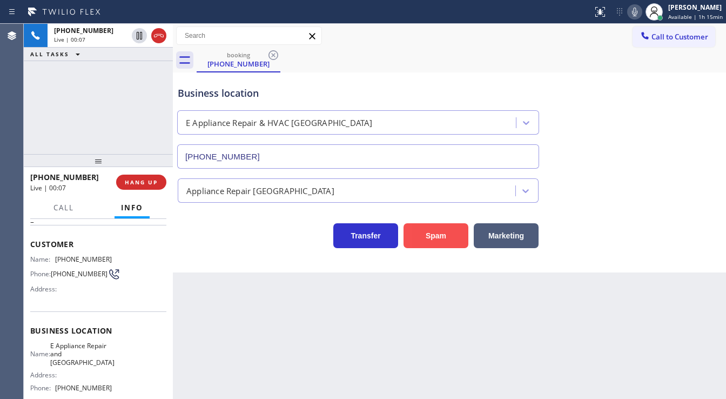
click at [439, 241] on button "Spam" at bounding box center [436, 235] width 65 height 25
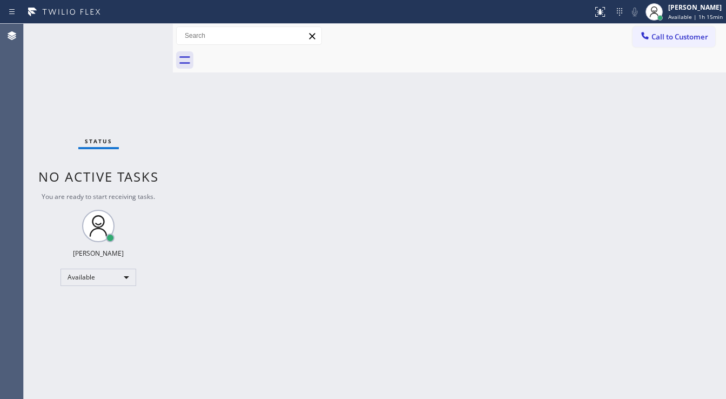
click at [143, 32] on div "Status No active tasks You are ready to start receiving tasks. [PERSON_NAME]" at bounding box center [98, 211] width 149 height 375
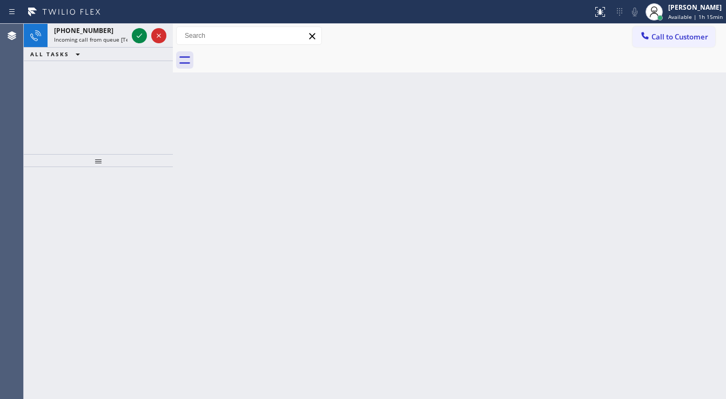
click at [141, 33] on icon at bounding box center [139, 35] width 13 height 13
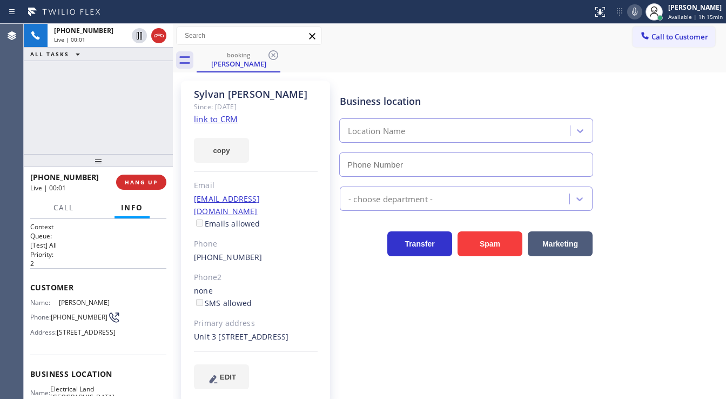
scroll to position [86, 0]
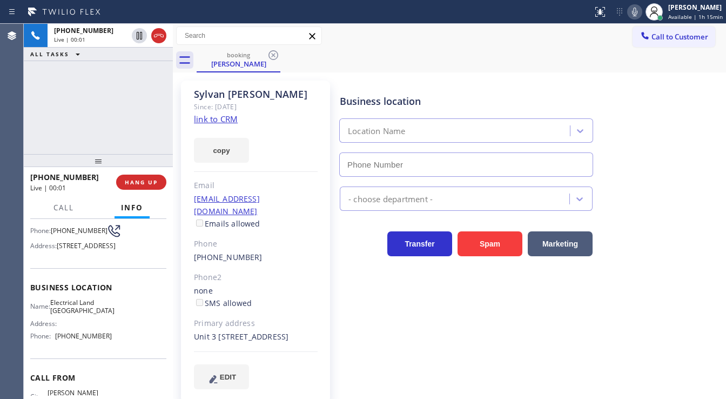
type input "[PHONE_NUMBER]"
click at [223, 122] on link "link to CRM" at bounding box center [216, 119] width 44 height 11
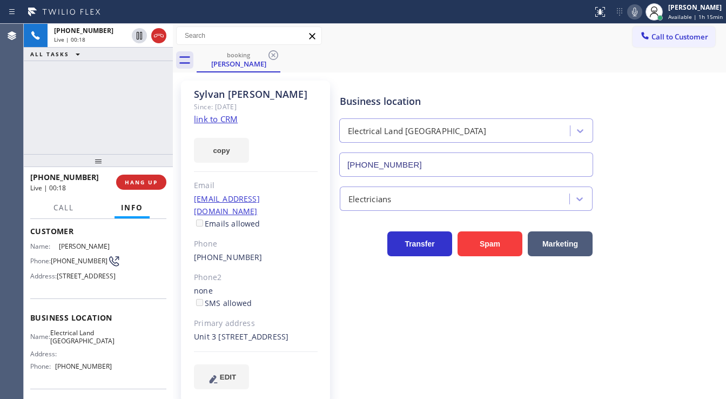
scroll to position [157, 0]
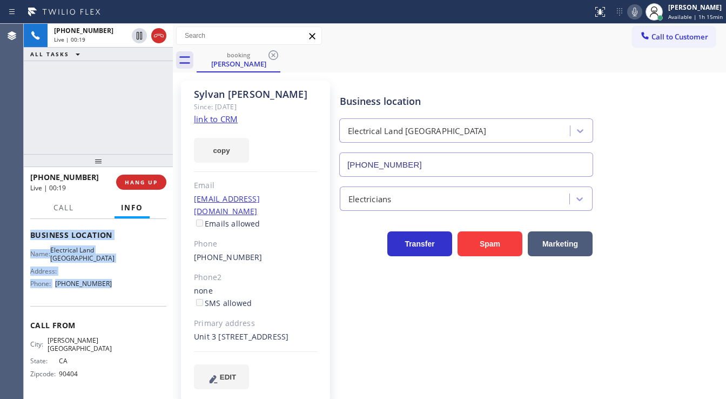
drag, startPoint x: 28, startPoint y: 240, endPoint x: 109, endPoint y: 305, distance: 103.8
click at [109, 306] on div "Context Queue: [Test] All Priority: 2 Customer Name: [PERSON_NAME] Phone: [PHON…" at bounding box center [98, 309] width 149 height 181
copy div "Customer Name: [PERSON_NAME] Phone: [PHONE_NUMBER] Address: [STREET_ADDRESS] Bu…"
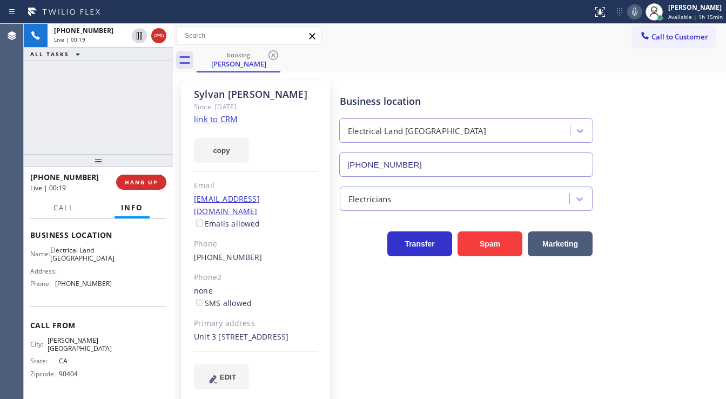
click at [103, 135] on div "[PHONE_NUMBER] Live | 00:19 ALL TASKS ALL TASKS ACTIVE TASKS TASKS IN WRAP UP" at bounding box center [98, 89] width 149 height 130
click at [110, 111] on div "[PHONE_NUMBER] Live | 02:17 ALL TASKS ALL TASKS ACTIVE TASKS TASKS IN WRAP UP […" at bounding box center [98, 89] width 149 height 130
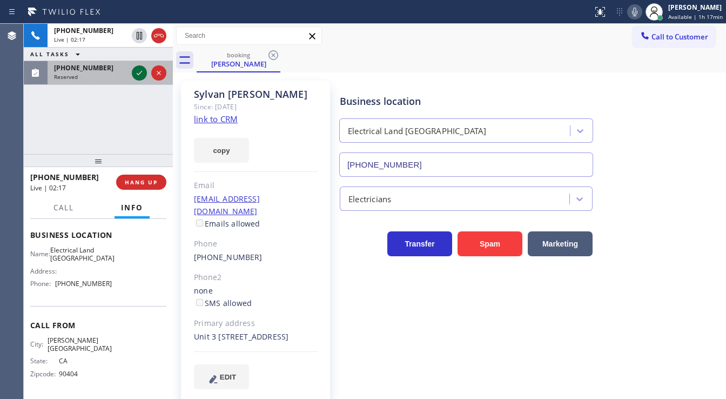
click at [130, 74] on div at bounding box center [149, 73] width 39 height 24
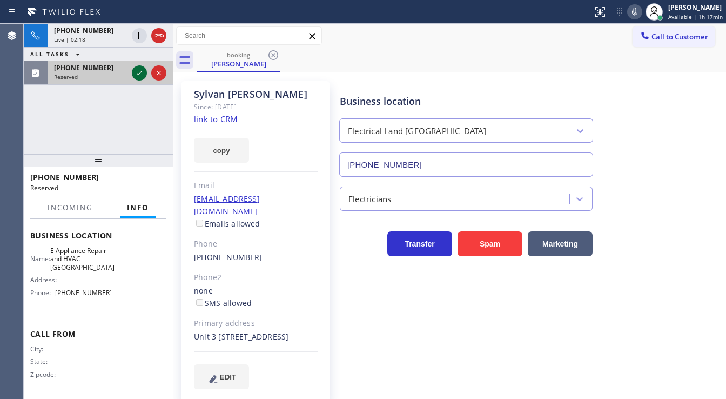
click at [135, 74] on icon at bounding box center [139, 72] width 13 height 13
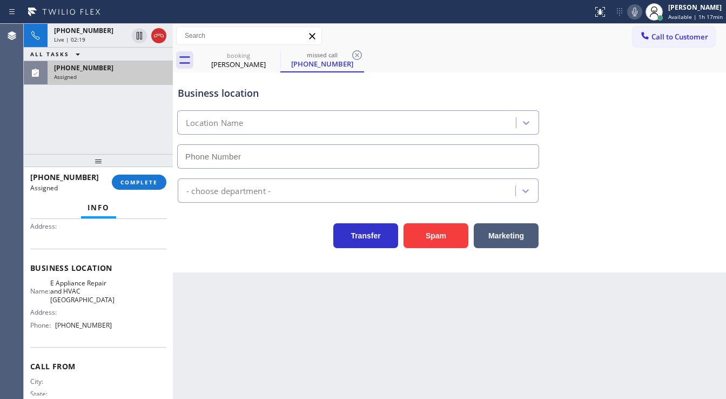
scroll to position [62, 0]
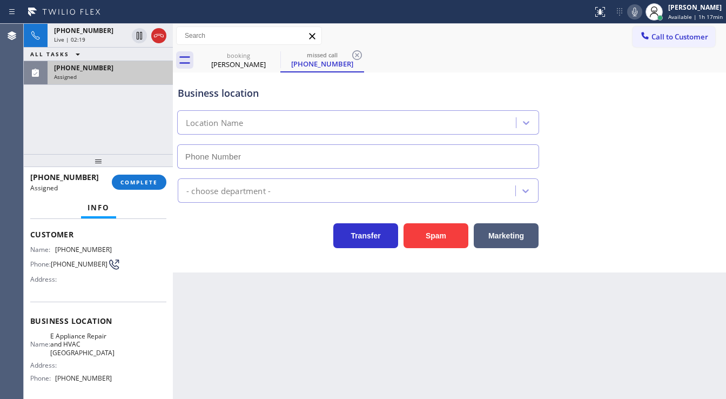
type input "[PHONE_NUMBER]"
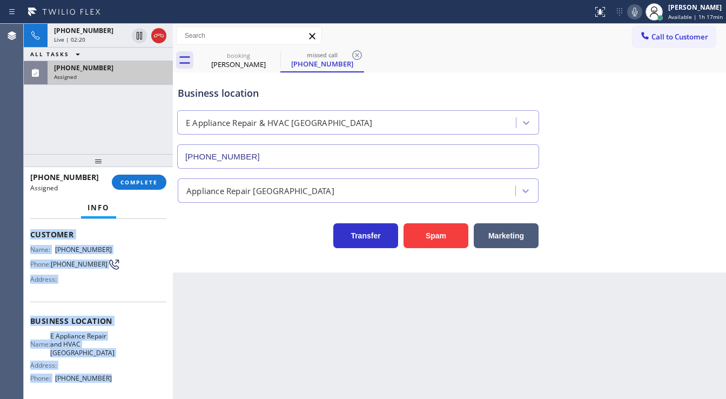
drag, startPoint x: 28, startPoint y: 231, endPoint x: 145, endPoint y: 290, distance: 130.5
click at [125, 372] on div "Context Queue: Appliance Repair High End Priority: 0 Task Age: Customer Name: […" at bounding box center [98, 309] width 149 height 181
click at [138, 183] on span "COMPLETE" at bounding box center [139, 182] width 37 height 8
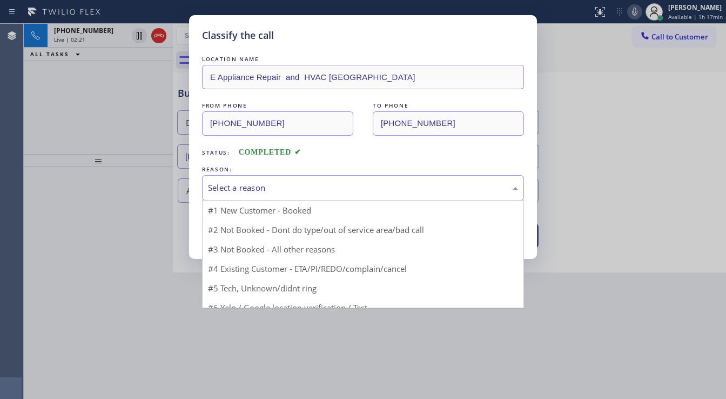
click at [253, 185] on div "Select a reason" at bounding box center [363, 188] width 310 height 12
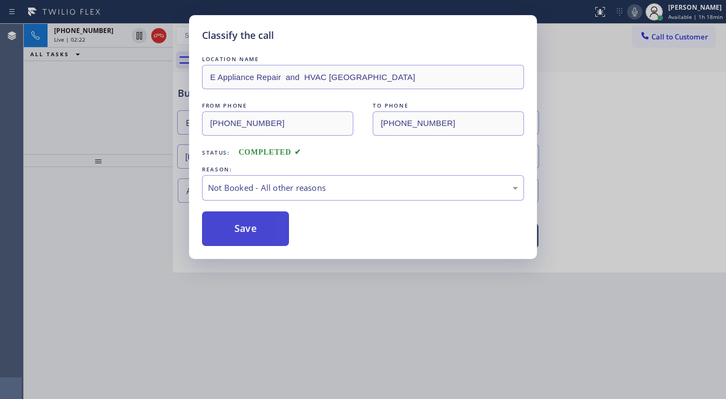
click at [250, 225] on button "Save" at bounding box center [245, 228] width 87 height 35
type input "[PHONE_NUMBER]"
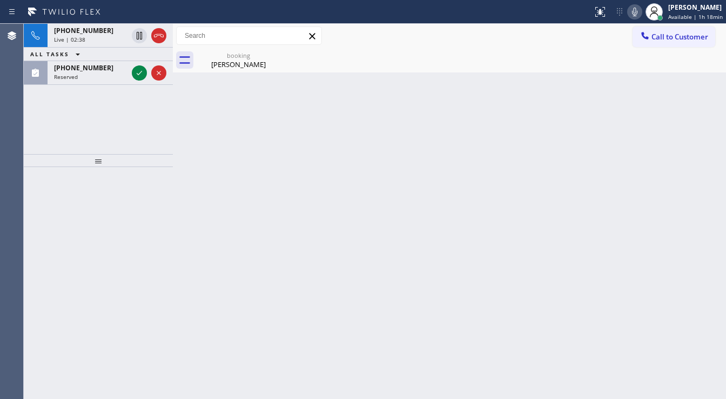
click at [87, 111] on div "[PHONE_NUMBER] Live | 02:38 ALL TASKS ALL TASKS ACTIVE TASKS TASKS IN WRAP UP […" at bounding box center [98, 89] width 149 height 130
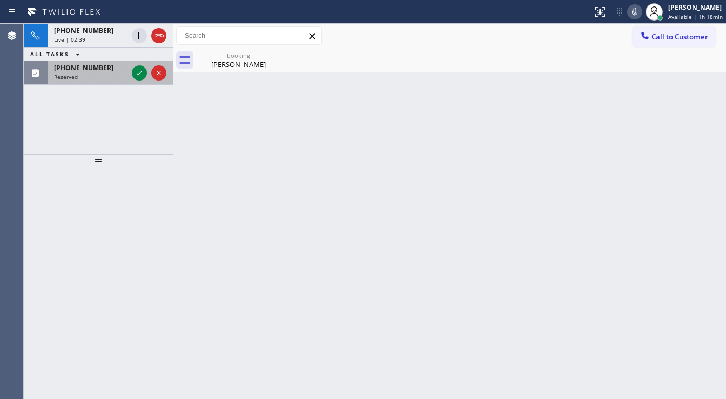
click at [128, 80] on div "[PHONE_NUMBER] Reserved" at bounding box center [89, 73] width 82 height 24
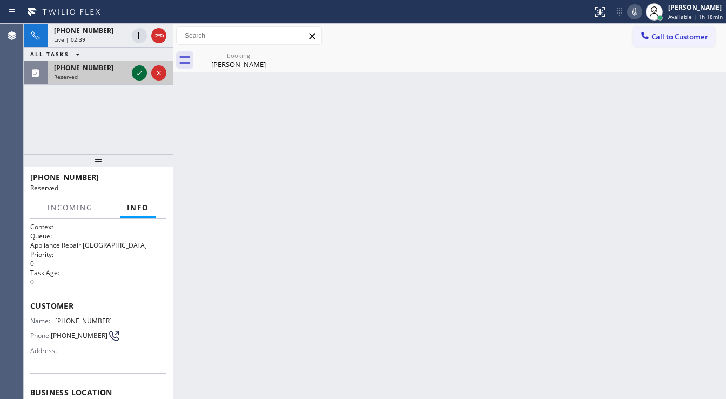
click at [134, 75] on div at bounding box center [149, 73] width 39 height 24
click at [136, 75] on icon at bounding box center [139, 72] width 13 height 13
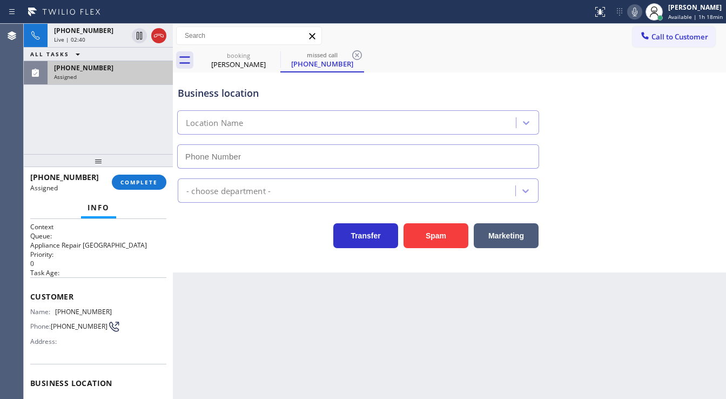
scroll to position [78, 0]
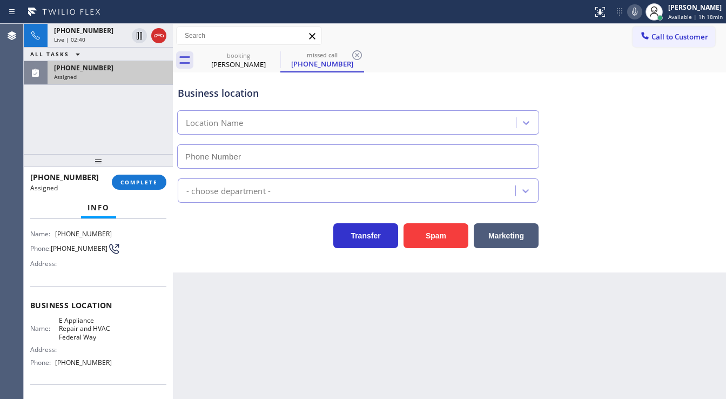
click at [131, 192] on div "[PHONE_NUMBER] Assigned COMPLETE" at bounding box center [98, 182] width 136 height 28
click at [149, 179] on span "COMPLETE" at bounding box center [139, 182] width 37 height 8
type input "[PHONE_NUMBER]"
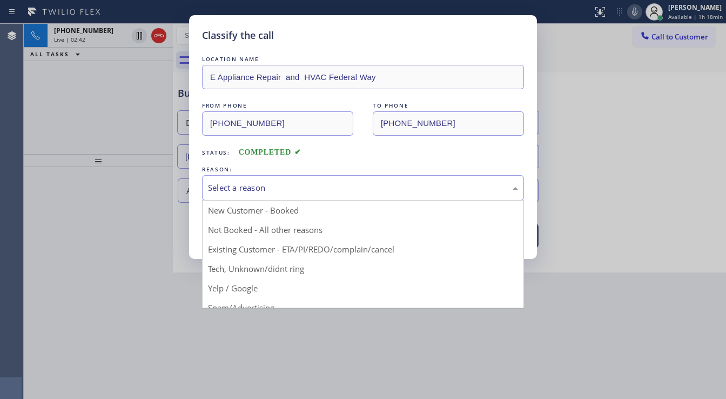
drag, startPoint x: 251, startPoint y: 188, endPoint x: 264, endPoint y: 203, distance: 19.9
click at [251, 188] on div "Select a reason" at bounding box center [363, 188] width 310 height 12
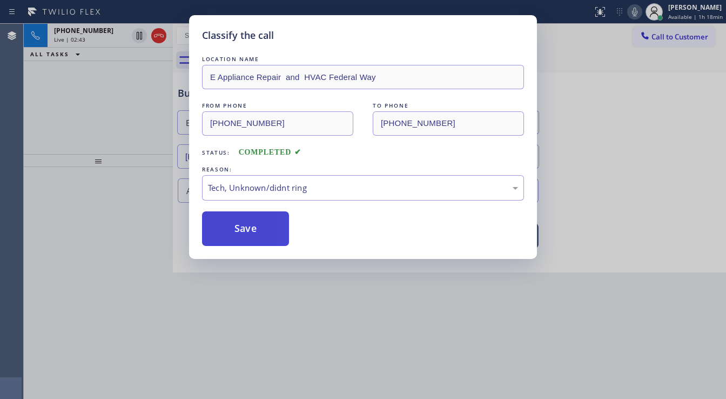
click at [255, 232] on button "Save" at bounding box center [245, 228] width 87 height 35
click at [256, 231] on button "Save" at bounding box center [245, 228] width 87 height 35
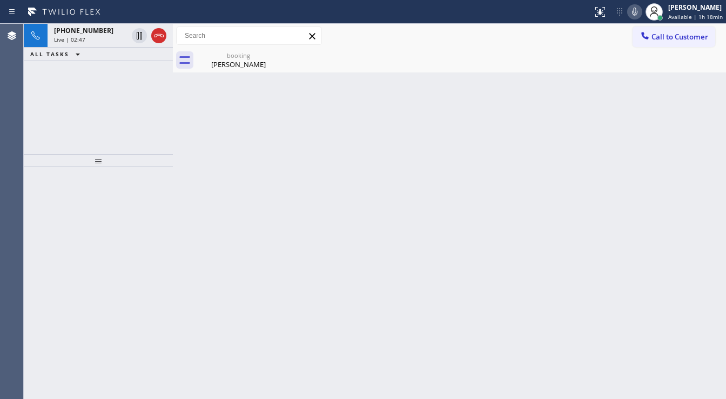
drag, startPoint x: 92, startPoint y: 92, endPoint x: 118, endPoint y: 10, distance: 86.7
click at [92, 91] on div "[PHONE_NUMBER] Live | 02:47 ALL TASKS ALL TASKS ACTIVE TASKS TASKS IN WRAP UP" at bounding box center [98, 89] width 149 height 130
click at [634, 10] on icon at bounding box center [635, 11] width 13 height 13
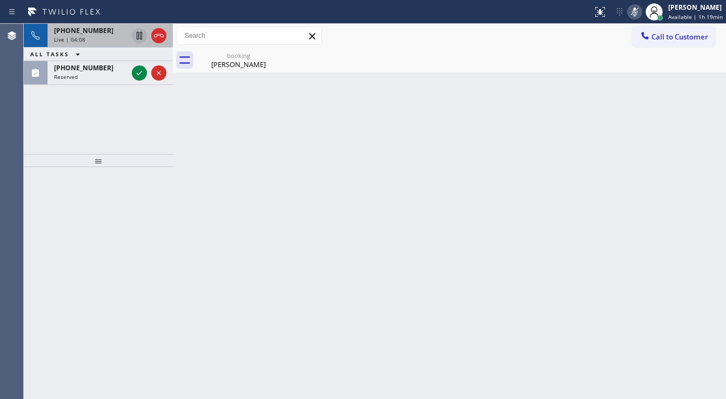
click at [140, 35] on icon at bounding box center [139, 36] width 5 height 8
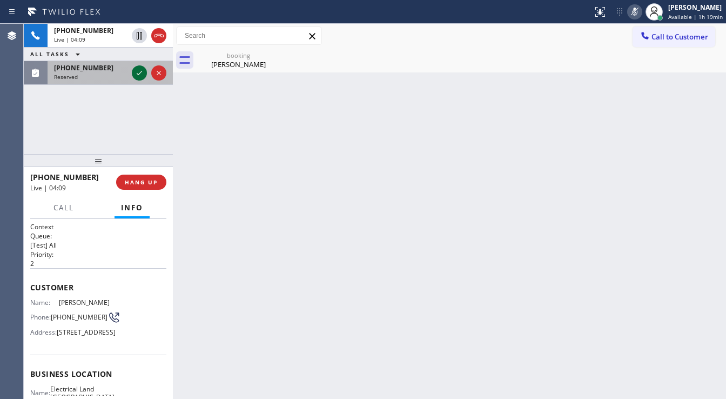
click at [139, 72] on icon at bounding box center [139, 72] width 13 height 13
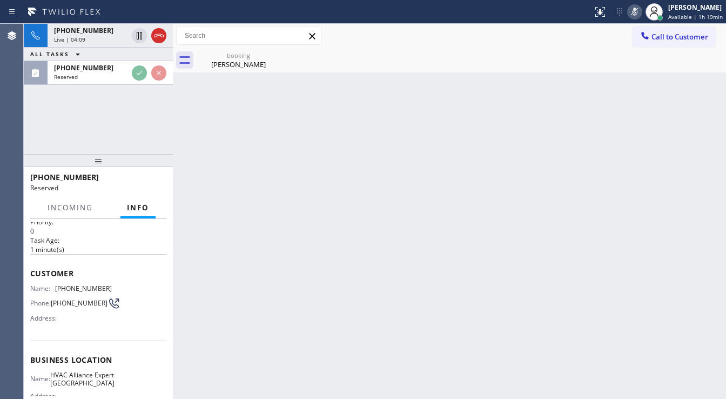
scroll to position [86, 0]
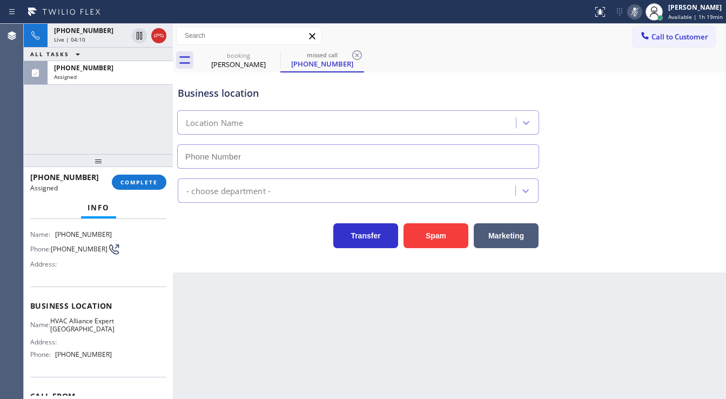
type input "[PHONE_NUMBER]"
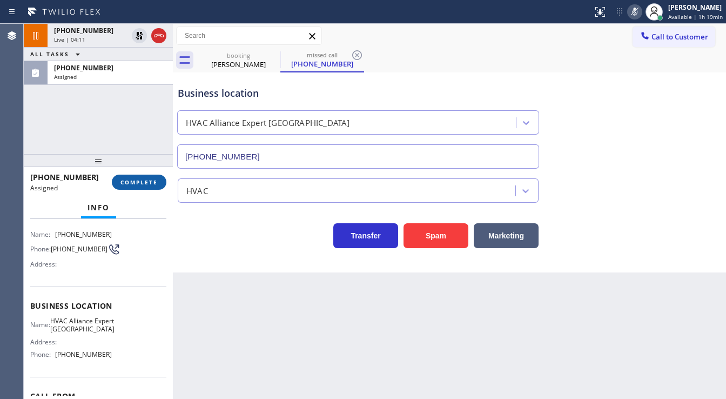
click at [138, 188] on button "COMPLETE" at bounding box center [139, 182] width 55 height 15
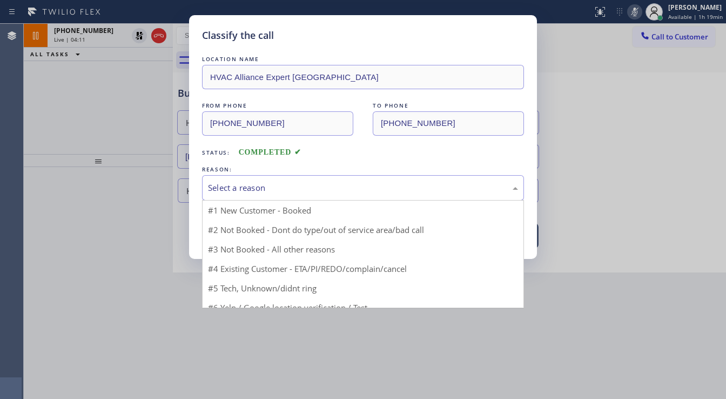
click at [242, 193] on div "Select a reason" at bounding box center [363, 188] width 310 height 12
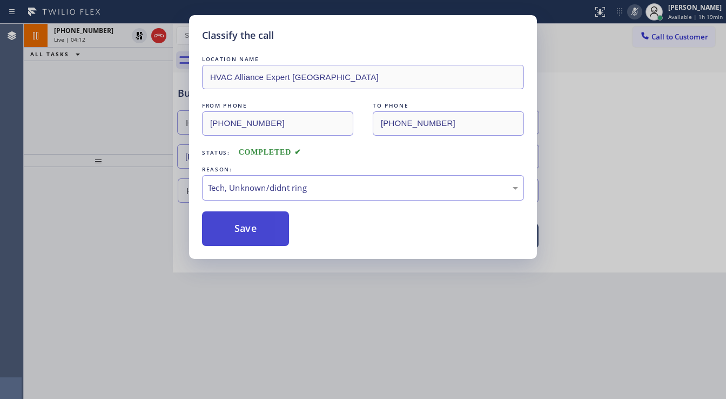
click at [254, 238] on button "Save" at bounding box center [245, 228] width 87 height 35
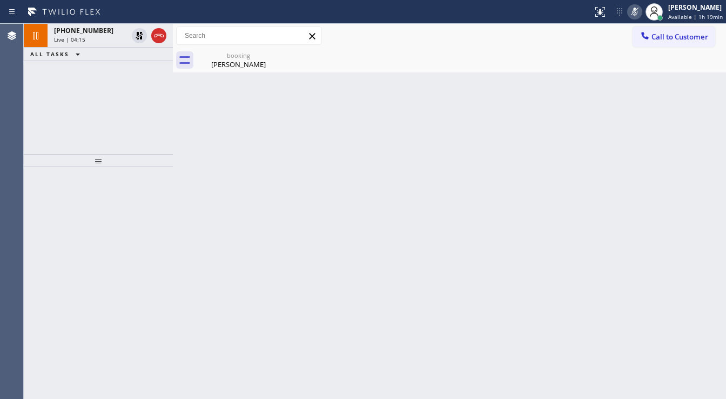
click at [58, 137] on div "[PHONE_NUMBER] Live | 04:15 ALL TASKS ALL TASKS ACTIVE TASKS TASKS IN WRAP UP" at bounding box center [98, 89] width 149 height 130
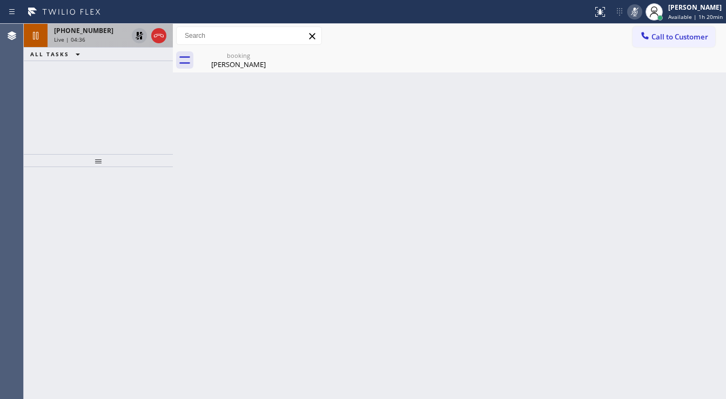
click at [131, 36] on div at bounding box center [149, 36] width 39 height 24
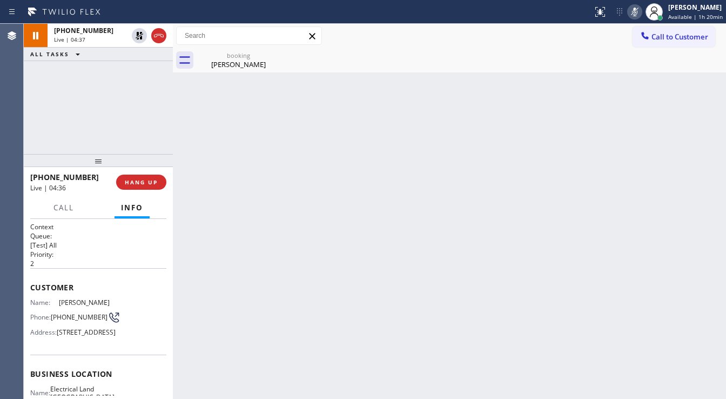
click at [631, 14] on icon at bounding box center [635, 11] width 13 height 13
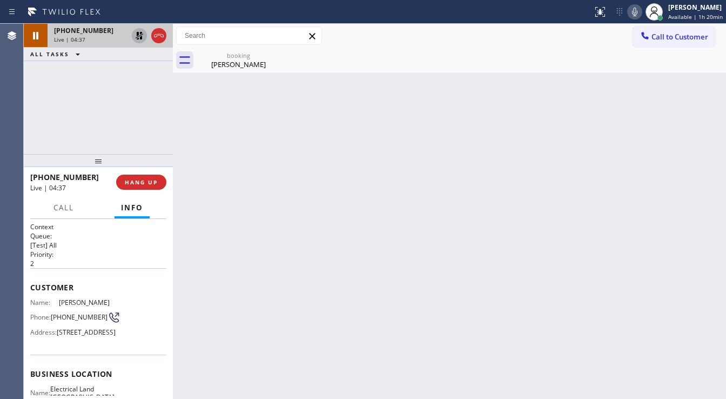
click at [141, 39] on icon at bounding box center [140, 36] width 8 height 8
click at [238, 67] on div "[PERSON_NAME]" at bounding box center [239, 64] width 82 height 10
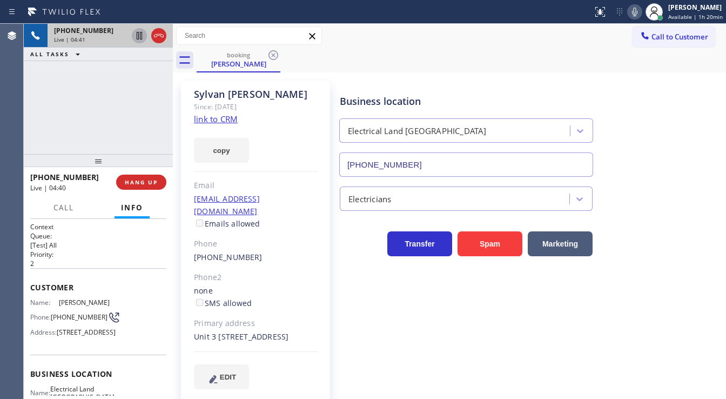
click at [124, 101] on div "[PHONE_NUMBER] Live | 04:41 ALL TASKS ALL TASKS ACTIVE TASKS TASKS IN WRAP UP" at bounding box center [98, 89] width 149 height 130
click at [35, 95] on div "[PHONE_NUMBER] Live | 04:44 ALL TASKS ALL TASKS ACTIVE TASKS TASKS IN WRAP UP" at bounding box center [98, 89] width 149 height 130
click at [49, 111] on div "[PHONE_NUMBER] Live | 05:00 ALL TASKS ALL TASKS ACTIVE TASKS TASKS IN WRAP UP" at bounding box center [98, 89] width 149 height 130
drag, startPoint x: 173, startPoint y: 123, endPoint x: 76, endPoint y: 122, distance: 97.3
click at [76, 122] on div "[PHONE_NUMBER] Live | 06:08 ALL TASKS ALL TASKS ACTIVE TASKS TASKS IN WRAP UP […" at bounding box center [375, 211] width 703 height 375
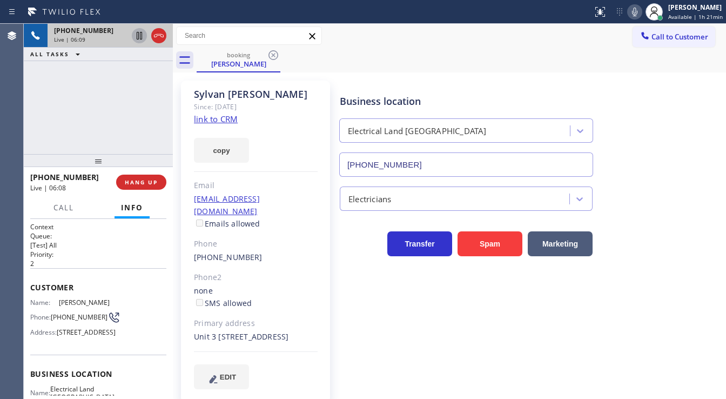
click at [109, 125] on div "[PHONE_NUMBER] Live | 06:09 ALL TASKS ALL TASKS ACTIVE TASKS TASKS IN WRAP UP" at bounding box center [98, 89] width 149 height 130
click at [102, 103] on div "[PHONE_NUMBER] Live | 06:15 ALL TASKS ALL TASKS ACTIVE TASKS TASKS IN WRAP UP" at bounding box center [98, 89] width 149 height 130
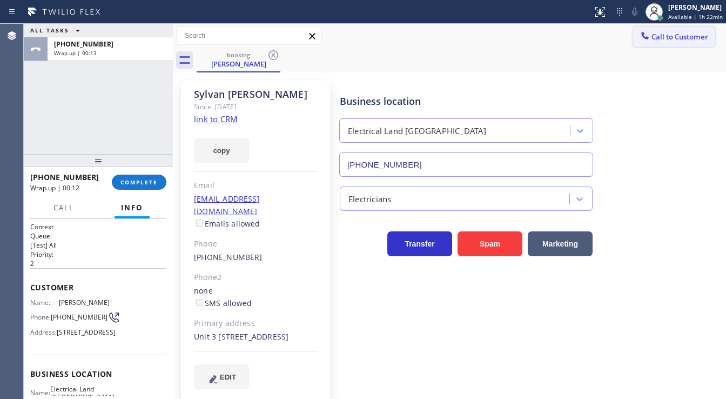
click at [682, 35] on span "Call to Customer" at bounding box center [680, 37] width 57 height 10
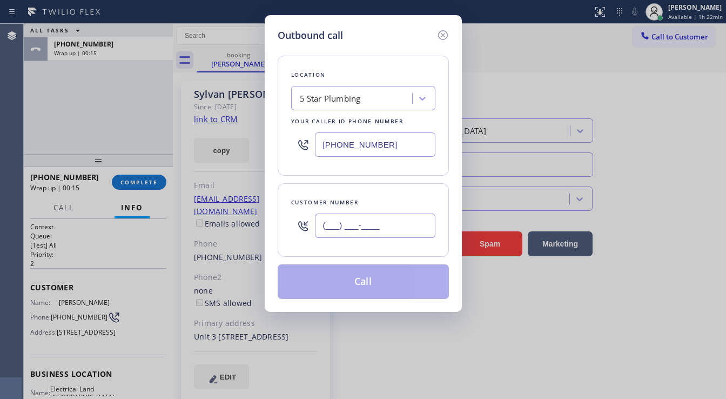
click at [337, 221] on input "(___) ___-____" at bounding box center [375, 226] width 121 height 24
paste input "310) 595-5691"
type input "[PHONE_NUMBER]"
click at [368, 149] on input "[PHONE_NUMBER]" at bounding box center [375, 144] width 121 height 24
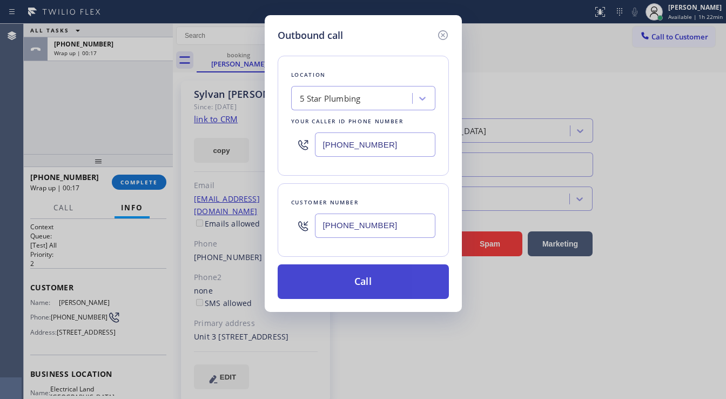
paste input "310) 736-1736"
type input "[PHONE_NUMBER]"
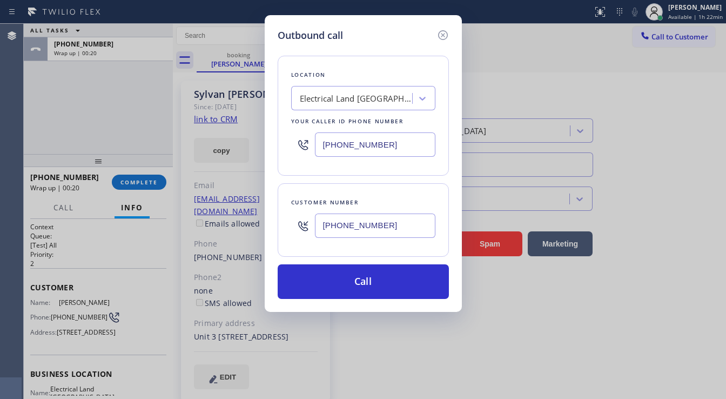
drag, startPoint x: 348, startPoint y: 280, endPoint x: 124, endPoint y: 270, distance: 224.0
click at [347, 280] on button "Call" at bounding box center [363, 281] width 171 height 35
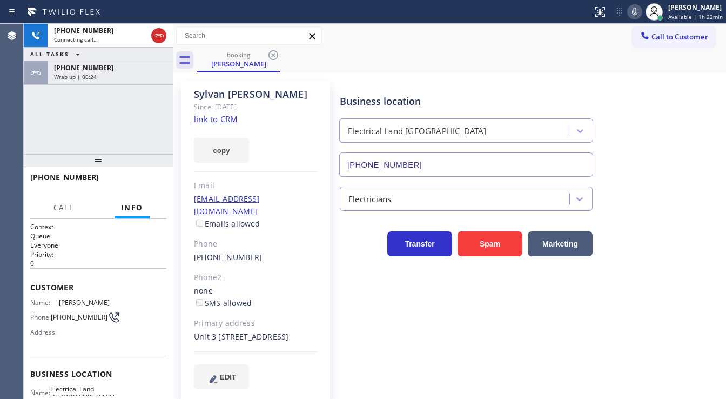
click at [13, 139] on div "Agent Desktop" at bounding box center [11, 211] width 23 height 375
click at [103, 86] on div "[PHONE_NUMBER] Connecting call… ALL TASKS ALL TASKS ACTIVE TASKS TASKS IN WRAP …" at bounding box center [98, 89] width 149 height 130
click at [121, 85] on div "[PHONE_NUMBER] Connecting call… ALL TASKS ALL TASKS ACTIVE TASKS TASKS IN WRAP …" at bounding box center [98, 89] width 149 height 130
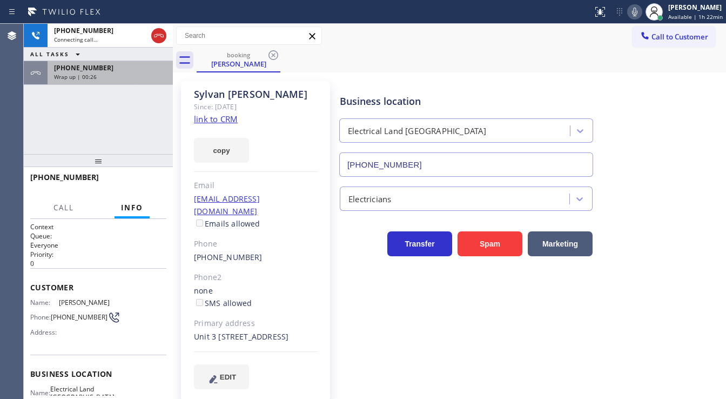
click at [94, 73] on span "Wrap up | 00:26" at bounding box center [75, 77] width 43 height 8
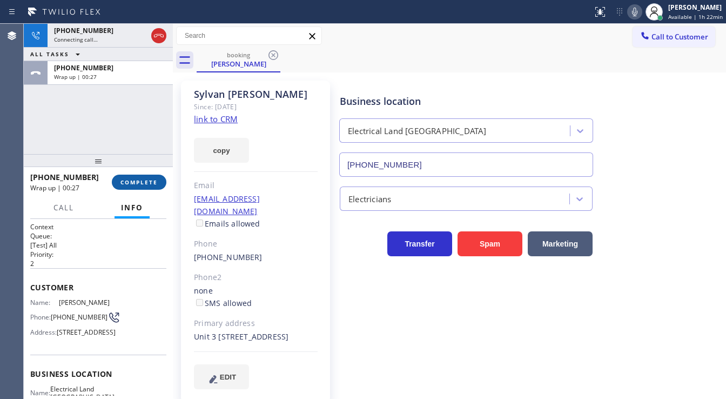
click at [142, 182] on span "COMPLETE" at bounding box center [139, 182] width 37 height 8
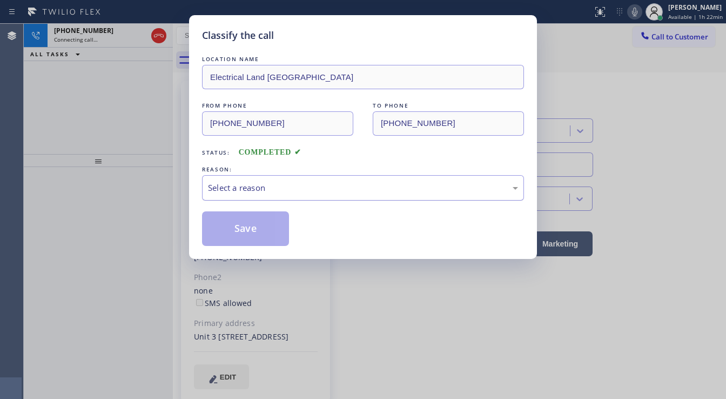
drag, startPoint x: 243, startPoint y: 188, endPoint x: 246, endPoint y: 196, distance: 8.7
click at [244, 189] on div "Select a reason" at bounding box center [363, 188] width 310 height 12
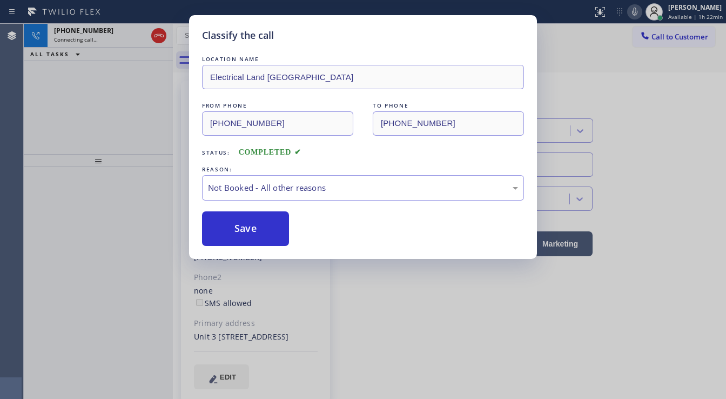
click at [247, 228] on button "Save" at bounding box center [245, 228] width 87 height 35
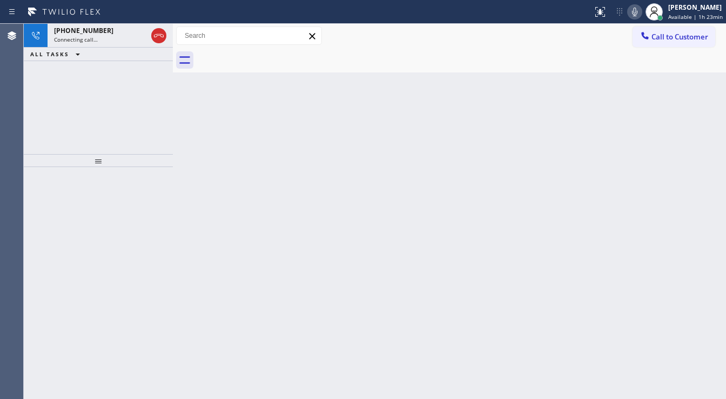
click at [44, 112] on div "[PHONE_NUMBER] Connecting call… ALL TASKS ALL TASKS ACTIVE TASKS TASKS IN WRAP …" at bounding box center [98, 89] width 149 height 130
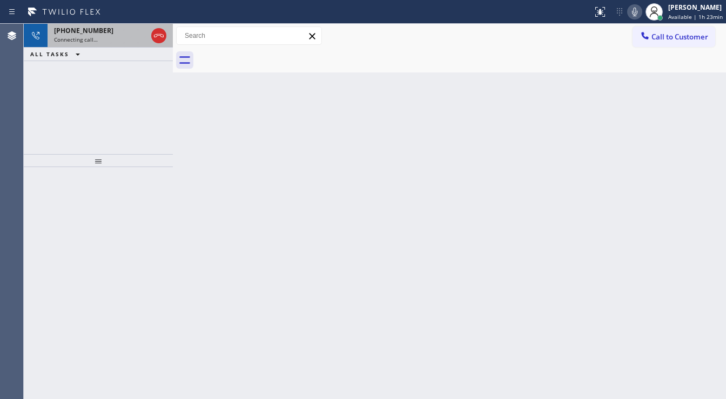
click at [97, 36] on div "Connecting call…" at bounding box center [100, 40] width 93 height 8
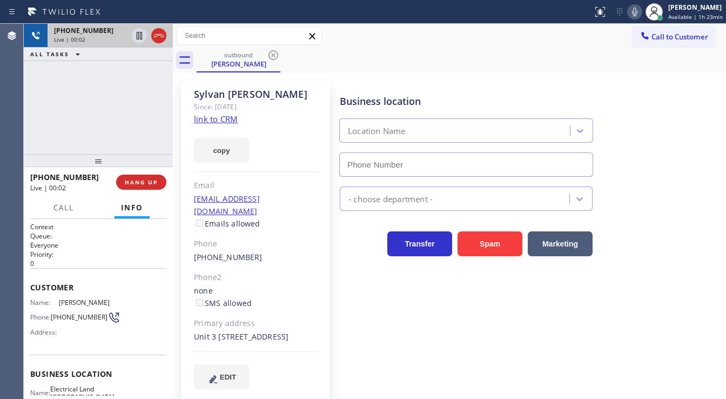
type input "[PHONE_NUMBER]"
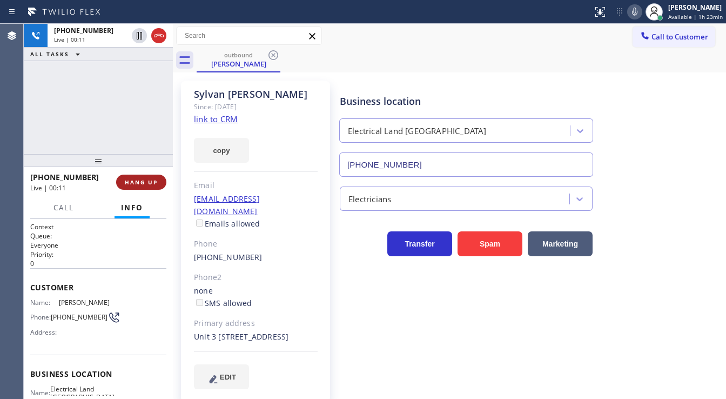
click at [149, 185] on span "HANG UP" at bounding box center [141, 182] width 33 height 8
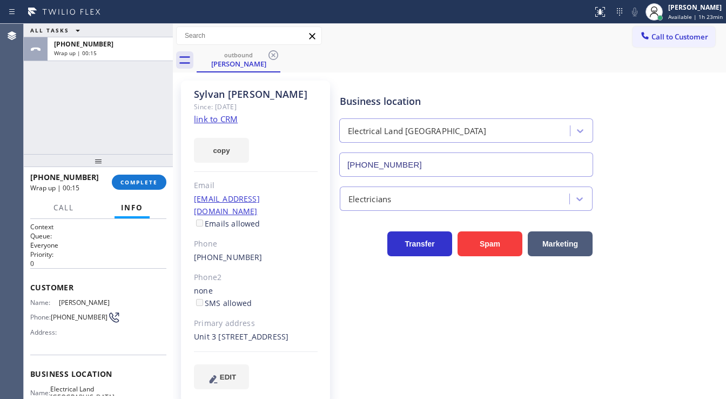
click at [99, 107] on div "ALL TASKS ALL TASKS ACTIVE TASKS TASKS IN WRAP UP [PHONE_NUMBER] Wrap up | 00:15" at bounding box center [98, 89] width 149 height 130
click at [129, 183] on span "COMPLETE" at bounding box center [139, 182] width 37 height 8
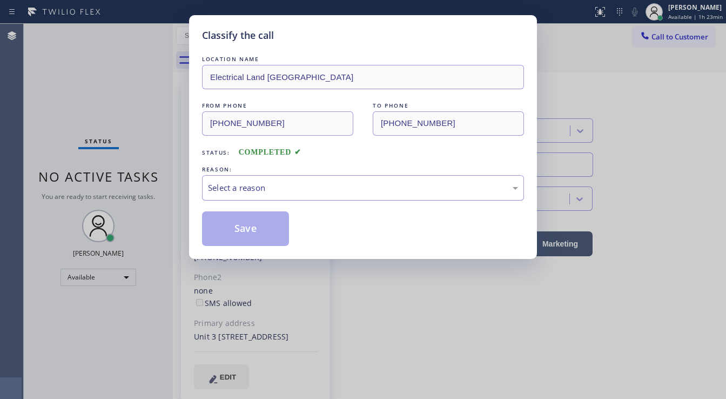
click at [228, 186] on div "Select a reason" at bounding box center [363, 188] width 310 height 12
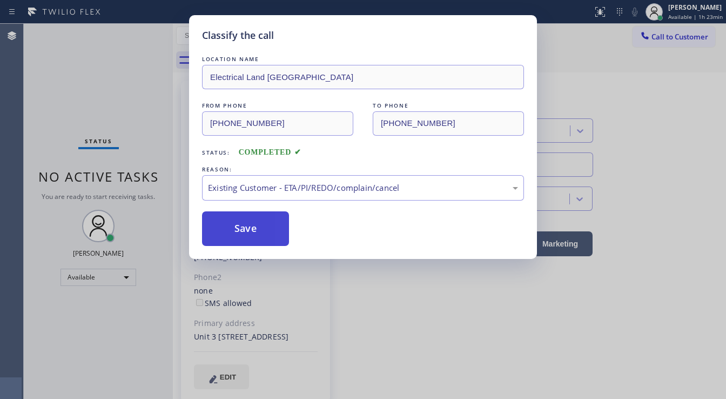
click at [245, 214] on button "Save" at bounding box center [245, 228] width 87 height 35
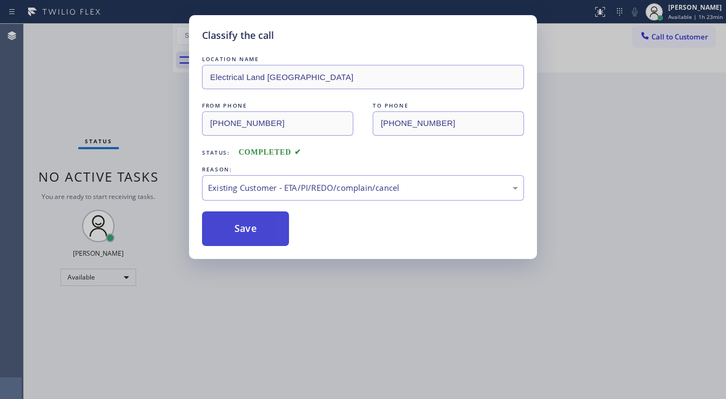
click at [245, 214] on button "Save" at bounding box center [245, 228] width 87 height 35
click at [130, 104] on div "Classify the call LOCATION NAME Electrical Land Culver City FROM PHONE [PHONE_N…" at bounding box center [363, 199] width 726 height 399
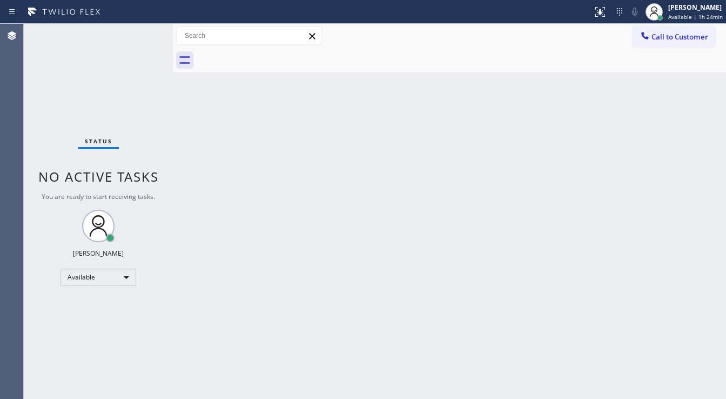
click at [142, 30] on div "Status No active tasks You are ready to start receiving tasks. [PERSON_NAME]" at bounding box center [98, 211] width 149 height 375
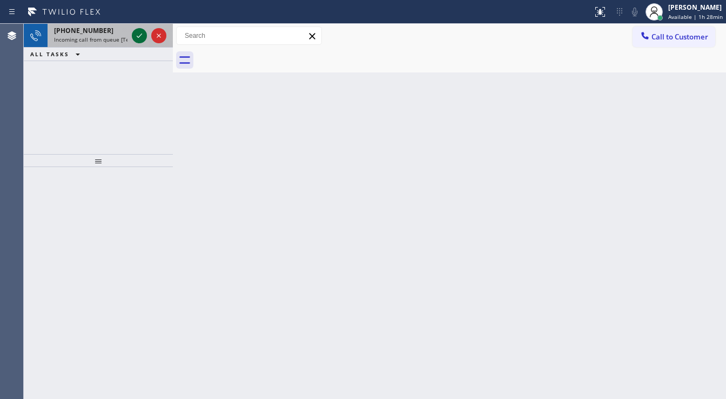
click at [142, 33] on icon at bounding box center [139, 35] width 13 height 13
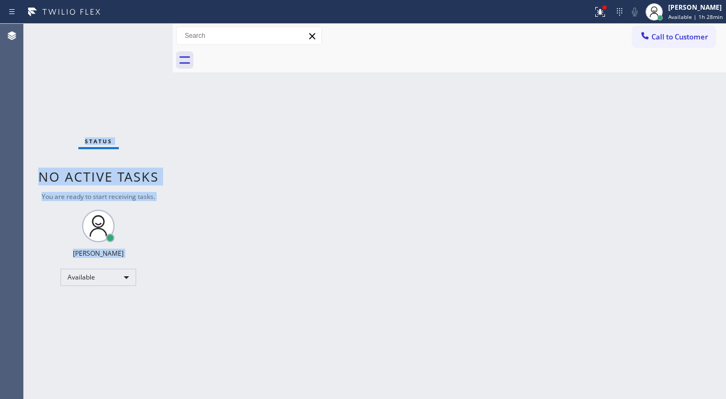
click at [142, 33] on div "Status No active tasks You are ready to start receiving tasks. [PERSON_NAME]" at bounding box center [98, 211] width 149 height 375
drag, startPoint x: 599, startPoint y: 14, endPoint x: 597, endPoint y: 23, distance: 9.4
click at [599, 15] on icon at bounding box center [600, 11] width 13 height 13
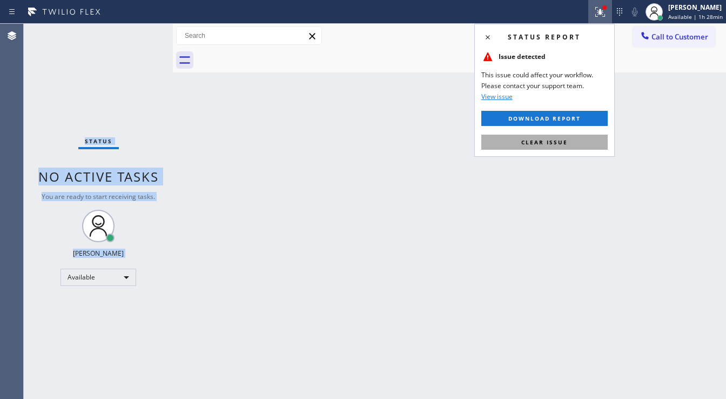
click at [552, 141] on span "Clear issue" at bounding box center [545, 142] width 46 height 8
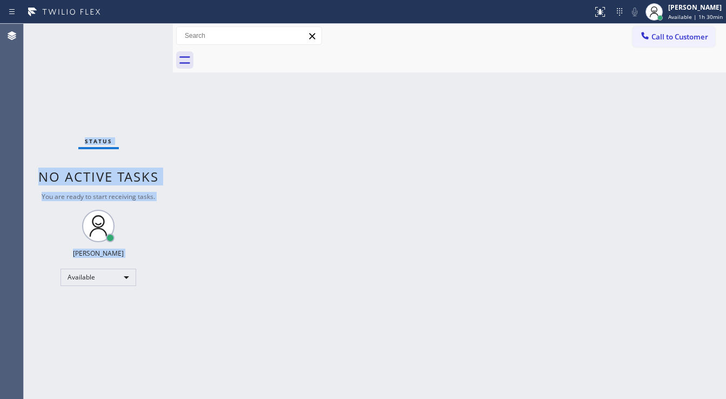
click at [33, 79] on div "Status No active tasks You are ready to start receiving tasks. [PERSON_NAME]" at bounding box center [98, 211] width 149 height 375
click at [43, 119] on div "Status No active tasks You are ready to start receiving tasks. [PERSON_NAME]" at bounding box center [98, 211] width 149 height 375
click at [143, 32] on div "Status No active tasks You are ready to start receiving tasks. [PERSON_NAME]" at bounding box center [98, 211] width 149 height 375
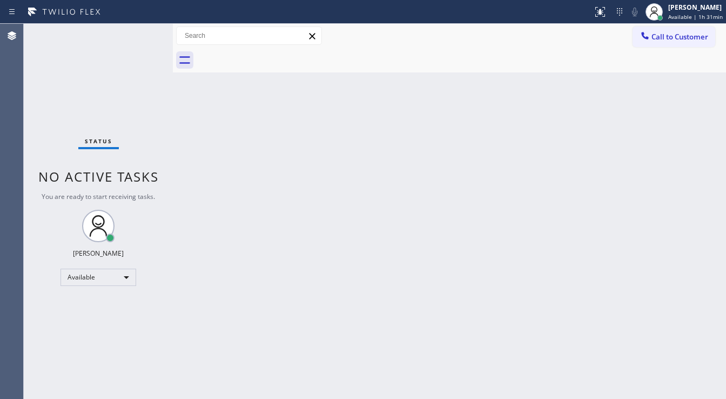
click at [143, 32] on div "Status No active tasks You are ready to start receiving tasks. [PERSON_NAME]" at bounding box center [98, 211] width 149 height 375
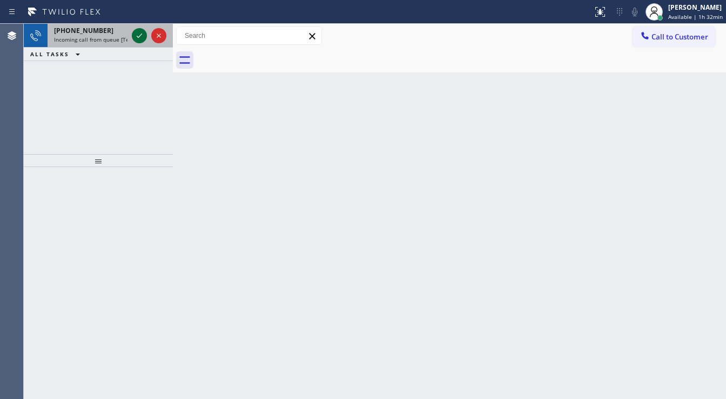
click at [143, 32] on icon at bounding box center [139, 35] width 13 height 13
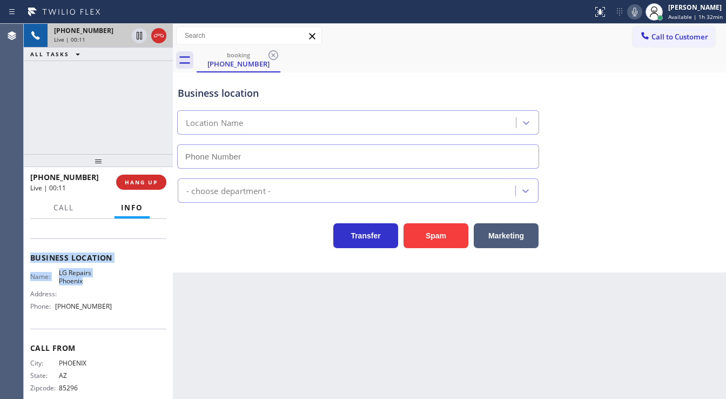
scroll to position [130, 0]
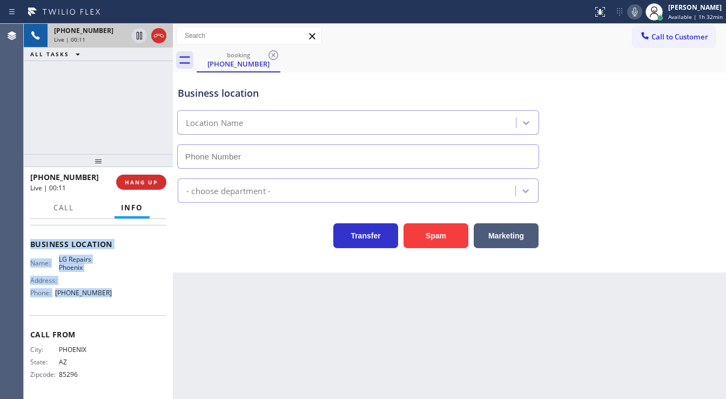
drag, startPoint x: 28, startPoint y: 239, endPoint x: 118, endPoint y: 302, distance: 110.7
click at [118, 302] on div "Context Queue: [Test] All Priority: 1 Customer Name: [PHONE_NUMBER] Phone: [PHO…" at bounding box center [98, 309] width 149 height 181
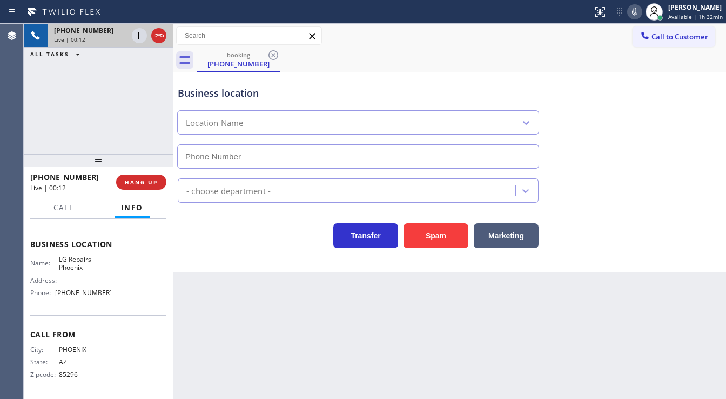
click at [92, 92] on div "[PHONE_NUMBER] Live | 00:12 ALL TASKS ALL TASKS ACTIVE TASKS TASKS IN WRAP UP" at bounding box center [98, 89] width 149 height 130
type input "[PHONE_NUMBER]"
click at [638, 16] on icon at bounding box center [635, 11] width 13 height 13
click at [45, 125] on div "[PHONE_NUMBER] Live | 03:02 ALL TASKS ALL TASKS ACTIVE TASKS TASKS IN WRAP UP" at bounding box center [98, 89] width 149 height 130
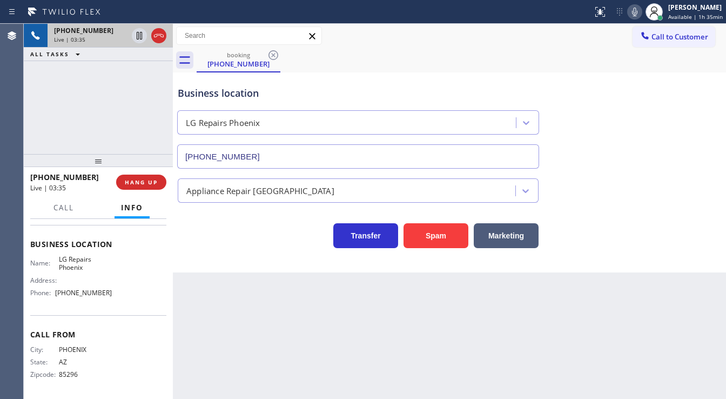
click at [143, 101] on div "[PHONE_NUMBER] Live | 03:35 ALL TASKS ALL TASKS ACTIVE TASKS TASKS IN WRAP UP" at bounding box center [98, 89] width 149 height 130
click at [635, 9] on icon at bounding box center [635, 11] width 13 height 13
drag, startPoint x: 634, startPoint y: 12, endPoint x: 613, endPoint y: 28, distance: 26.6
click at [634, 12] on icon at bounding box center [635, 11] width 13 height 13
click at [129, 127] on div "[PHONE_NUMBER] Live | 05:29 ALL TASKS ALL TASKS ACTIVE TASKS TASKS IN WRAP UP" at bounding box center [98, 89] width 149 height 130
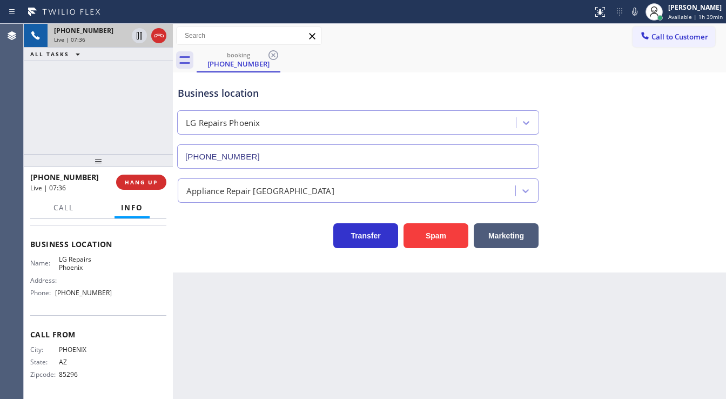
click at [135, 121] on div "[PHONE_NUMBER] Live | 07:36 ALL TASKS ALL TASKS ACTIVE TASKS TASKS IN WRAP UP" at bounding box center [98, 89] width 149 height 130
click at [151, 125] on div "[PHONE_NUMBER] Live | 07:37 ALL TASKS ALL TASKS ACTIVE TASKS TASKS IN WRAP UP" at bounding box center [98, 89] width 149 height 130
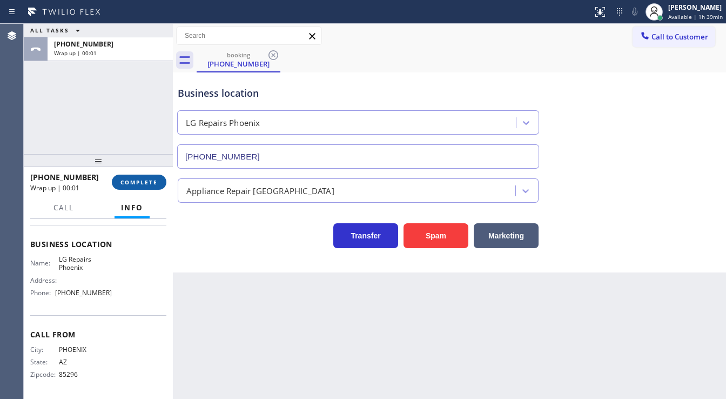
click at [142, 179] on span "COMPLETE" at bounding box center [139, 182] width 37 height 8
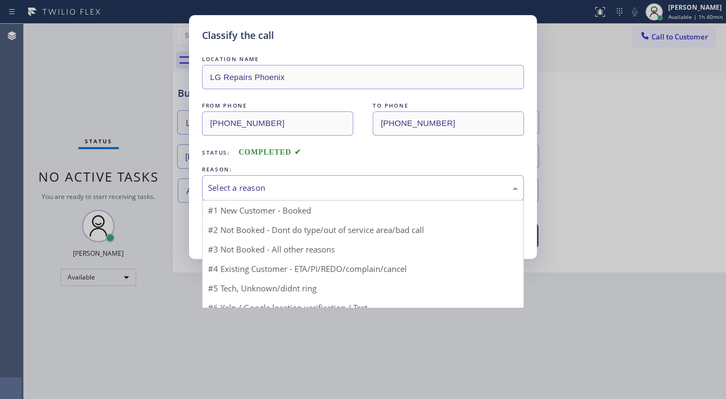
drag, startPoint x: 223, startPoint y: 179, endPoint x: 231, endPoint y: 197, distance: 19.1
click at [227, 180] on div "Select a reason" at bounding box center [363, 187] width 322 height 25
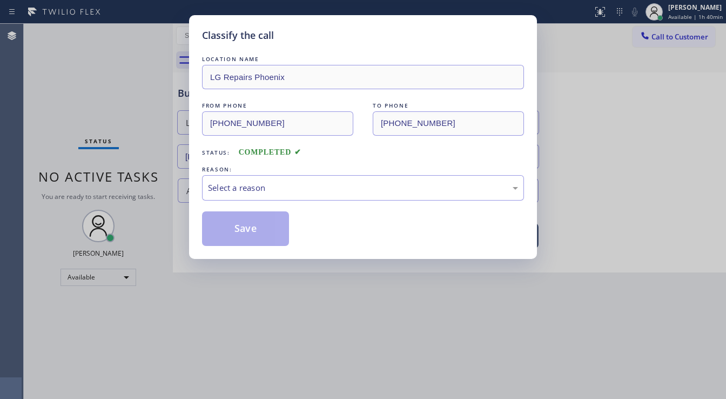
click at [231, 201] on div "LOCATION NAME LG Repairs Phoenix FROM PHONE [PHONE_NUMBER] TO PHONE [PHONE_NUMB…" at bounding box center [363, 150] width 322 height 192
click at [232, 197] on div "Select a reason" at bounding box center [363, 187] width 322 height 25
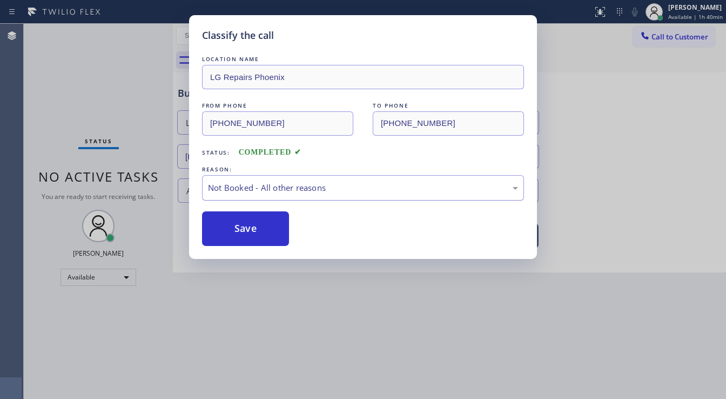
click at [240, 189] on div "Not Booked - All other reasons" at bounding box center [363, 188] width 310 height 12
click at [244, 225] on button "Save" at bounding box center [245, 228] width 87 height 35
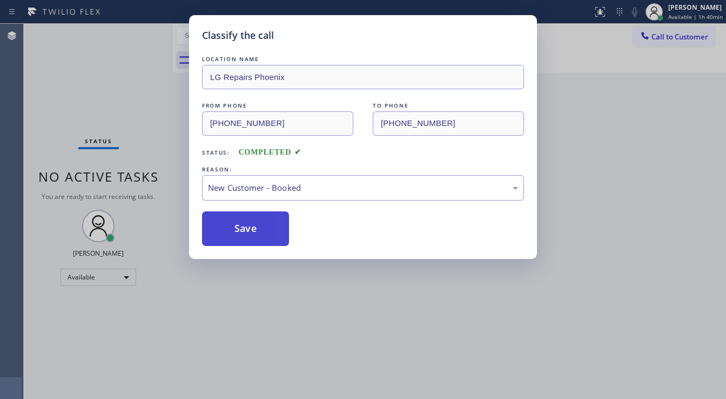
click at [244, 225] on button "Save" at bounding box center [245, 228] width 87 height 35
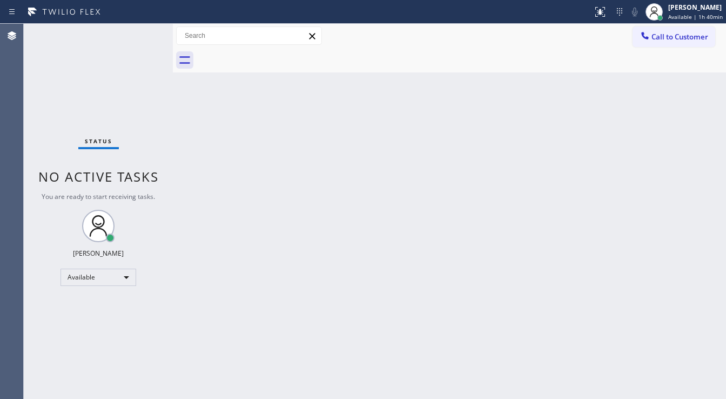
click at [143, 28] on div "Status No active tasks You are ready to start receiving tasks. [PERSON_NAME]" at bounding box center [98, 211] width 149 height 375
click at [143, 30] on div "Status No active tasks You are ready to start receiving tasks. [PERSON_NAME]" at bounding box center [98, 211] width 149 height 375
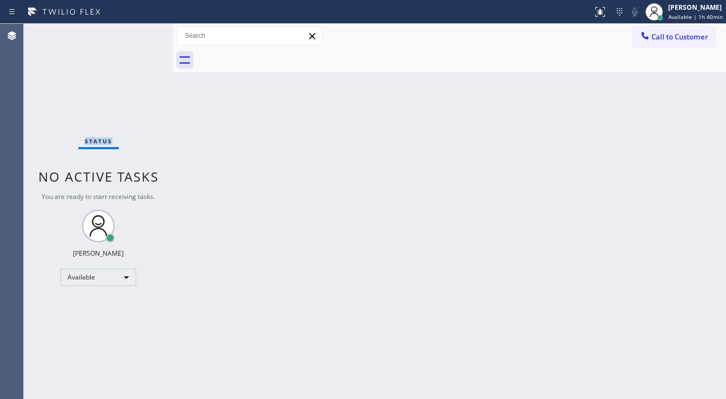
click at [143, 30] on div "Status No active tasks You are ready to start receiving tasks. [PERSON_NAME]" at bounding box center [98, 211] width 149 height 375
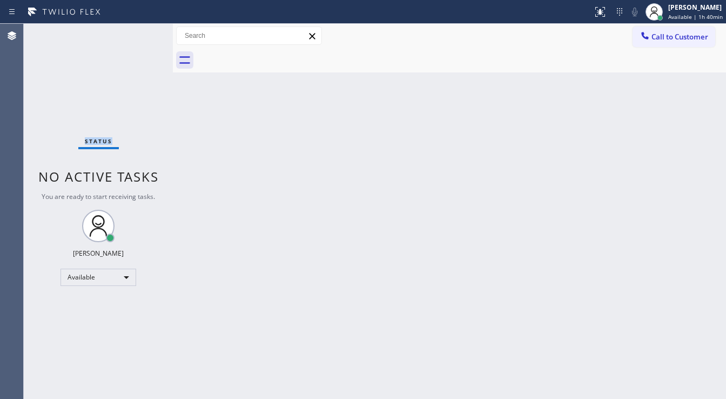
click at [143, 30] on div "Status No active tasks You are ready to start receiving tasks. [PERSON_NAME]" at bounding box center [98, 211] width 149 height 375
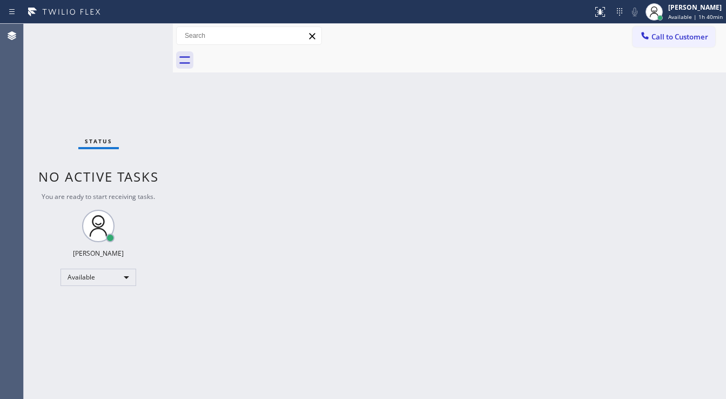
click at [143, 30] on div "Status No active tasks You are ready to start receiving tasks. [PERSON_NAME]" at bounding box center [98, 211] width 149 height 375
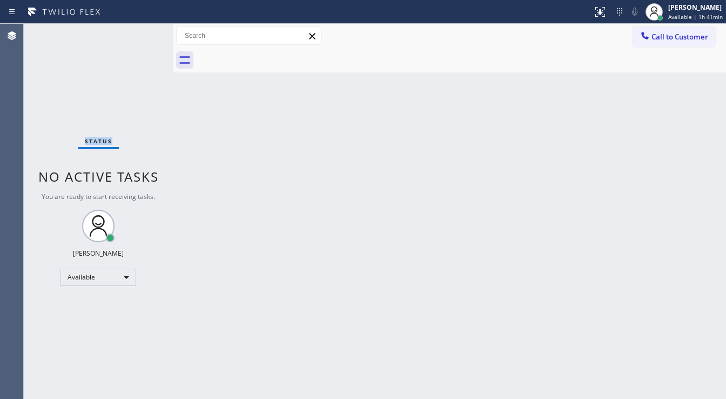
click at [143, 30] on div "Status No active tasks You are ready to start receiving tasks. [PERSON_NAME]" at bounding box center [98, 211] width 149 height 375
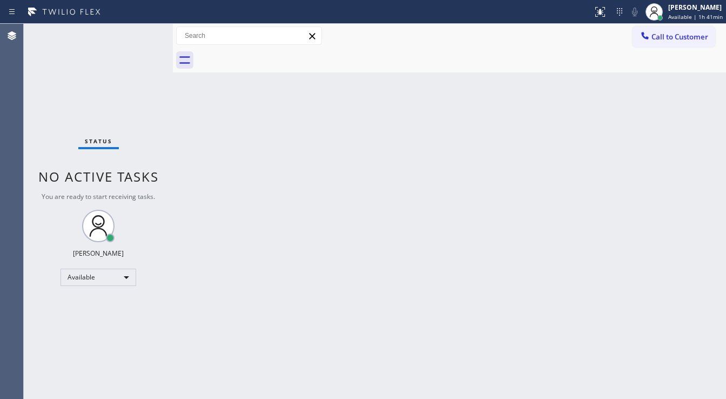
click at [143, 30] on div "Status No active tasks You are ready to start receiving tasks. [PERSON_NAME]" at bounding box center [98, 211] width 149 height 375
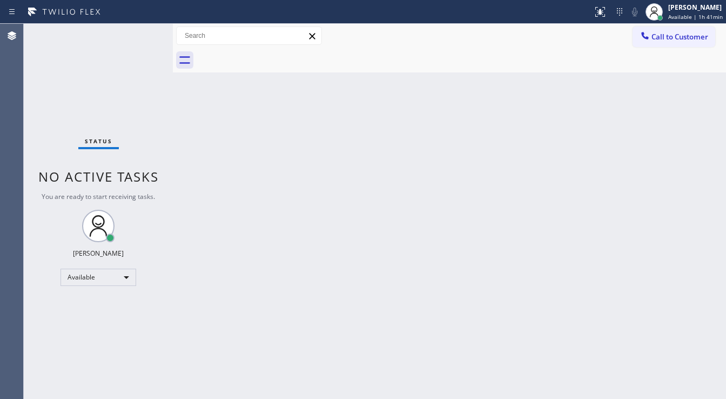
click at [143, 30] on div "Status No active tasks You are ready to start receiving tasks. [PERSON_NAME]" at bounding box center [98, 211] width 149 height 375
click at [142, 34] on div "Status No active tasks You are ready to start receiving tasks. [PERSON_NAME]" at bounding box center [98, 211] width 149 height 375
click at [142, 36] on div "Status No active tasks You are ready to start receiving tasks. [PERSON_NAME]" at bounding box center [98, 211] width 149 height 375
click at [141, 36] on div "Status No active tasks You are ready to start receiving tasks. [PERSON_NAME]" at bounding box center [98, 211] width 149 height 375
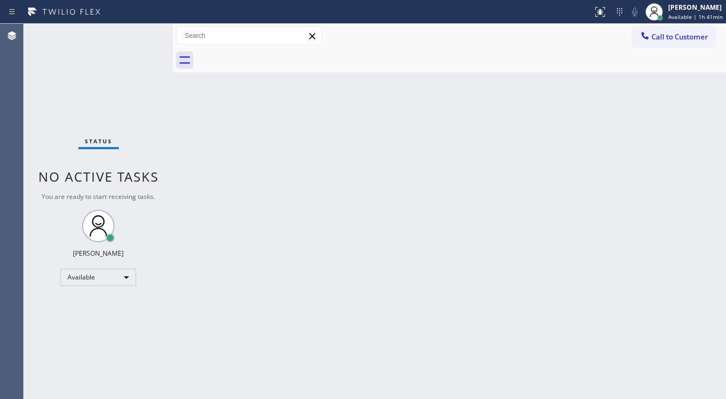
click at [141, 35] on div "Status No active tasks You are ready to start receiving tasks. [PERSON_NAME]" at bounding box center [98, 211] width 149 height 375
click at [141, 33] on div "Status No active tasks You are ready to start receiving tasks. [PERSON_NAME]" at bounding box center [98, 211] width 149 height 375
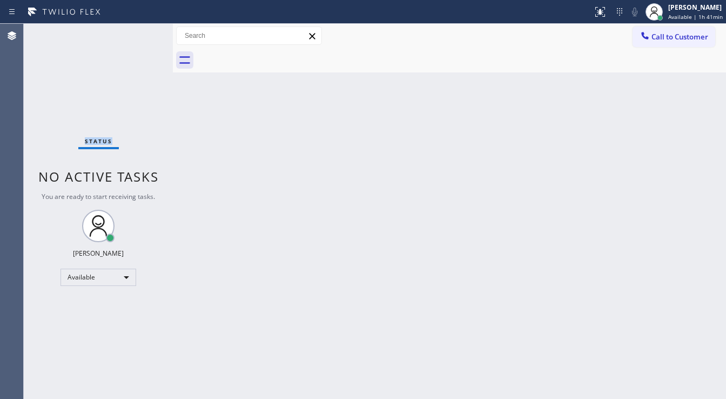
click at [141, 33] on div "Status No active tasks You are ready to start receiving tasks. [PERSON_NAME]" at bounding box center [98, 211] width 149 height 375
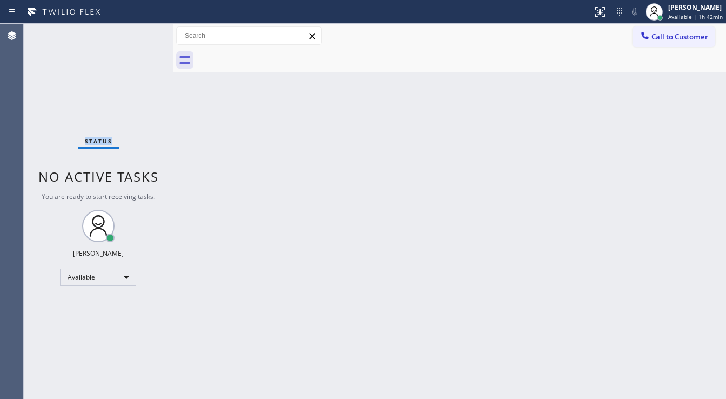
click at [141, 33] on div "Status No active tasks You are ready to start receiving tasks. [PERSON_NAME]" at bounding box center [98, 211] width 149 height 375
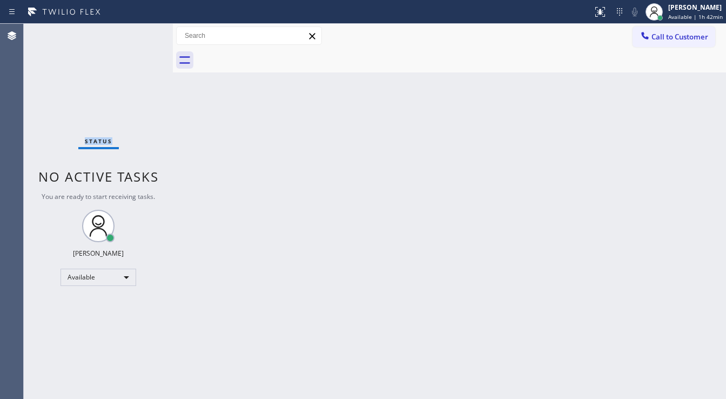
click at [141, 33] on div "Status No active tasks You are ready to start receiving tasks. [PERSON_NAME]" at bounding box center [98, 211] width 149 height 375
click at [141, 32] on div "Status No active tasks You are ready to start receiving tasks. [PERSON_NAME]" at bounding box center [98, 211] width 149 height 375
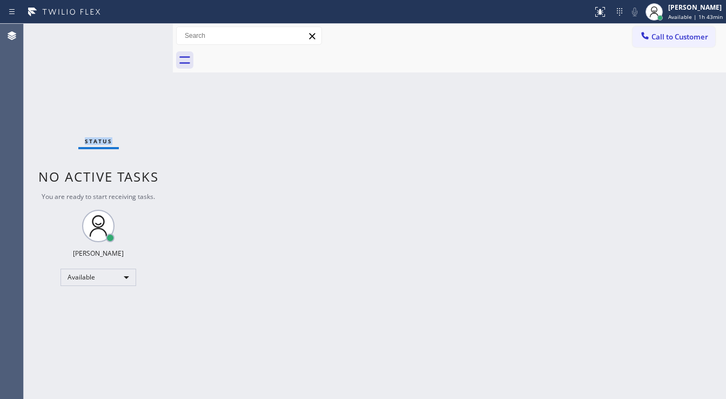
click at [141, 32] on div "Status No active tasks You are ready to start receiving tasks. [PERSON_NAME]" at bounding box center [98, 211] width 149 height 375
click at [141, 34] on div "Status No active tasks You are ready to start receiving tasks. [PERSON_NAME]" at bounding box center [98, 211] width 149 height 375
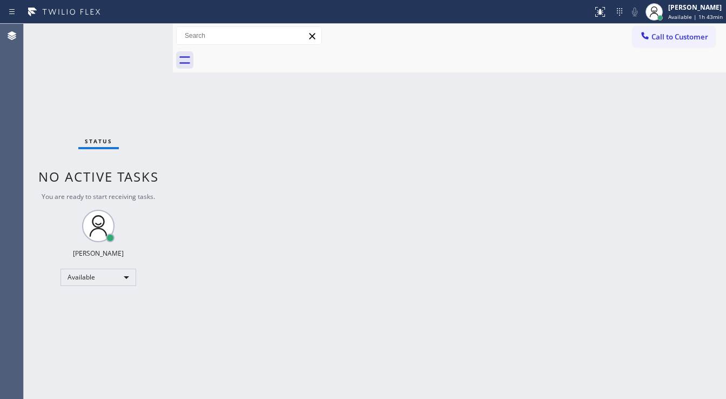
click at [141, 34] on div "Status No active tasks You are ready to start receiving tasks. [PERSON_NAME]" at bounding box center [98, 211] width 149 height 375
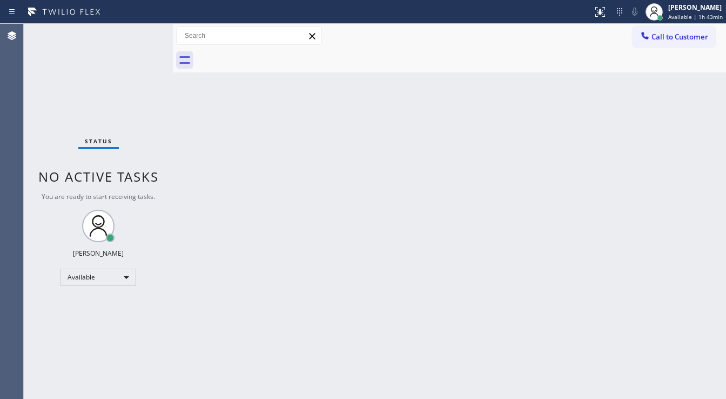
click at [141, 34] on div "Status No active tasks You are ready to start receiving tasks. [PERSON_NAME]" at bounding box center [98, 211] width 149 height 375
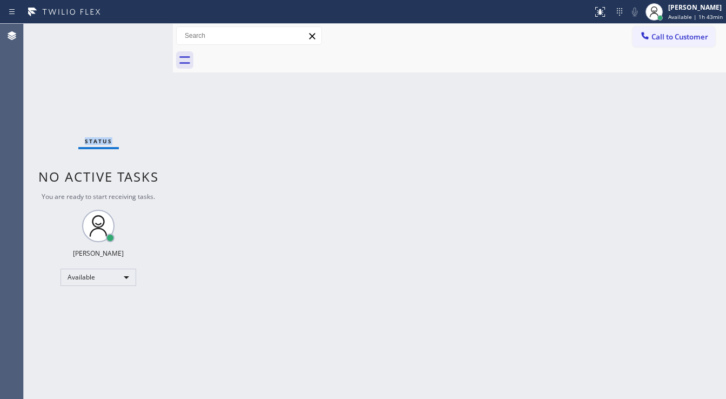
click at [141, 34] on div "Status No active tasks You are ready to start receiving tasks. [PERSON_NAME]" at bounding box center [98, 211] width 149 height 375
click at [142, 32] on div "Status No active tasks You are ready to start receiving tasks. [PERSON_NAME]" at bounding box center [98, 211] width 149 height 375
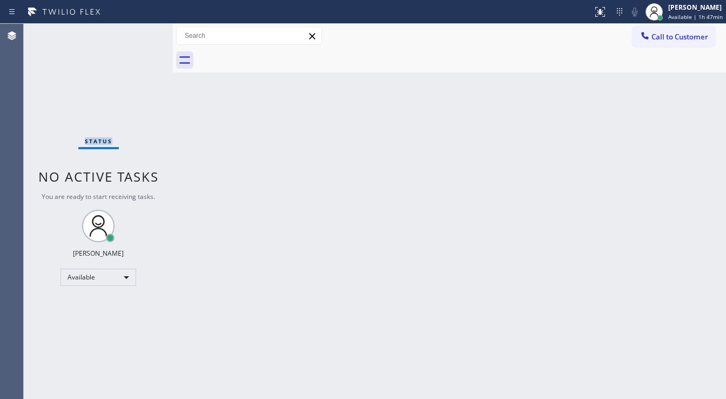
click at [142, 32] on div "Status No active tasks You are ready to start receiving tasks. [PERSON_NAME]" at bounding box center [98, 211] width 149 height 375
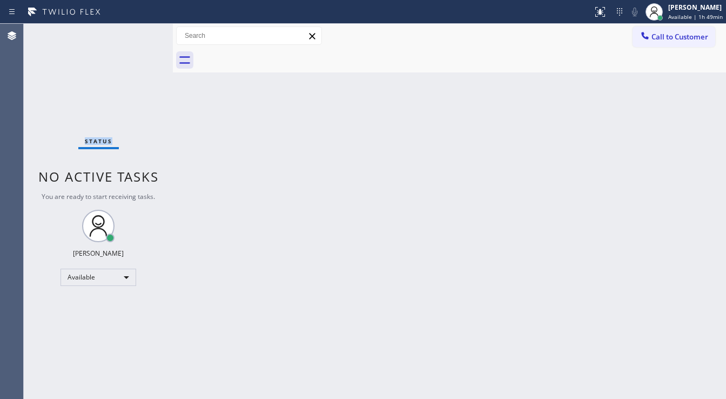
click at [142, 32] on div "Status No active tasks You are ready to start receiving tasks. [PERSON_NAME]" at bounding box center [98, 211] width 149 height 375
click at [28, 124] on div "Status No active tasks You are ready to start receiving tasks. [PERSON_NAME]" at bounding box center [98, 211] width 149 height 375
click at [140, 32] on div "Status No active tasks You are ready to start receiving tasks. [PERSON_NAME]" at bounding box center [98, 211] width 149 height 375
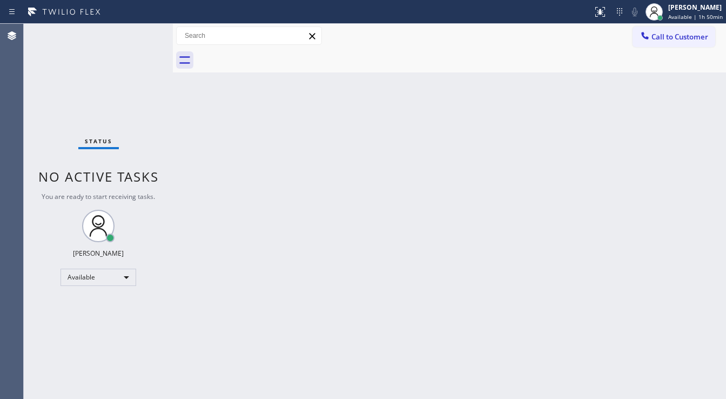
click at [141, 34] on div "Status No active tasks You are ready to start receiving tasks. [PERSON_NAME]" at bounding box center [98, 211] width 149 height 375
click at [142, 32] on div "Status No active tasks You are ready to start receiving tasks. [PERSON_NAME]" at bounding box center [98, 211] width 149 height 375
click at [143, 30] on div "Status No active tasks You are ready to start receiving tasks. [PERSON_NAME]" at bounding box center [98, 211] width 149 height 375
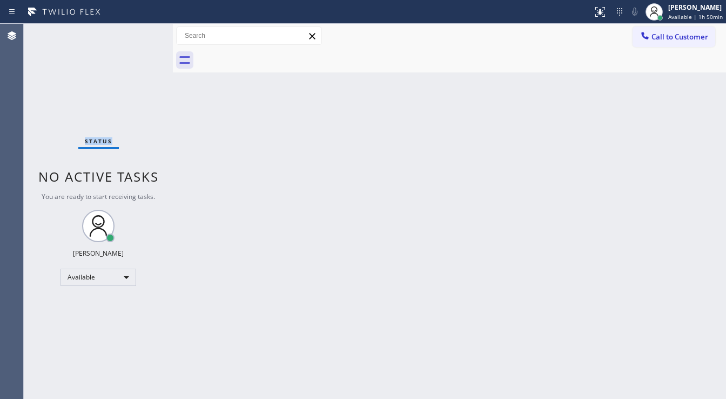
click at [143, 30] on div "Status No active tasks You are ready to start receiving tasks. [PERSON_NAME]" at bounding box center [98, 211] width 149 height 375
click at [143, 31] on div "Status No active tasks You are ready to start receiving tasks. [PERSON_NAME]" at bounding box center [98, 211] width 149 height 375
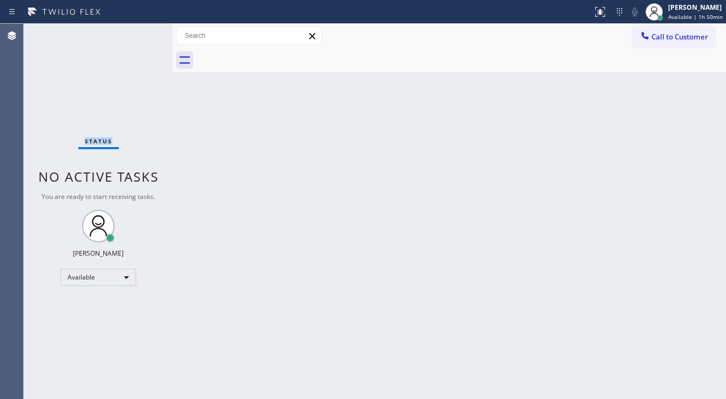
click at [143, 31] on div "Status No active tasks You are ready to start receiving tasks. [PERSON_NAME]" at bounding box center [98, 211] width 149 height 375
click at [142, 32] on div "Status No active tasks You are ready to start receiving tasks. [PERSON_NAME]" at bounding box center [98, 211] width 149 height 375
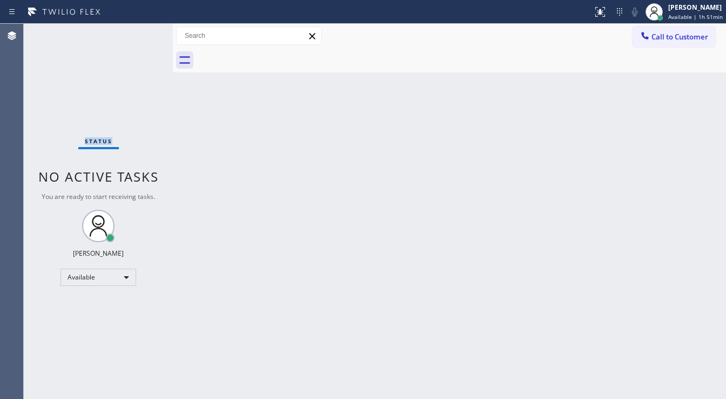
click at [142, 31] on div "Status No active tasks You are ready to start receiving tasks. [PERSON_NAME]" at bounding box center [98, 211] width 149 height 375
click at [142, 30] on div "Status No active tasks You are ready to start receiving tasks. [PERSON_NAME]" at bounding box center [98, 211] width 149 height 375
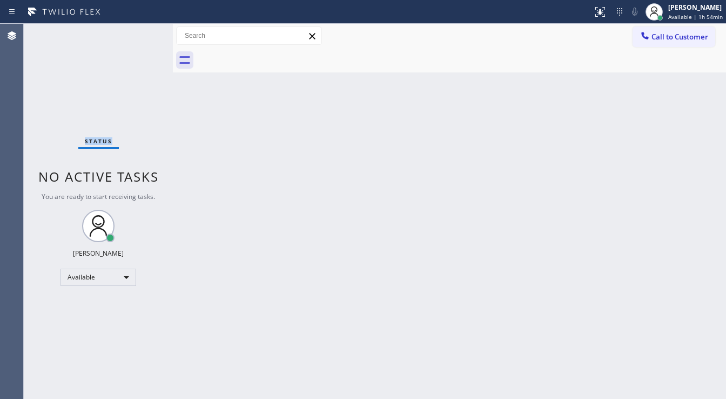
click at [142, 32] on div "Status No active tasks You are ready to start receiving tasks. [PERSON_NAME]" at bounding box center [98, 211] width 149 height 375
click at [143, 31] on div "Status No active tasks You are ready to start receiving tasks. [PERSON_NAME]" at bounding box center [98, 211] width 149 height 375
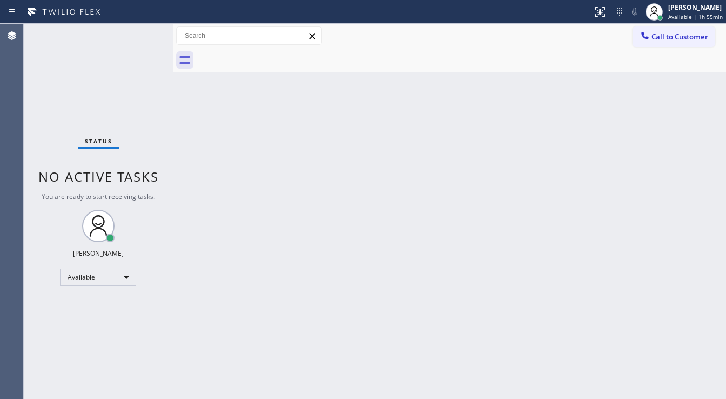
click at [142, 30] on div "Status No active tasks You are ready to start receiving tasks. [PERSON_NAME]" at bounding box center [98, 211] width 149 height 375
click at [141, 30] on div "Status No active tasks You are ready to start receiving tasks. [PERSON_NAME]" at bounding box center [98, 211] width 149 height 375
click at [142, 32] on div "Status No active tasks You are ready to start receiving tasks. [PERSON_NAME]" at bounding box center [98, 211] width 149 height 375
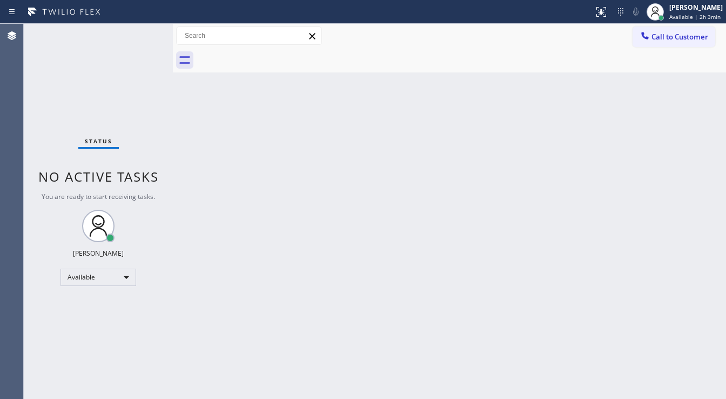
click at [142, 32] on div "Status No active tasks You are ready to start receiving tasks. [PERSON_NAME]" at bounding box center [98, 211] width 149 height 375
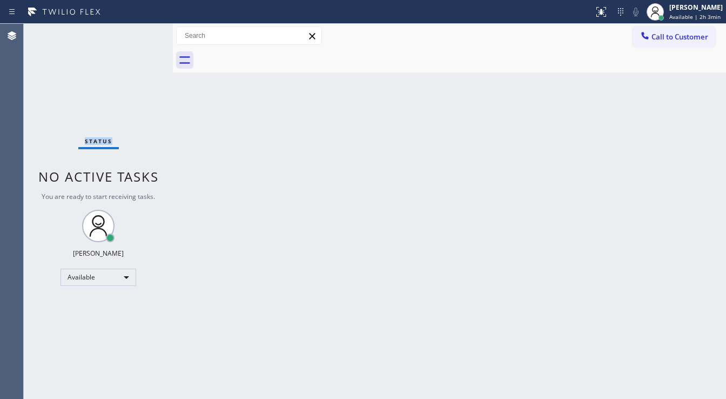
click at [142, 32] on div "Status No active tasks You are ready to start receiving tasks. [PERSON_NAME]" at bounding box center [98, 211] width 149 height 375
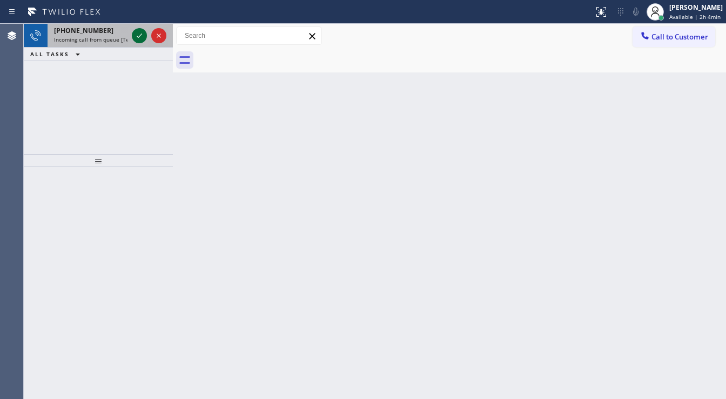
click at [142, 32] on icon at bounding box center [139, 35] width 13 height 13
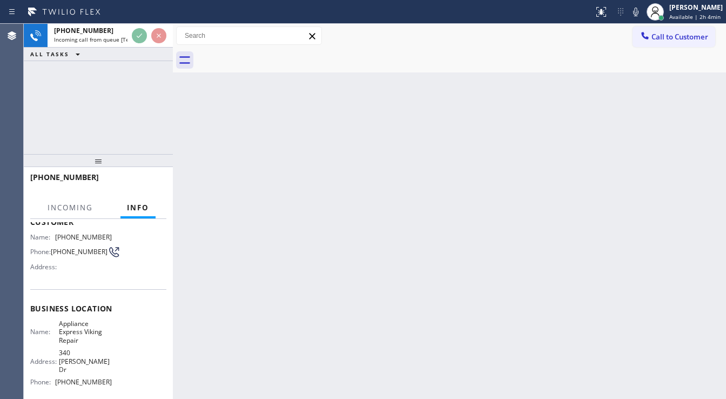
scroll to position [86, 0]
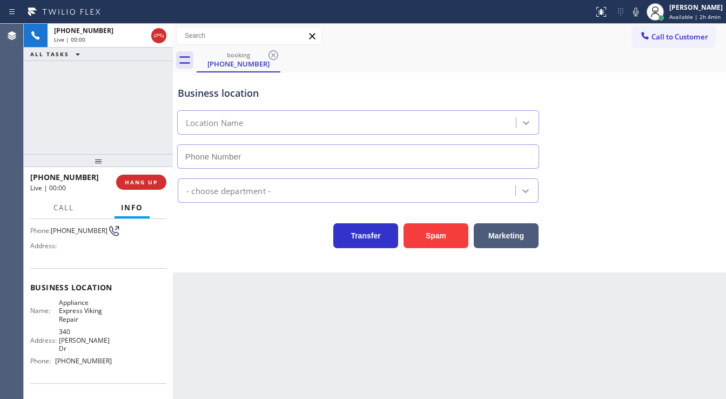
type input "[PHONE_NUMBER]"
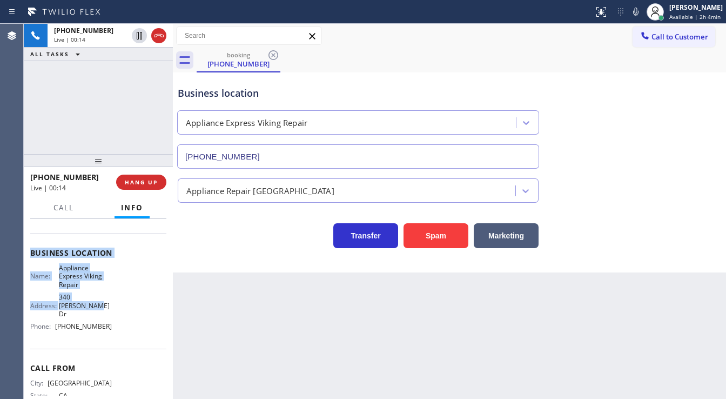
scroll to position [130, 0]
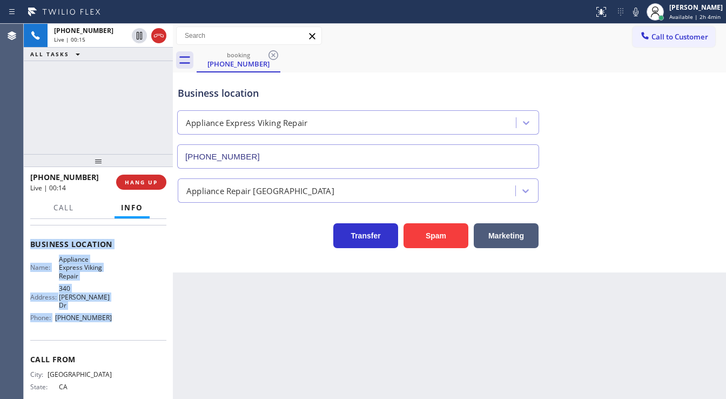
drag, startPoint x: 33, startPoint y: 280, endPoint x: 123, endPoint y: 311, distance: 94.9
click at [123, 311] on div "Context Queue: [Test] All Priority: 1 Customer Name: [PHONE_NUMBER] Phone: [PHO…" at bounding box center [98, 257] width 136 height 330
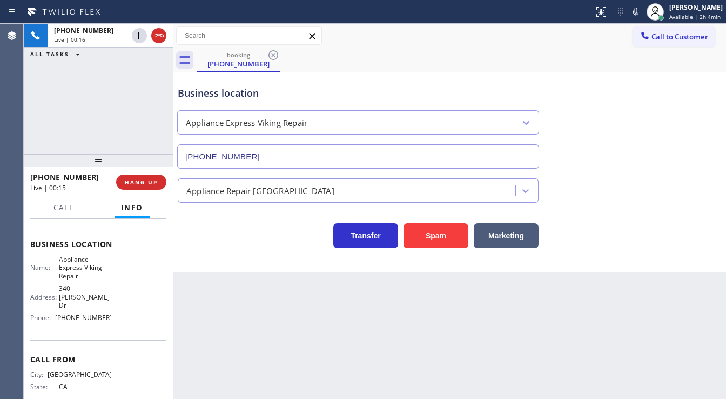
click at [103, 119] on div "[PHONE_NUMBER] Live | 00:16 ALL TASKS ALL TASKS ACTIVE TASKS TASKS IN WRAP UP" at bounding box center [98, 89] width 149 height 130
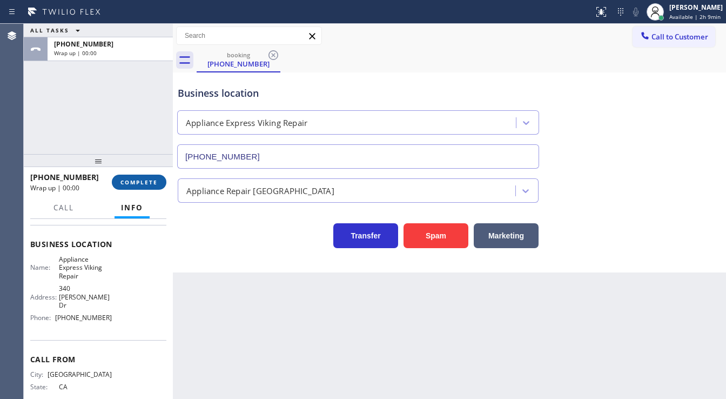
click at [143, 181] on span "COMPLETE" at bounding box center [139, 182] width 37 height 8
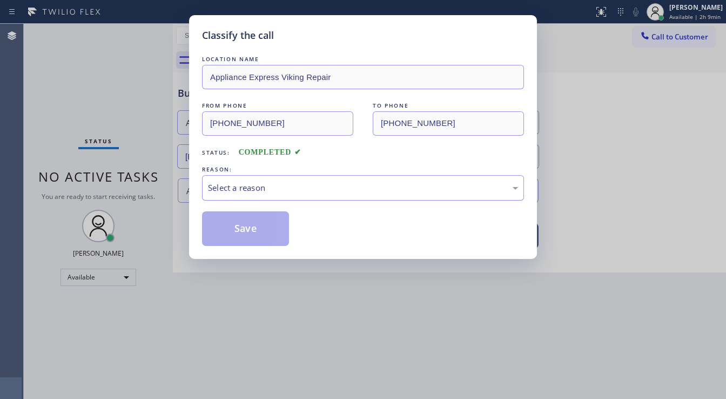
click at [276, 188] on div "Select a reason" at bounding box center [363, 188] width 310 height 12
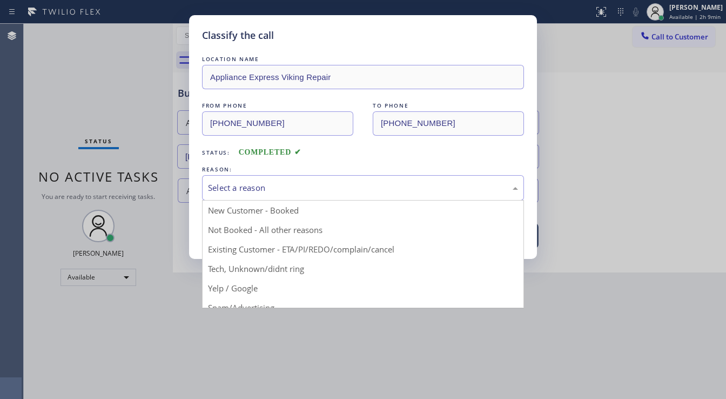
drag, startPoint x: 255, startPoint y: 210, endPoint x: 254, endPoint y: 221, distance: 11.4
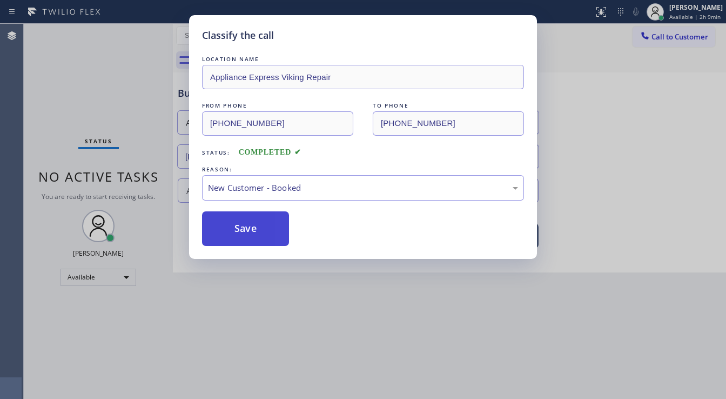
click at [250, 231] on button "Save" at bounding box center [245, 228] width 87 height 35
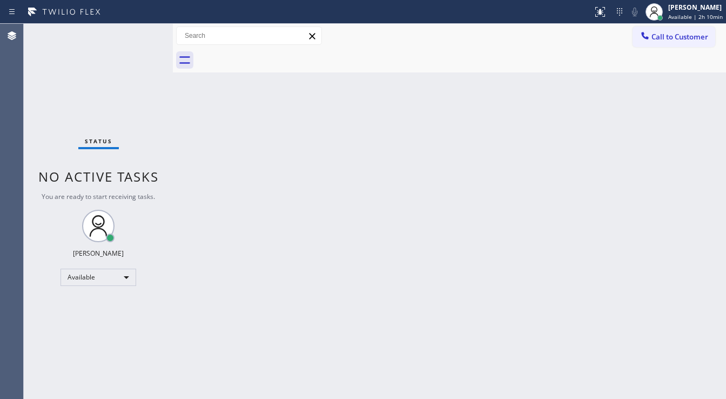
click at [78, 121] on div "Status No active tasks You are ready to start receiving tasks. [PERSON_NAME]" at bounding box center [98, 211] width 149 height 375
click at [91, 122] on div "Status No active tasks You are ready to start receiving tasks. [PERSON_NAME]" at bounding box center [98, 211] width 149 height 375
click at [83, 125] on div "Status No active tasks You are ready to start receiving tasks. [PERSON_NAME]" at bounding box center [98, 211] width 149 height 375
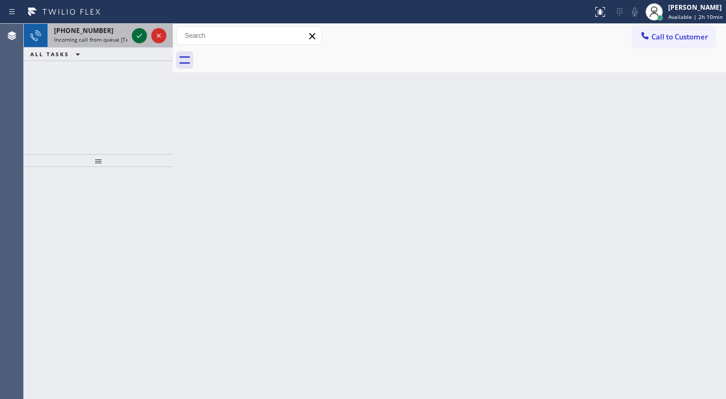
click at [140, 34] on icon at bounding box center [139, 35] width 13 height 13
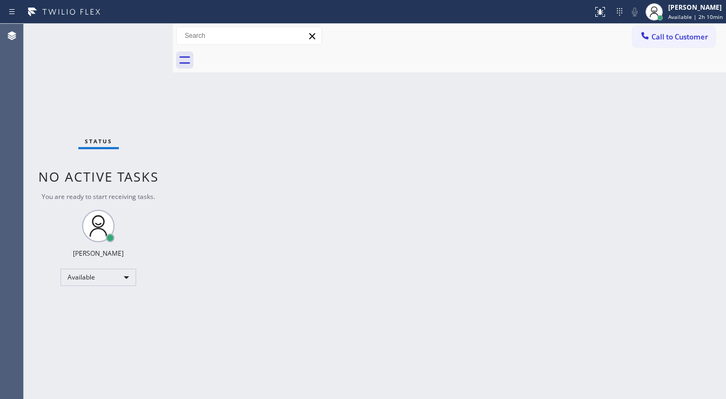
click at [140, 34] on div "Status No active tasks You are ready to start receiving tasks. [PERSON_NAME]" at bounding box center [98, 211] width 149 height 375
click at [599, 12] on icon at bounding box center [600, 11] width 13 height 13
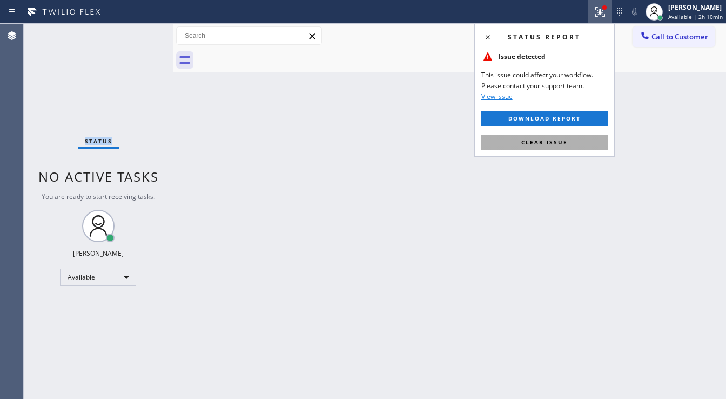
click at [569, 143] on button "Clear issue" at bounding box center [545, 142] width 126 height 15
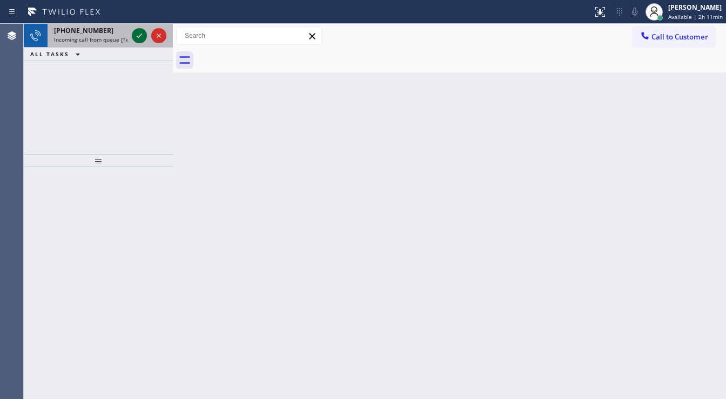
click at [140, 31] on icon at bounding box center [139, 35] width 13 height 13
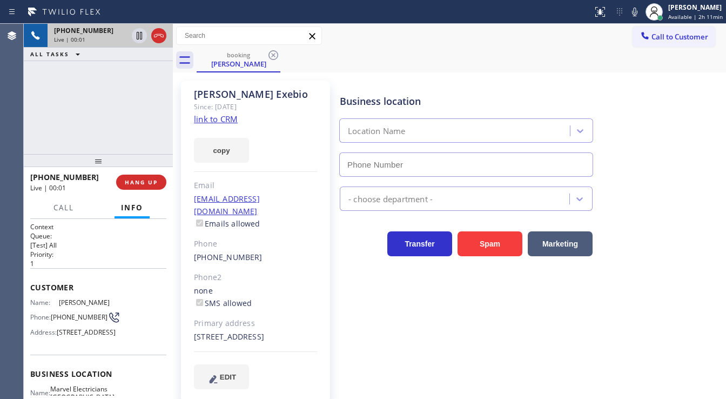
type input "[PHONE_NUMBER]"
click at [215, 121] on link "link to CRM" at bounding box center [216, 119] width 44 height 11
click at [470, 228] on div "Spam" at bounding box center [487, 241] width 70 height 30
click at [474, 238] on button "Spam" at bounding box center [490, 243] width 65 height 25
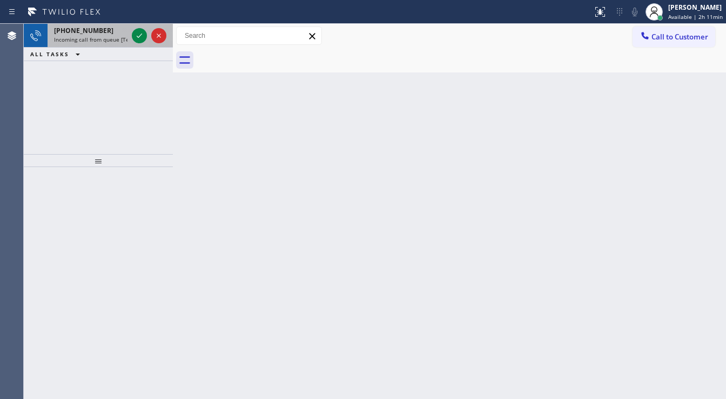
click at [112, 37] on span "Incoming call from queue [Test] All" at bounding box center [99, 40] width 90 height 8
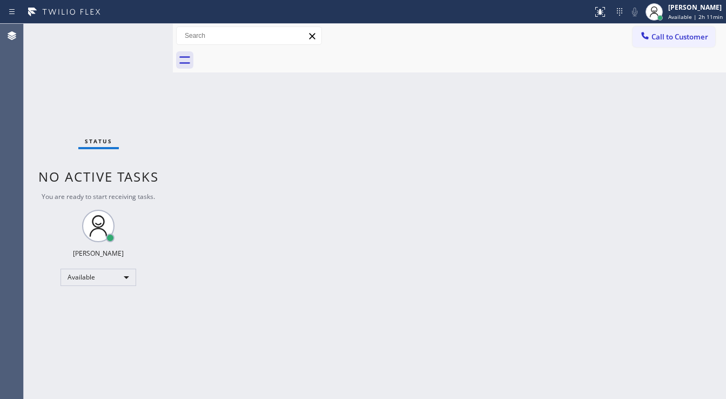
click at [136, 36] on div "Status No active tasks You are ready to start receiving tasks. [PERSON_NAME]" at bounding box center [98, 211] width 149 height 375
click at [138, 36] on div "Status No active tasks You are ready to start receiving tasks. [PERSON_NAME]" at bounding box center [98, 211] width 149 height 375
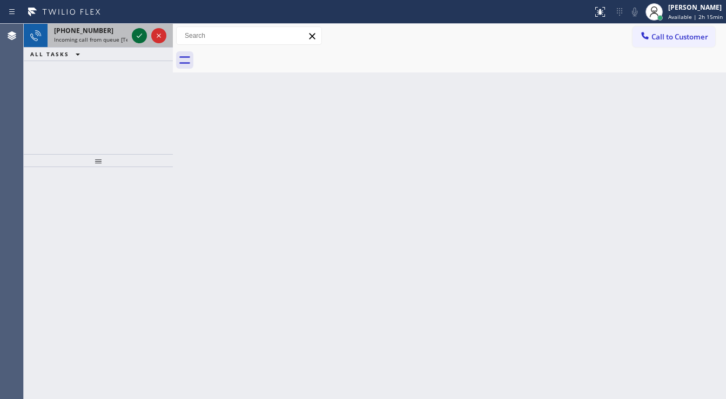
click at [137, 29] on icon at bounding box center [139, 35] width 13 height 13
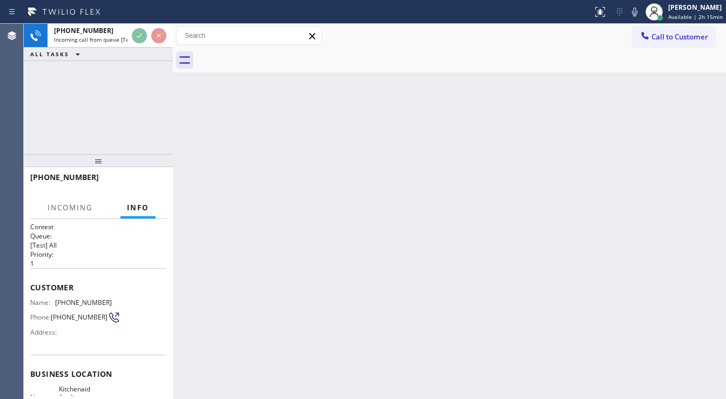
scroll to position [86, 0]
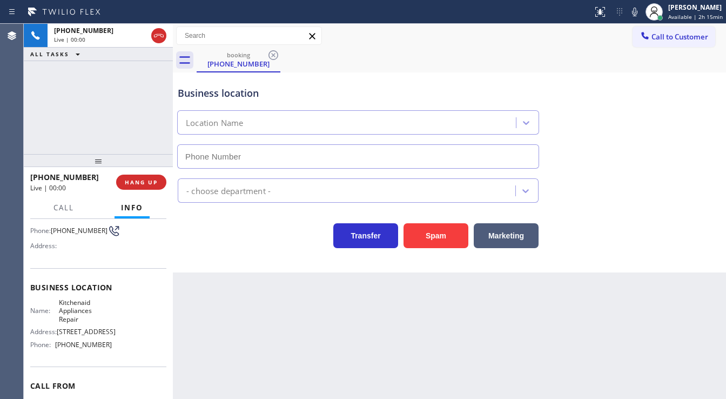
type input "[PHONE_NUMBER]"
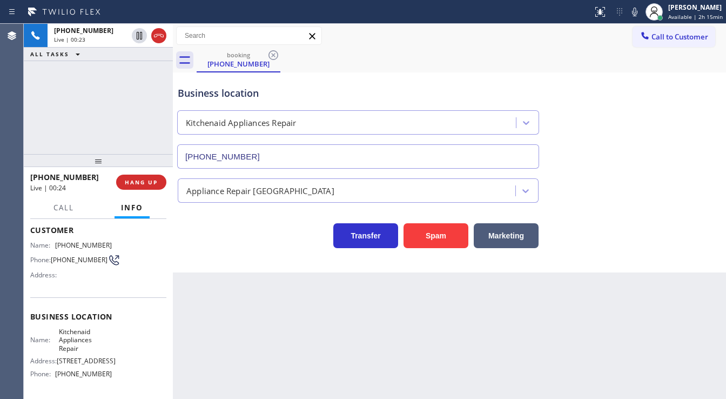
scroll to position [43, 0]
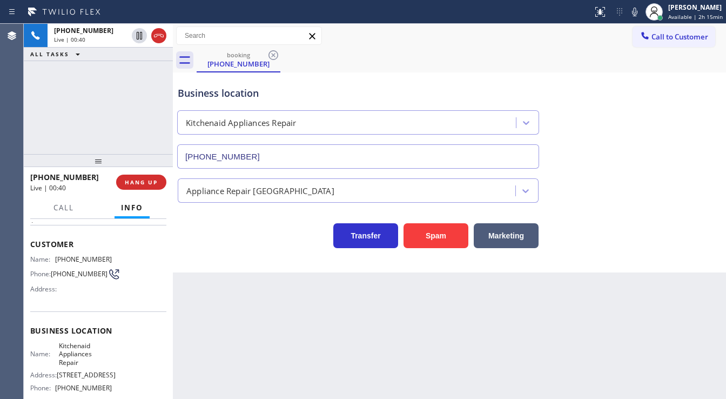
click at [116, 123] on div "[PHONE_NUMBER] Live | 00:40 ALL TASKS ALL TASKS ACTIVE TASKS TASKS IN WRAP UP" at bounding box center [98, 89] width 149 height 130
click at [59, 206] on span "Call" at bounding box center [64, 208] width 21 height 10
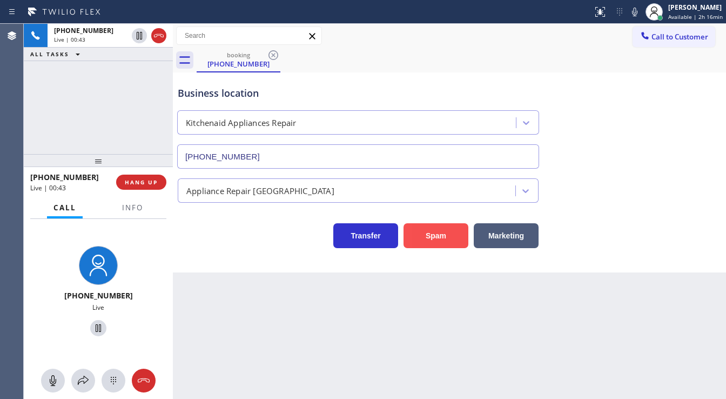
click at [427, 232] on button "Spam" at bounding box center [436, 235] width 65 height 25
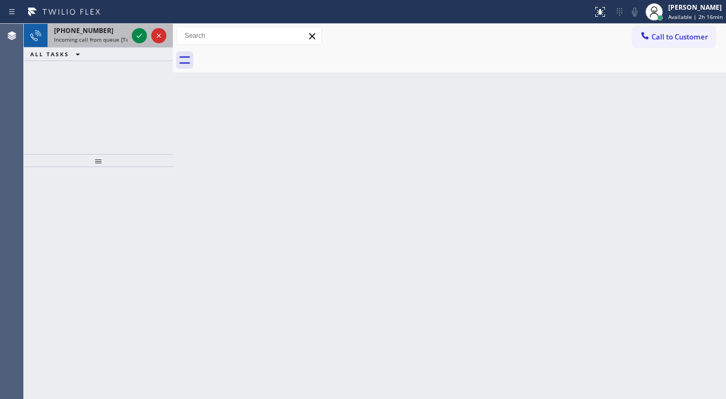
drag, startPoint x: 69, startPoint y: 24, endPoint x: 110, endPoint y: 35, distance: 42.3
click at [69, 24] on div "[PHONE_NUMBER] Incoming call from queue [Test] All" at bounding box center [89, 36] width 82 height 24
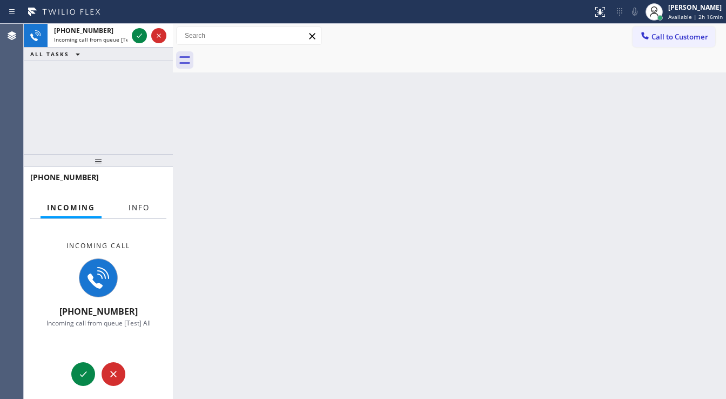
click at [141, 205] on span "Info" at bounding box center [139, 208] width 21 height 10
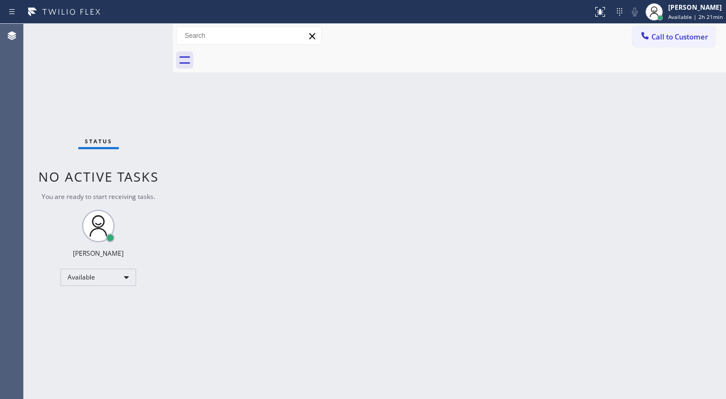
click at [54, 156] on div "Status No active tasks You are ready to start receiving tasks. [PERSON_NAME]" at bounding box center [98, 211] width 149 height 375
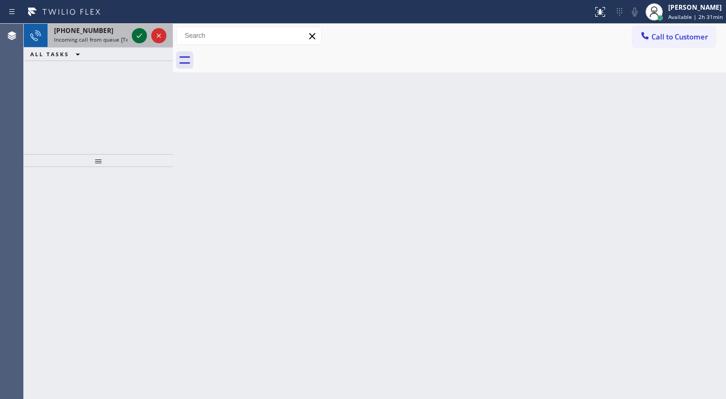
click at [143, 33] on icon at bounding box center [139, 35] width 13 height 13
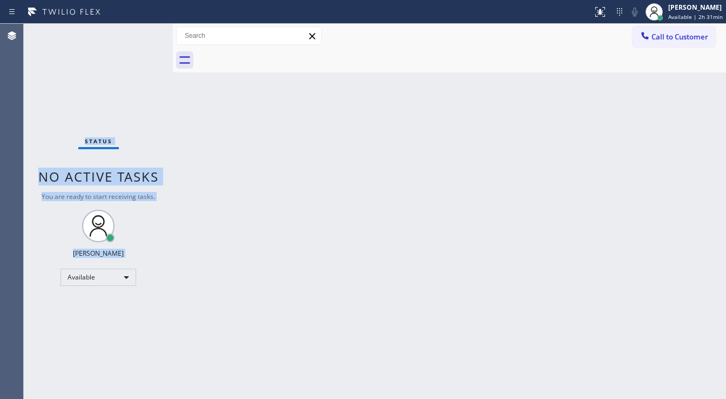
click at [140, 35] on div "Status No active tasks You are ready to start receiving tasks. [PERSON_NAME]" at bounding box center [98, 211] width 149 height 375
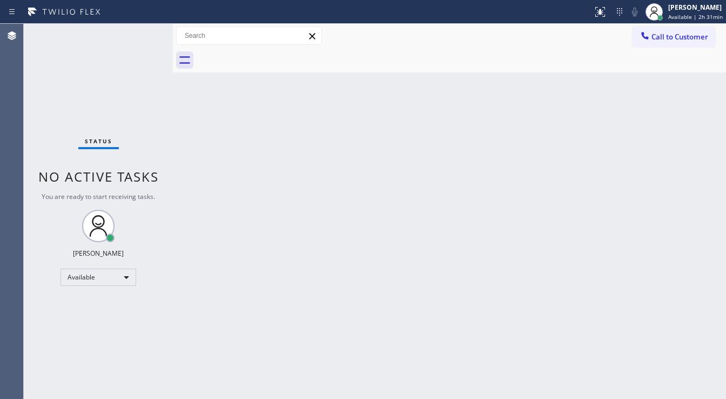
click at [140, 35] on div "Status No active tasks You are ready to start receiving tasks. [PERSON_NAME]" at bounding box center [98, 211] width 149 height 375
click at [595, 10] on div at bounding box center [601, 11] width 24 height 13
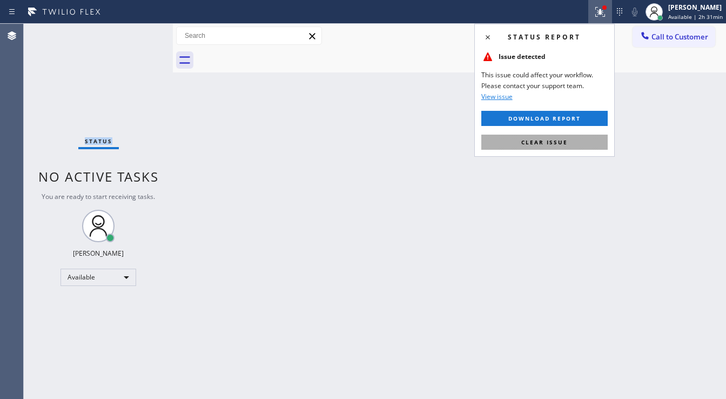
click at [554, 143] on span "Clear issue" at bounding box center [545, 142] width 46 height 8
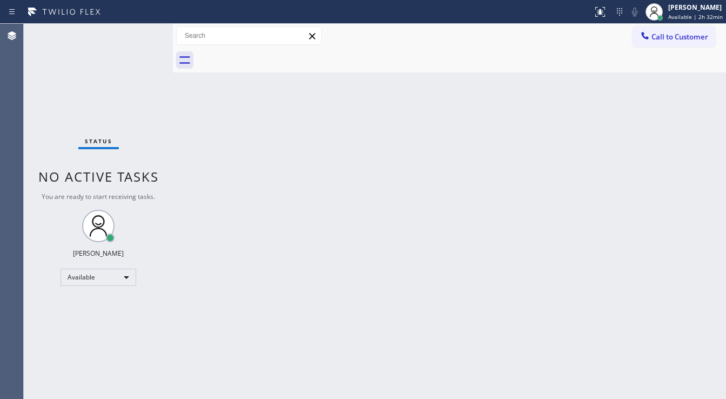
click at [51, 237] on div "Status No active tasks You are ready to start receiving tasks. [PERSON_NAME]" at bounding box center [98, 211] width 149 height 375
click at [94, 274] on div "Available" at bounding box center [99, 277] width 76 height 17
click at [86, 330] on li "Break" at bounding box center [98, 331] width 74 height 13
click at [225, 299] on div "Back to Dashboard Change Sender ID Customers Technicians Select a contact Outbo…" at bounding box center [449, 211] width 553 height 375
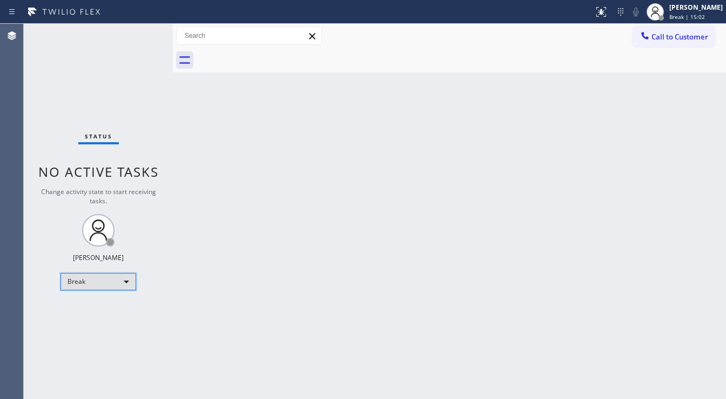
click at [106, 275] on div "Break" at bounding box center [99, 281] width 76 height 17
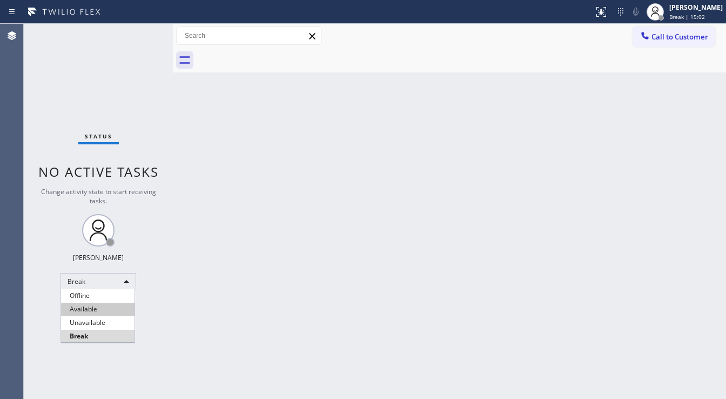
click at [92, 308] on li "Available" at bounding box center [98, 309] width 74 height 13
click at [311, 285] on div "Back to Dashboard Change Sender ID Customers Technicians Select a contact Outbo…" at bounding box center [449, 211] width 553 height 375
click at [284, 396] on div "Back to Dashboard Change Sender ID Customers Technicians Select a contact Outbo…" at bounding box center [449, 211] width 553 height 375
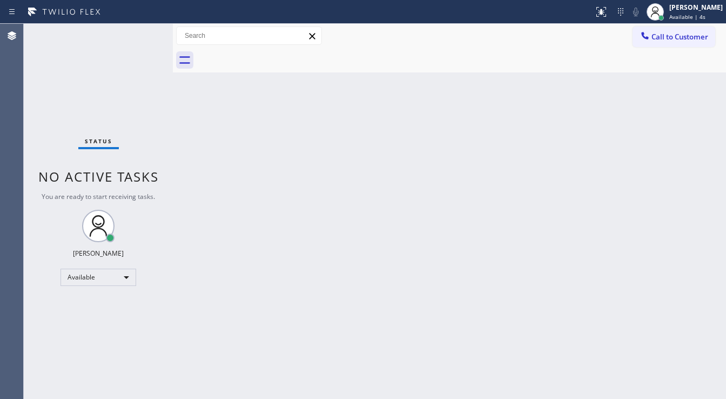
click at [37, 134] on div "Status No active tasks You are ready to start receiving tasks. [PERSON_NAME]" at bounding box center [98, 211] width 149 height 375
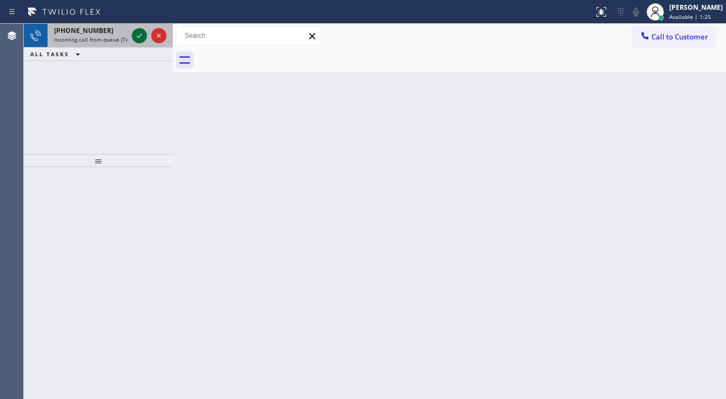
click at [141, 34] on icon at bounding box center [139, 35] width 13 height 13
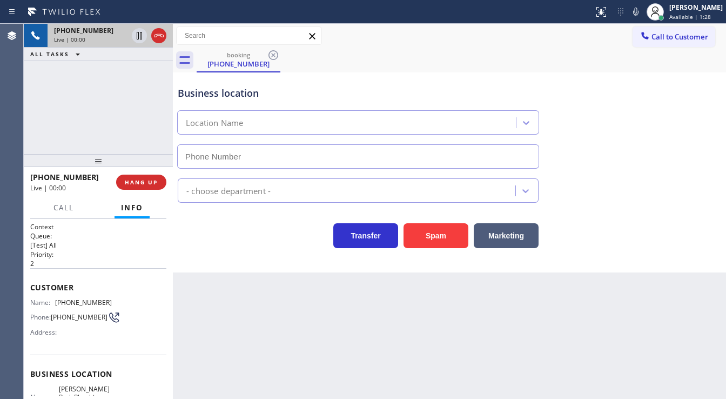
type input "[PHONE_NUMBER]"
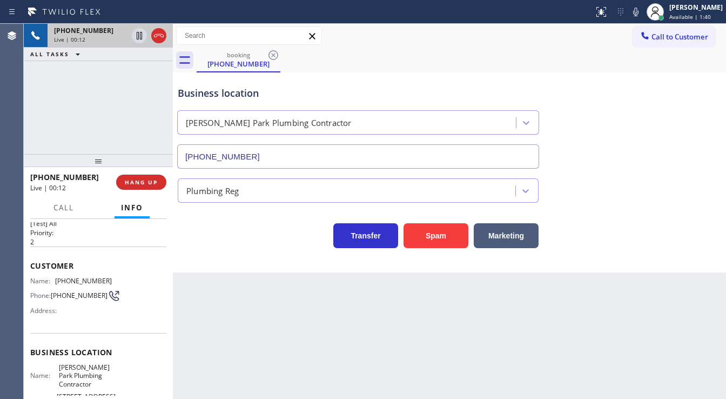
scroll to position [43, 0]
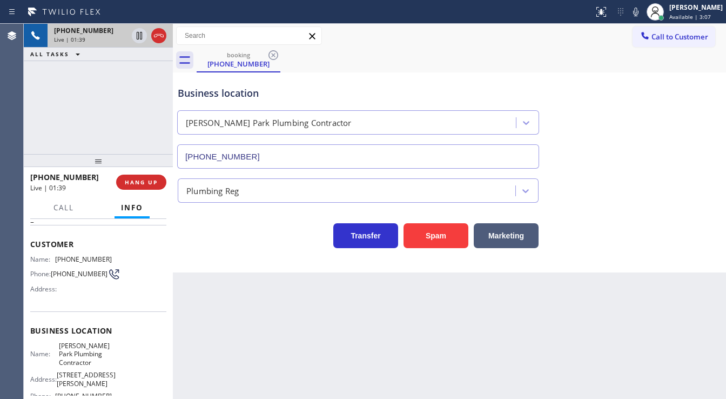
click at [54, 136] on div "[PHONE_NUMBER] Live | 01:39 ALL TASKS ALL TASKS ACTIVE TASKS TASKS IN WRAP UP" at bounding box center [98, 89] width 149 height 130
click at [154, 184] on span "HANG UP" at bounding box center [141, 182] width 33 height 8
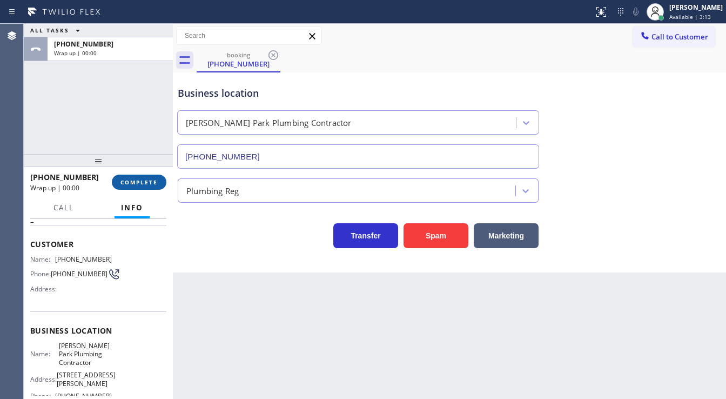
click at [154, 184] on span "COMPLETE" at bounding box center [139, 182] width 37 height 8
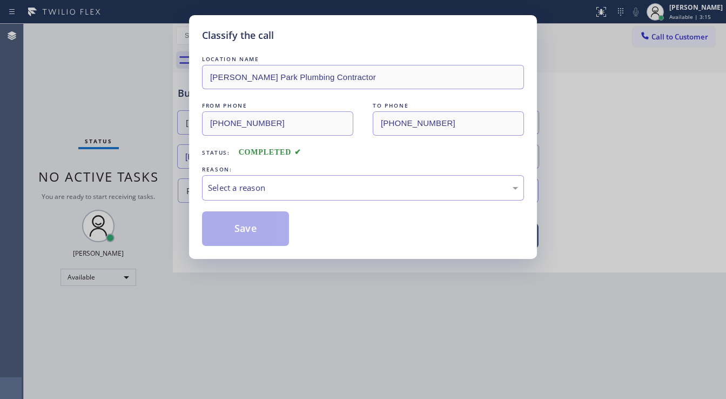
click at [257, 189] on div "Select a reason" at bounding box center [363, 188] width 310 height 12
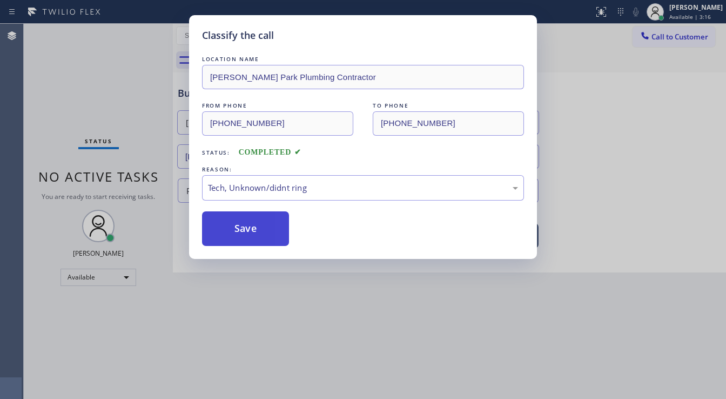
click at [251, 242] on button "Save" at bounding box center [245, 228] width 87 height 35
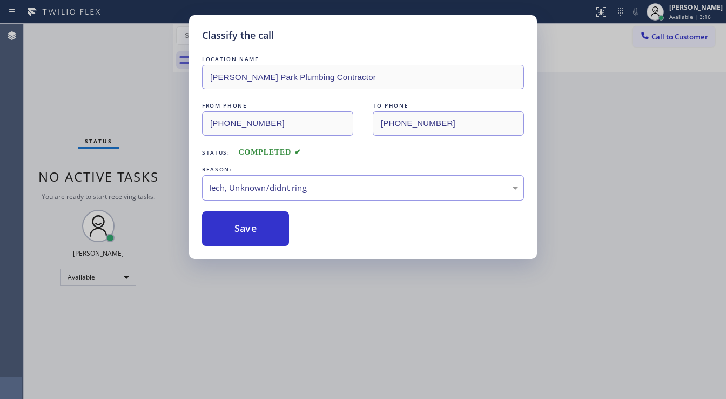
drag, startPoint x: 251, startPoint y: 242, endPoint x: 105, endPoint y: 171, distance: 162.0
click at [249, 238] on button "Save" at bounding box center [245, 228] width 87 height 35
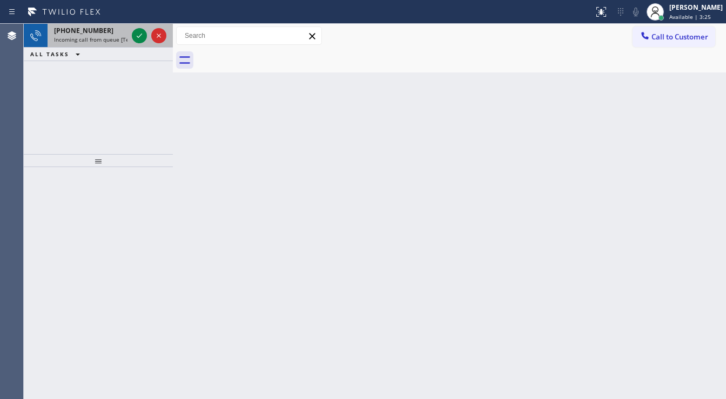
click at [101, 39] on span "Incoming call from queue [Test] All" at bounding box center [99, 40] width 90 height 8
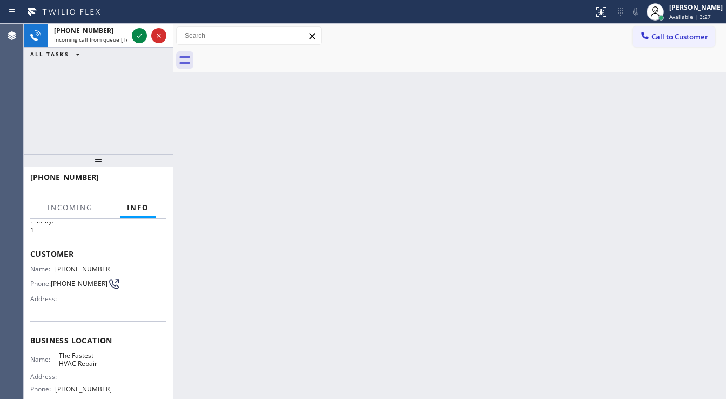
scroll to position [43, 0]
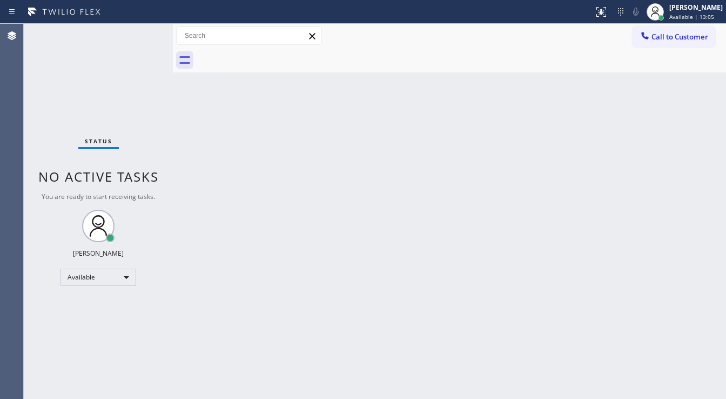
click at [30, 126] on div "Status No active tasks You are ready to start receiving tasks. [PERSON_NAME]" at bounding box center [98, 211] width 149 height 375
click at [139, 35] on div "Status No active tasks You are ready to start receiving tasks. [PERSON_NAME]" at bounding box center [98, 211] width 149 height 375
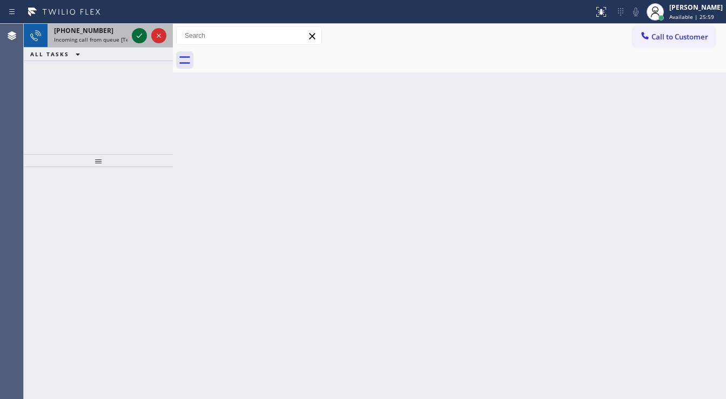
click at [136, 32] on icon at bounding box center [139, 35] width 13 height 13
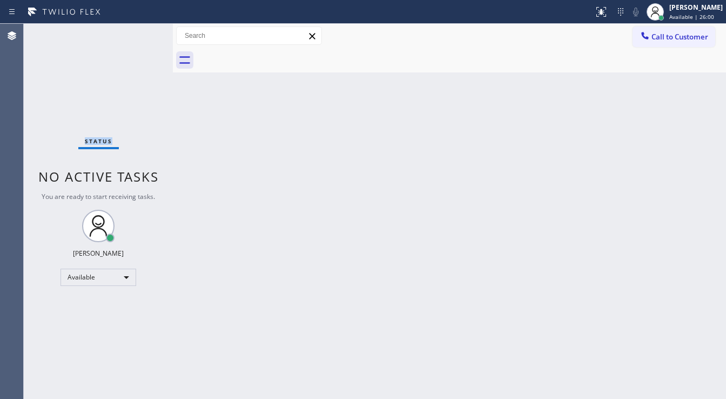
click at [136, 32] on div "Status No active tasks You are ready to start receiving tasks. [PERSON_NAME]" at bounding box center [98, 211] width 149 height 375
click at [608, 15] on icon at bounding box center [601, 11] width 13 height 13
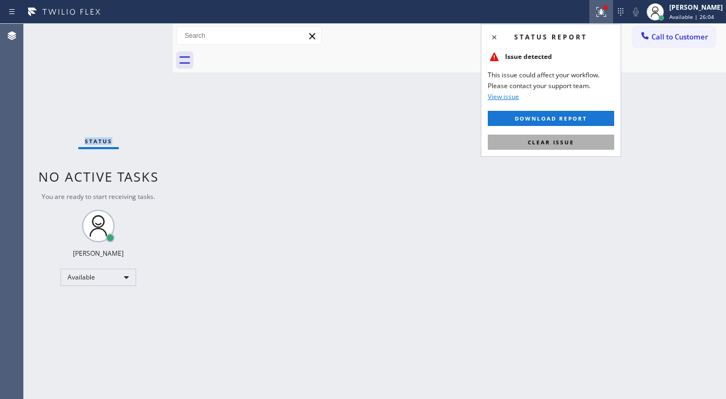
click at [563, 139] on span "Clear issue" at bounding box center [551, 142] width 46 height 8
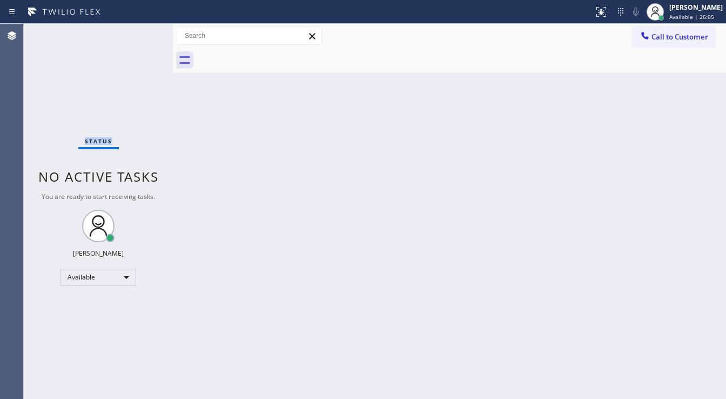
click at [137, 34] on div "Status No active tasks You are ready to start receiving tasks. [PERSON_NAME]" at bounding box center [98, 211] width 149 height 375
click at [139, 35] on div "Status No active tasks You are ready to start receiving tasks. [PERSON_NAME]" at bounding box center [98, 211] width 149 height 375
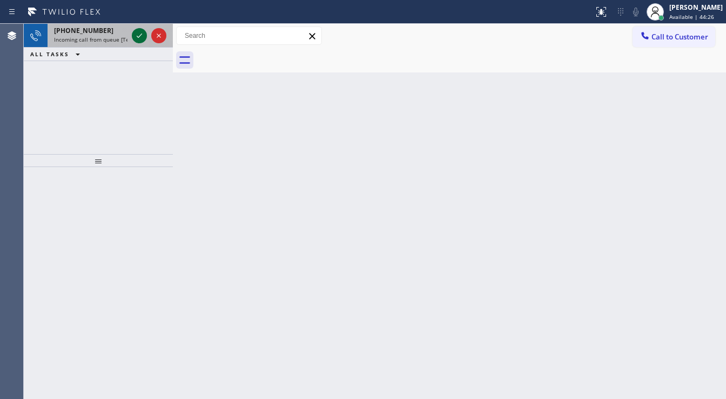
click at [139, 35] on icon at bounding box center [139, 35] width 13 height 13
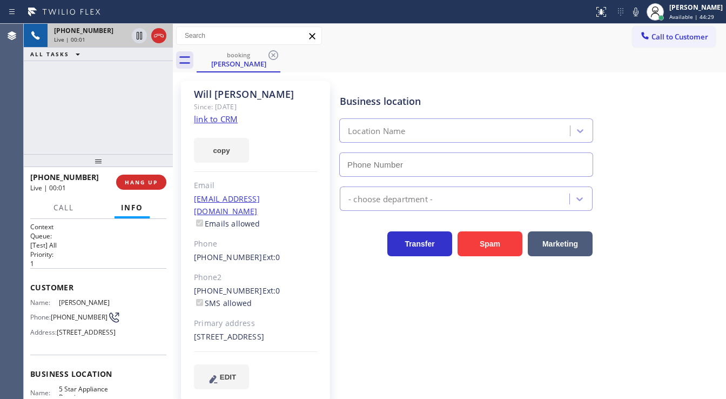
type input "[PHONE_NUMBER]"
click at [224, 119] on link "link to CRM" at bounding box center [216, 119] width 44 height 11
click at [643, 10] on icon at bounding box center [636, 11] width 13 height 13
click at [138, 34] on icon at bounding box center [139, 36] width 5 height 8
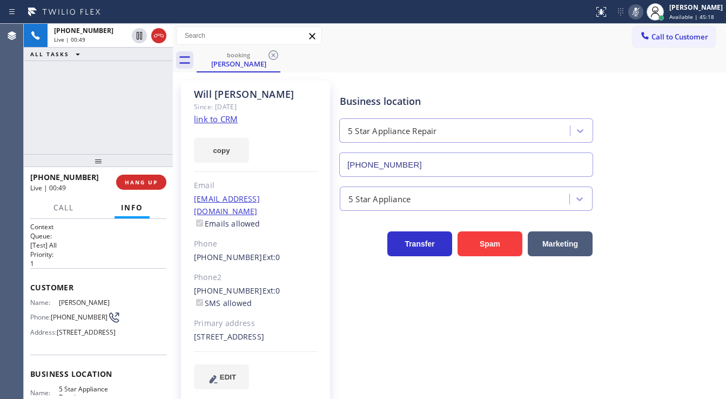
click at [10, 99] on div "Agent Desktop" at bounding box center [11, 211] width 23 height 375
click at [45, 119] on div "[PHONE_NUMBER] Live | 04:06 ALL TASKS ALL TASKS ACTIVE TASKS TASKS IN WRAP UP" at bounding box center [98, 89] width 149 height 130
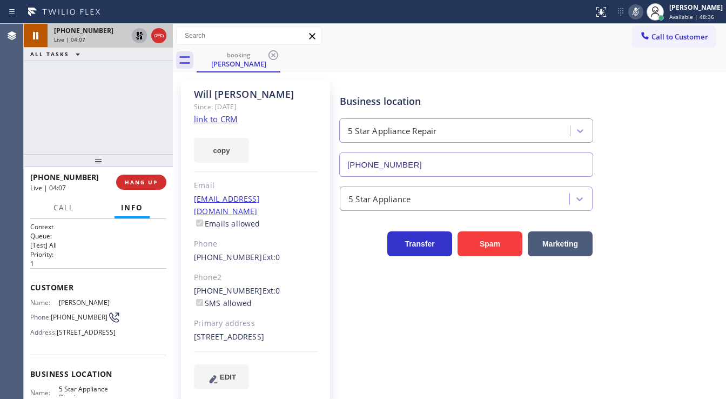
click at [134, 38] on icon at bounding box center [139, 35] width 13 height 13
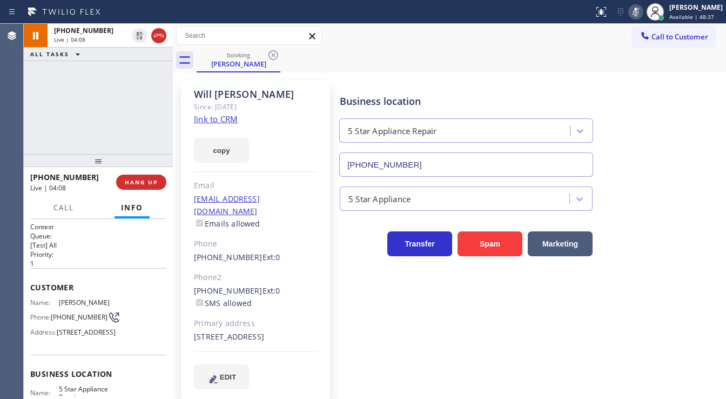
click at [638, 13] on icon at bounding box center [636, 11] width 13 height 13
click at [157, 93] on div "[PHONE_NUMBER] Live | 04:09 ALL TASKS ALL TASKS ACTIVE TASKS TASKS IN WRAP UP" at bounding box center [98, 89] width 149 height 130
click at [138, 181] on span "HANG UP" at bounding box center [141, 182] width 33 height 8
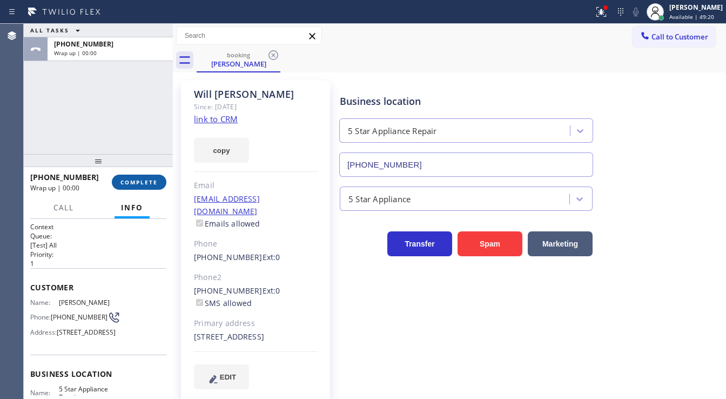
click at [138, 181] on span "COMPLETE" at bounding box center [139, 182] width 37 height 8
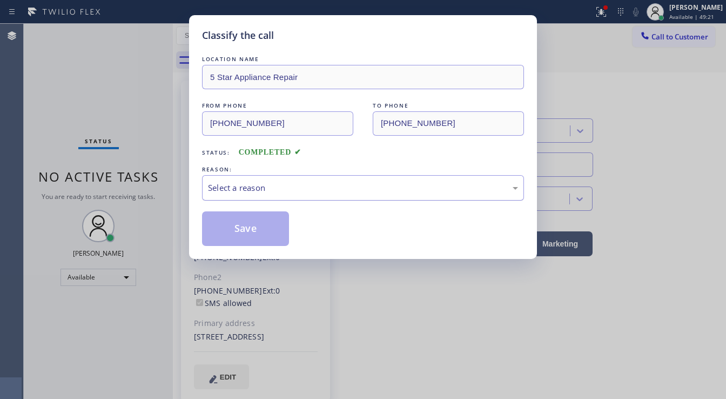
drag, startPoint x: 238, startPoint y: 182, endPoint x: 254, endPoint y: 197, distance: 22.2
click at [244, 186] on div "Select a reason" at bounding box center [363, 188] width 310 height 12
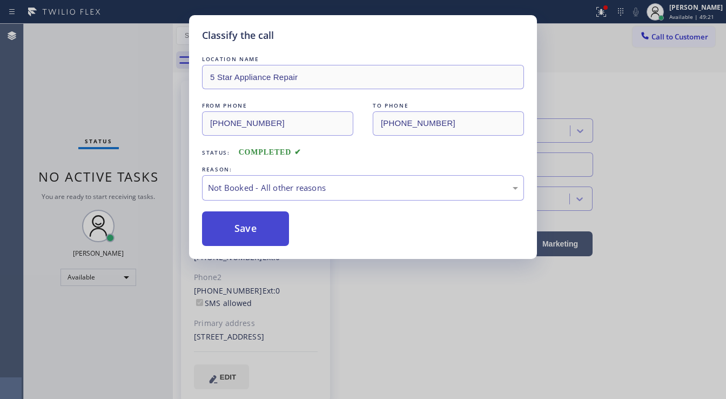
click at [248, 229] on button "Save" at bounding box center [245, 228] width 87 height 35
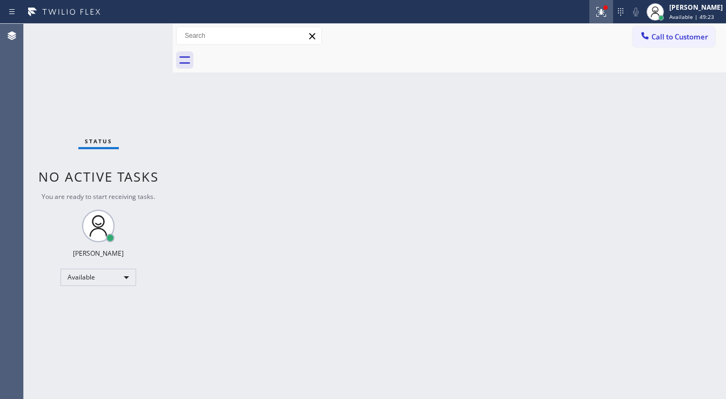
click at [608, 15] on icon at bounding box center [601, 11] width 13 height 13
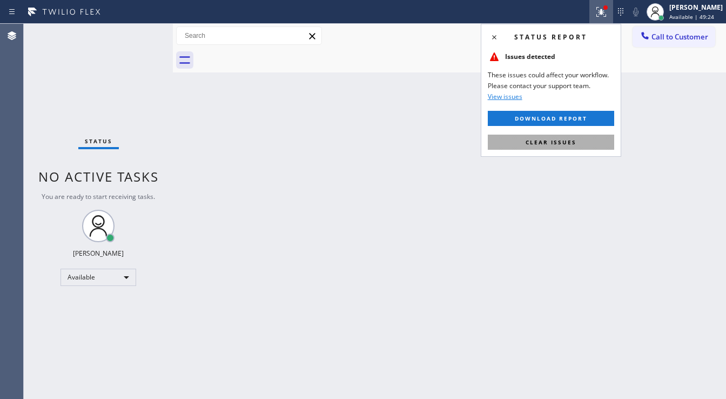
click at [571, 142] on span "Clear issues" at bounding box center [551, 142] width 51 height 8
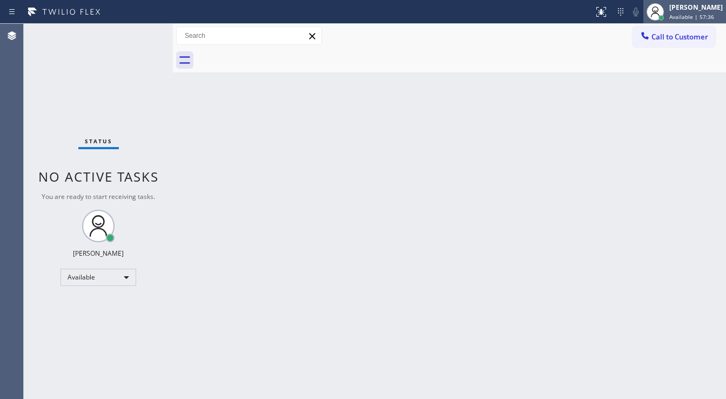
click at [676, 17] on div "[PERSON_NAME] Available | 57:36" at bounding box center [697, 11] width 59 height 19
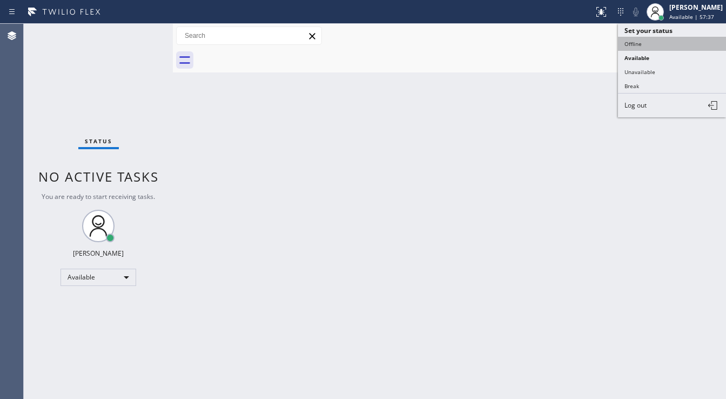
click at [645, 48] on button "Offline" at bounding box center [672, 44] width 108 height 14
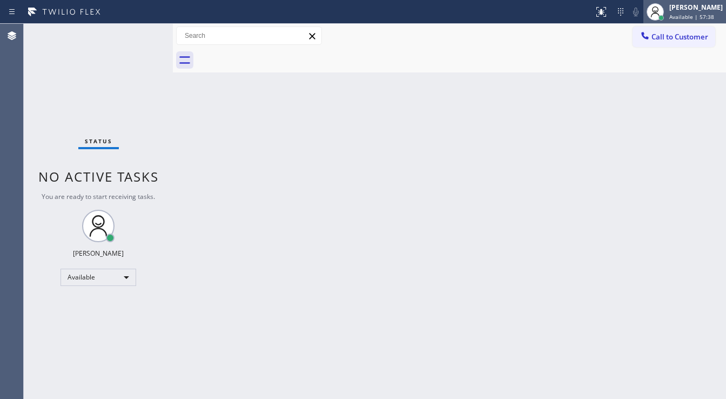
click at [677, 15] on div "[PERSON_NAME] Available | 57:38" at bounding box center [697, 11] width 59 height 19
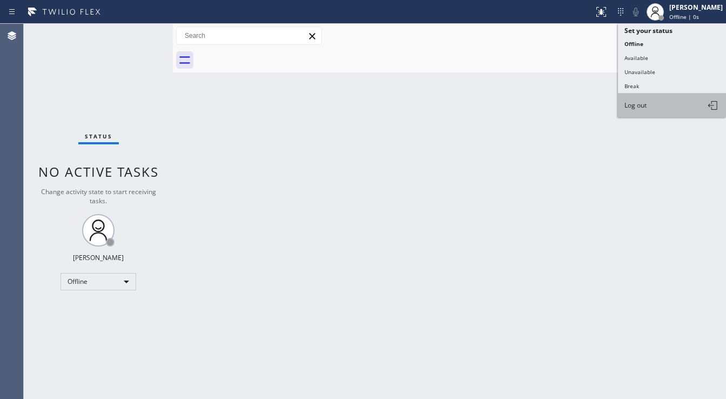
click at [638, 105] on span "Log out" at bounding box center [636, 105] width 22 height 9
